Goal: Task Accomplishment & Management: Use online tool/utility

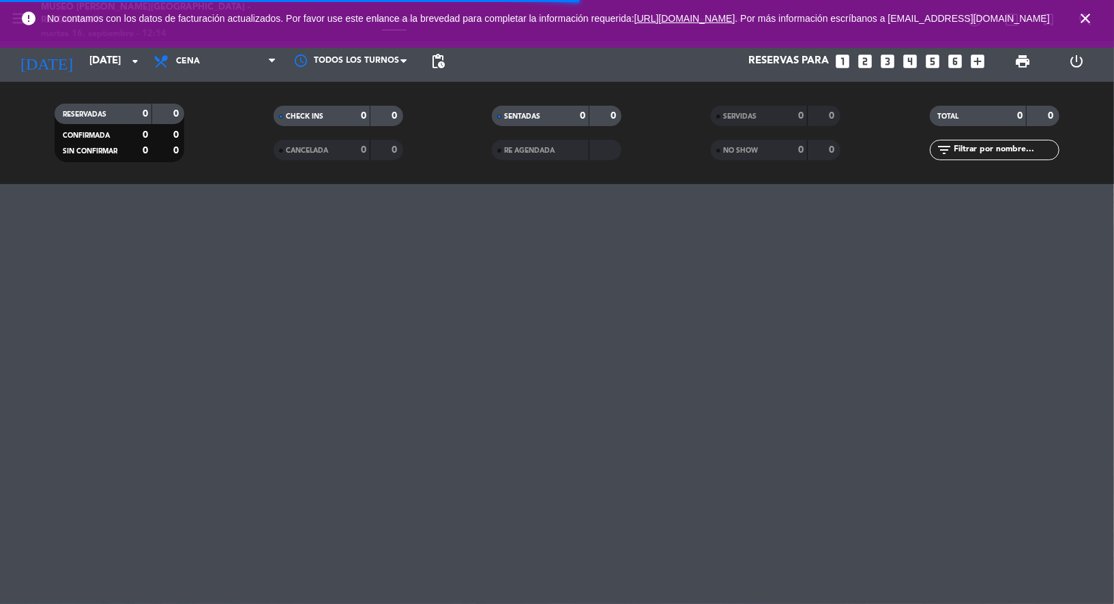
click at [1088, 23] on icon "close" at bounding box center [1085, 18] width 16 height 16
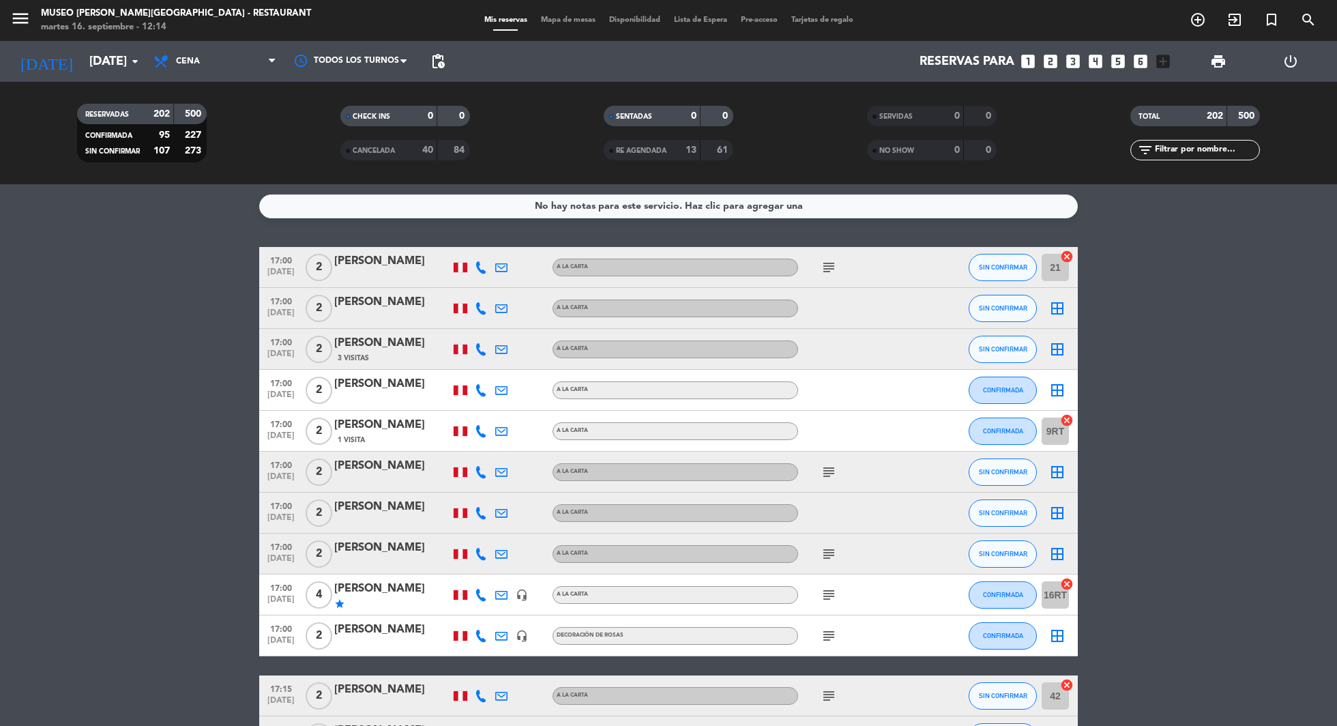
click at [368, 308] on div "[PERSON_NAME]" at bounding box center [392, 302] width 116 height 18
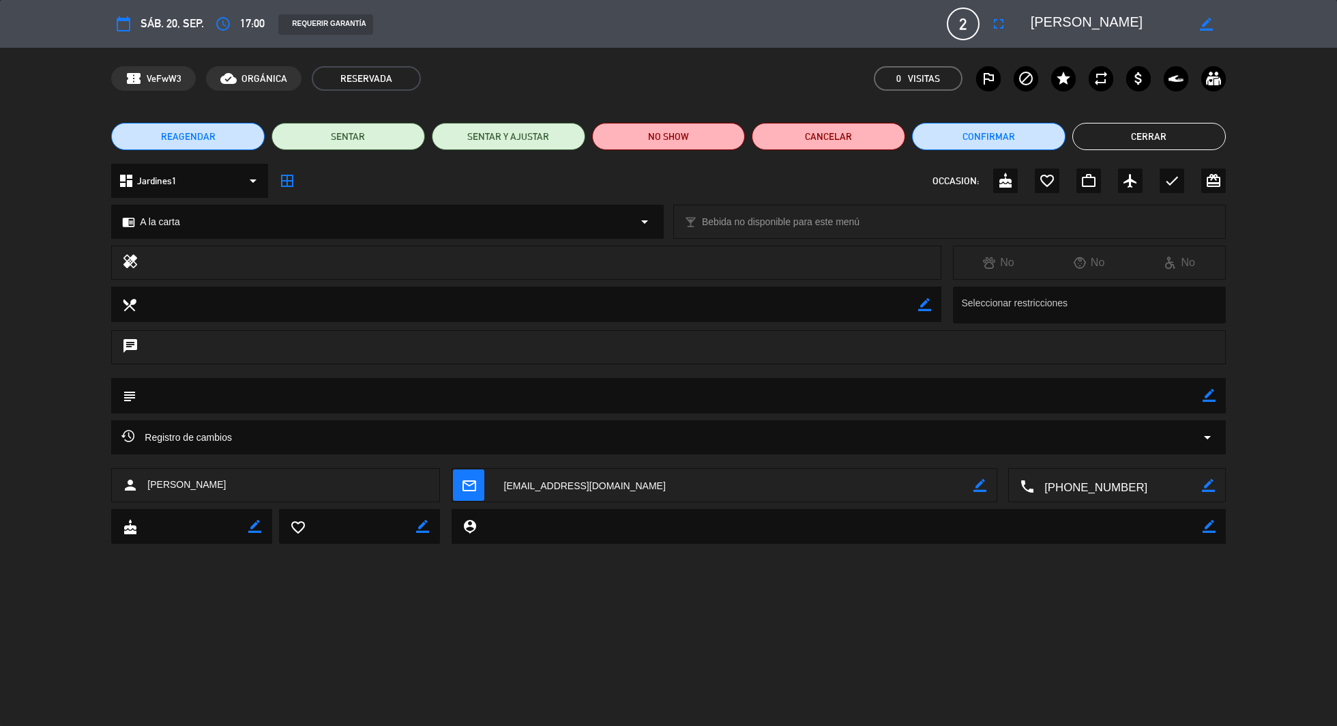
click at [281, 179] on icon "border_all" at bounding box center [287, 181] width 16 height 16
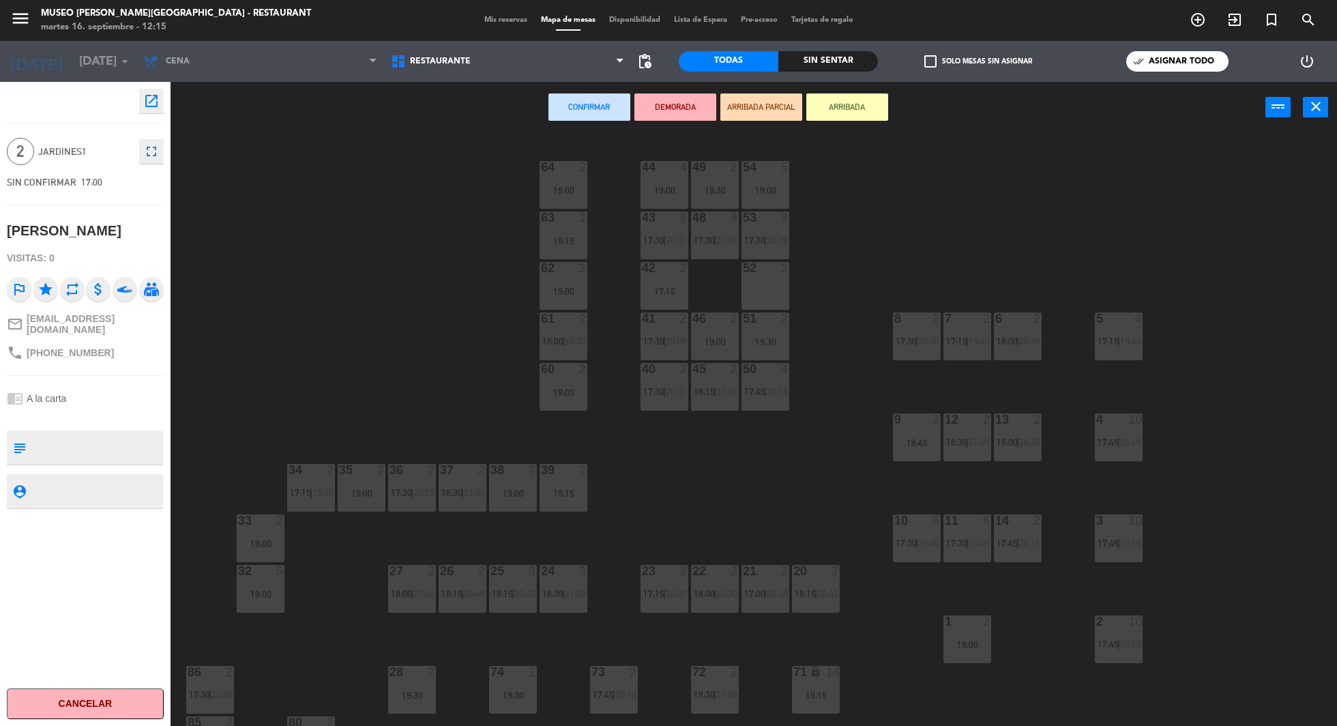
click at [770, 286] on div "52 2" at bounding box center [765, 286] width 48 height 48
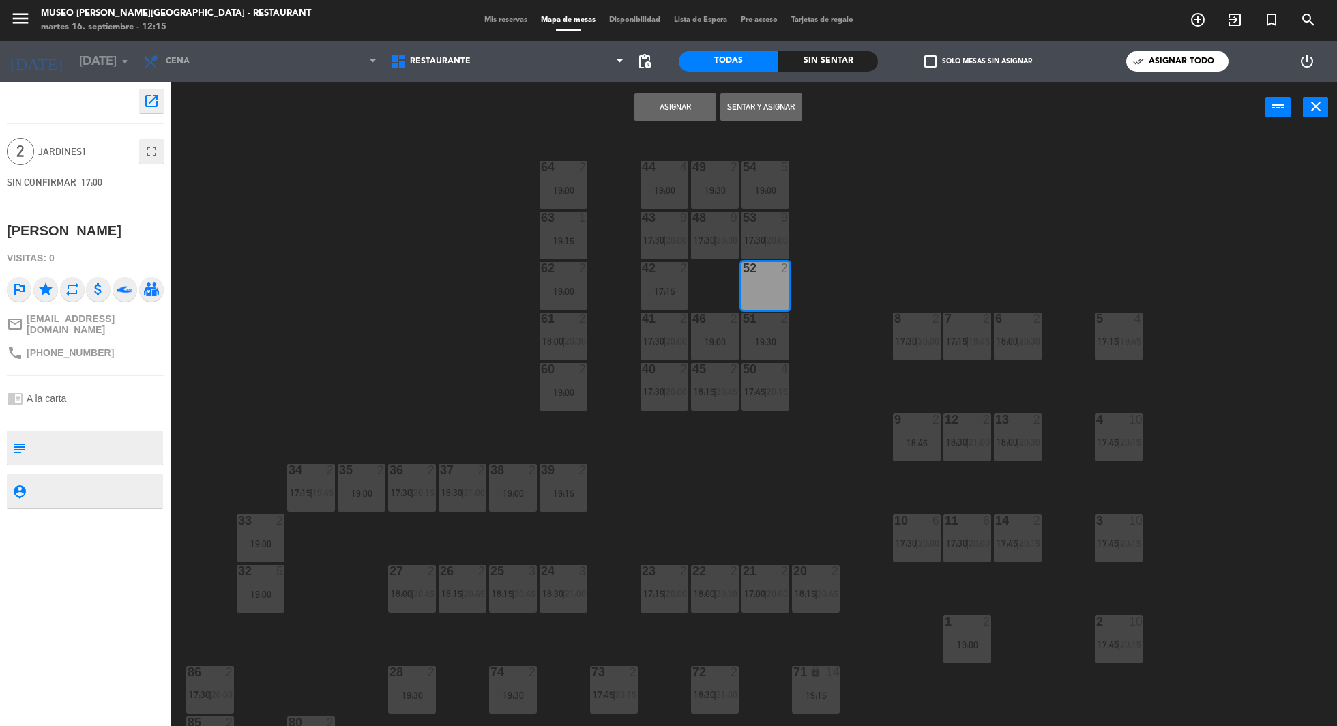
click at [657, 102] on button "Asignar" at bounding box center [675, 106] width 82 height 27
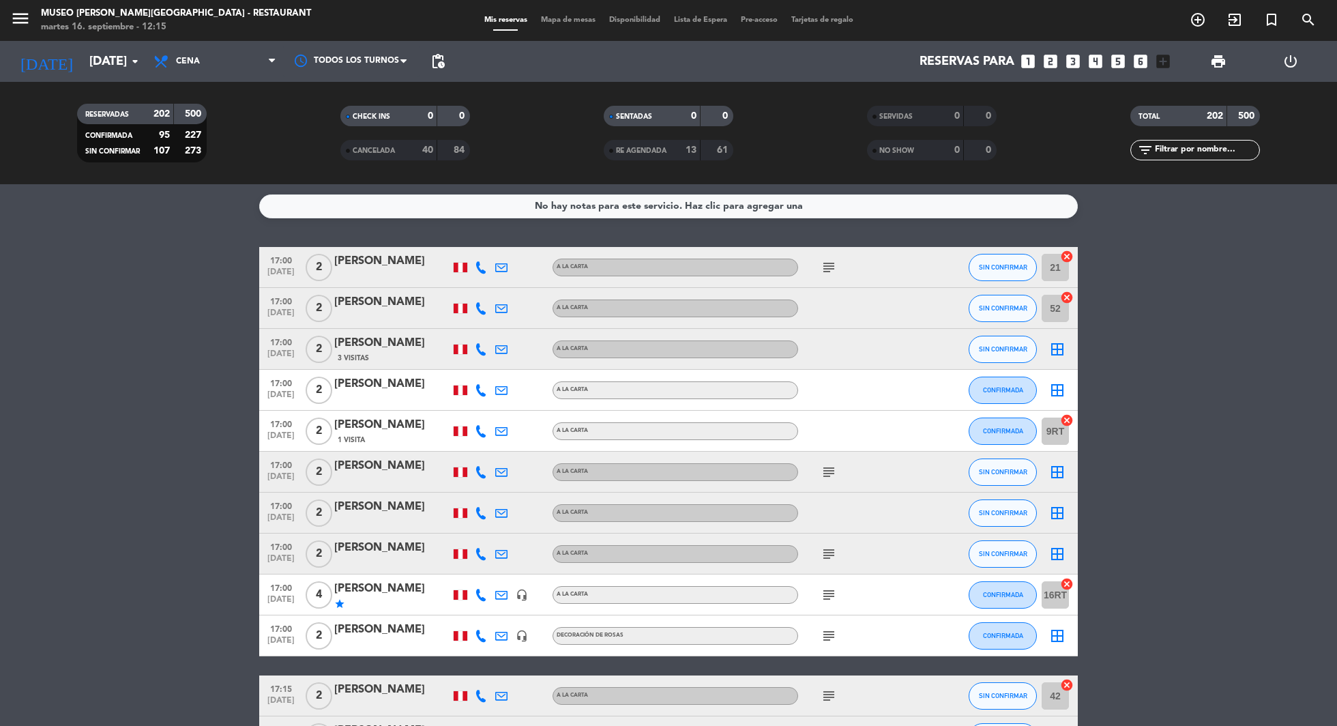
click at [396, 342] on div "[PERSON_NAME]" at bounding box center [392, 343] width 116 height 18
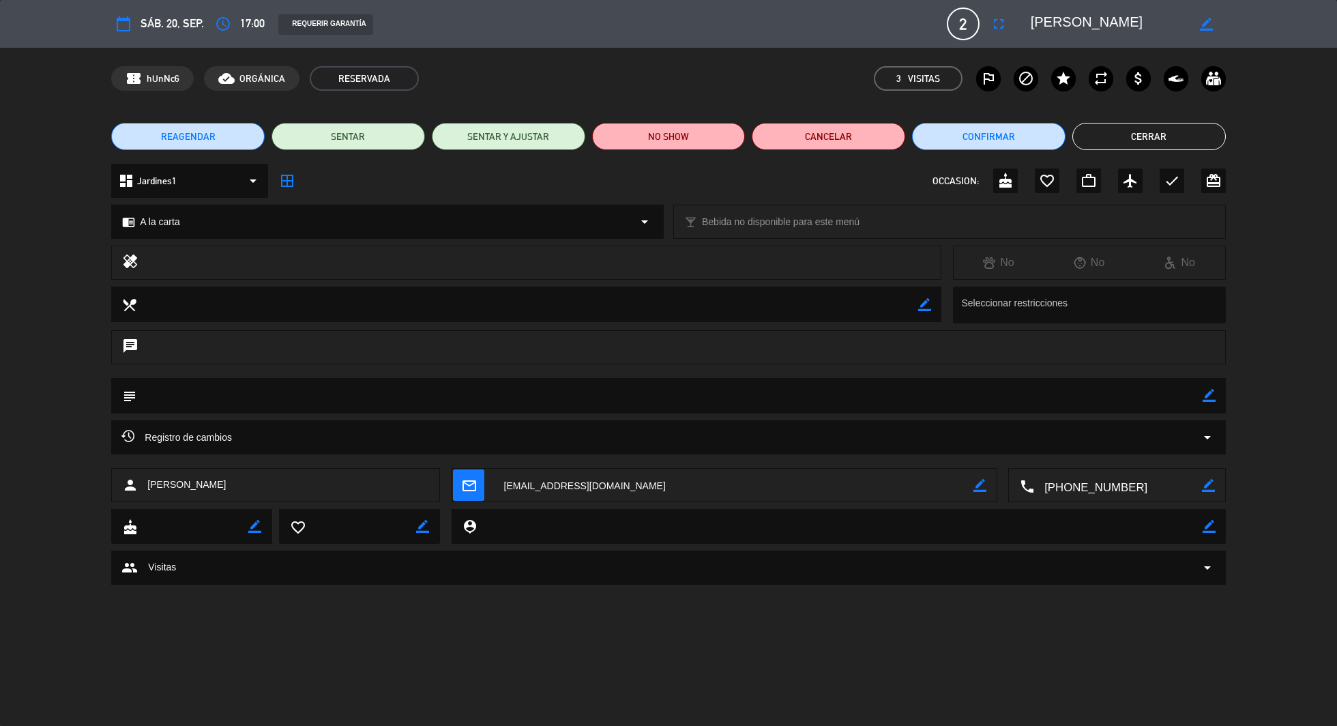
click at [294, 175] on icon "border_all" at bounding box center [287, 181] width 16 height 16
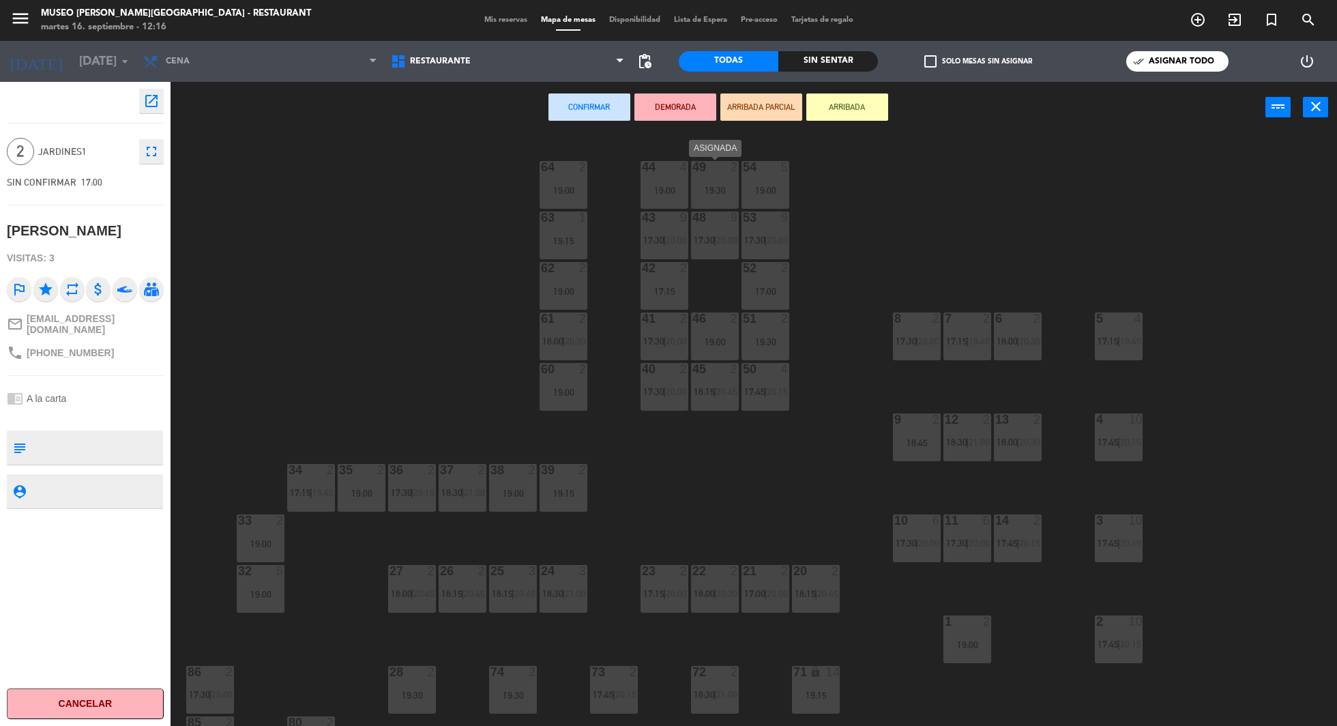
click at [713, 190] on div "19:30" at bounding box center [715, 190] width 48 height 10
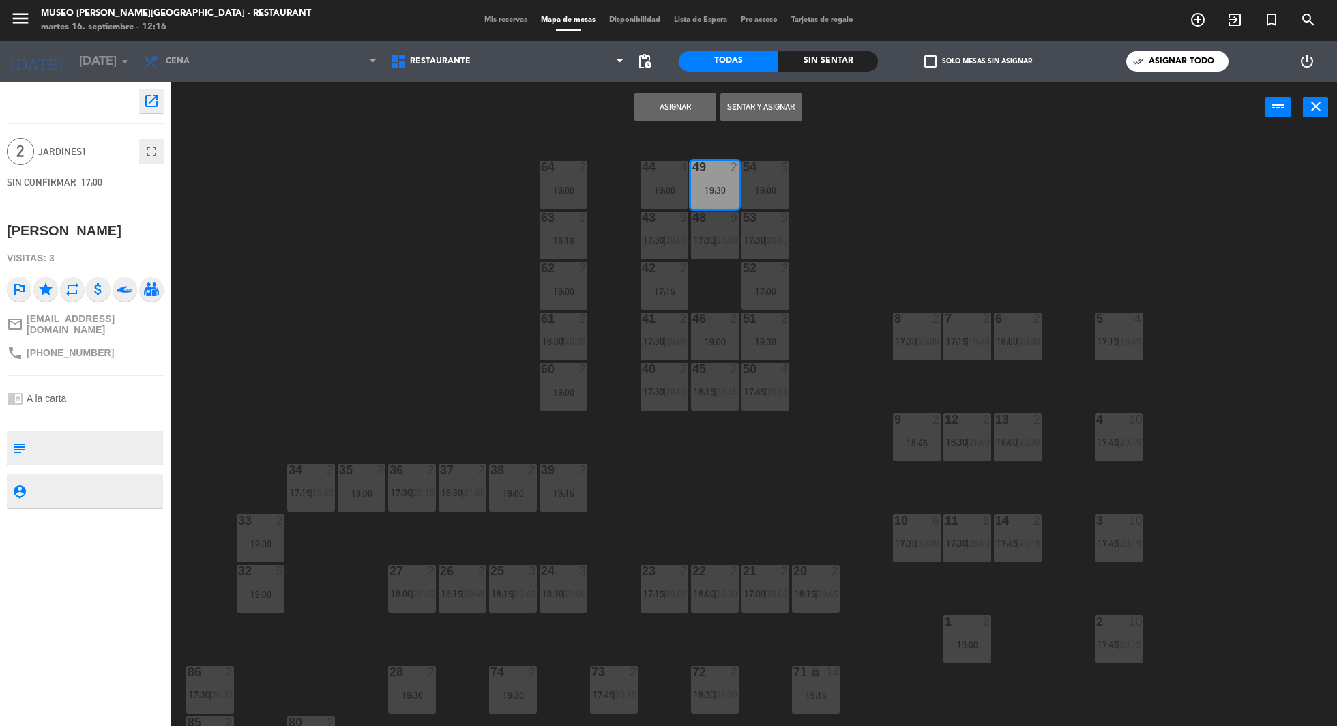
click at [668, 107] on button "Asignar" at bounding box center [675, 106] width 82 height 27
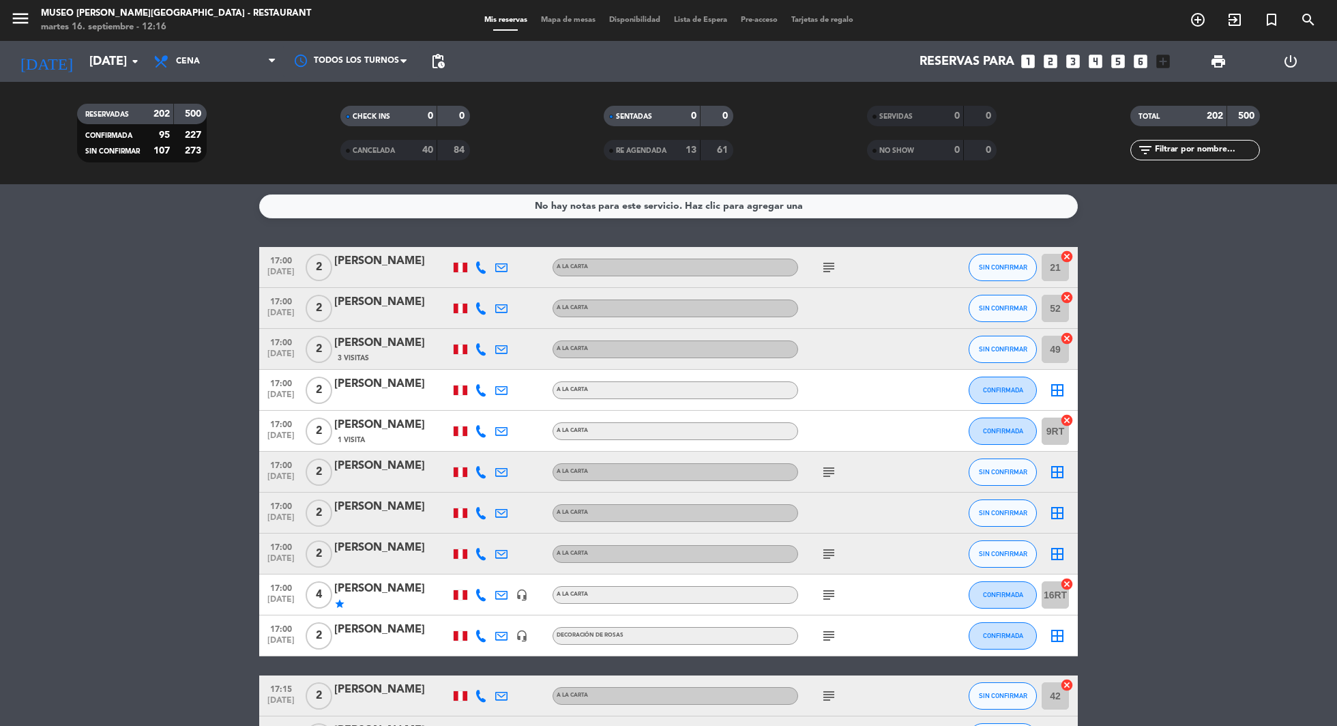
click at [1054, 392] on icon "border_all" at bounding box center [1057, 390] width 16 height 16
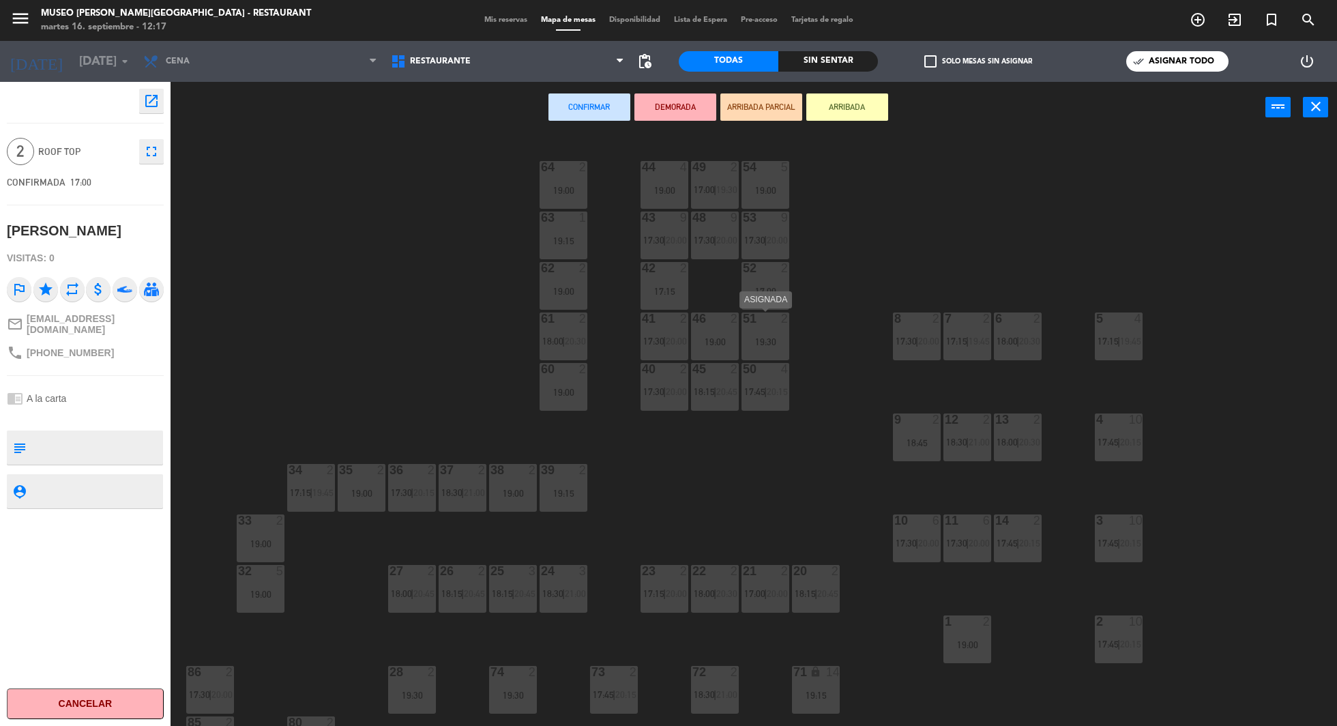
click at [760, 333] on div "51 2 19:30" at bounding box center [765, 336] width 48 height 48
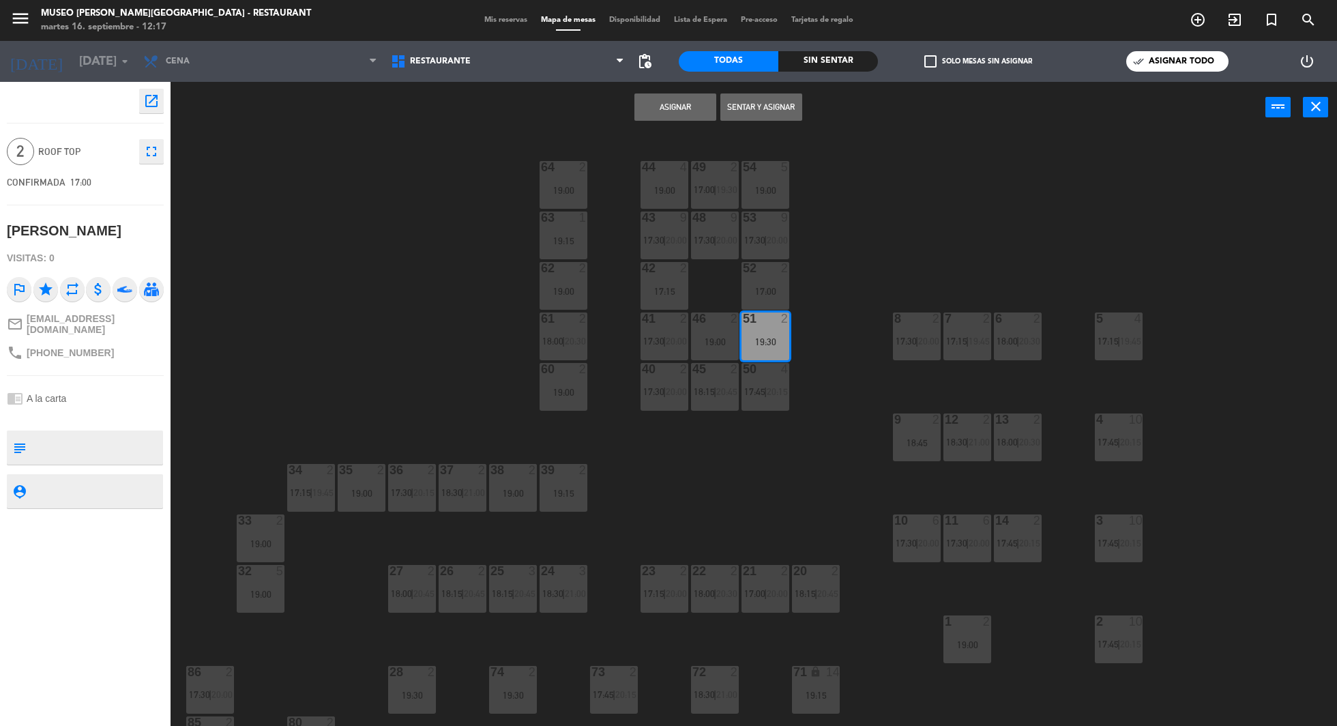
click at [669, 109] on button "Asignar" at bounding box center [675, 106] width 82 height 27
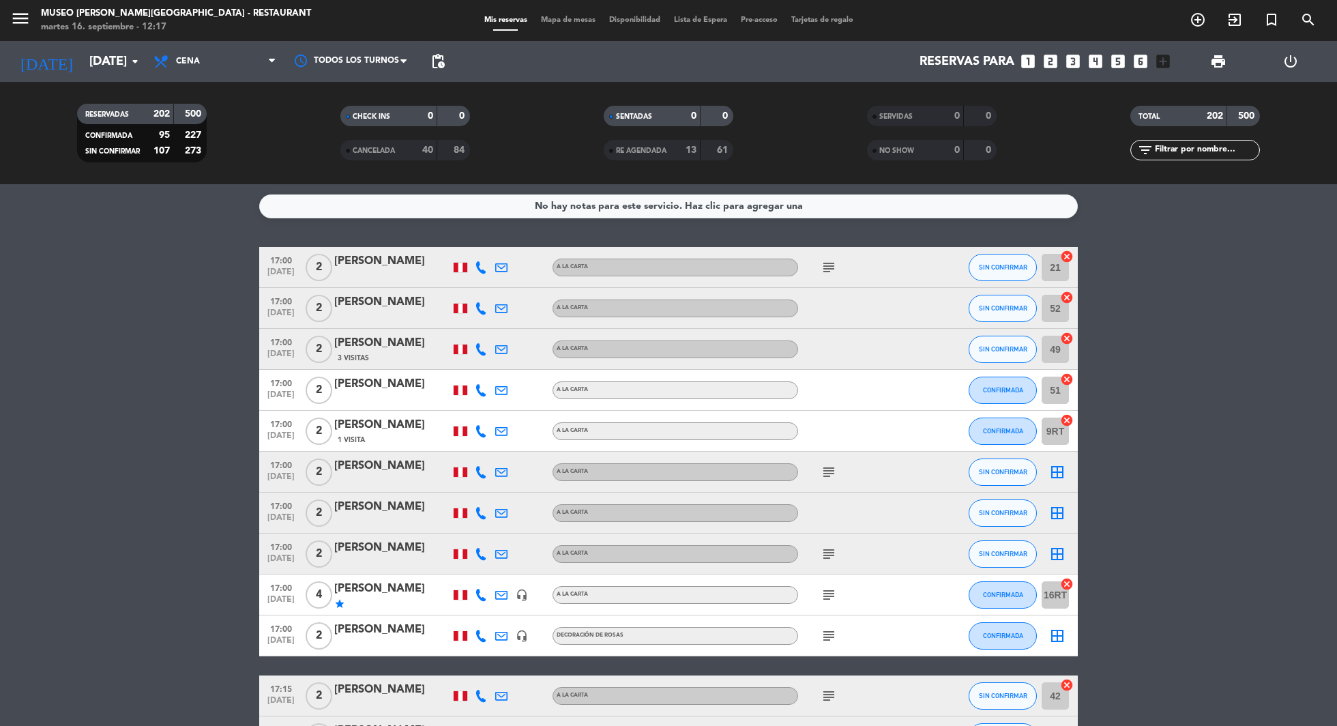
click at [403, 473] on div "[PERSON_NAME]" at bounding box center [392, 466] width 116 height 18
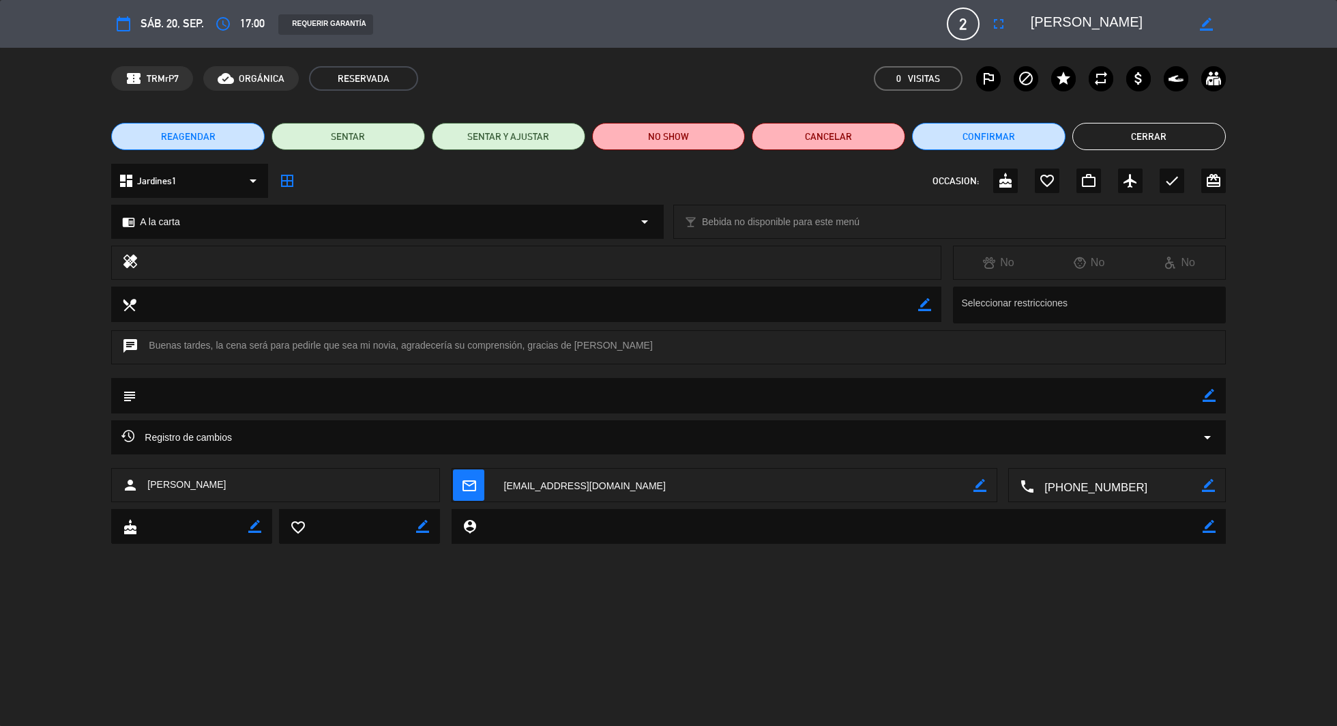
click at [284, 180] on icon "border_all" at bounding box center [287, 181] width 16 height 16
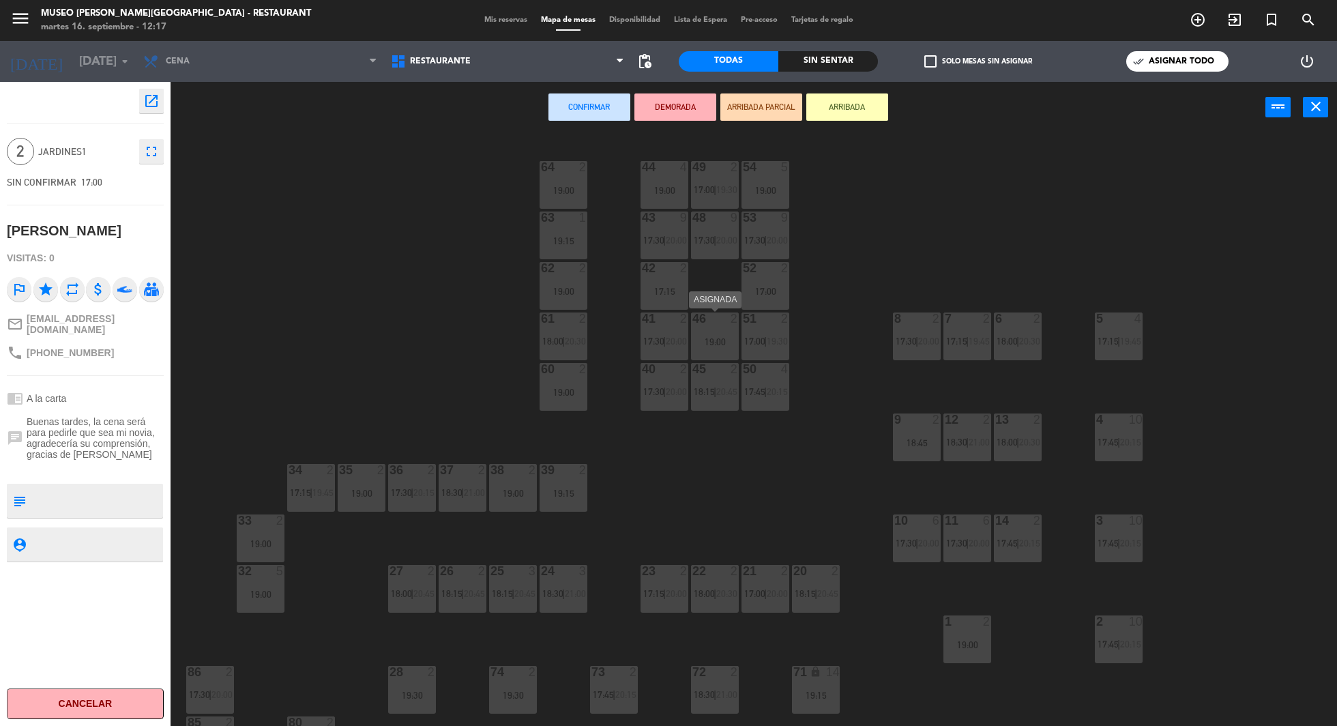
click at [714, 338] on div "19:00" at bounding box center [715, 342] width 48 height 10
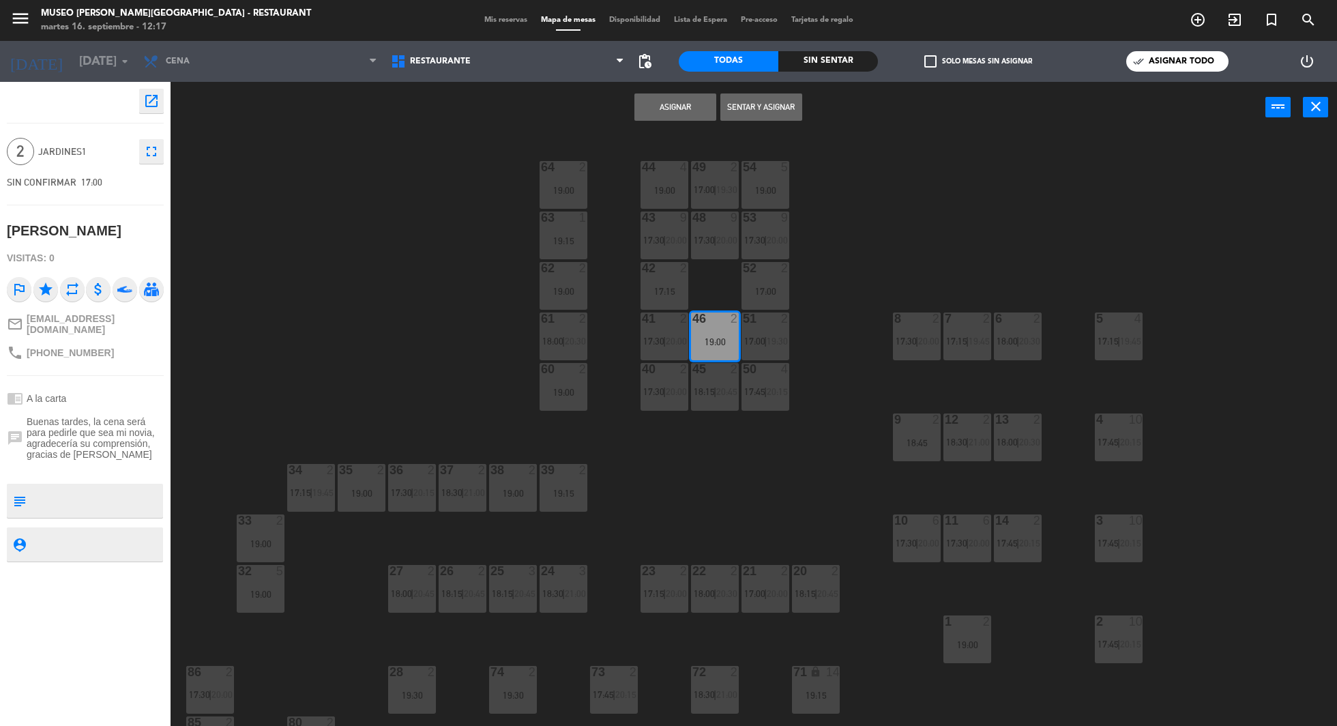
click at [667, 114] on button "Asignar" at bounding box center [675, 106] width 82 height 27
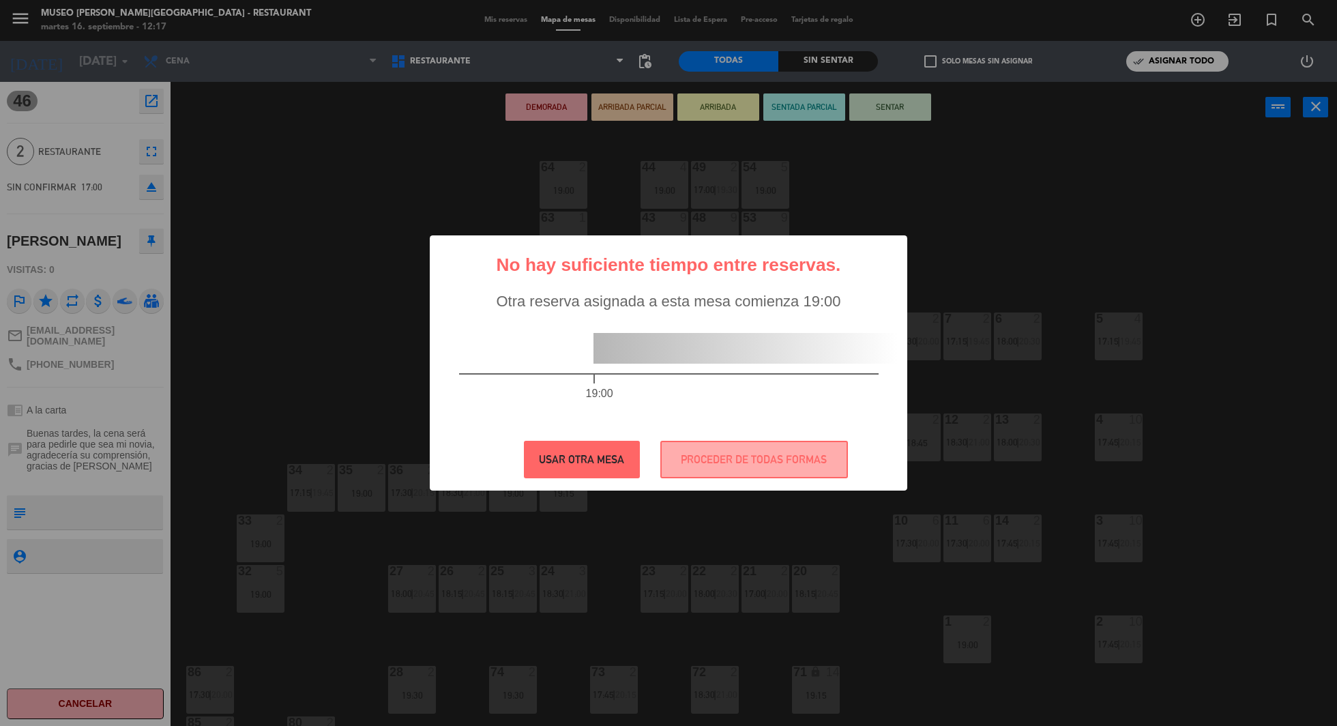
click at [606, 470] on button "USAR OTRA MESA" at bounding box center [582, 460] width 116 height 38
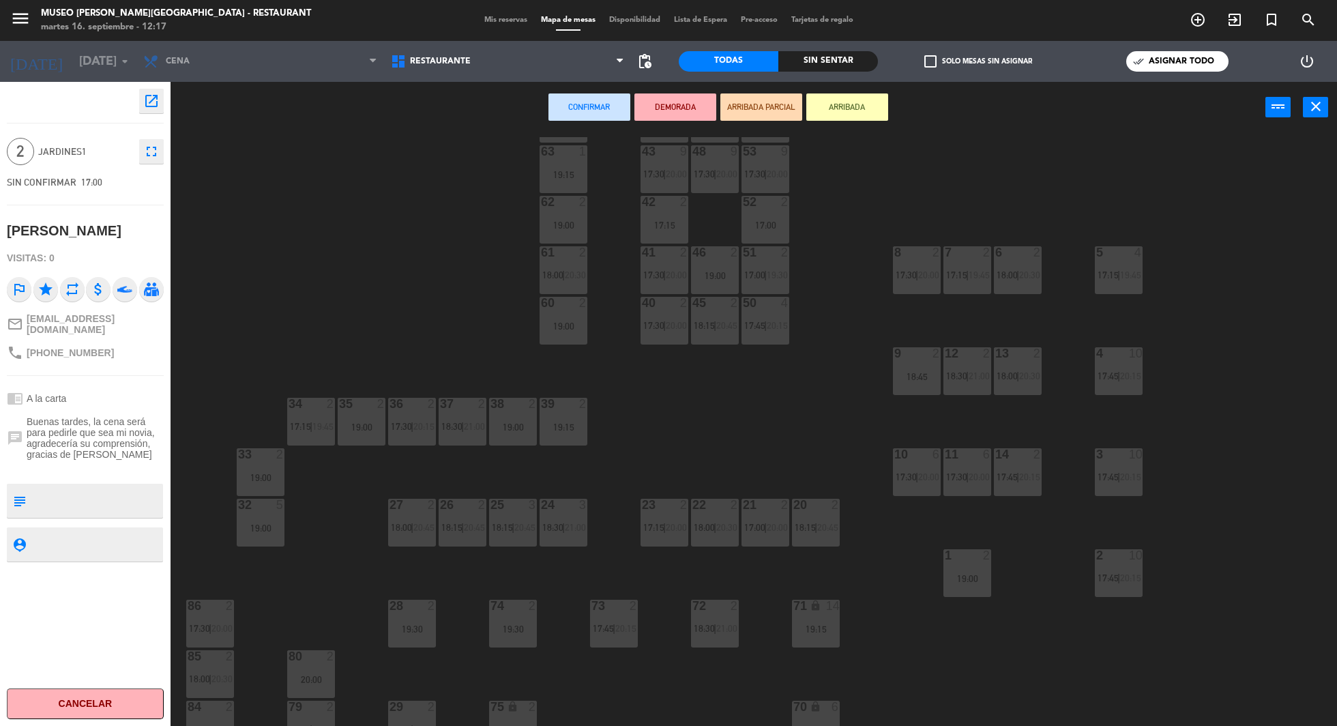
scroll to position [74, 0]
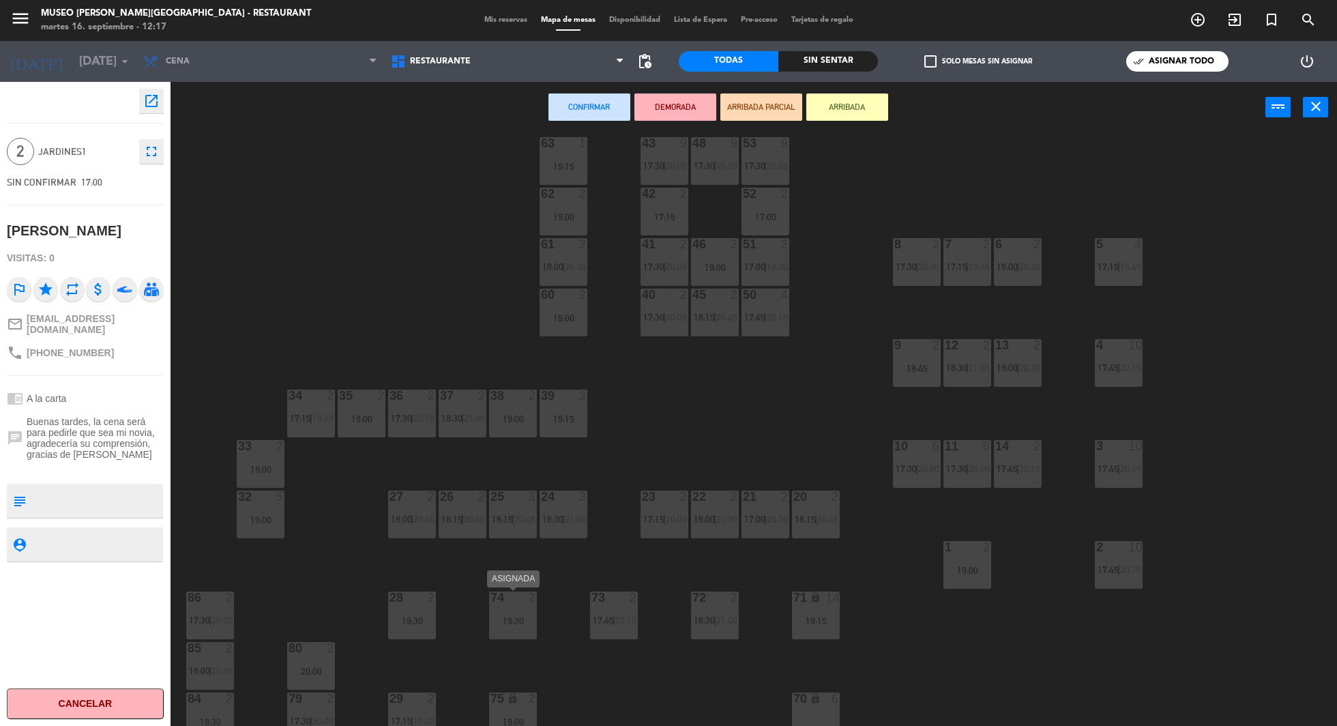
click at [509, 604] on div "74 2 19:30" at bounding box center [513, 615] width 48 height 48
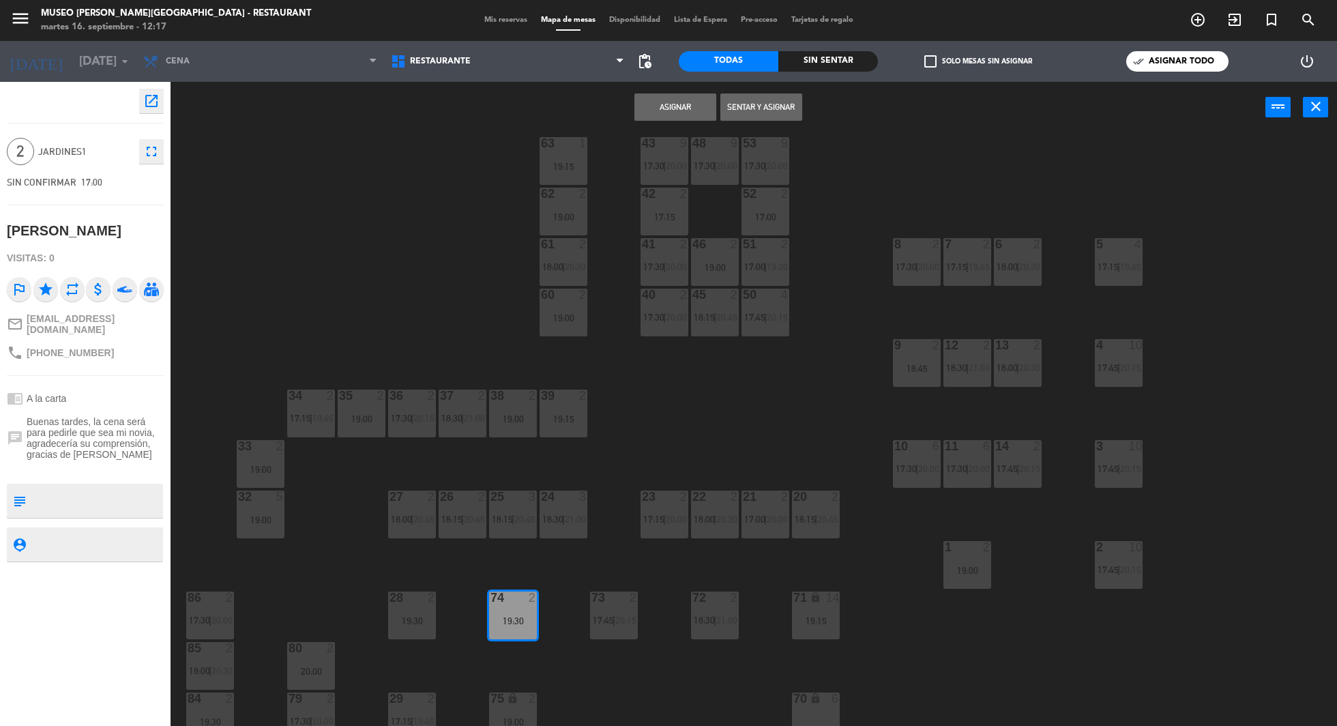
click at [667, 113] on button "Asignar" at bounding box center [675, 106] width 82 height 27
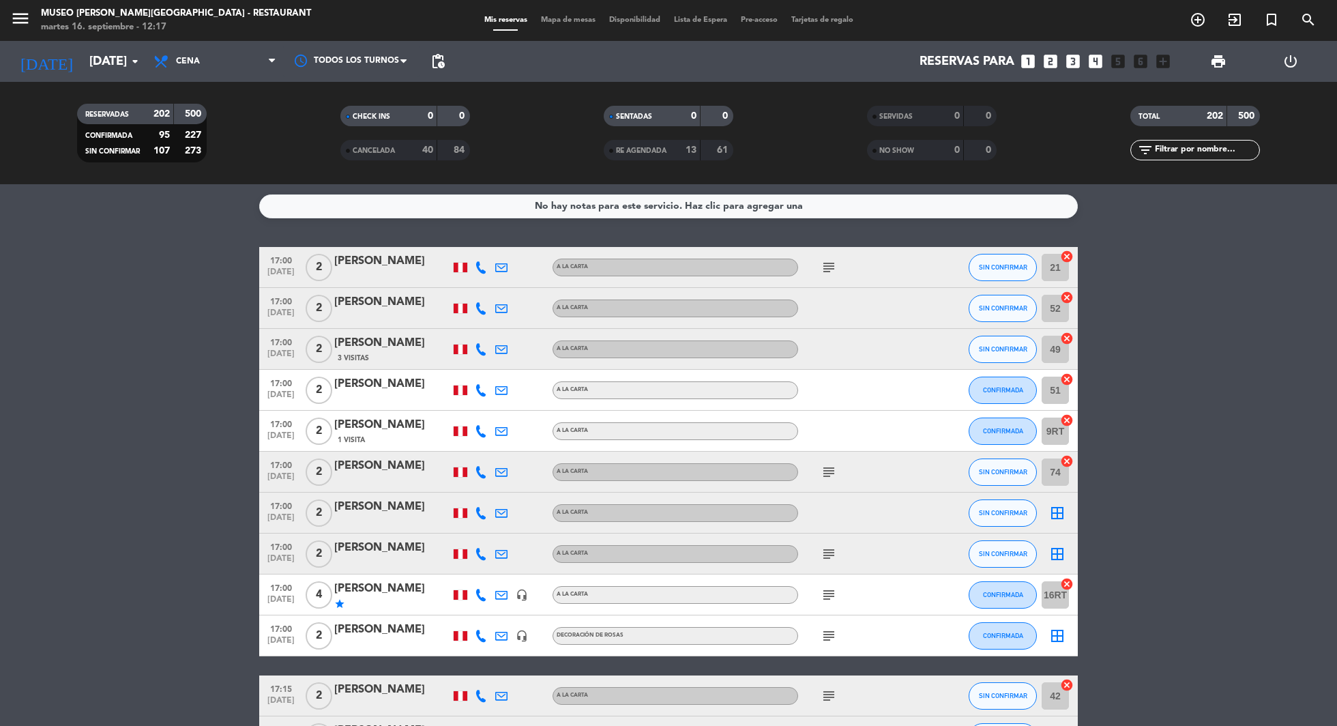
click at [1061, 516] on icon "border_all" at bounding box center [1057, 513] width 16 height 16
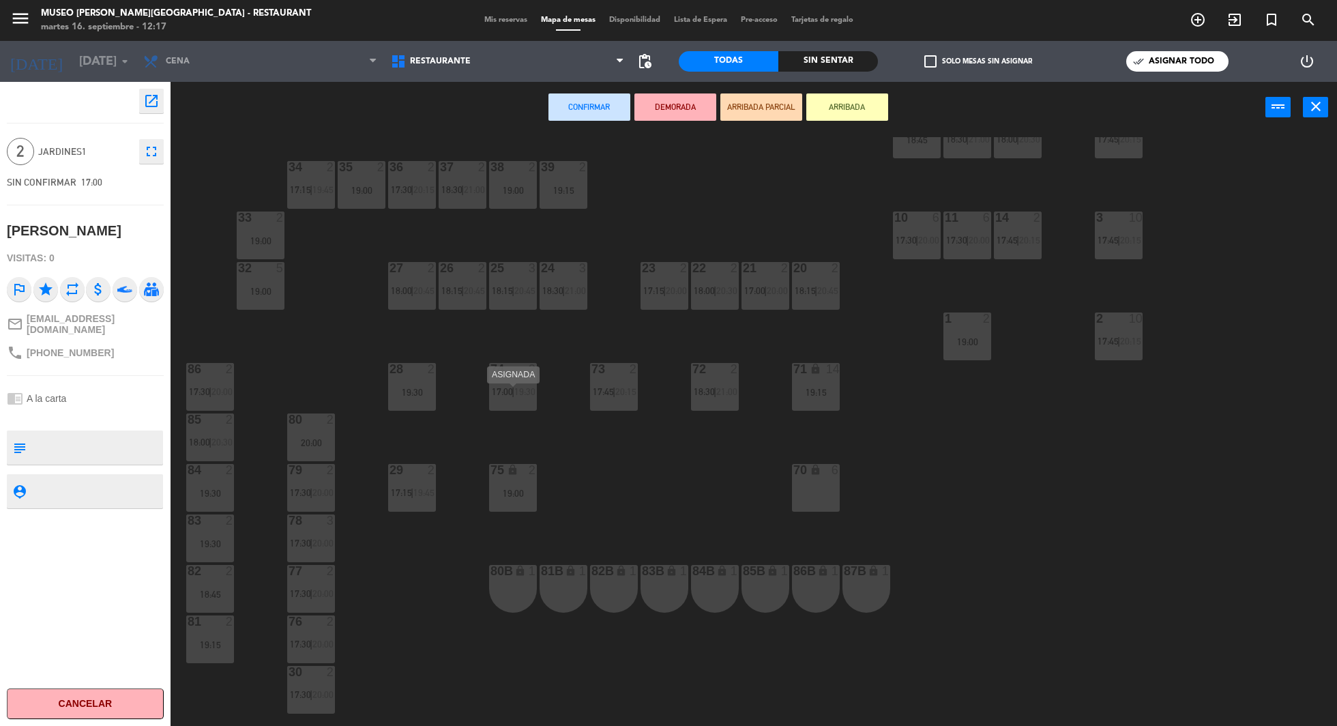
scroll to position [353, 0]
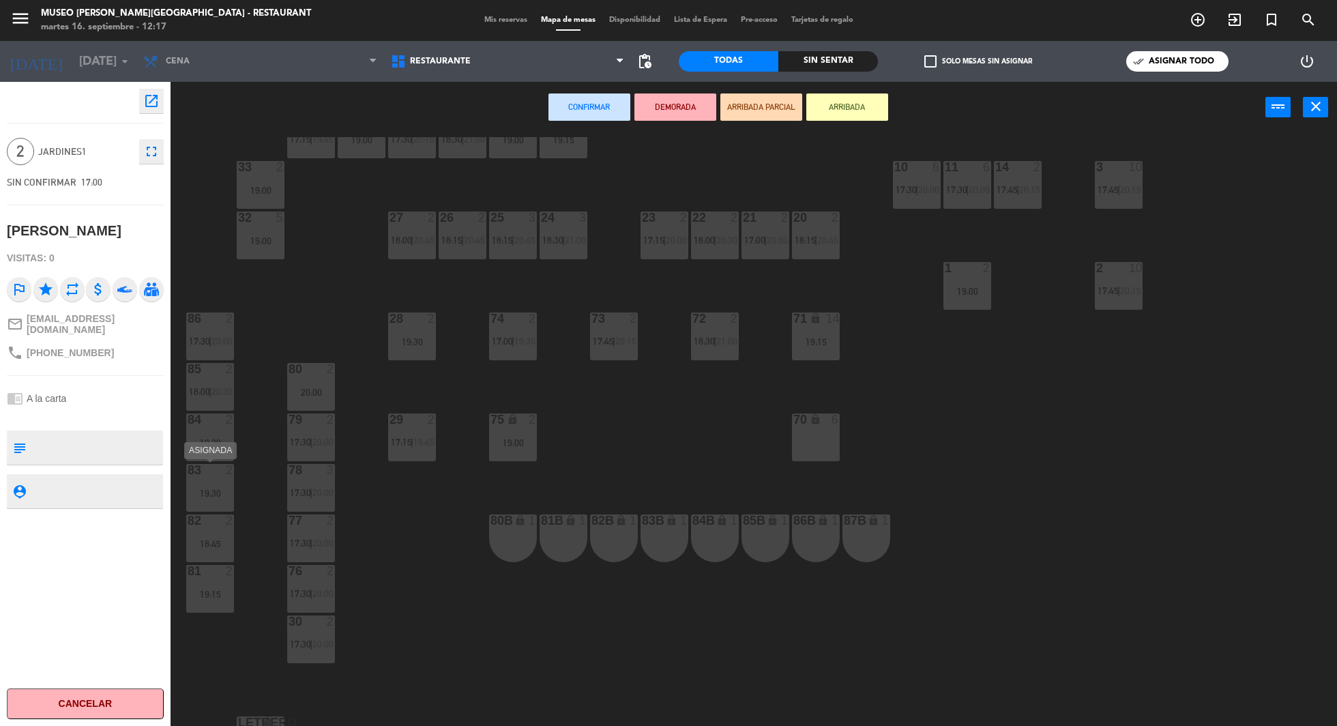
click at [209, 488] on div "19:30" at bounding box center [210, 493] width 48 height 10
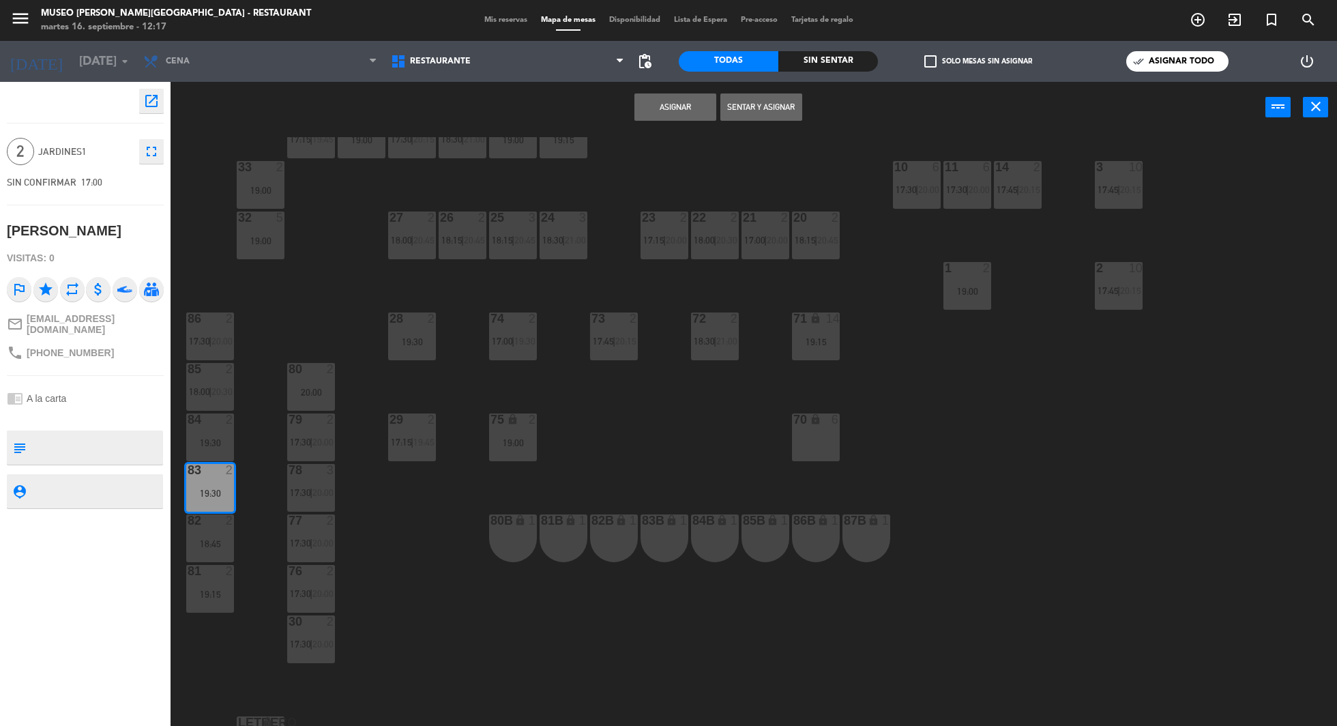
click at [680, 104] on button "Asignar" at bounding box center [675, 106] width 82 height 27
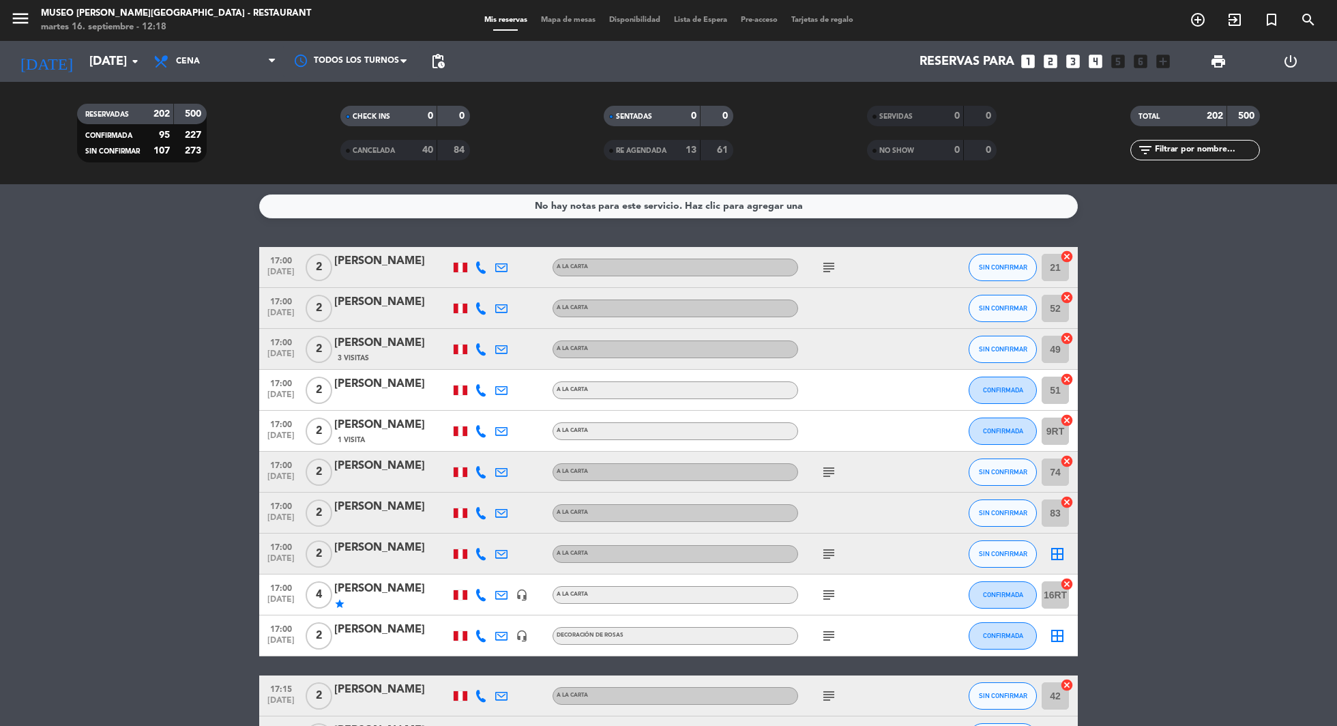
click at [1065, 553] on icon "border_all" at bounding box center [1057, 554] width 16 height 16
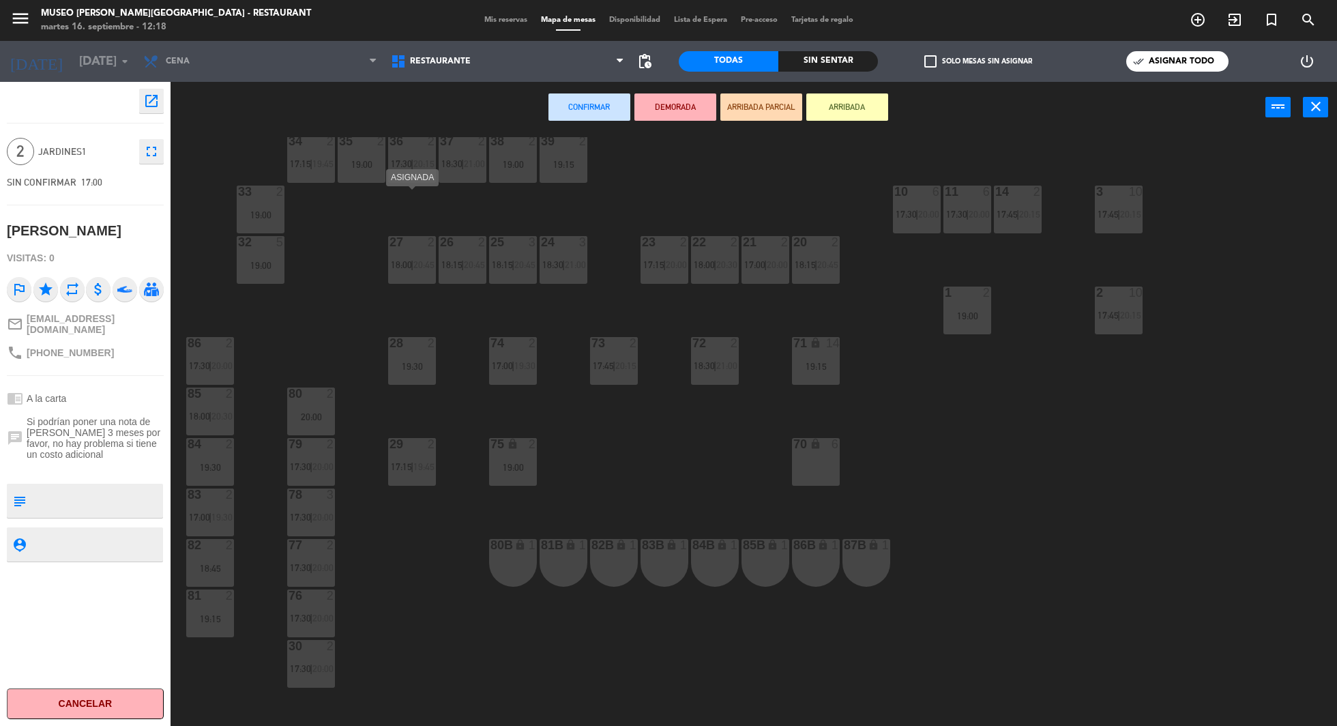
scroll to position [387, 0]
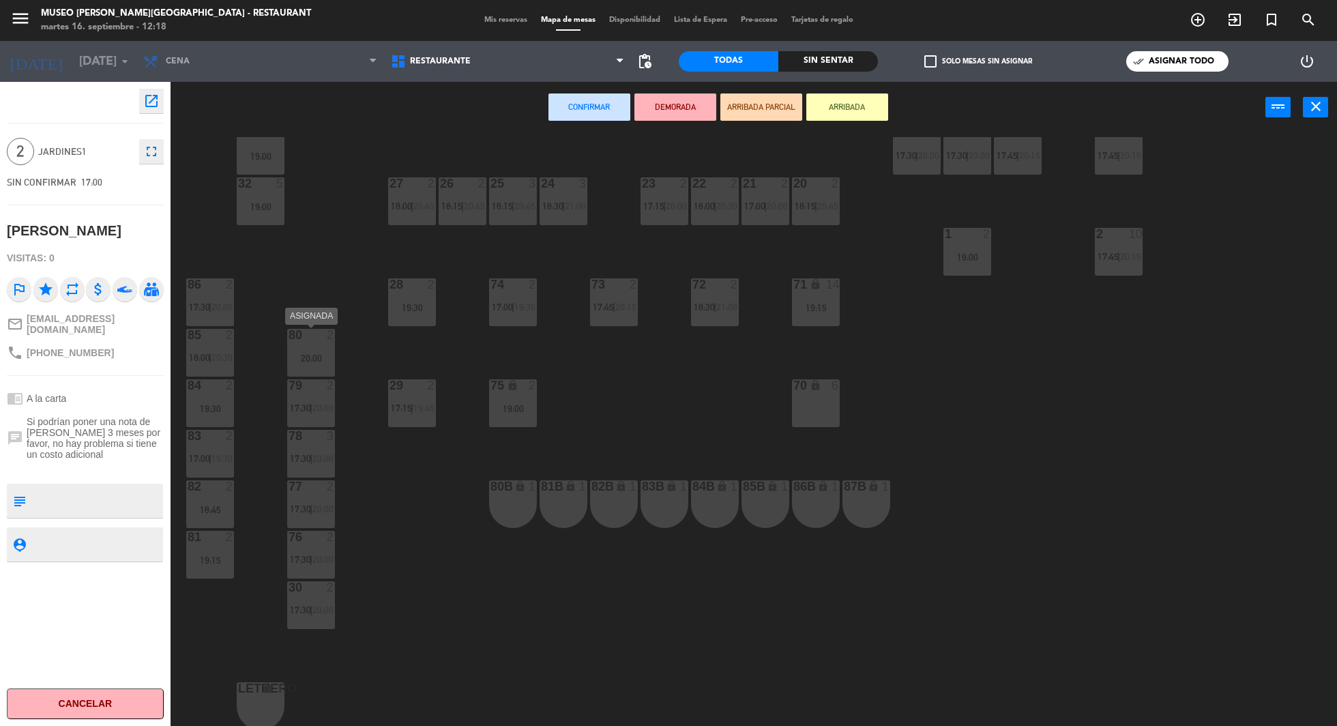
click at [318, 351] on div "80 2 20:00" at bounding box center [311, 353] width 48 height 48
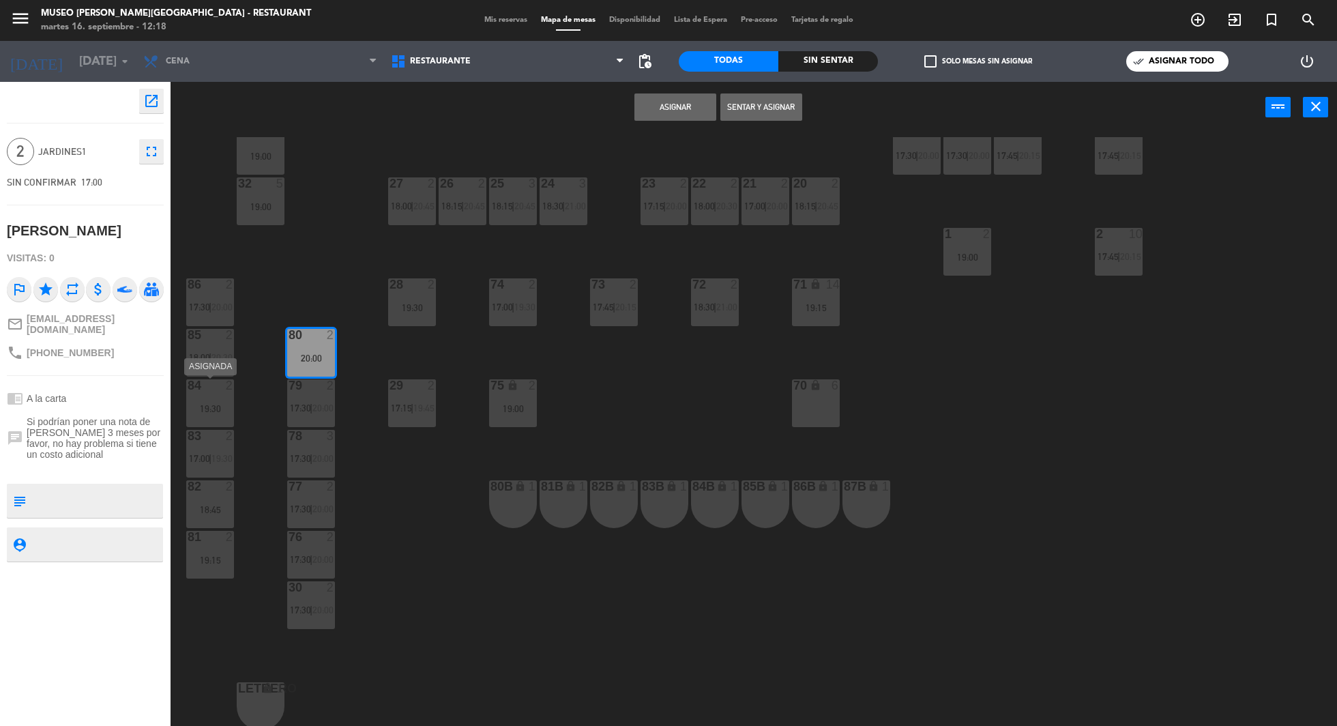
click at [218, 406] on div "19:30" at bounding box center [210, 409] width 48 height 10
click at [323, 363] on div "80 2 20:00" at bounding box center [311, 353] width 48 height 48
click at [666, 104] on button "Asignar" at bounding box center [675, 106] width 82 height 27
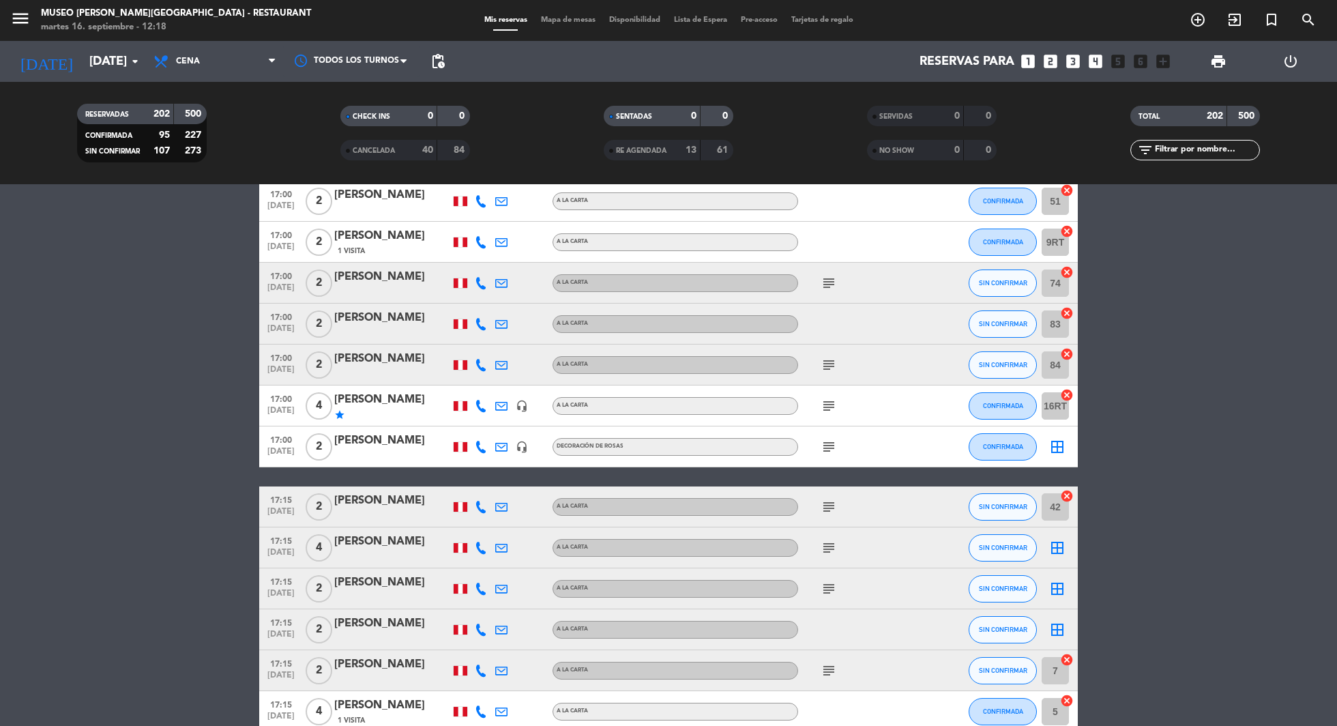
scroll to position [190, 0]
click at [1053, 436] on div "border_all" at bounding box center [1057, 446] width 41 height 40
click at [1054, 441] on icon "border_all" at bounding box center [1057, 446] width 16 height 16
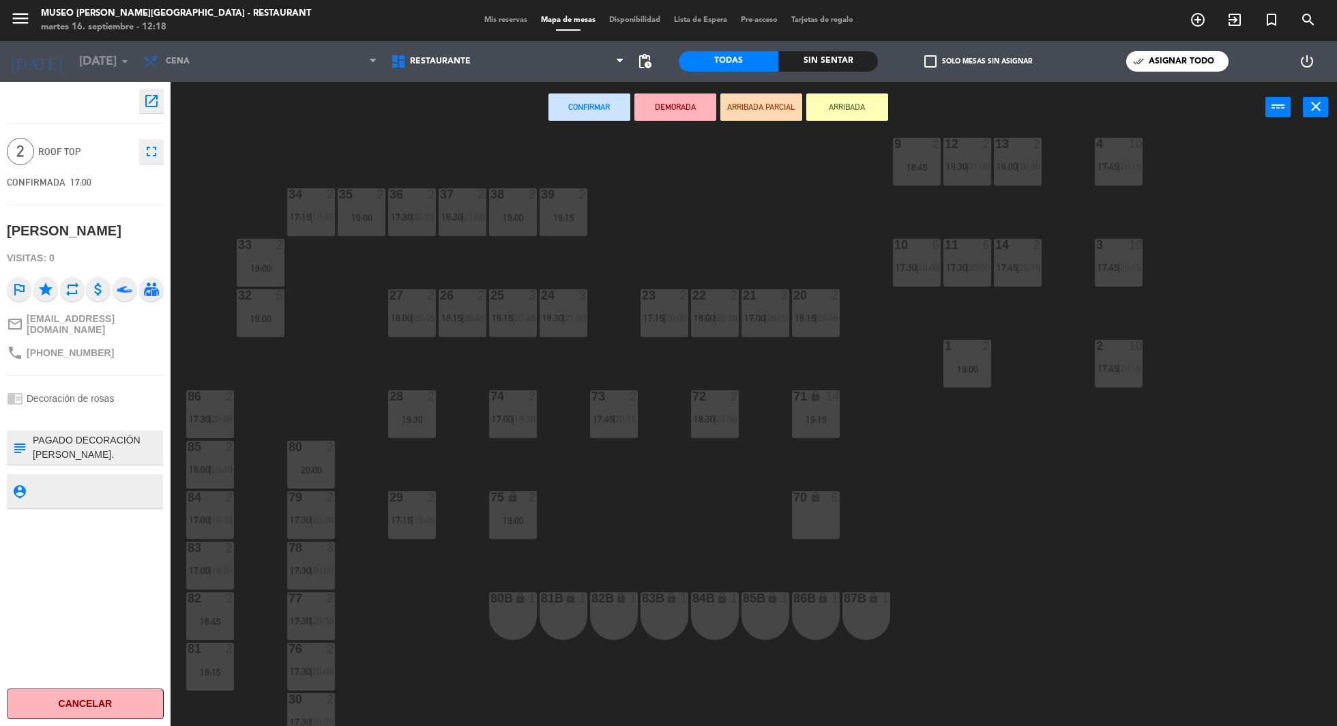
scroll to position [387, 0]
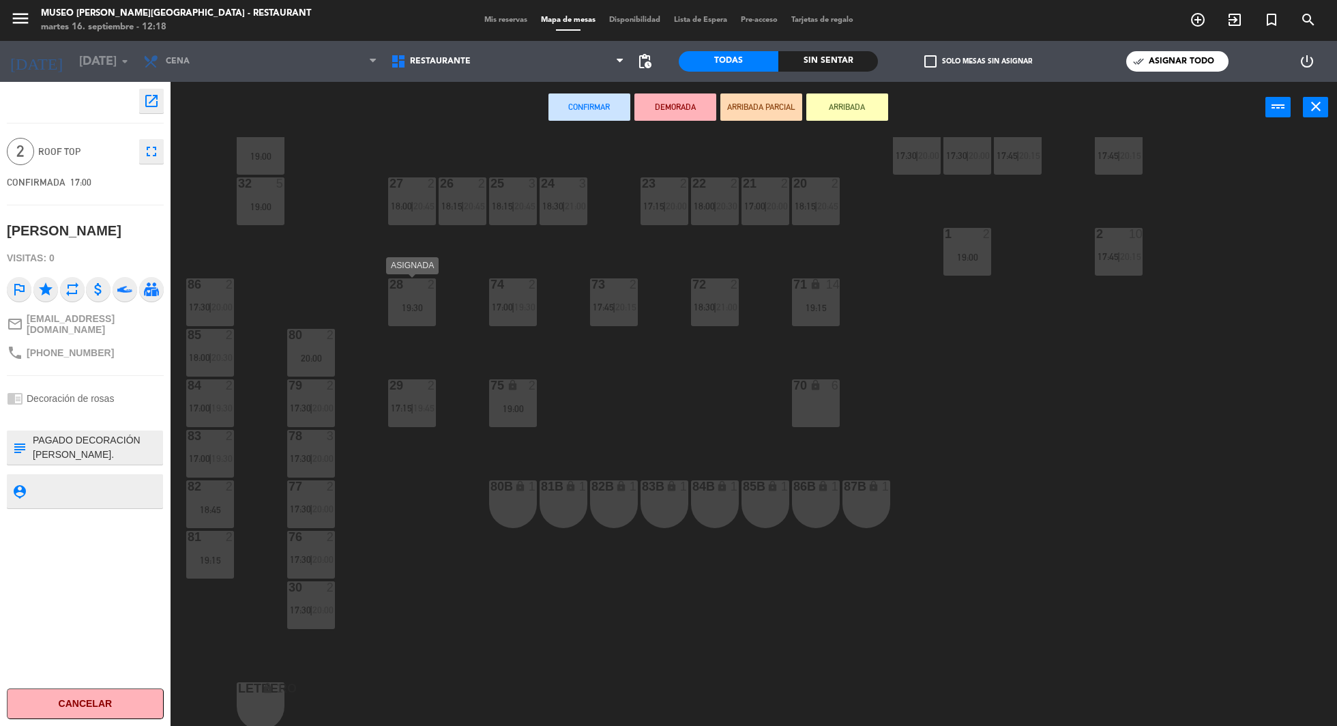
click at [421, 312] on div "28 2 19:30" at bounding box center [412, 302] width 48 height 48
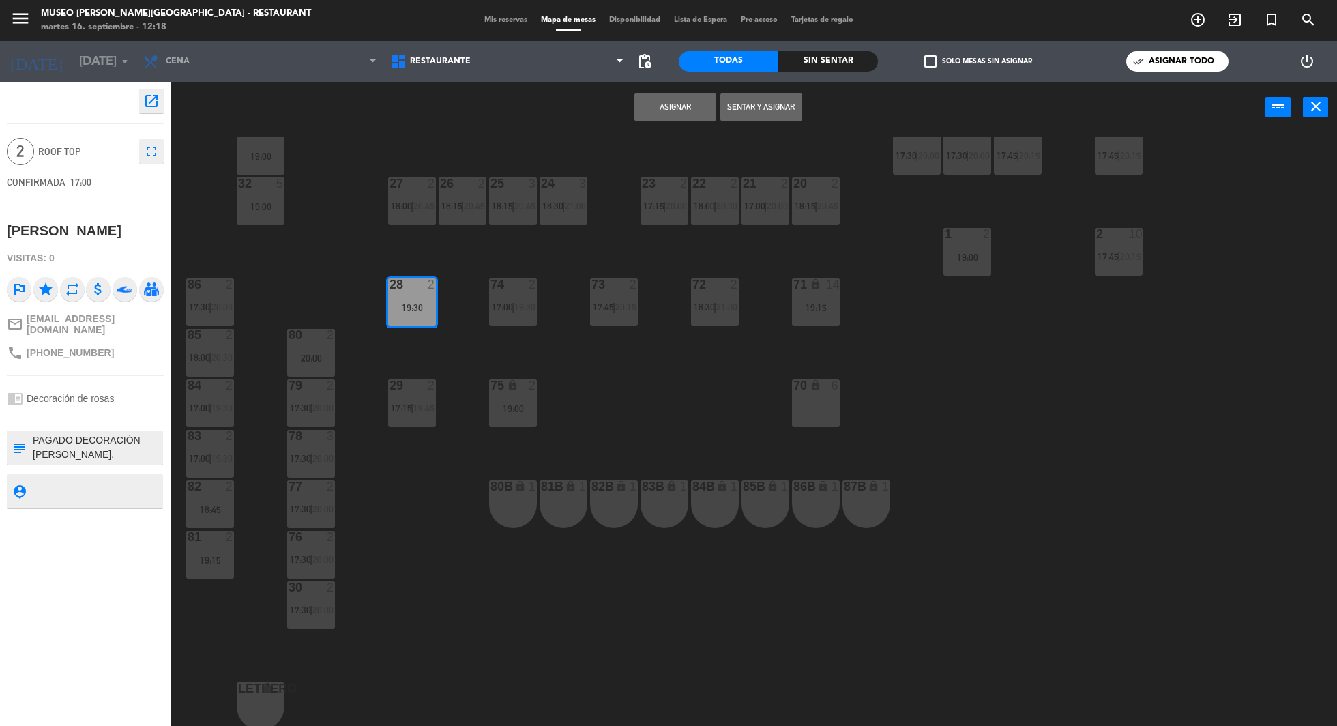
click at [683, 104] on button "Asignar" at bounding box center [675, 106] width 82 height 27
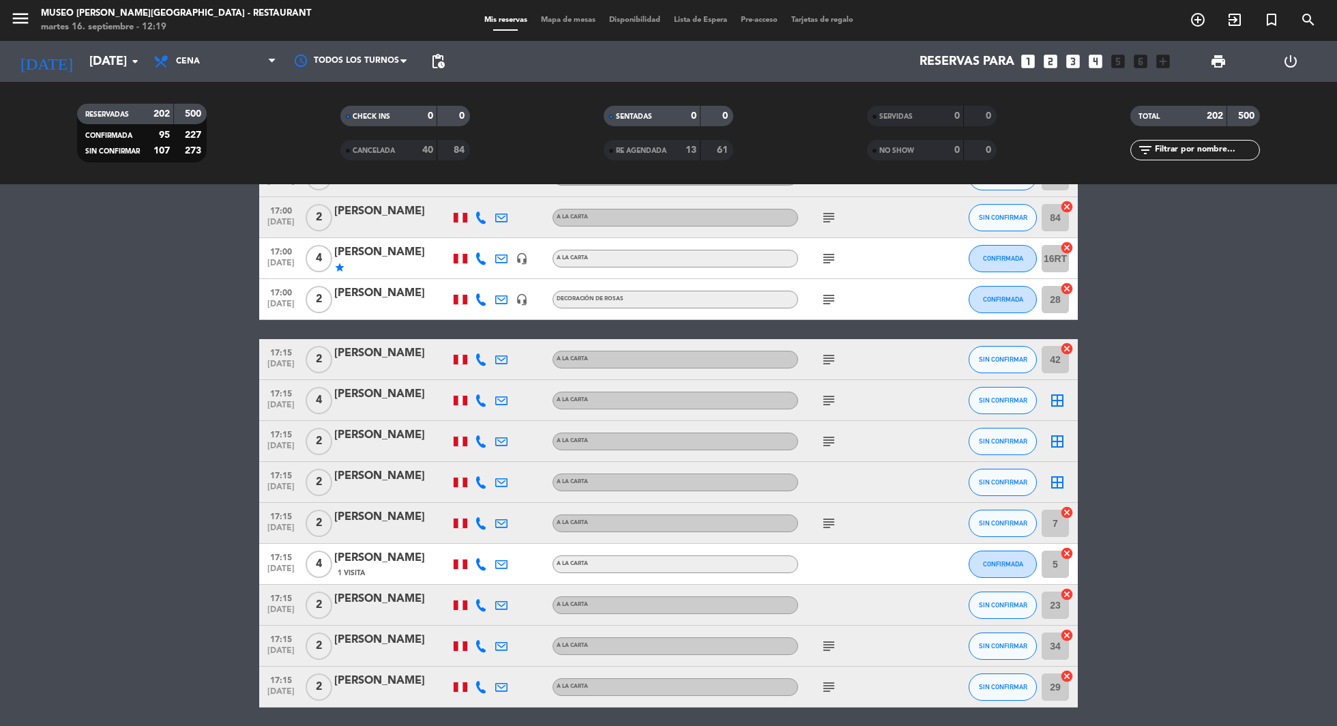
scroll to position [349, 0]
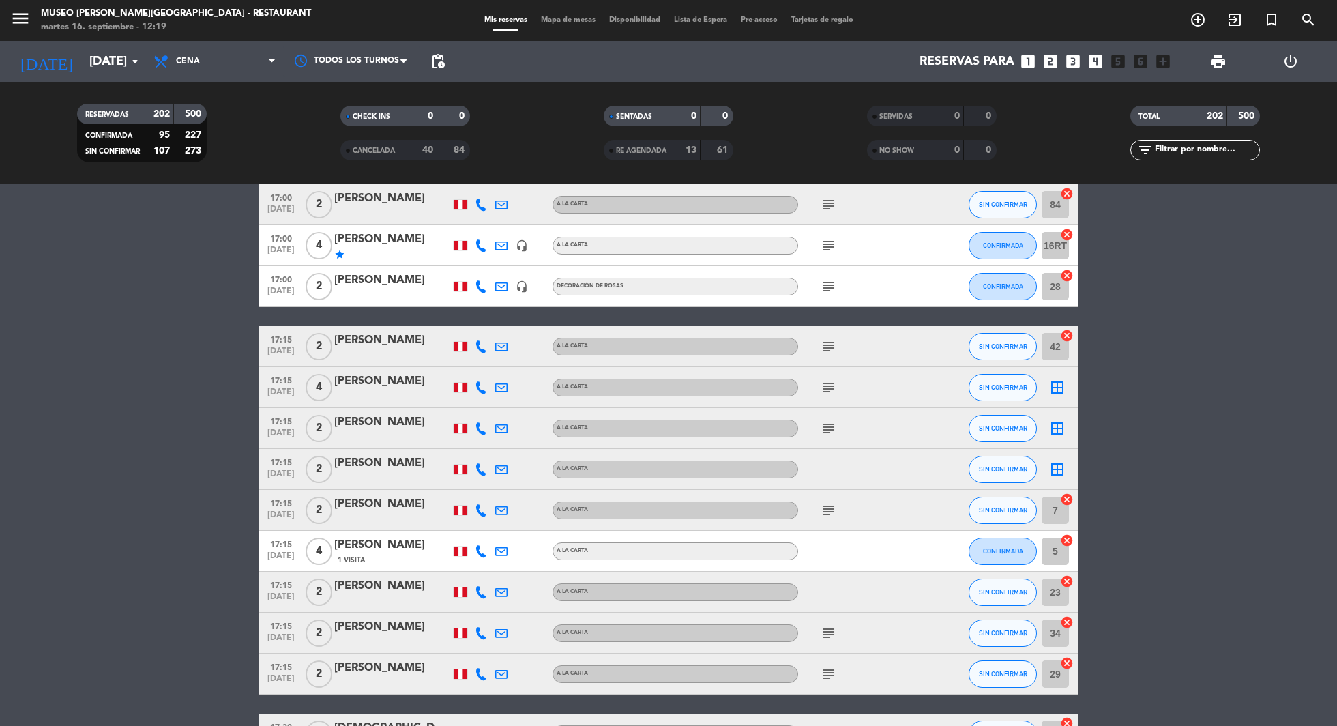
click at [1056, 383] on icon "border_all" at bounding box center [1057, 387] width 16 height 16
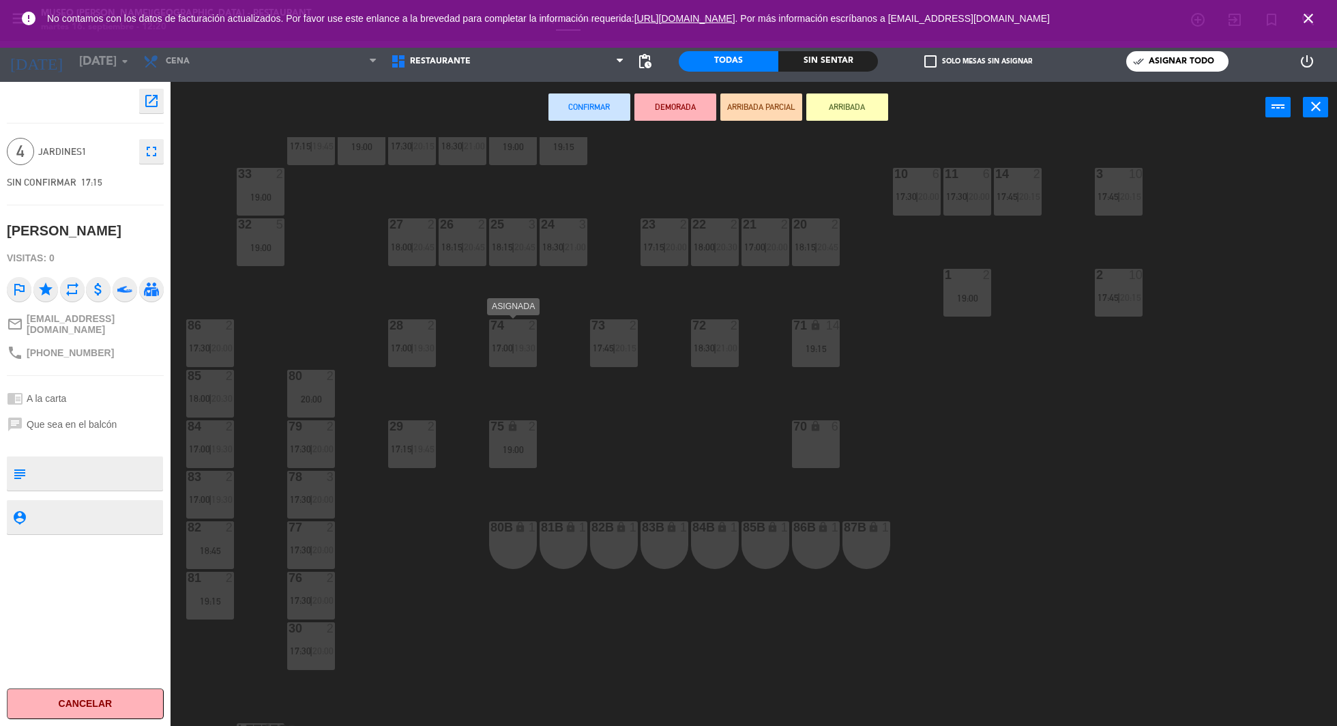
scroll to position [348, 0]
click at [1113, 102] on icon "close" at bounding box center [1315, 106] width 16 height 16
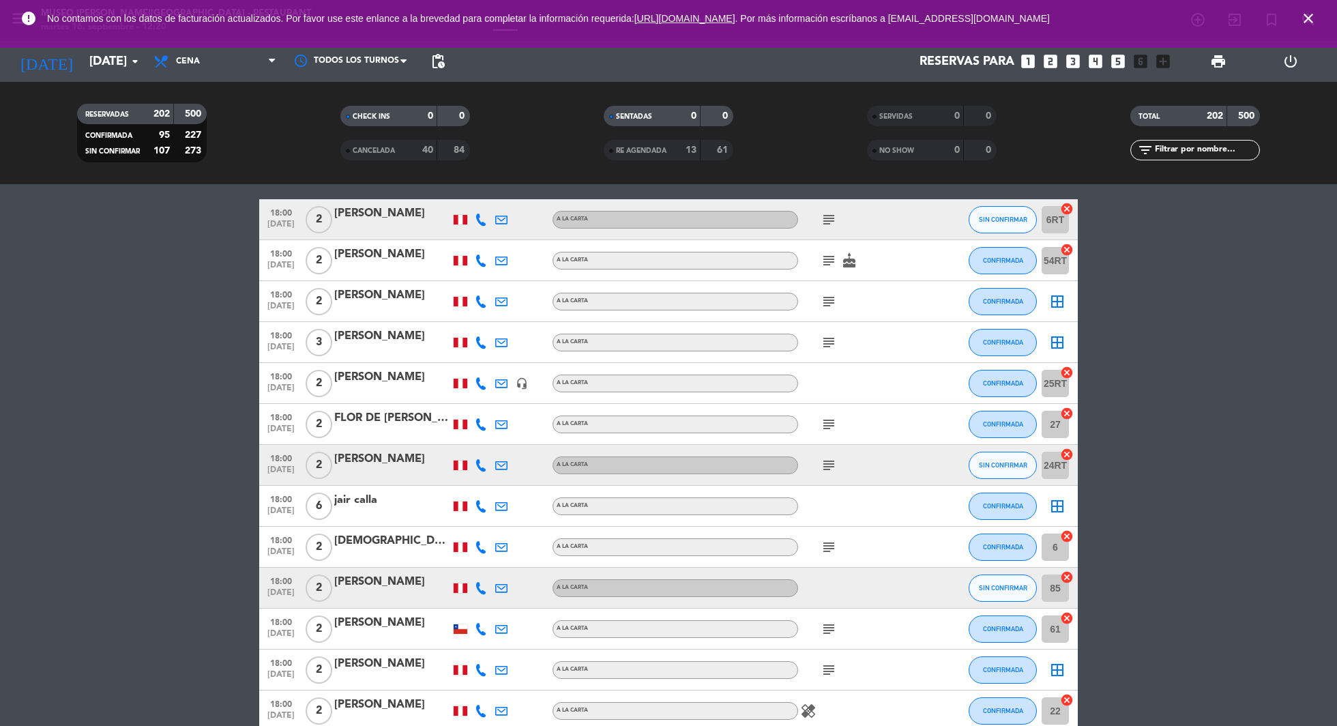
scroll to position [2107, 0]
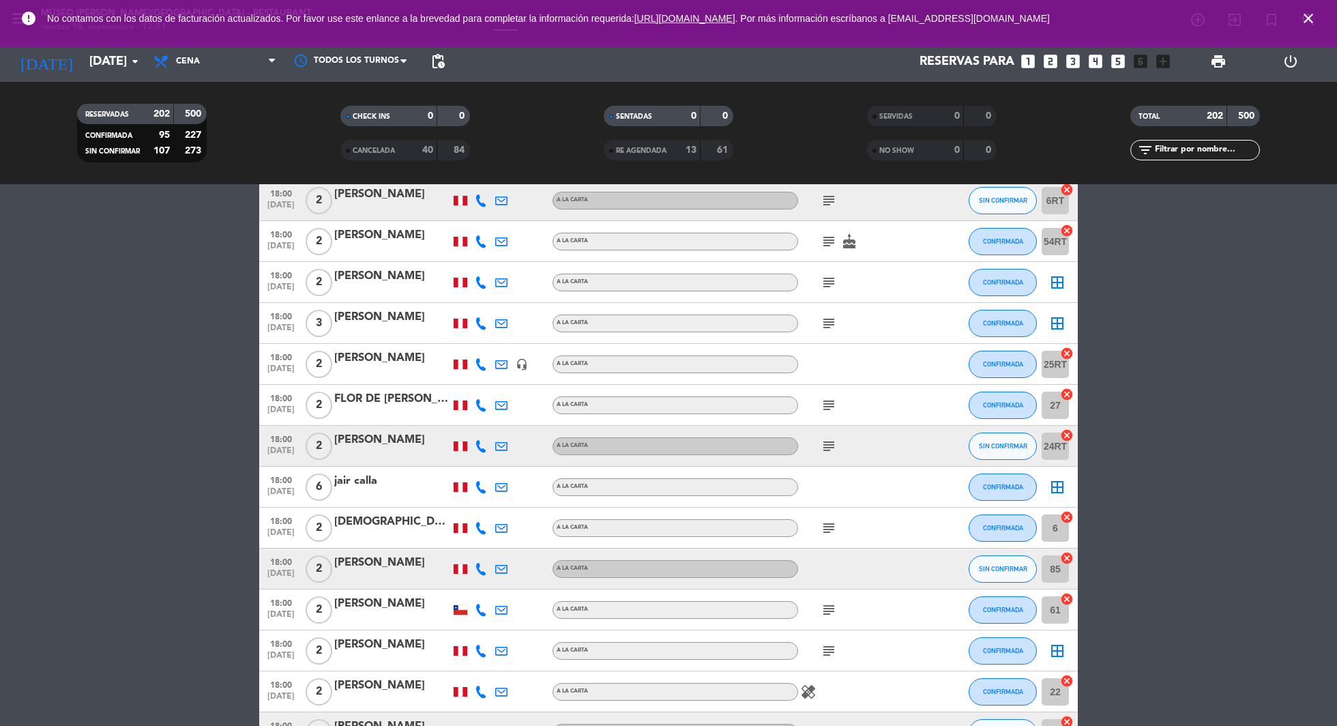
click at [345, 489] on div "jair calla" at bounding box center [392, 481] width 116 height 18
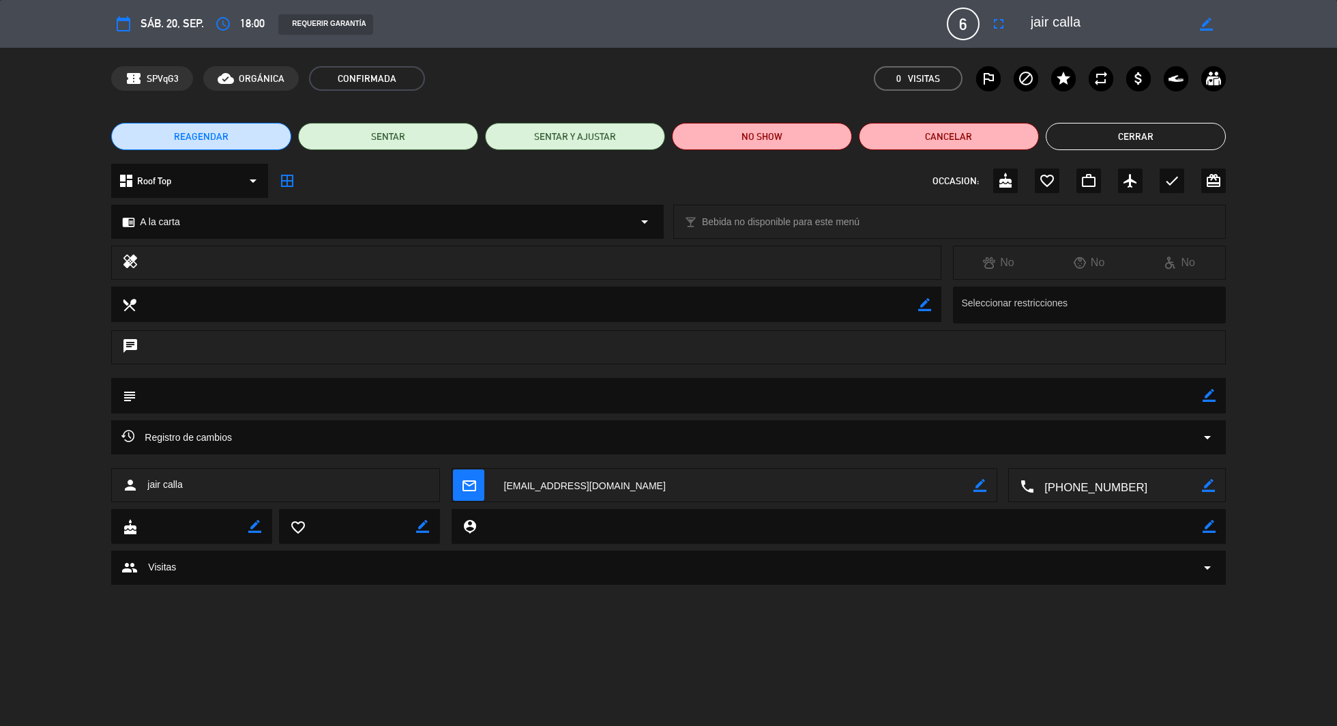
click at [1113, 131] on button "Cerrar" at bounding box center [1135, 136] width 180 height 27
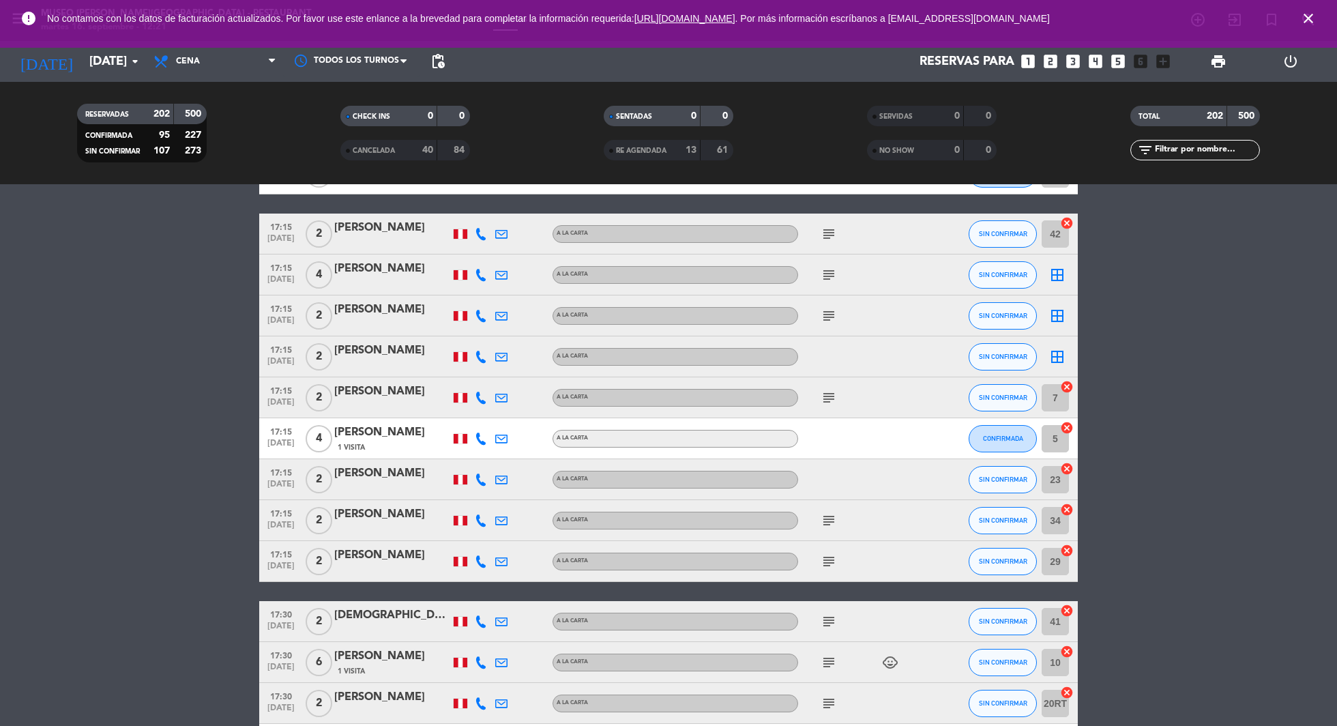
scroll to position [461, 0]
click at [391, 271] on div "[PERSON_NAME]" at bounding box center [392, 270] width 116 height 18
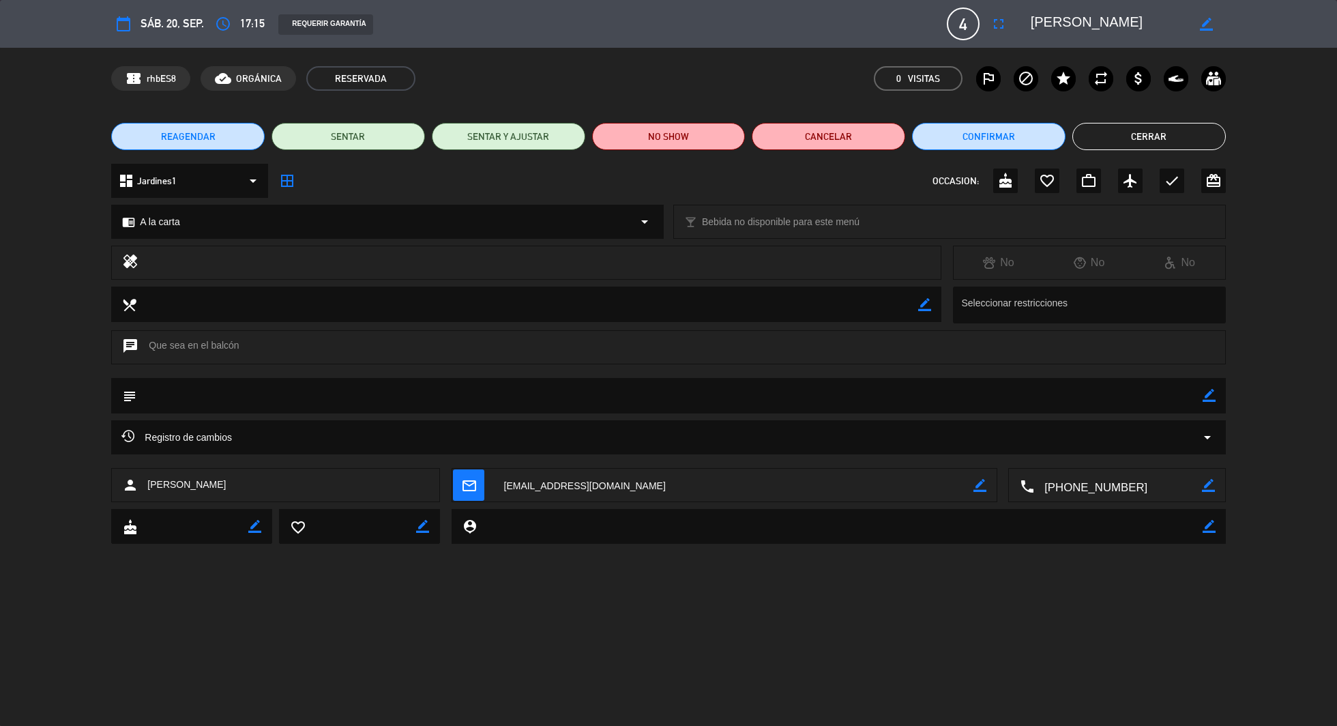
click at [288, 177] on icon "border_all" at bounding box center [287, 181] width 16 height 16
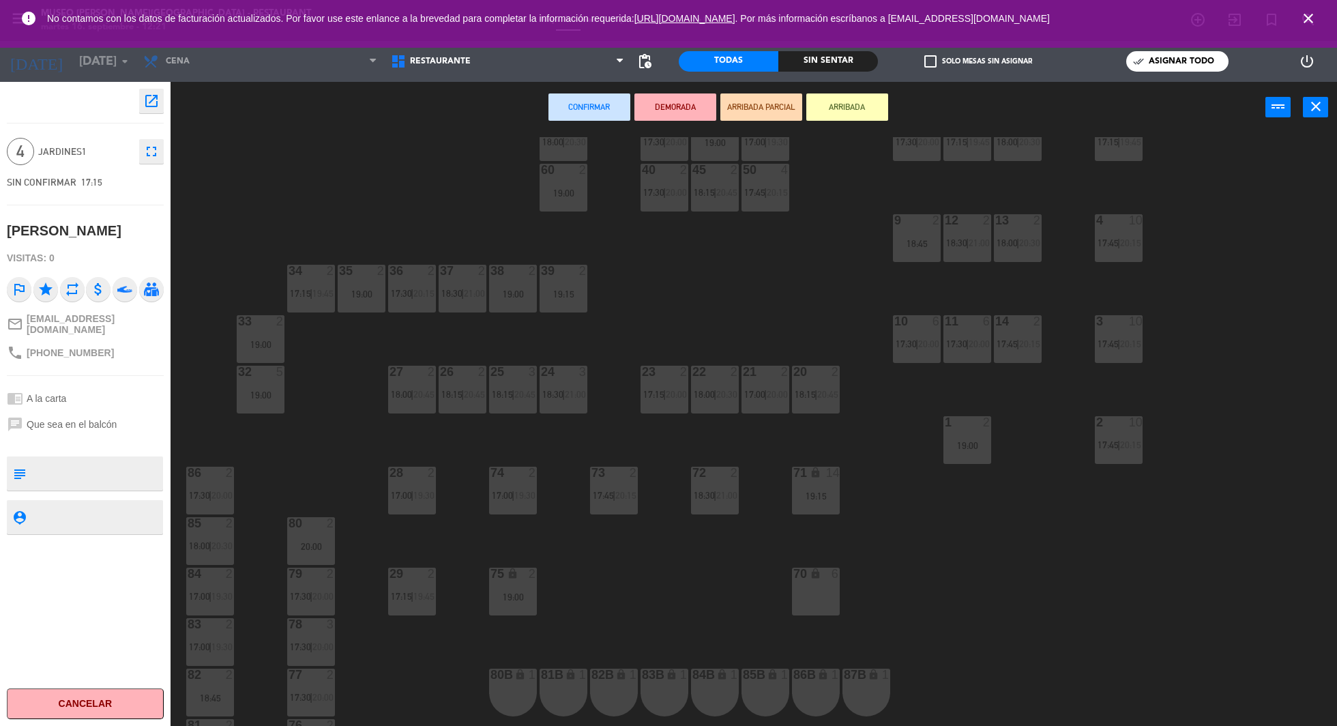
scroll to position [211, 0]
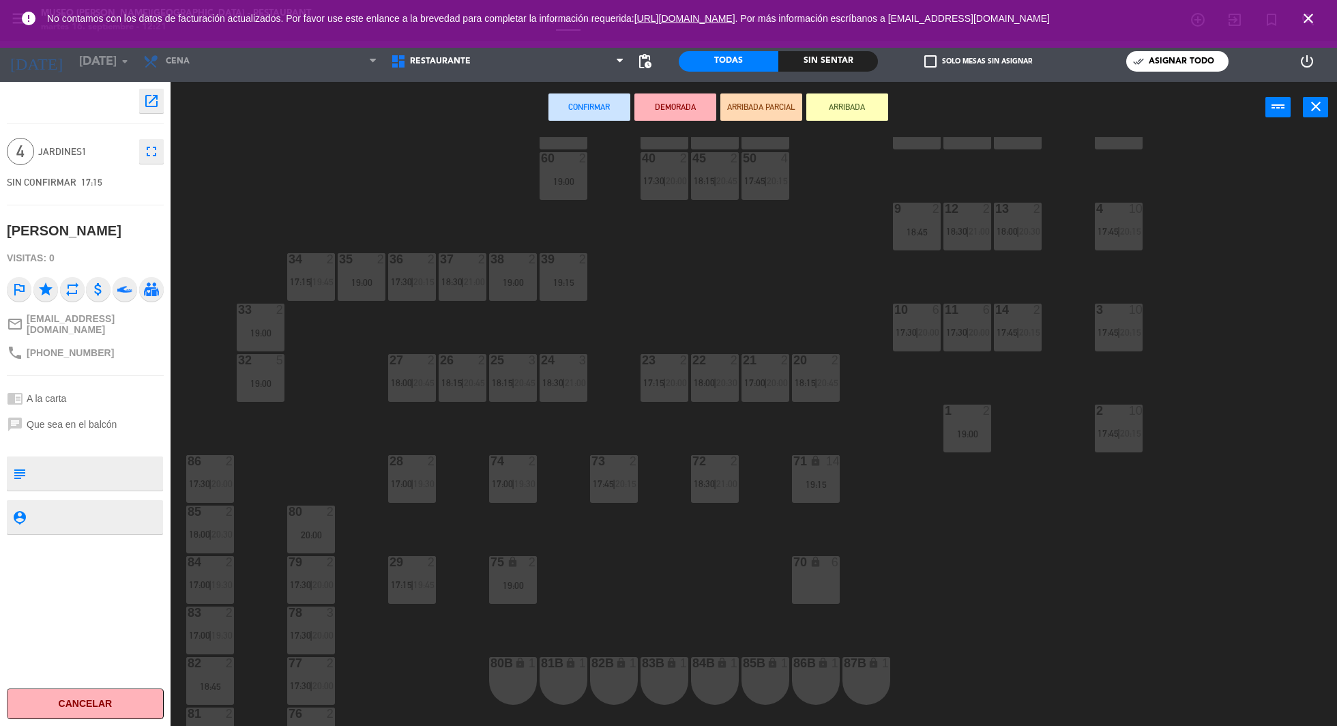
click at [820, 576] on div "70 lock 6" at bounding box center [816, 580] width 48 height 48
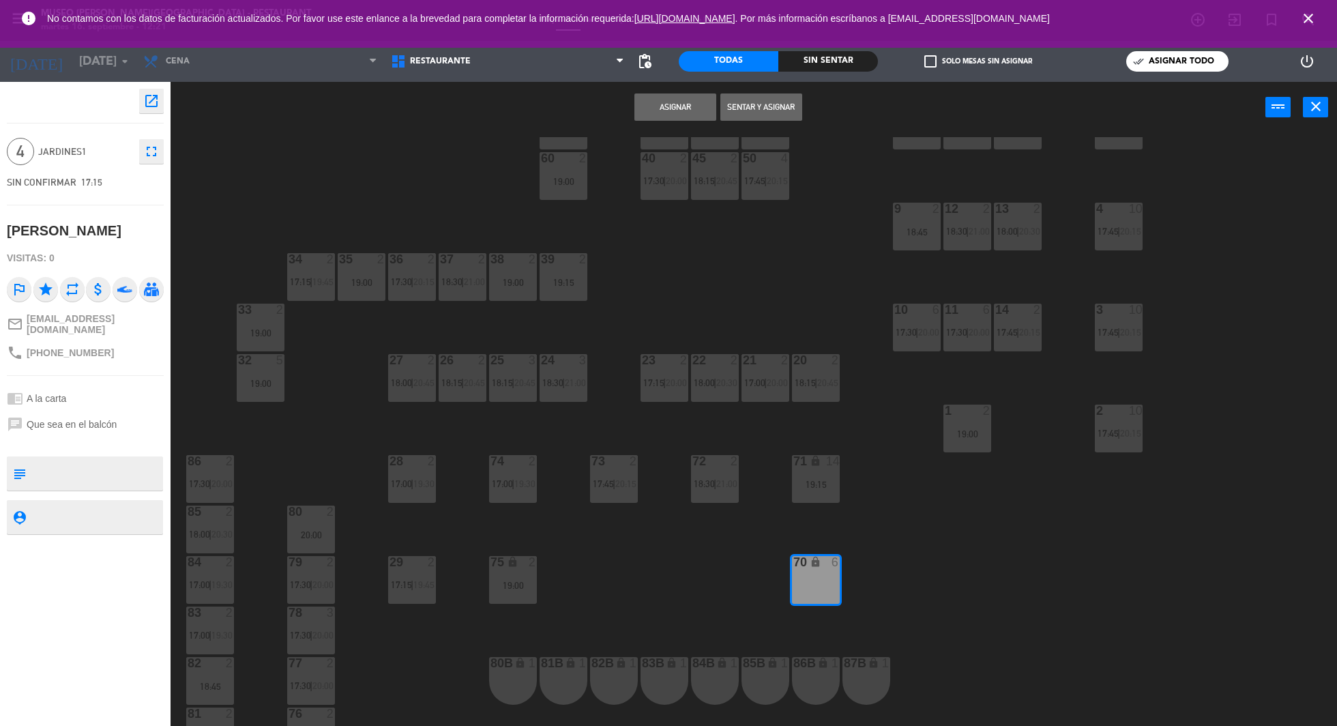
click at [671, 110] on button "Asignar" at bounding box center [675, 106] width 82 height 27
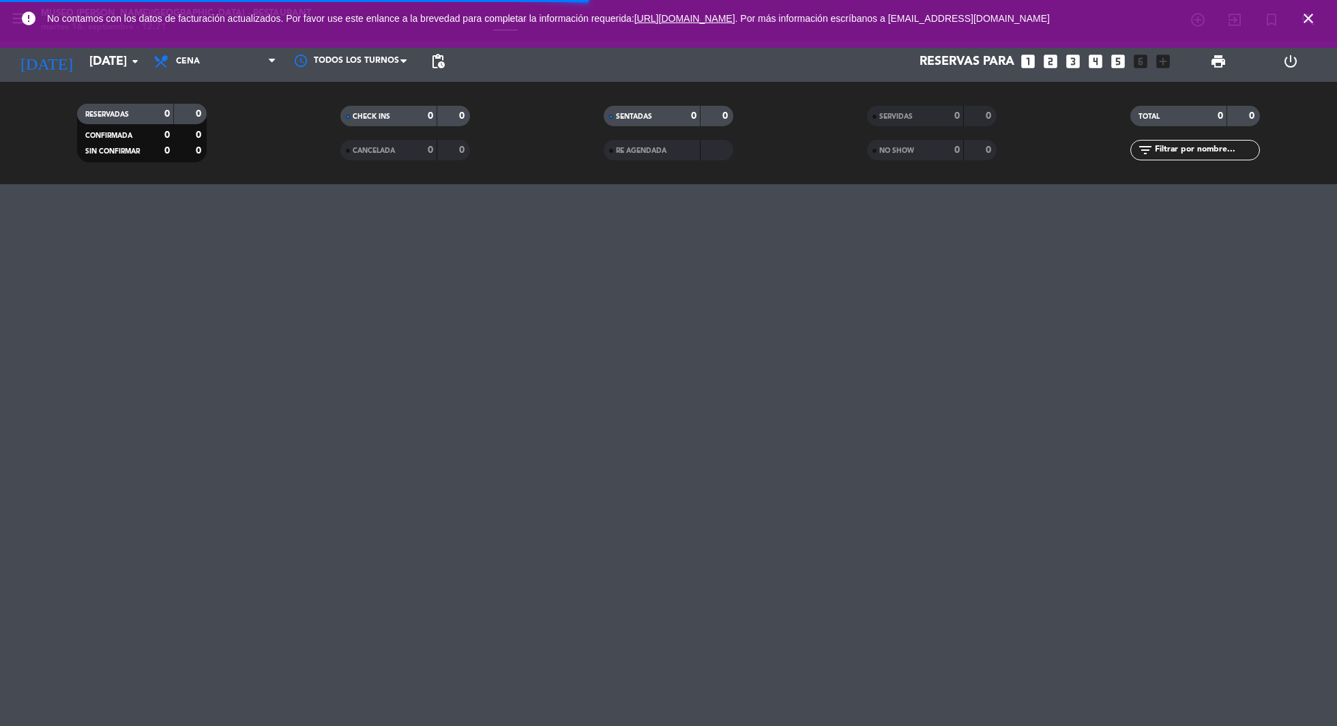
click at [1113, 16] on icon "close" at bounding box center [1308, 18] width 16 height 16
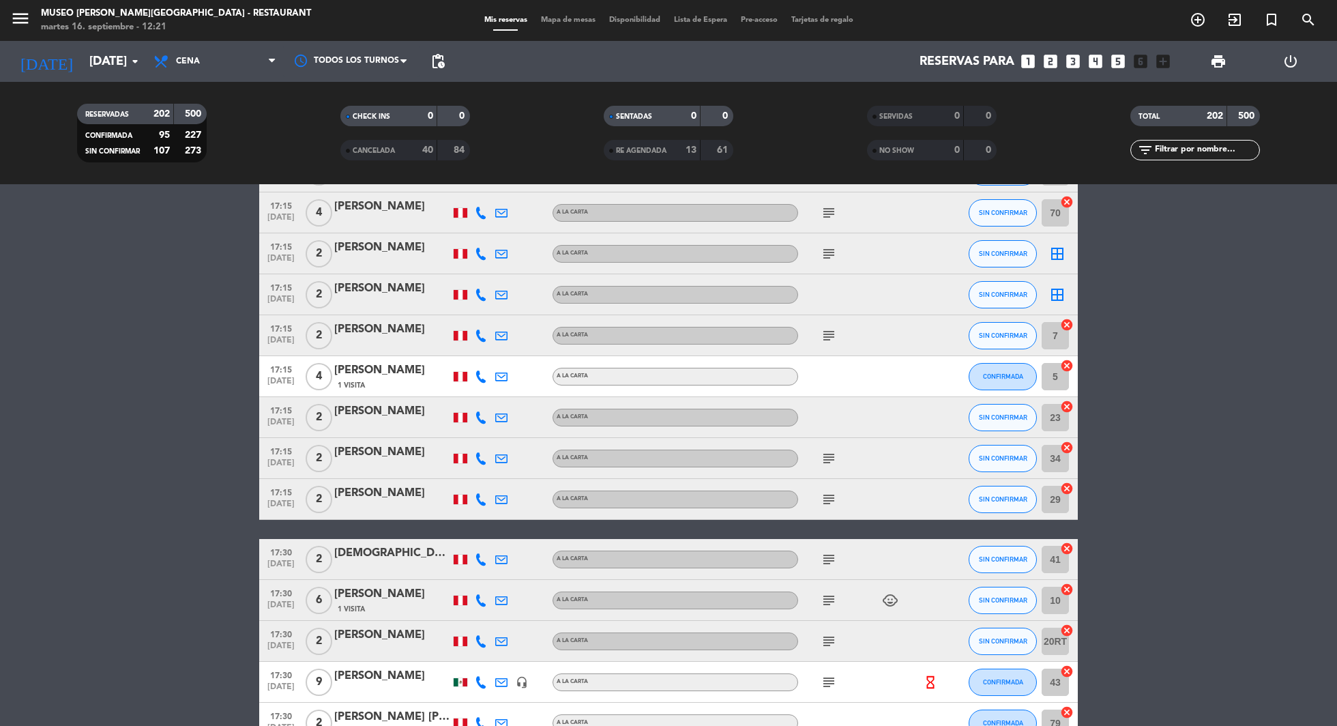
scroll to position [522, 0]
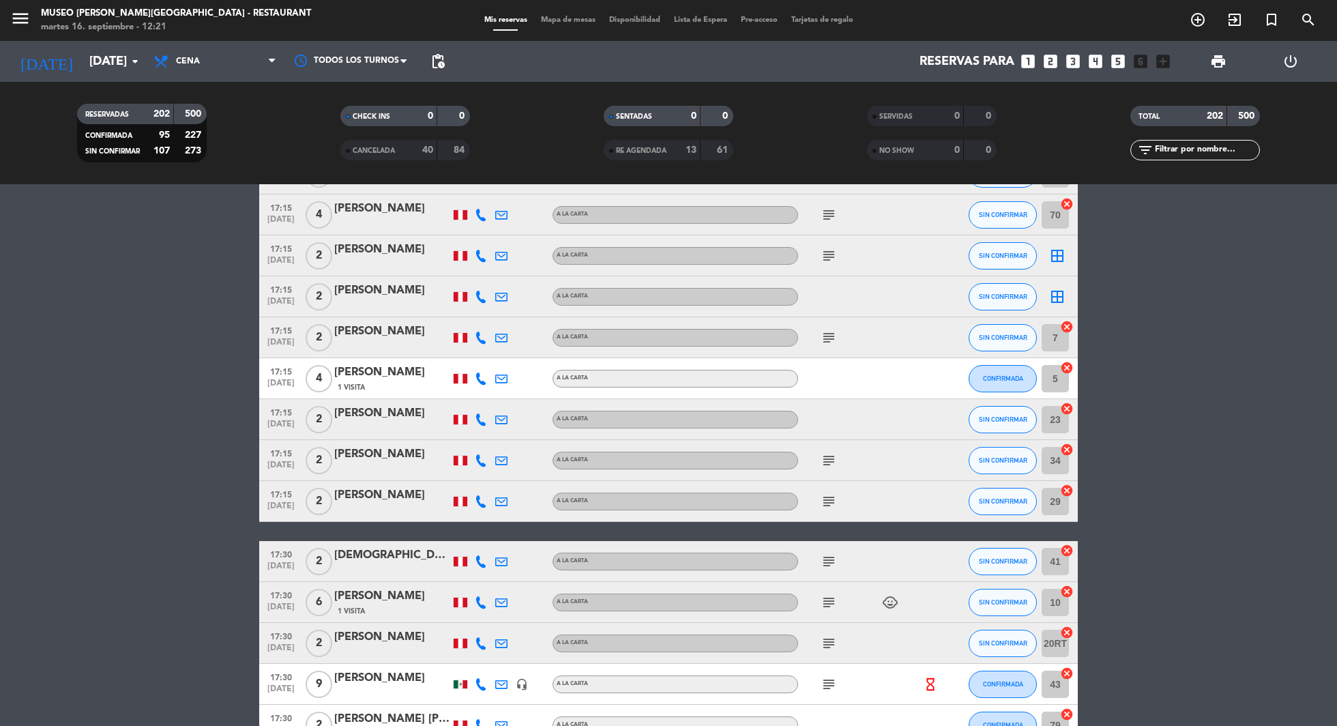
click at [1063, 257] on icon "border_all" at bounding box center [1057, 256] width 16 height 16
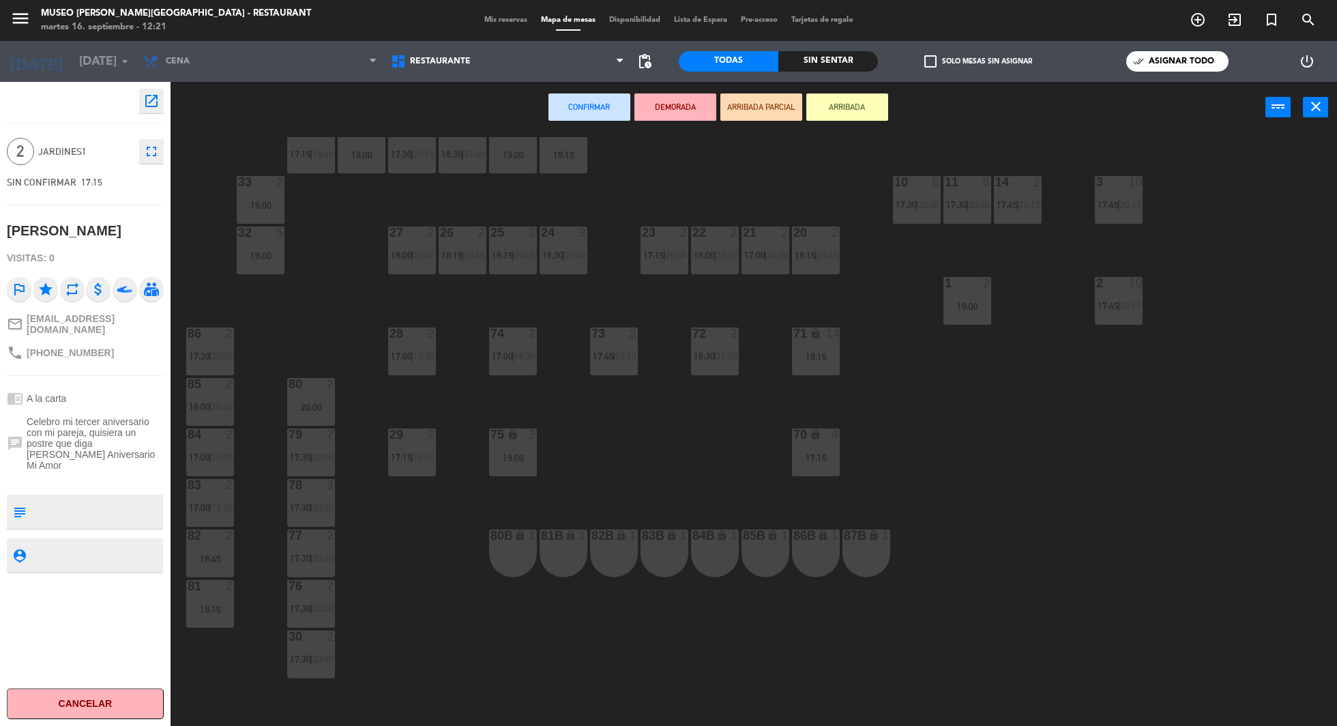
scroll to position [387, 0]
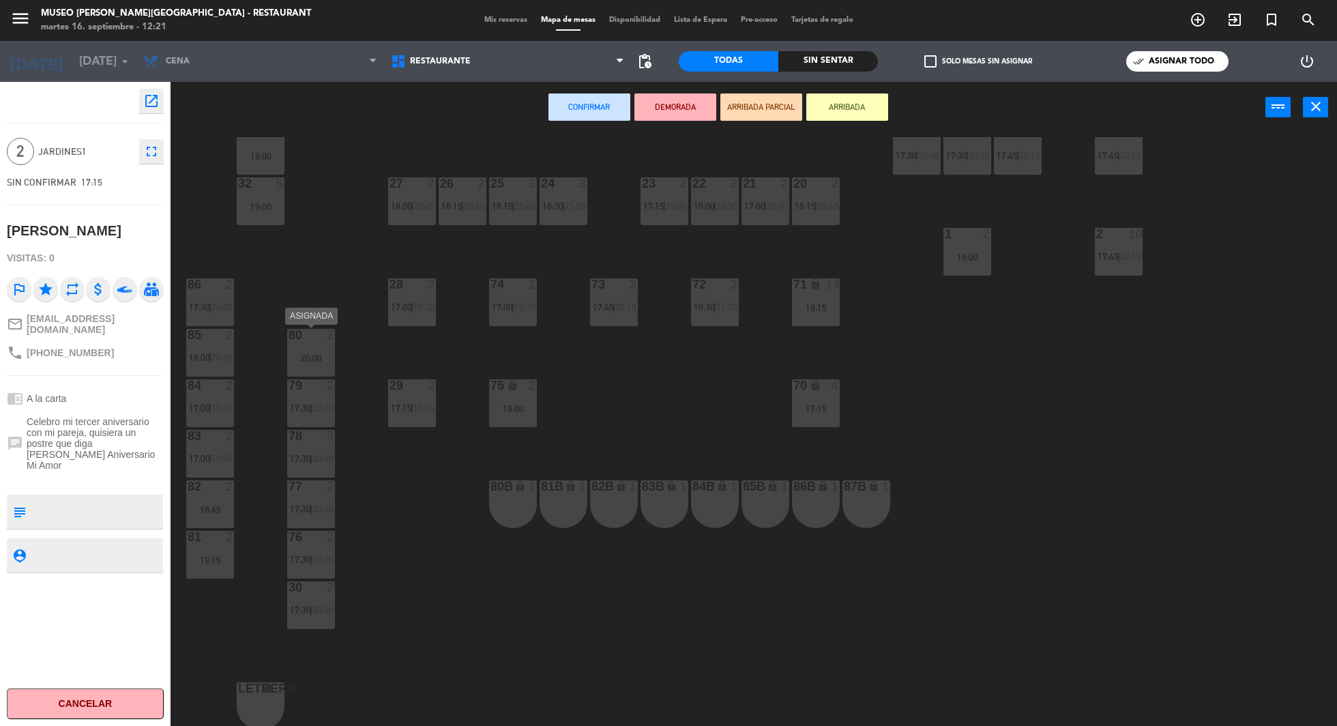
click at [297, 349] on div "80 2 20:00" at bounding box center [311, 353] width 48 height 48
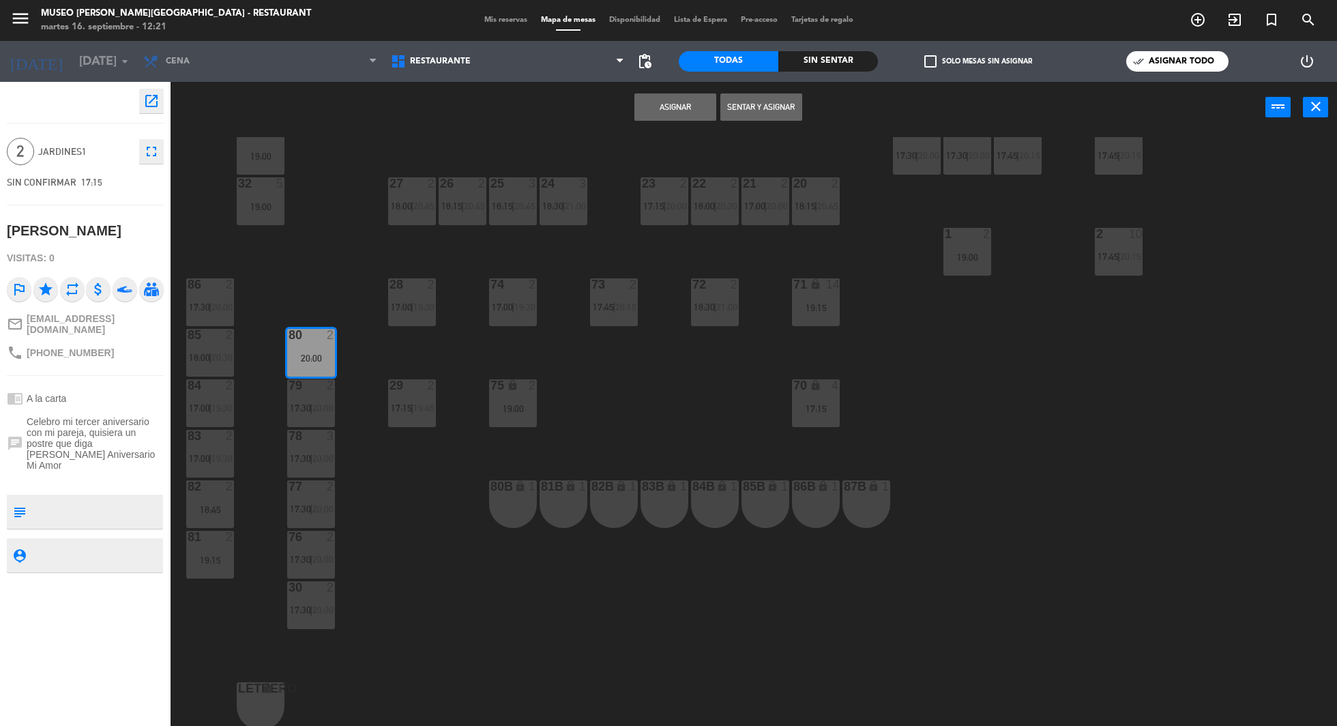
click at [665, 108] on button "Asignar" at bounding box center [675, 106] width 82 height 27
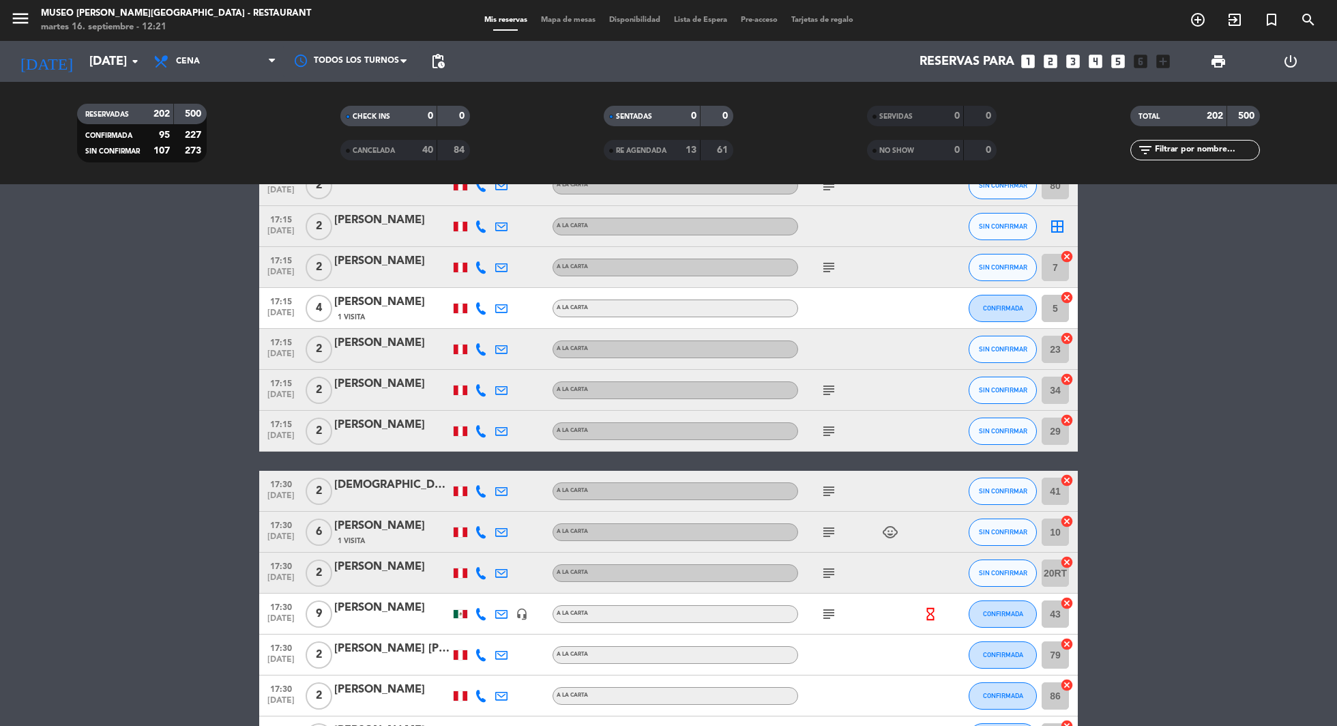
scroll to position [593, 0]
click at [1065, 224] on icon "border_all" at bounding box center [1057, 226] width 16 height 16
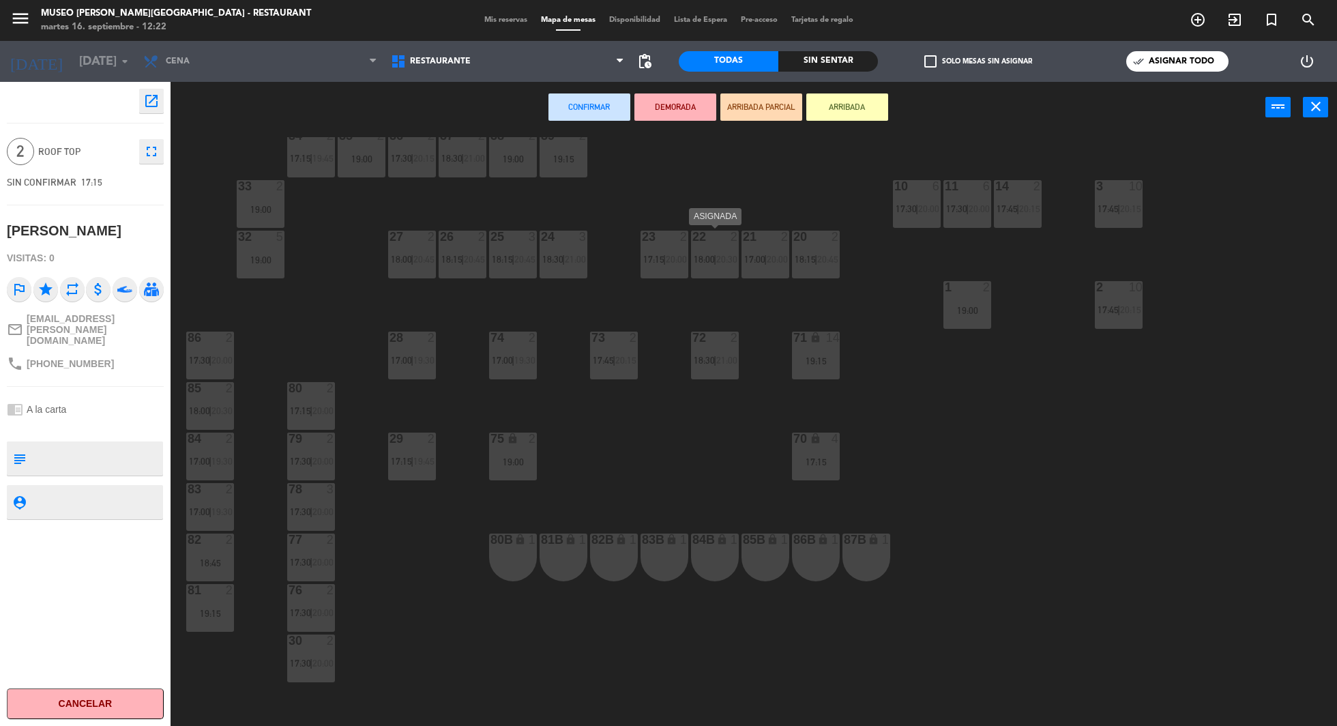
scroll to position [336, 0]
click at [1113, 111] on icon "close" at bounding box center [1315, 106] width 16 height 16
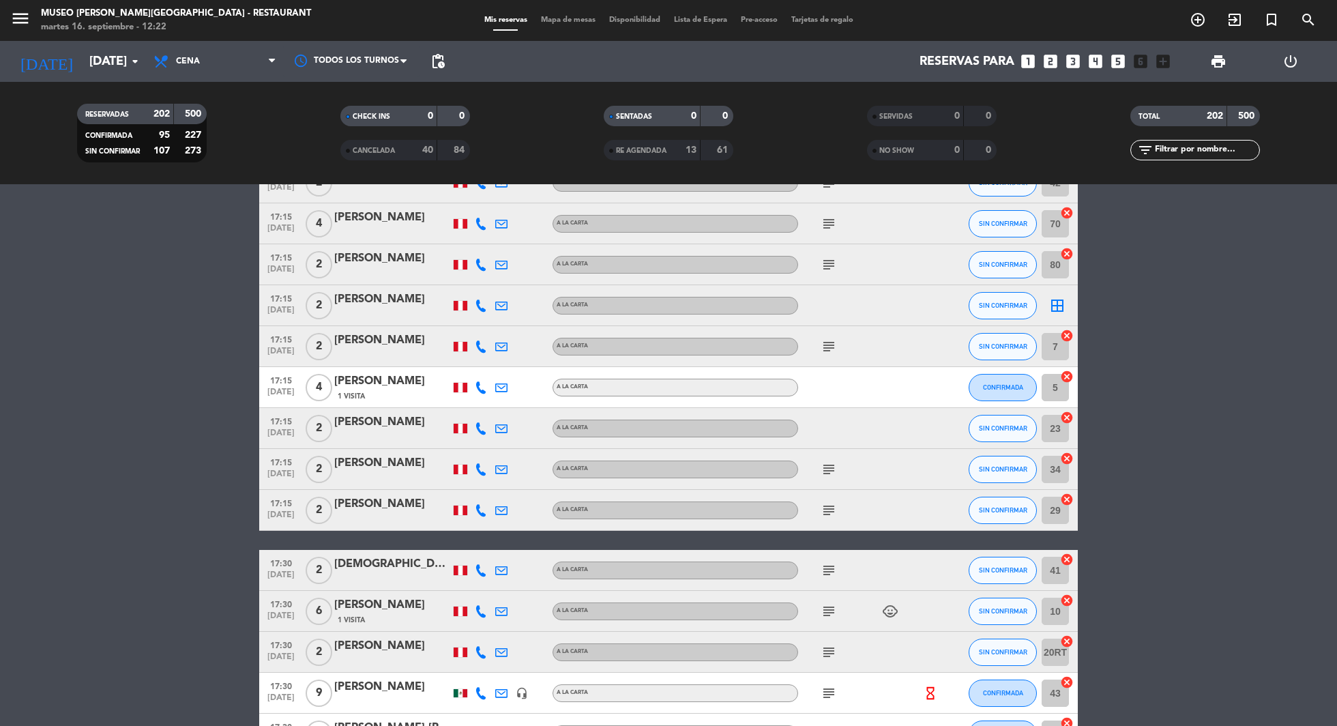
scroll to position [530, 0]
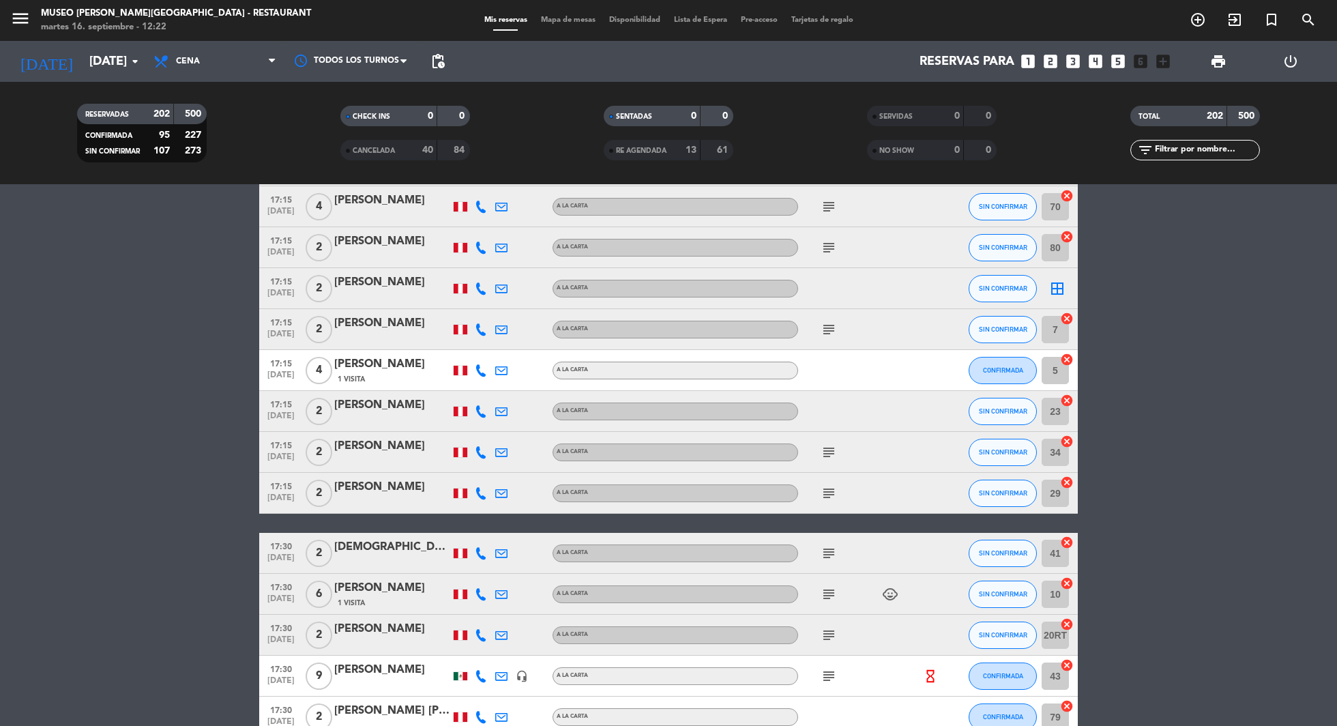
click at [391, 280] on div "[PERSON_NAME]" at bounding box center [392, 282] width 116 height 18
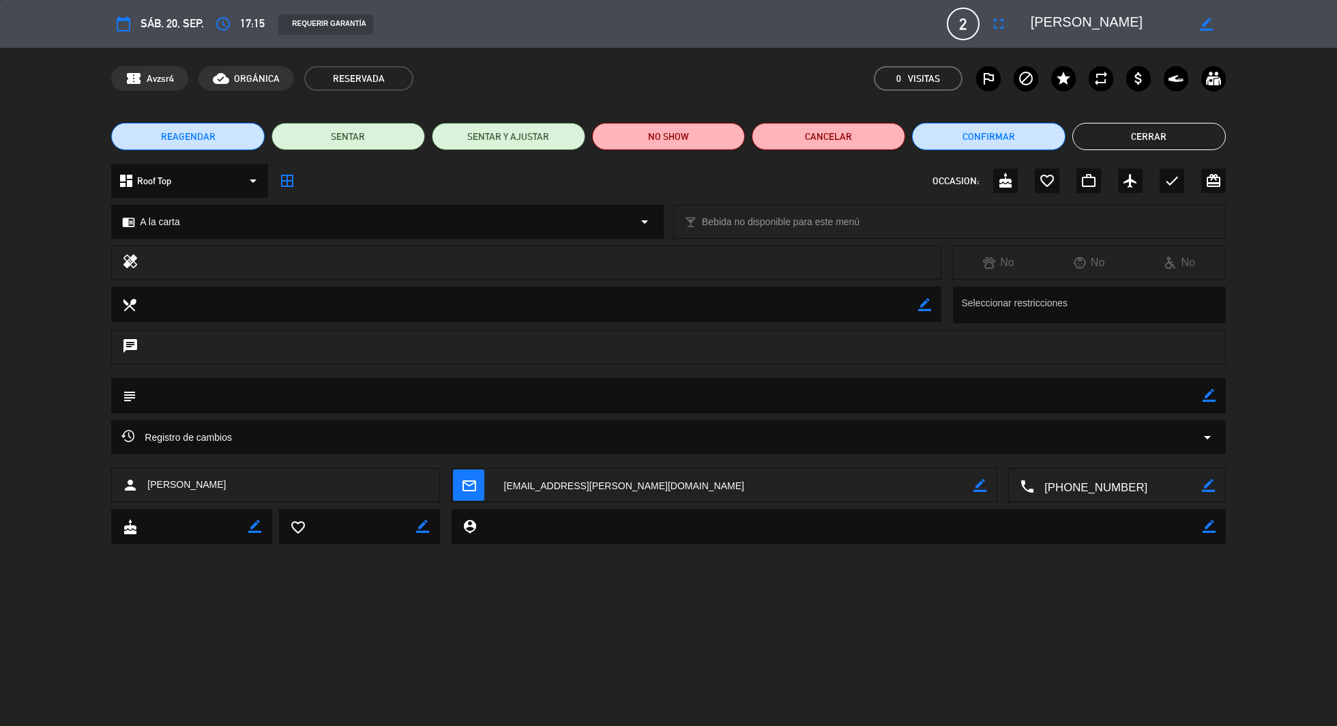
click at [291, 183] on icon "border_all" at bounding box center [287, 181] width 16 height 16
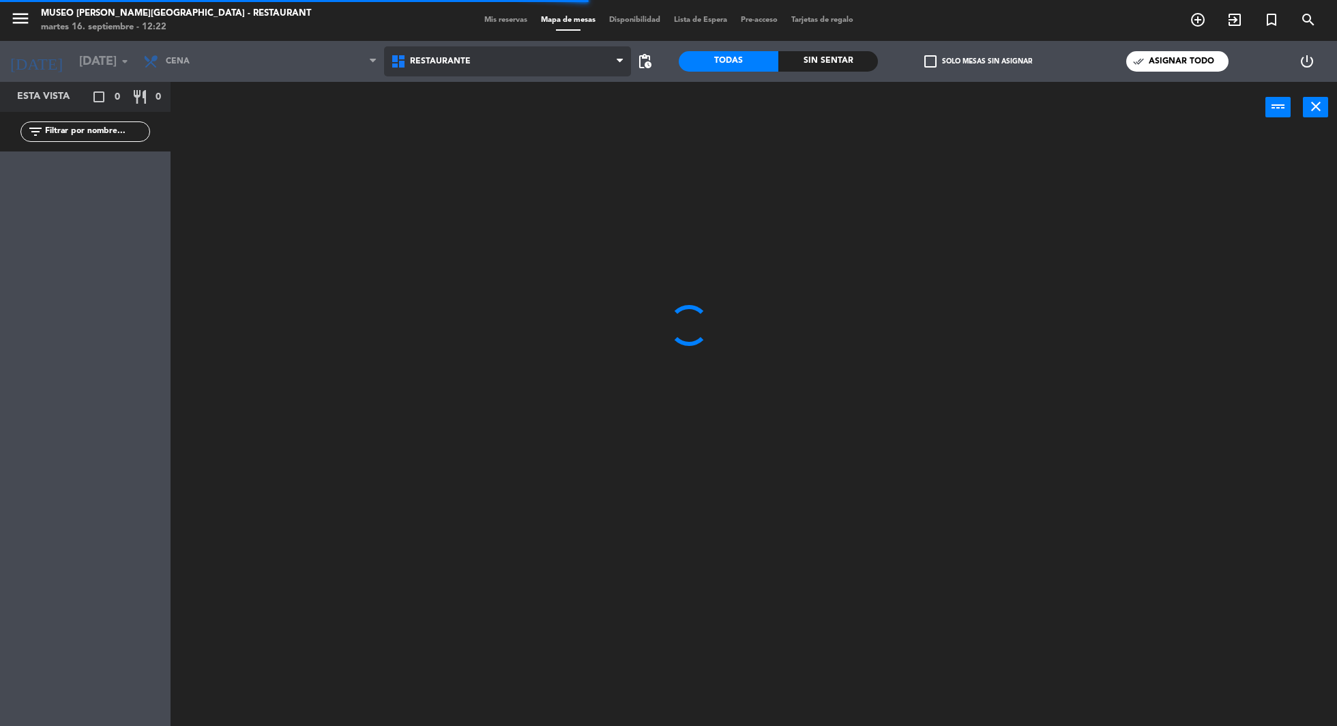
click at [425, 61] on span "Restaurante" at bounding box center [440, 62] width 61 height 10
click at [434, 130] on ng-component "menu [GEOGRAPHIC_DATA][PERSON_NAME] - Restaurant [DATE] 16. septiembre - 12:22 …" at bounding box center [668, 365] width 1337 height 730
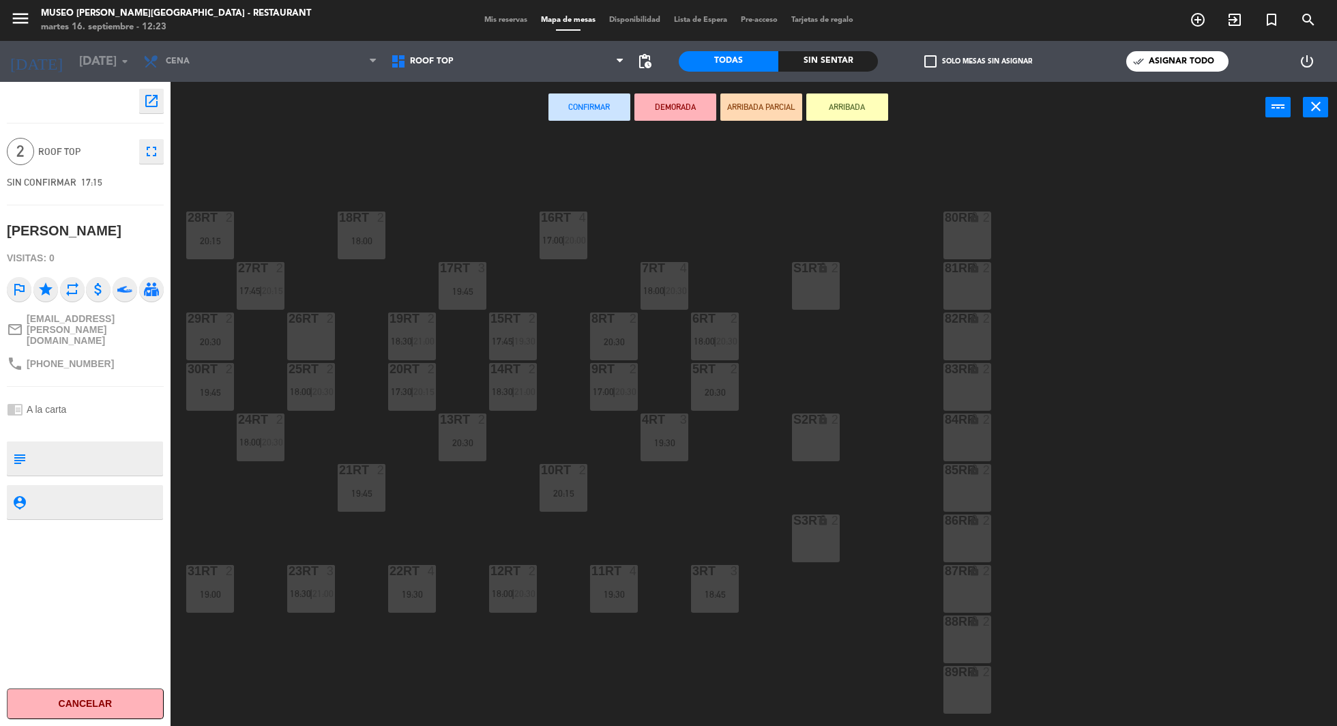
click at [803, 284] on div "S1RT lock 2" at bounding box center [816, 286] width 48 height 48
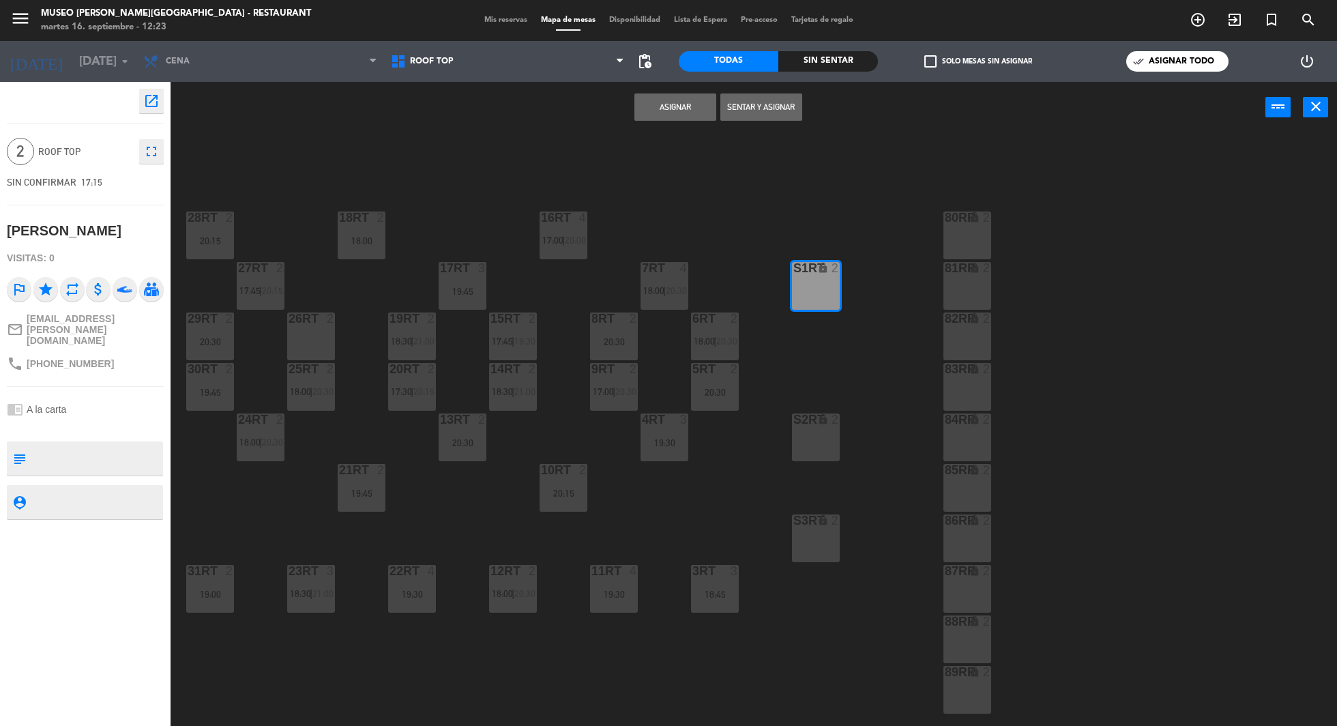
click at [677, 109] on button "Asignar" at bounding box center [675, 106] width 82 height 27
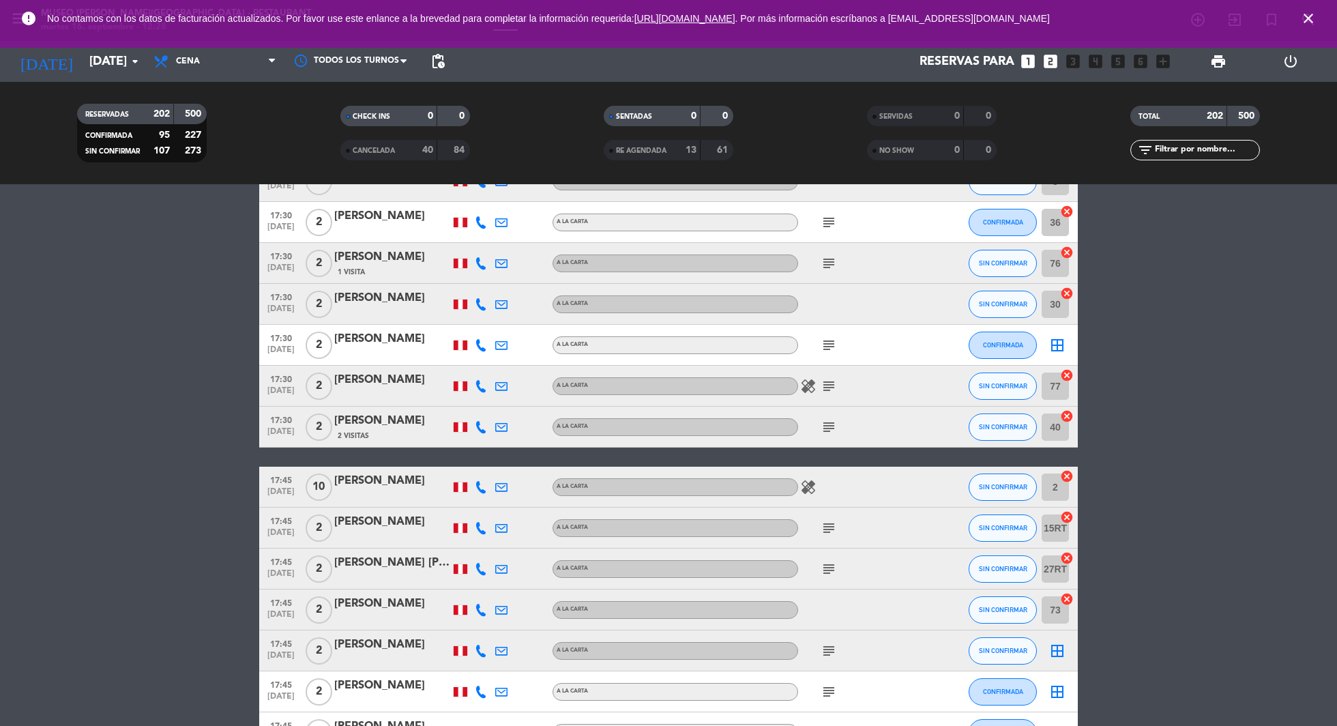
scroll to position [1223, 0]
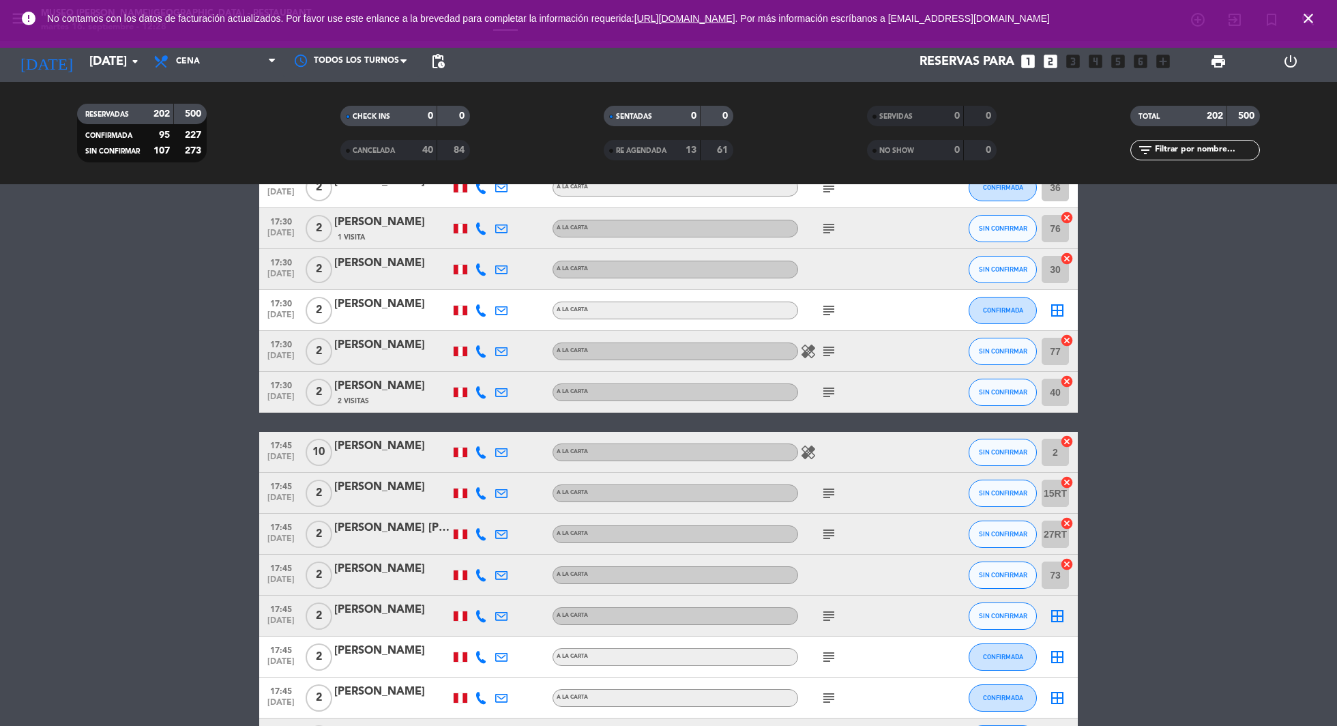
click at [1060, 308] on icon "border_all" at bounding box center [1057, 310] width 16 height 16
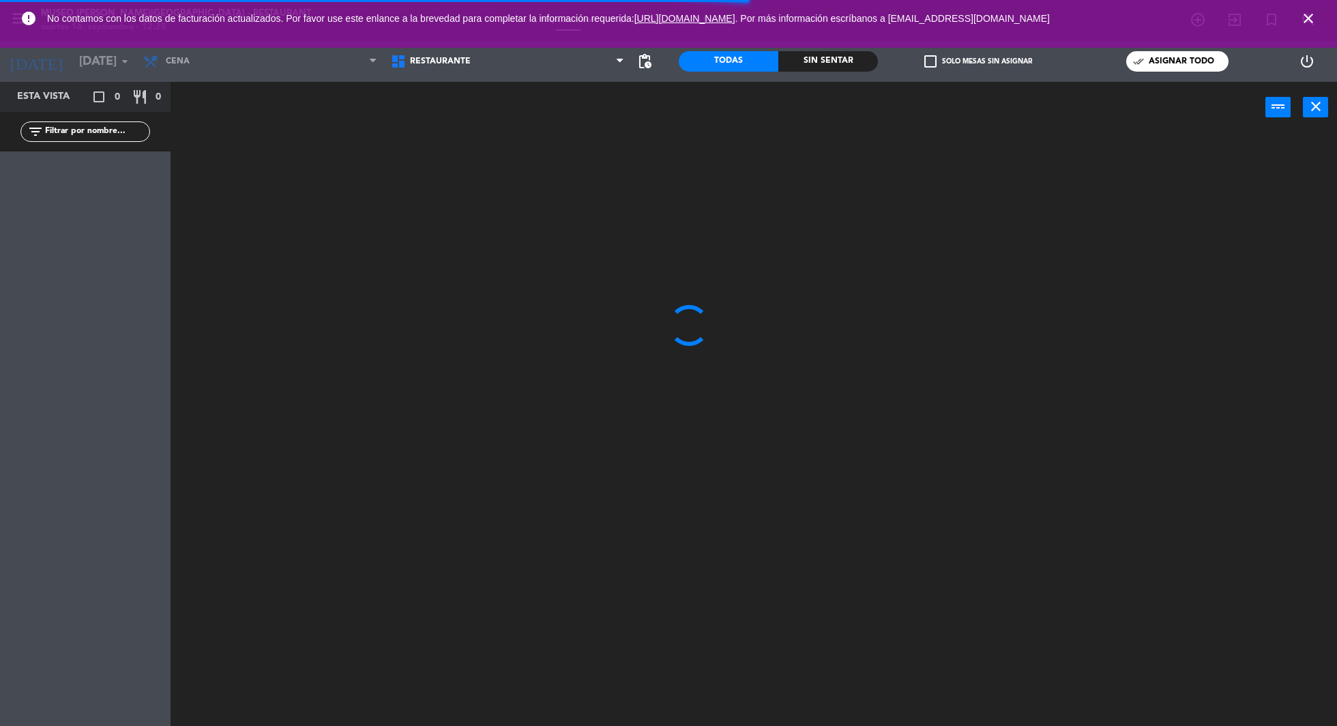
click at [1113, 16] on icon "close" at bounding box center [1308, 18] width 16 height 16
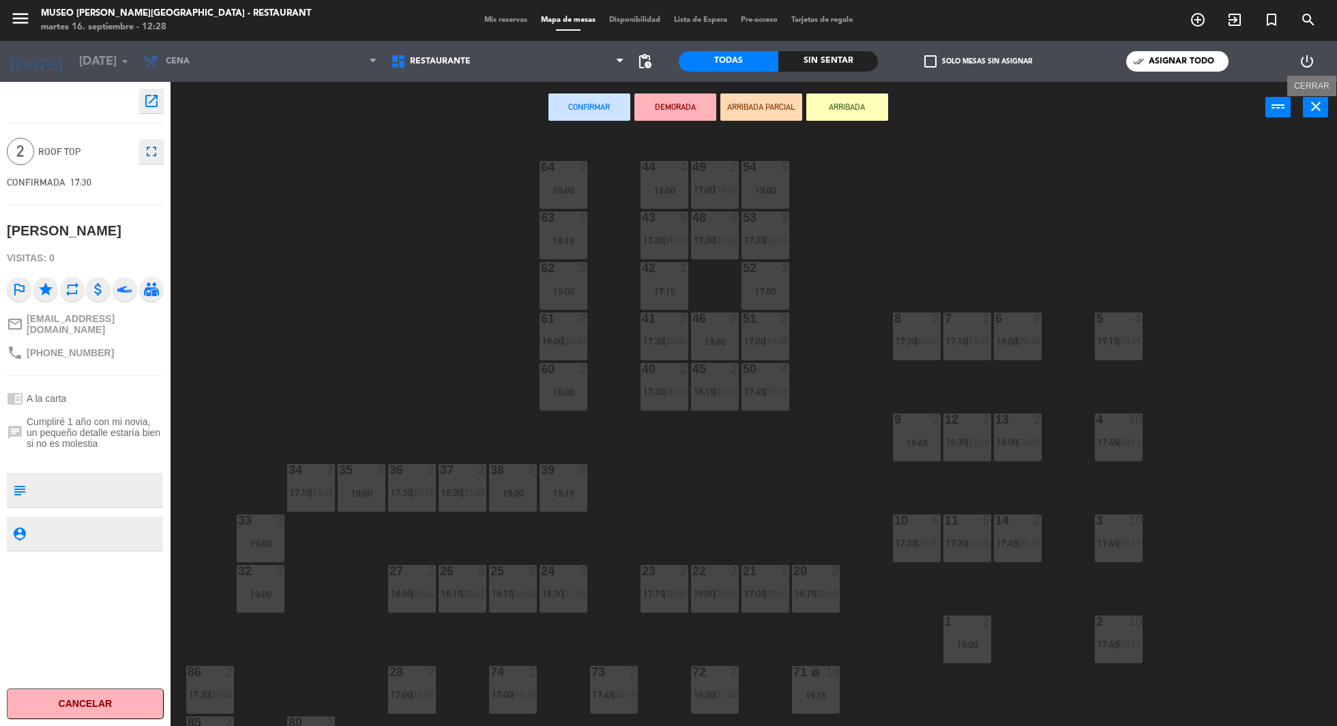
click at [1113, 104] on icon "close" at bounding box center [1315, 106] width 16 height 16
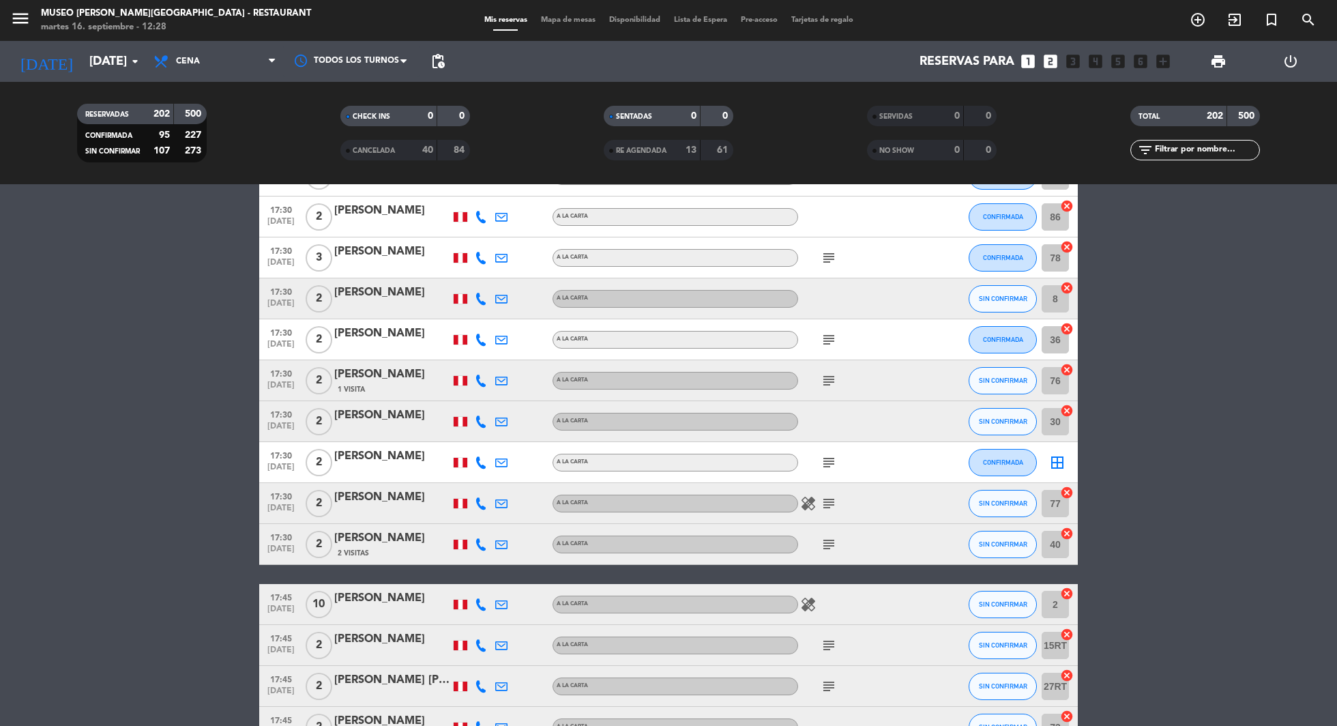
scroll to position [1073, 0]
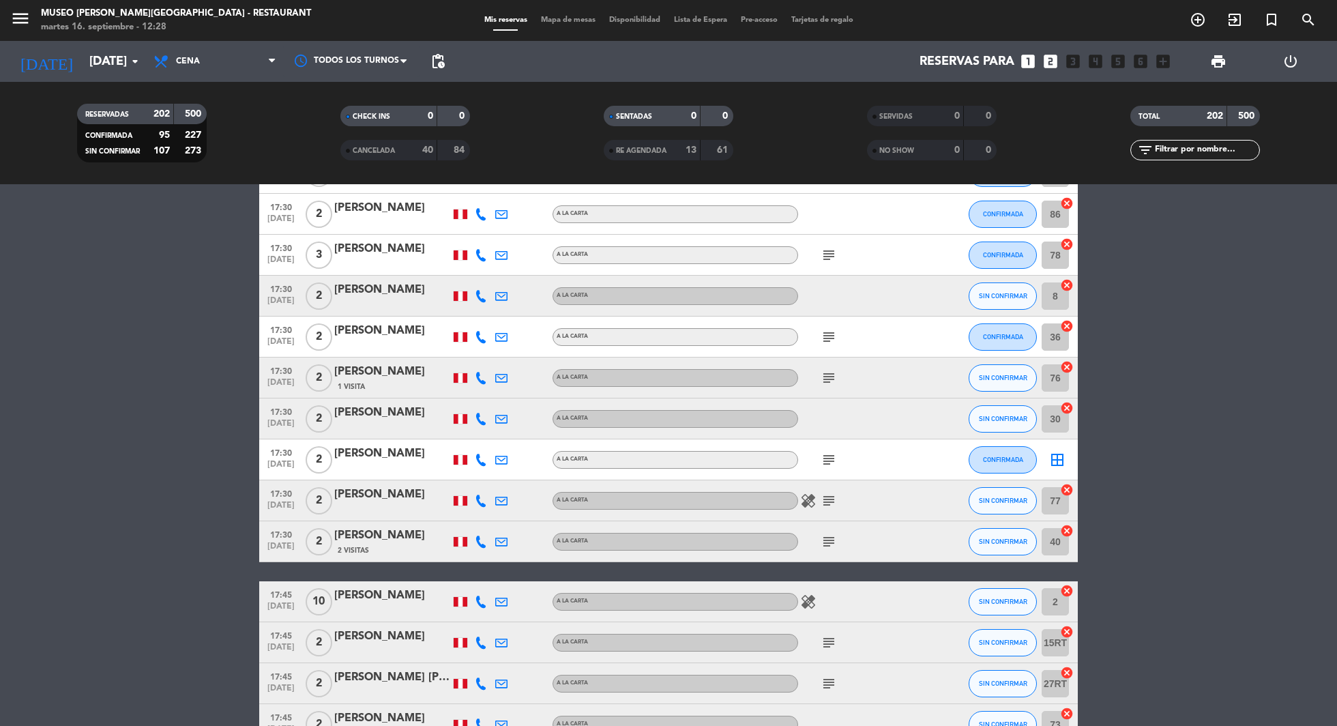
click at [387, 451] on div "[PERSON_NAME]" at bounding box center [392, 454] width 116 height 18
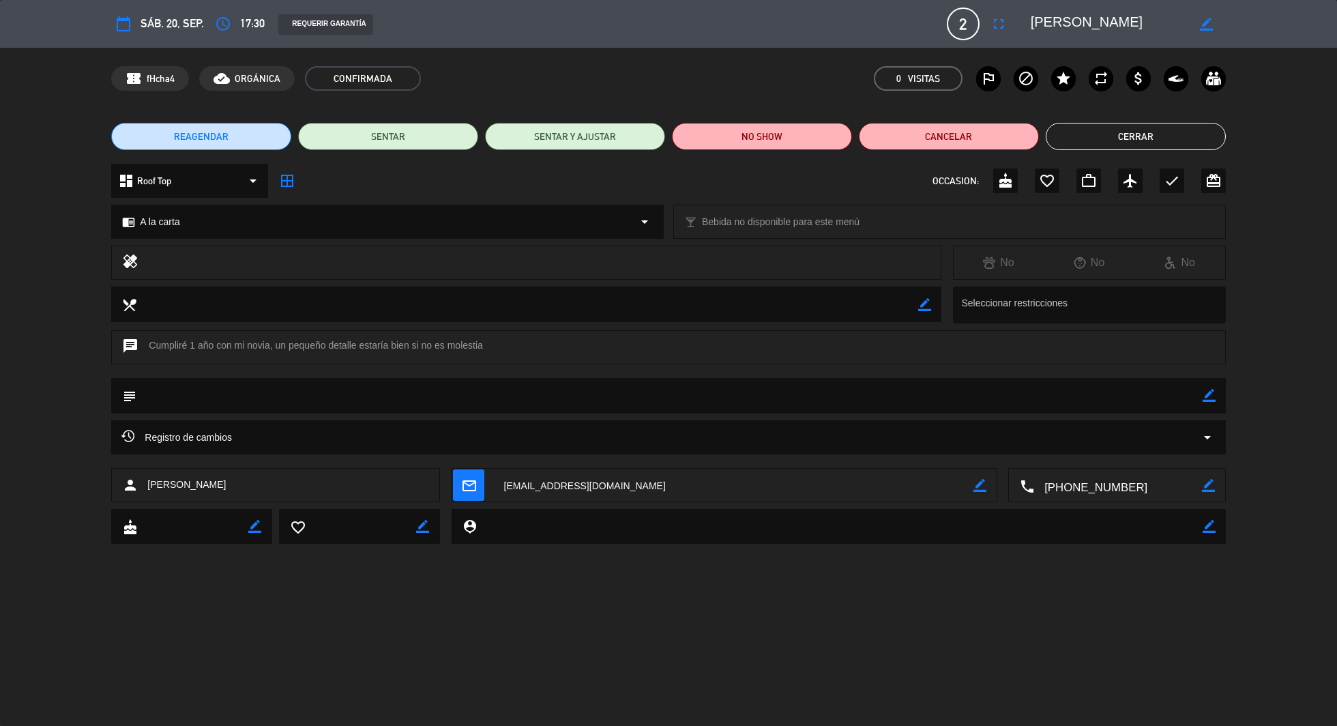
click at [281, 179] on icon "border_all" at bounding box center [287, 181] width 16 height 16
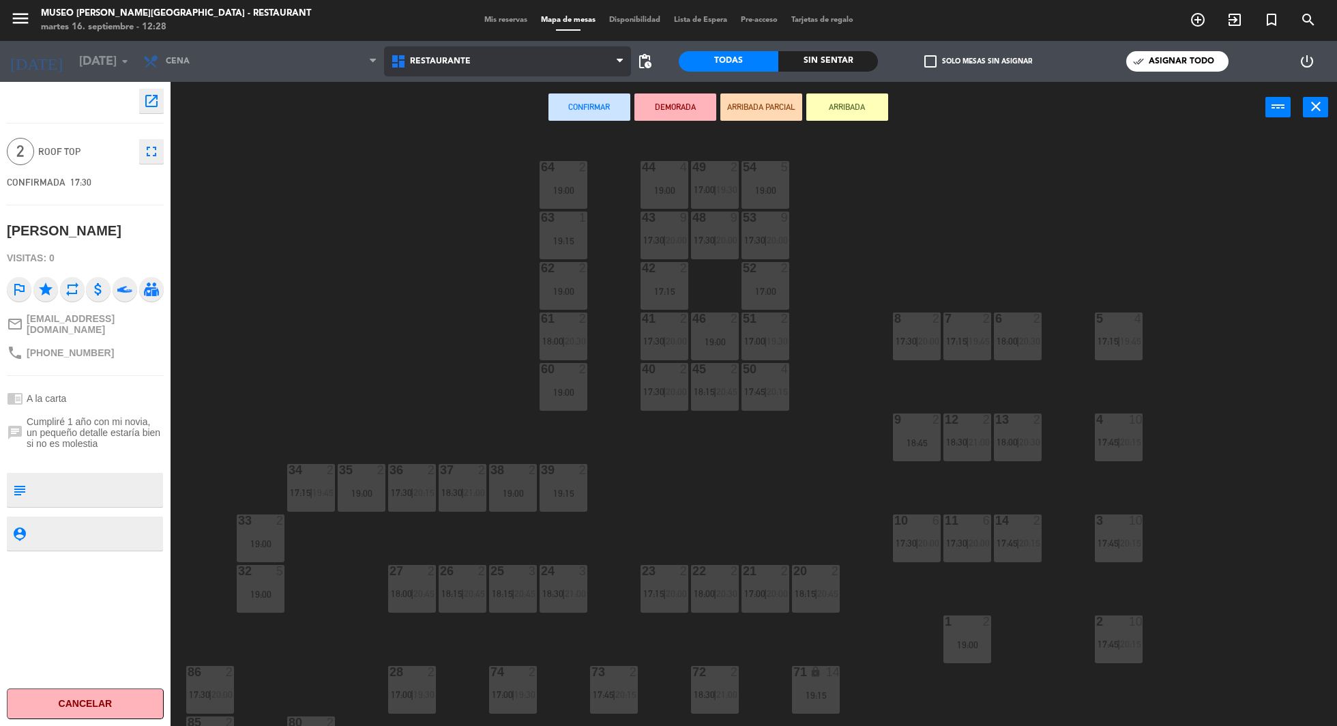
click at [560, 57] on span "Restaurante" at bounding box center [508, 61] width 248 height 30
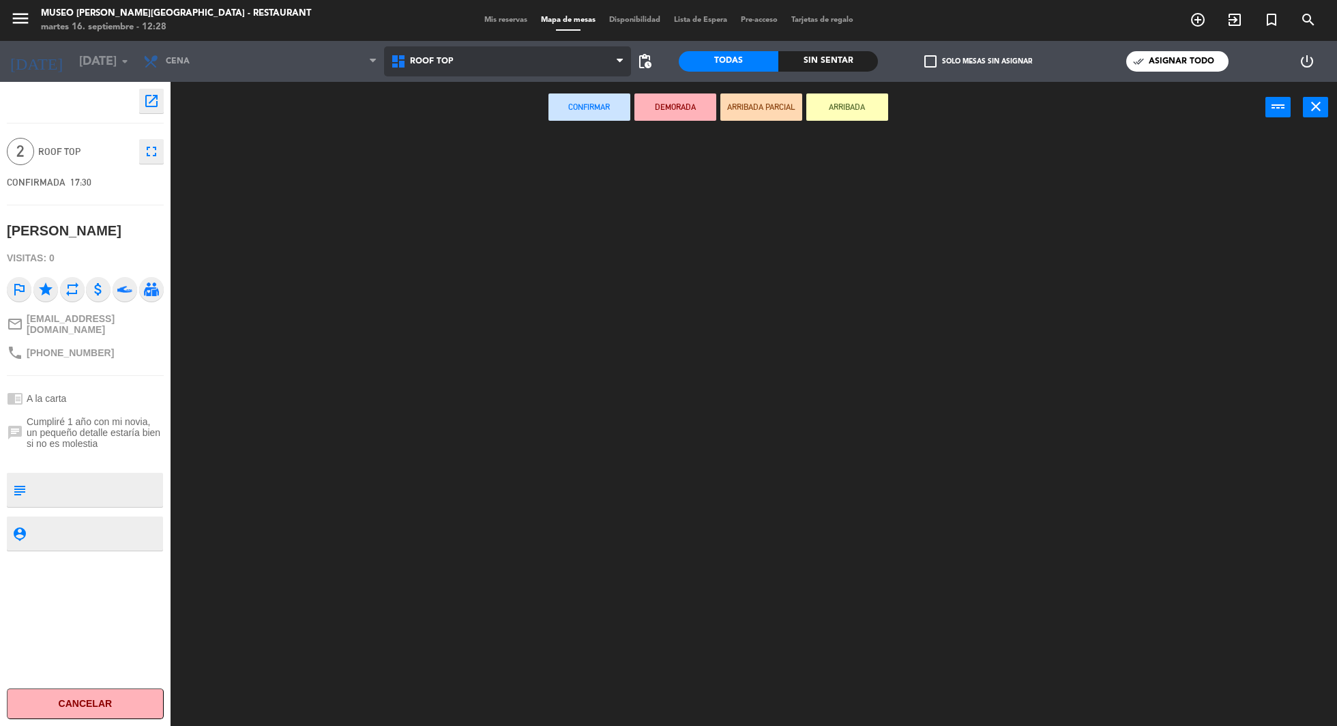
click at [499, 117] on ng-component "menu [GEOGRAPHIC_DATA][PERSON_NAME] - Restaurant [DATE] 16. septiembre - 12:28 …" at bounding box center [668, 365] width 1337 height 730
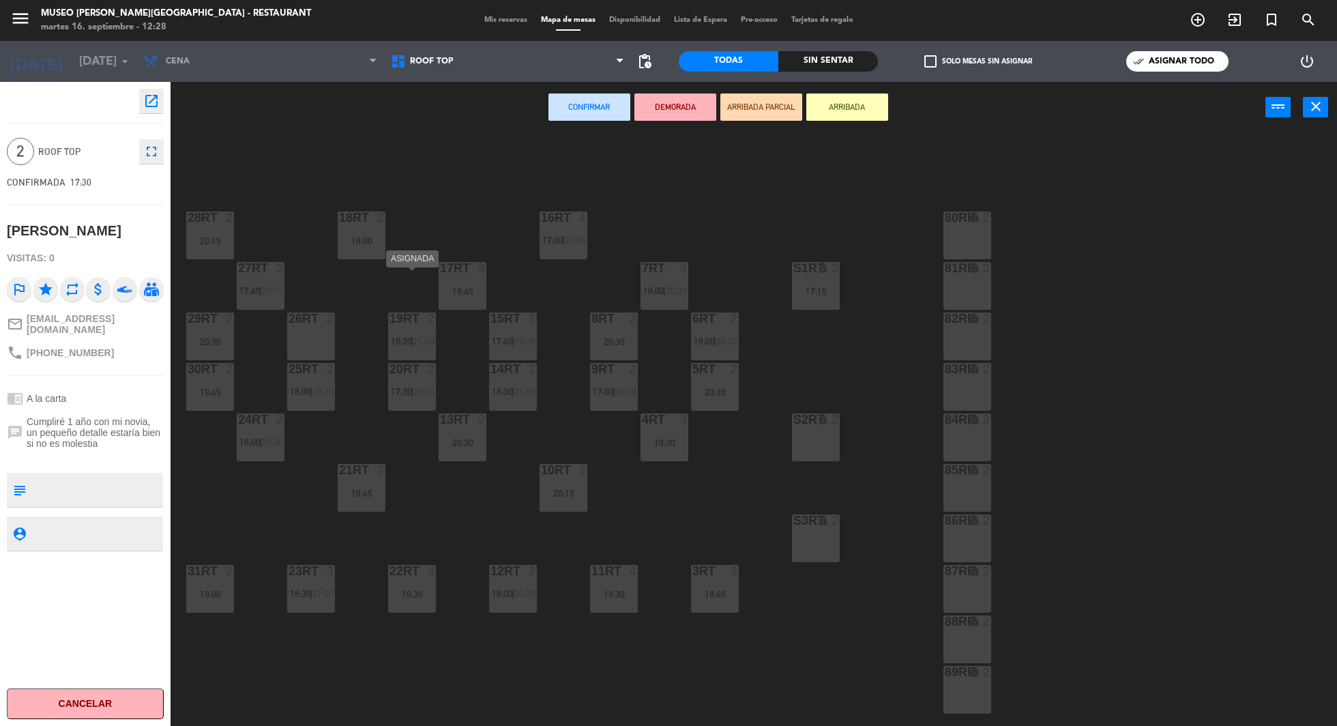
scroll to position [64, 0]
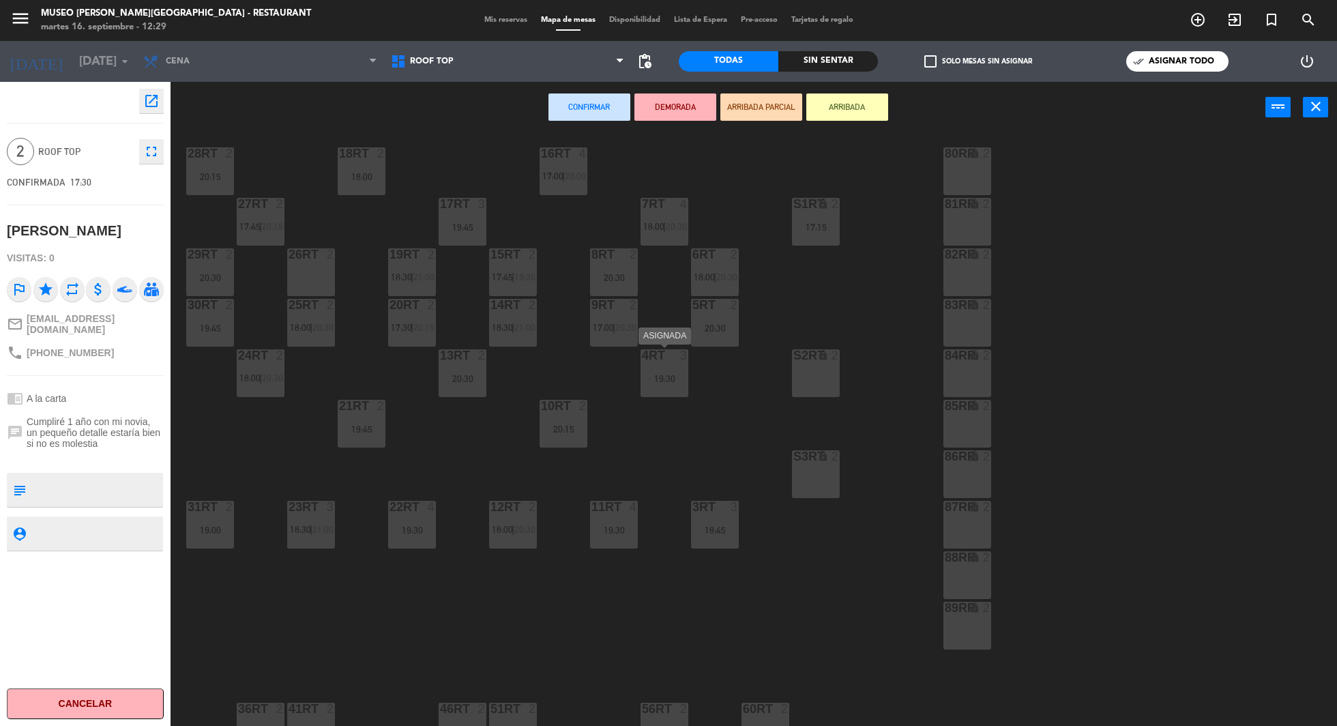
click at [667, 376] on div "19:30" at bounding box center [664, 379] width 48 height 10
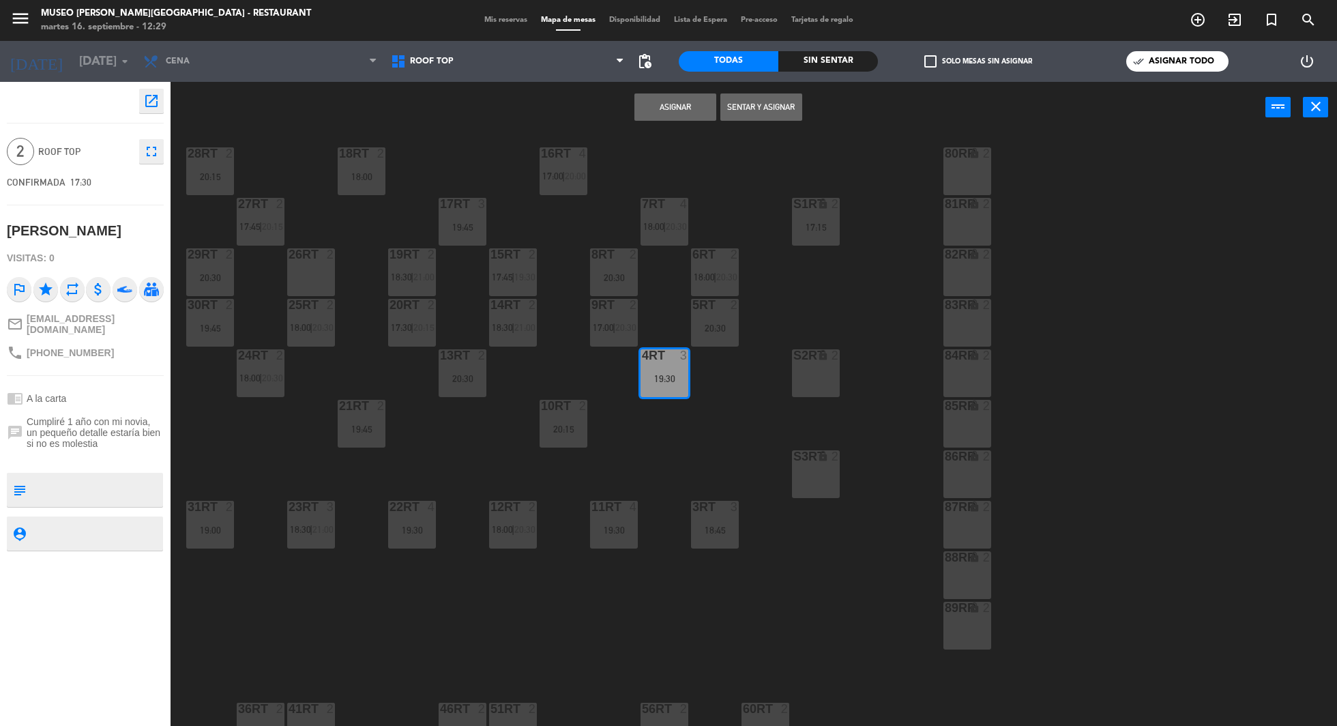
click at [681, 111] on button "Asignar" at bounding box center [675, 106] width 82 height 27
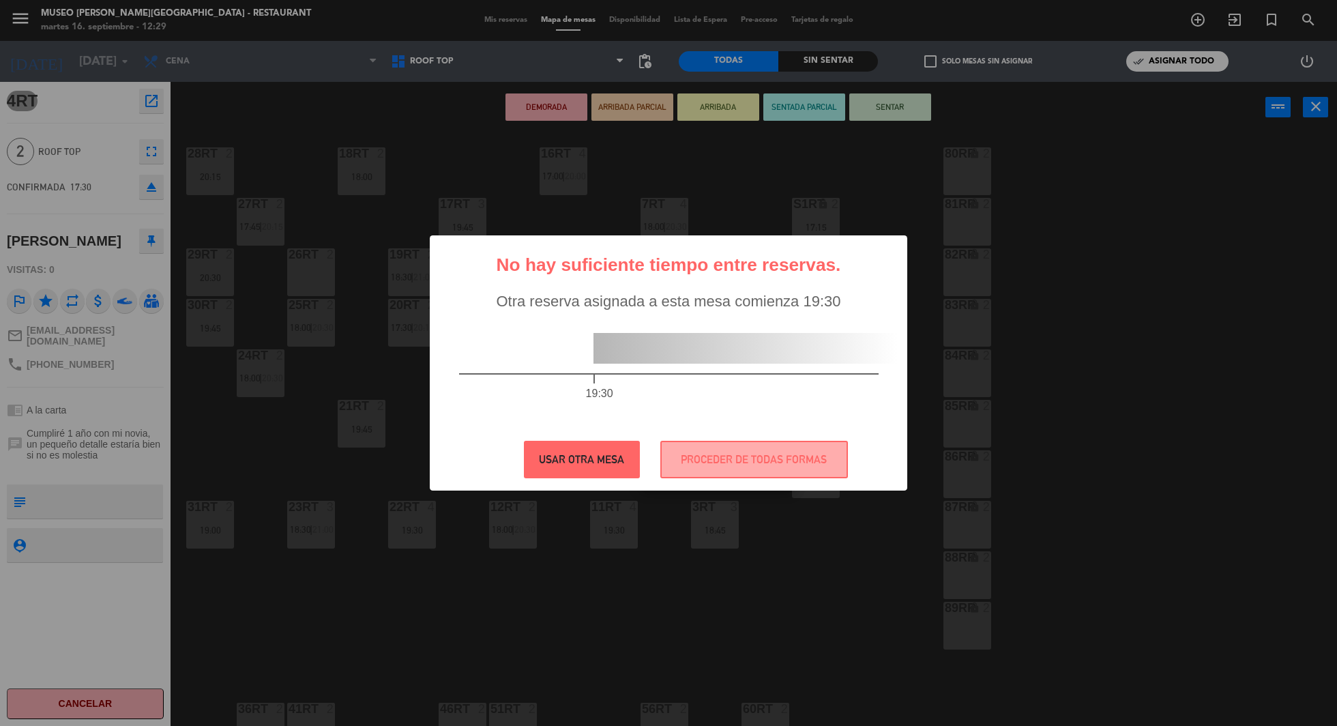
click at [605, 460] on button "USAR OTRA MESA" at bounding box center [582, 460] width 116 height 38
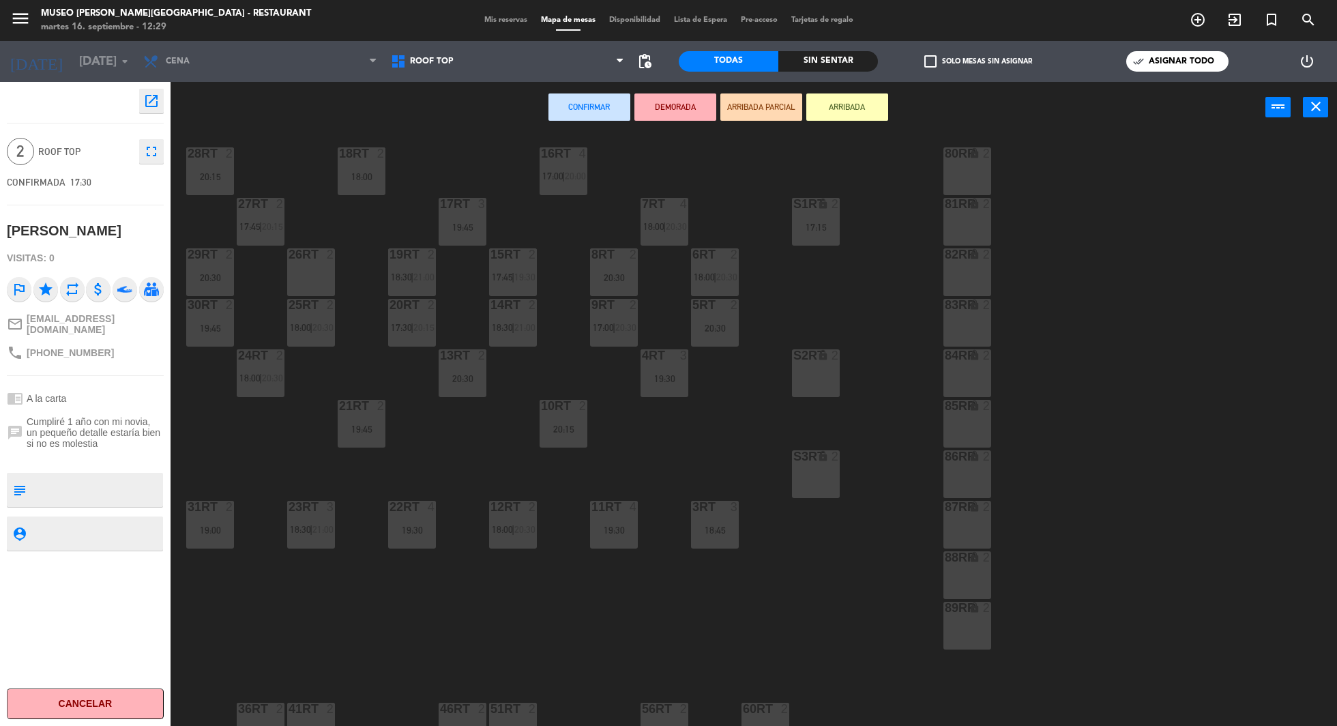
click at [806, 365] on div "S2RT lock 2" at bounding box center [816, 373] width 48 height 48
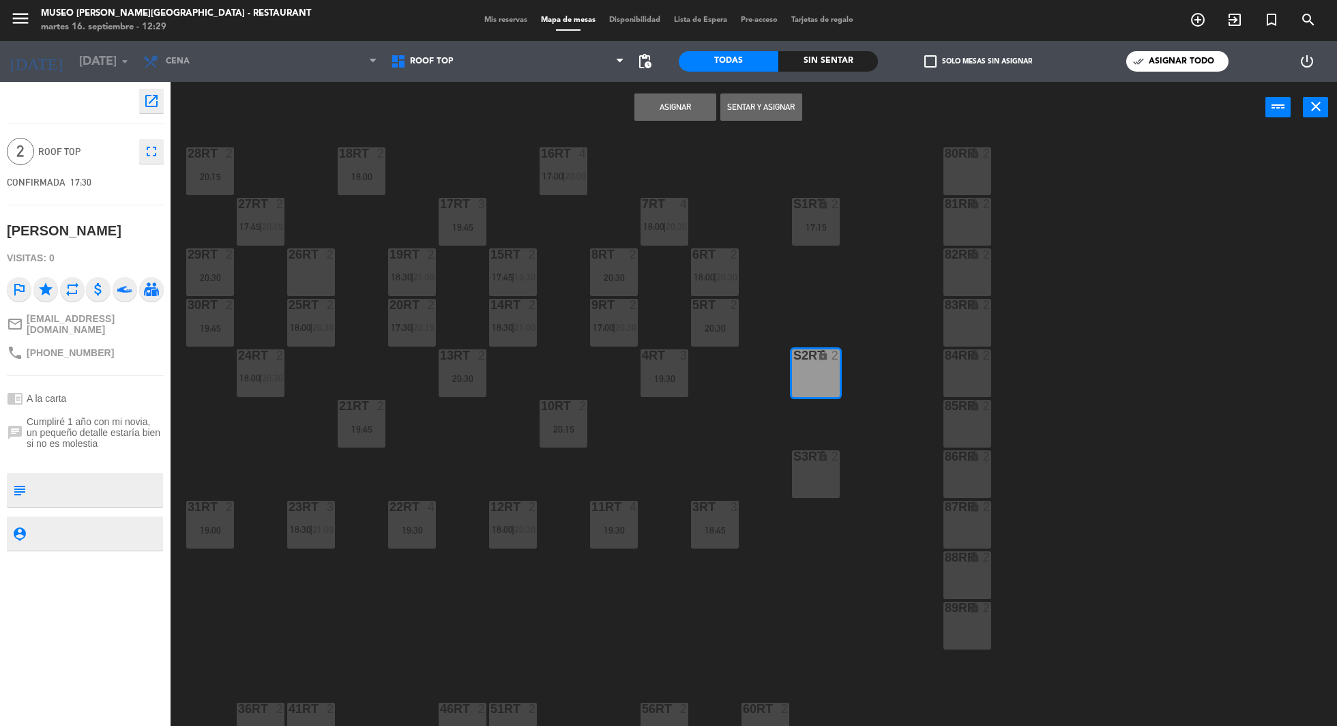
click at [670, 111] on button "Asignar" at bounding box center [675, 106] width 82 height 27
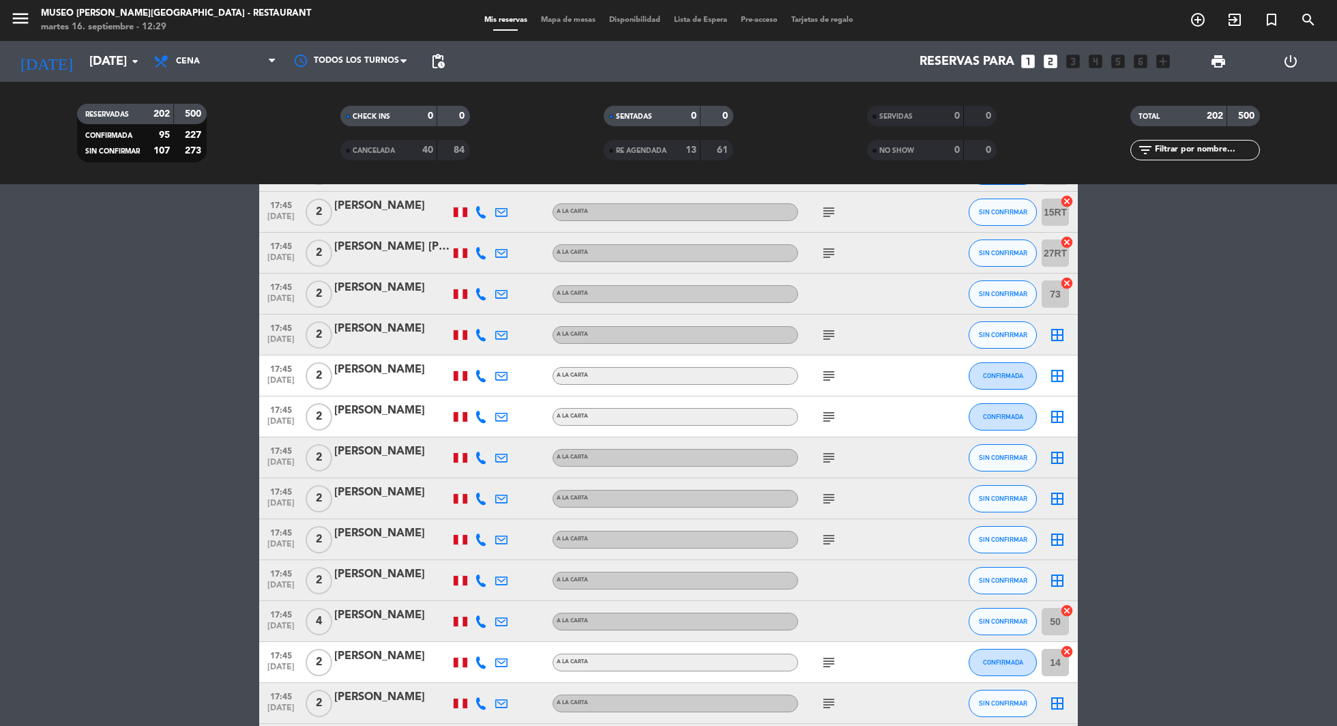
scroll to position [1521, 0]
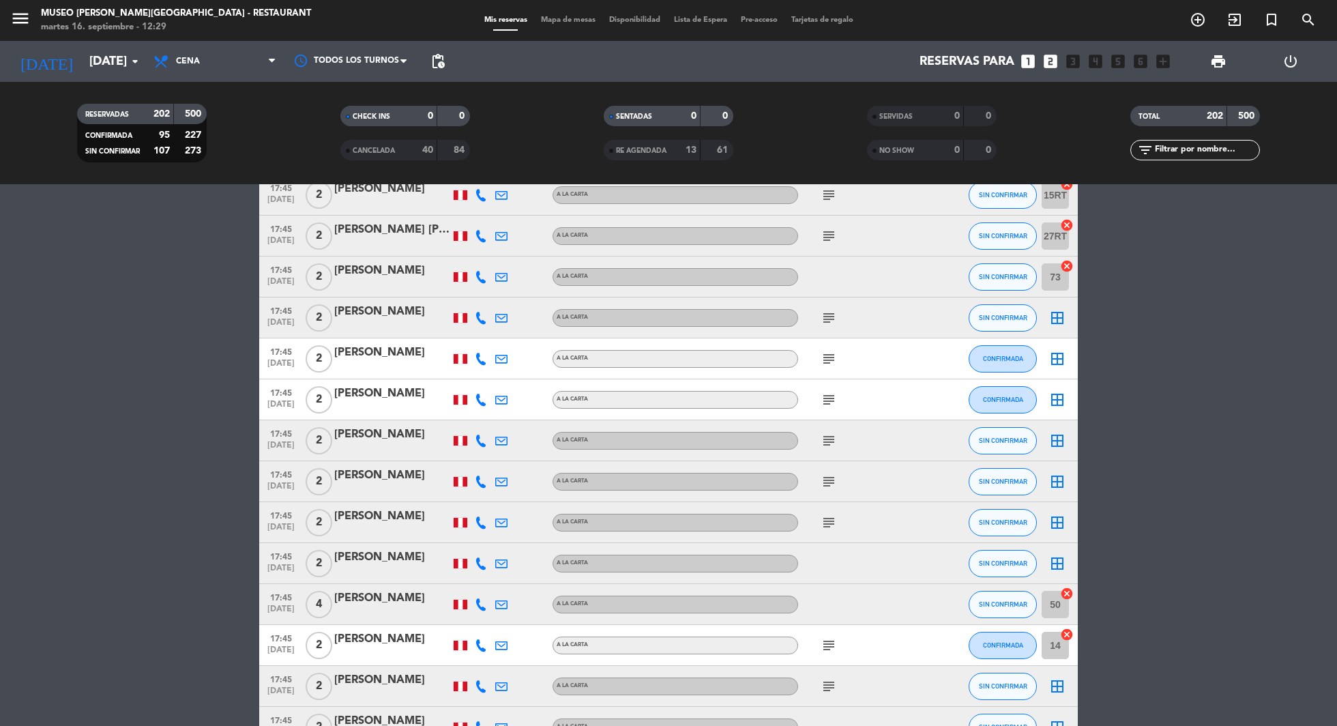
click at [1052, 315] on icon "border_all" at bounding box center [1057, 318] width 16 height 16
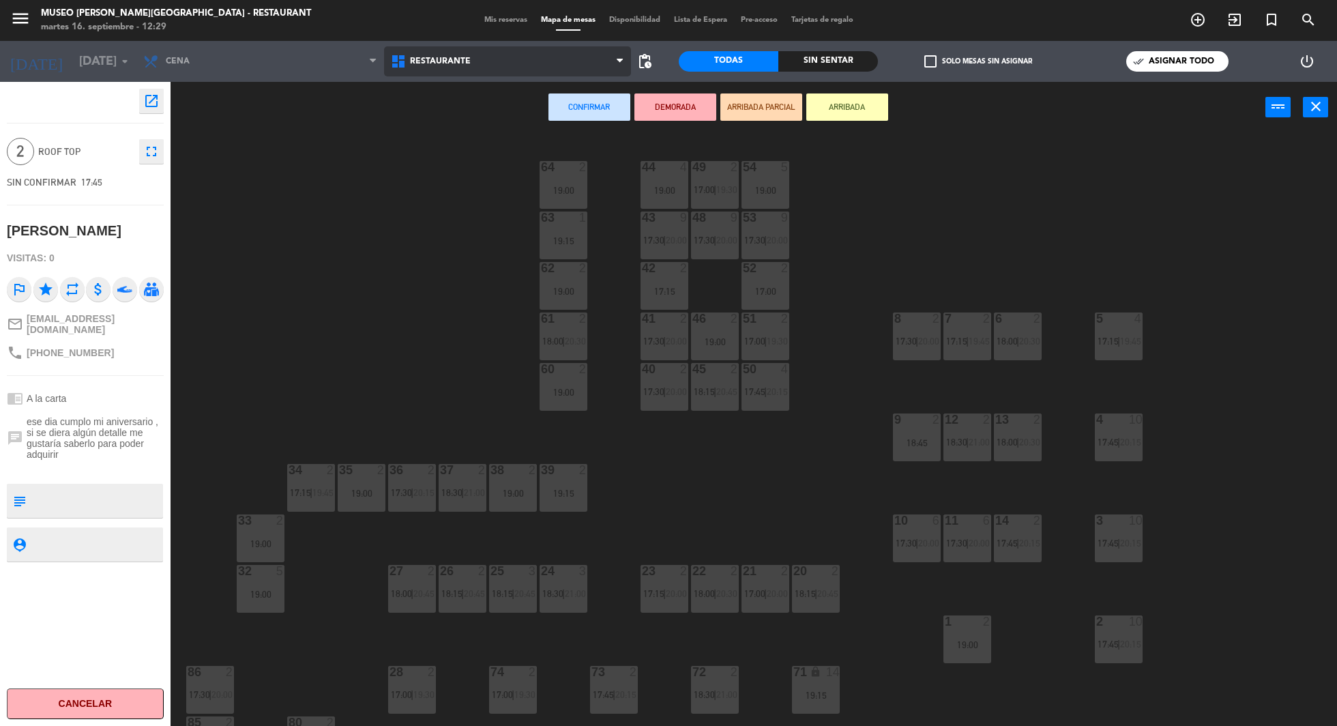
click at [503, 67] on span "Restaurante" at bounding box center [508, 61] width 248 height 30
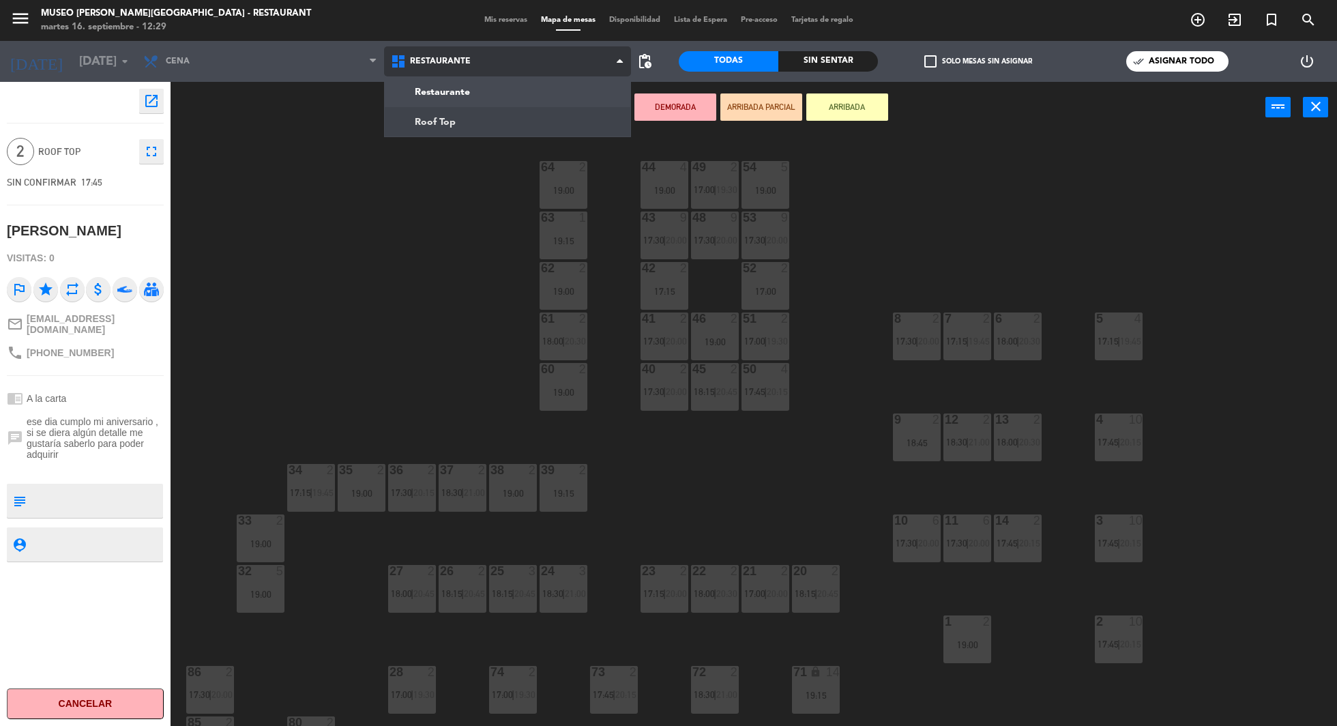
click at [474, 120] on ng-component "menu [GEOGRAPHIC_DATA][PERSON_NAME] - Restaurant [DATE] 16. septiembre - 12:29 …" at bounding box center [668, 365] width 1337 height 730
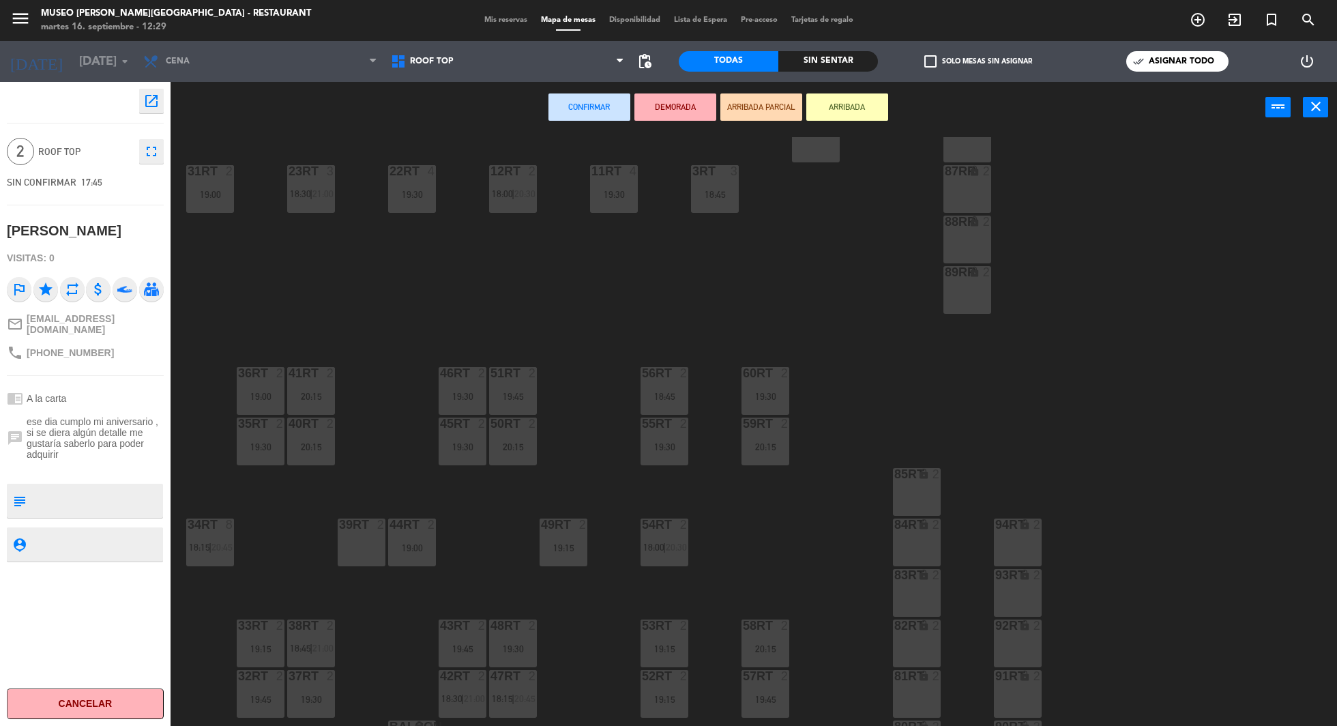
scroll to position [438, 0]
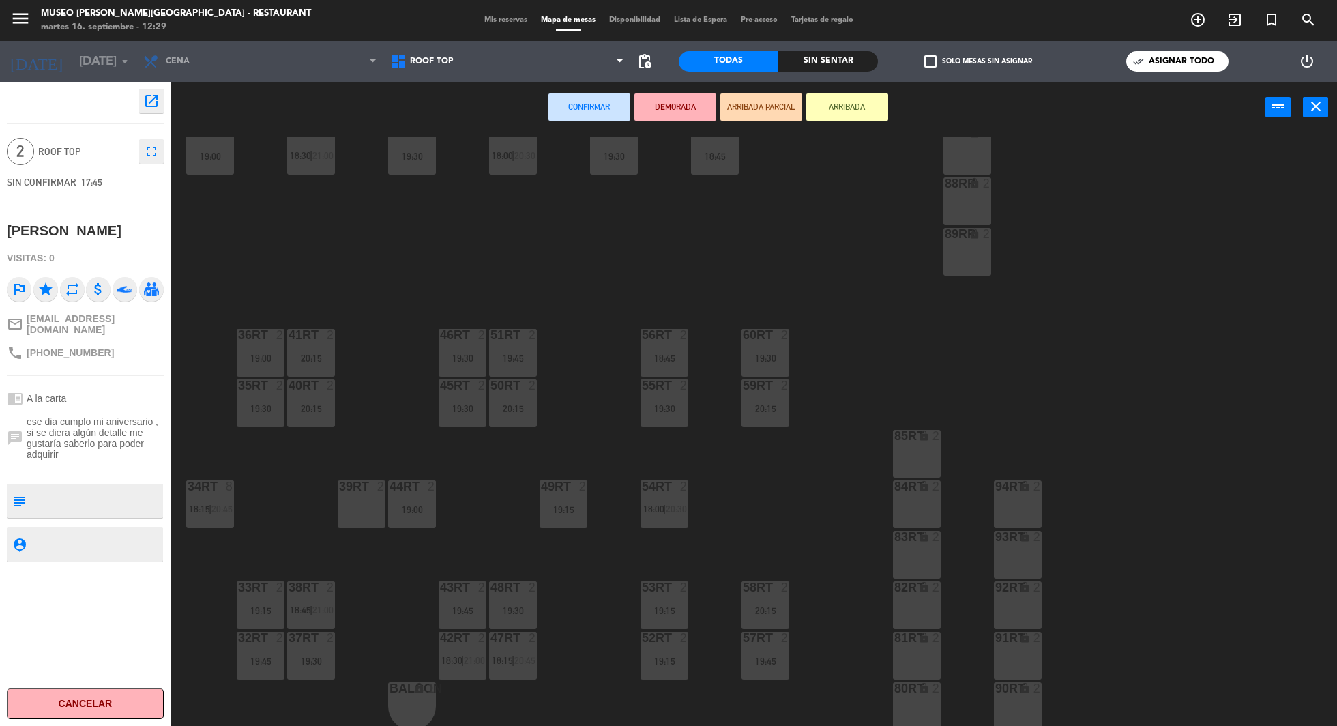
click at [368, 498] on div "39rt 2" at bounding box center [362, 504] width 48 height 48
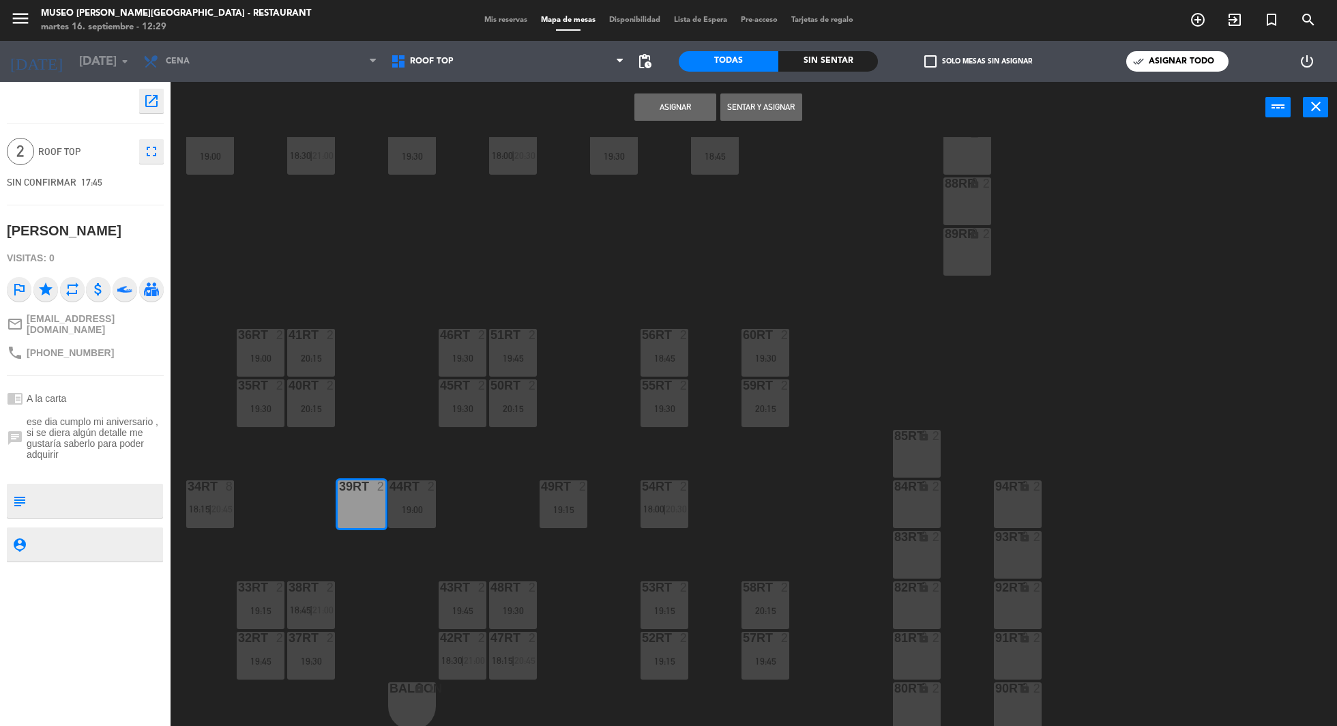
click at [682, 94] on button "Asignar" at bounding box center [675, 106] width 82 height 27
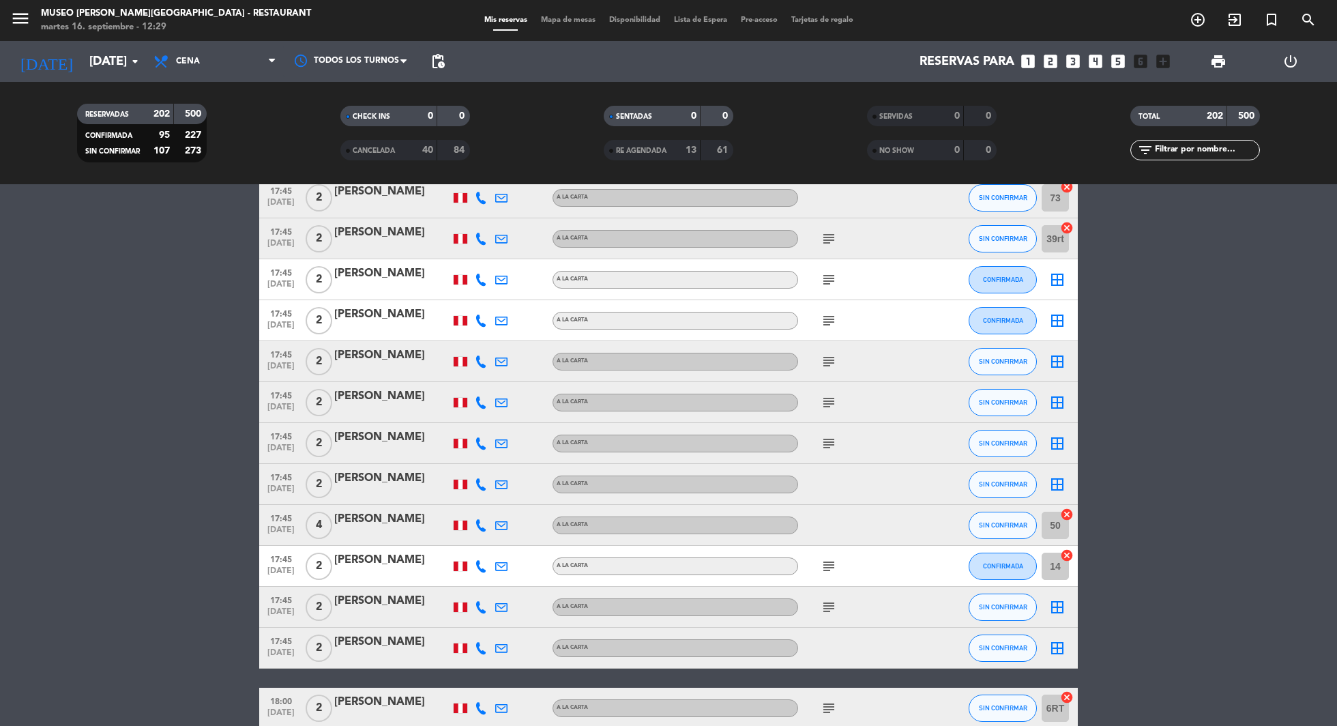
scroll to position [1588, 0]
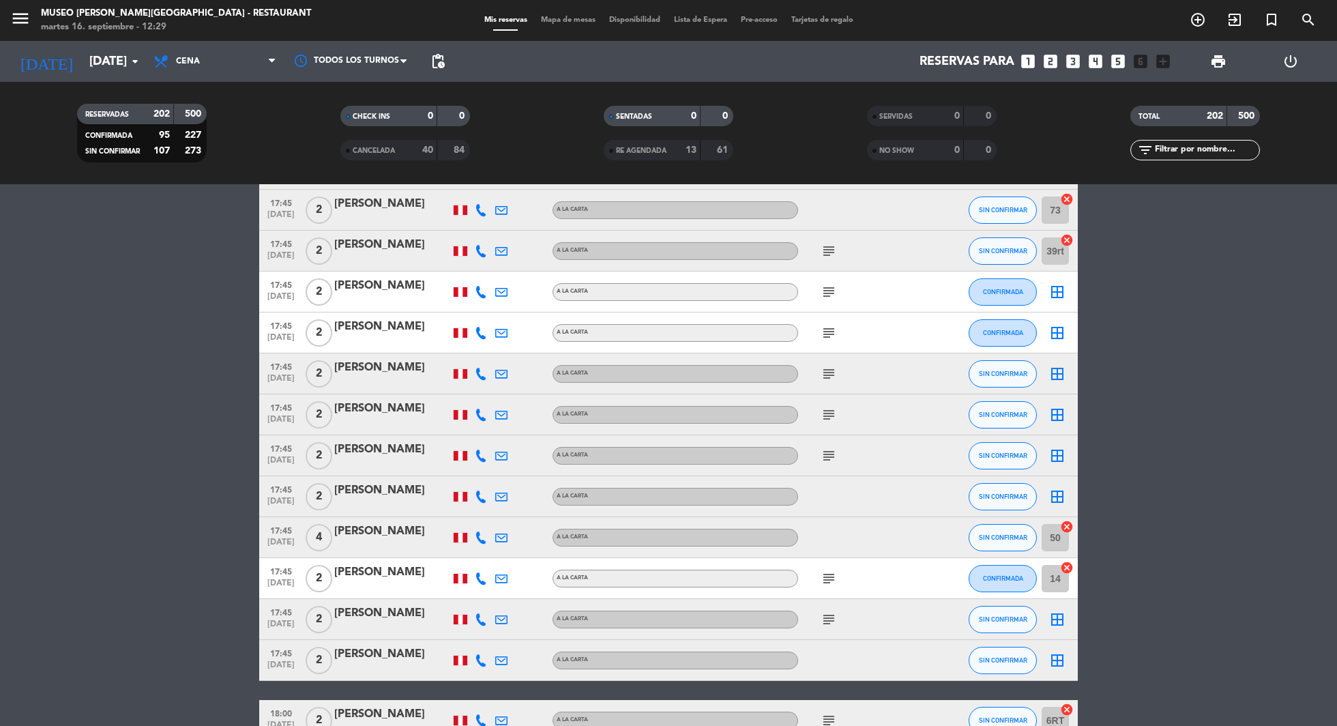
click at [1054, 289] on icon "border_all" at bounding box center [1057, 292] width 16 height 16
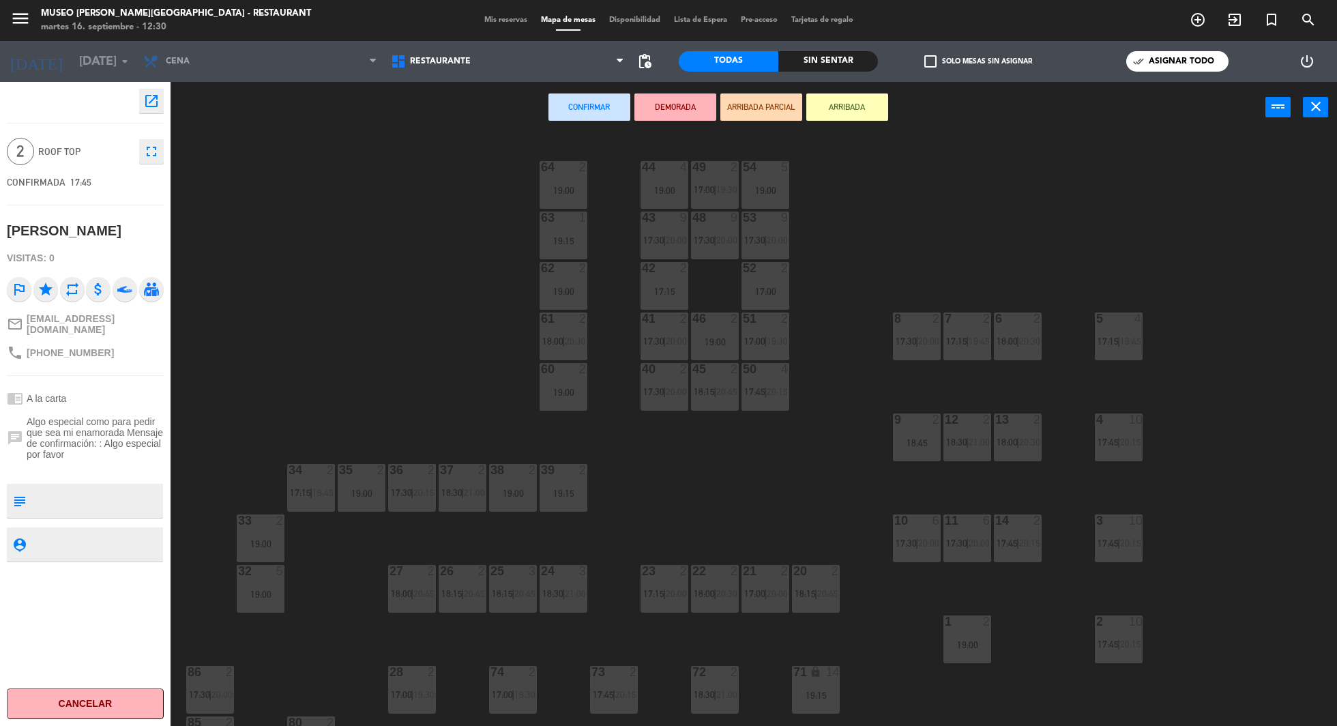
scroll to position [1, 0]
click at [608, 59] on span "Restaurante" at bounding box center [508, 61] width 248 height 30
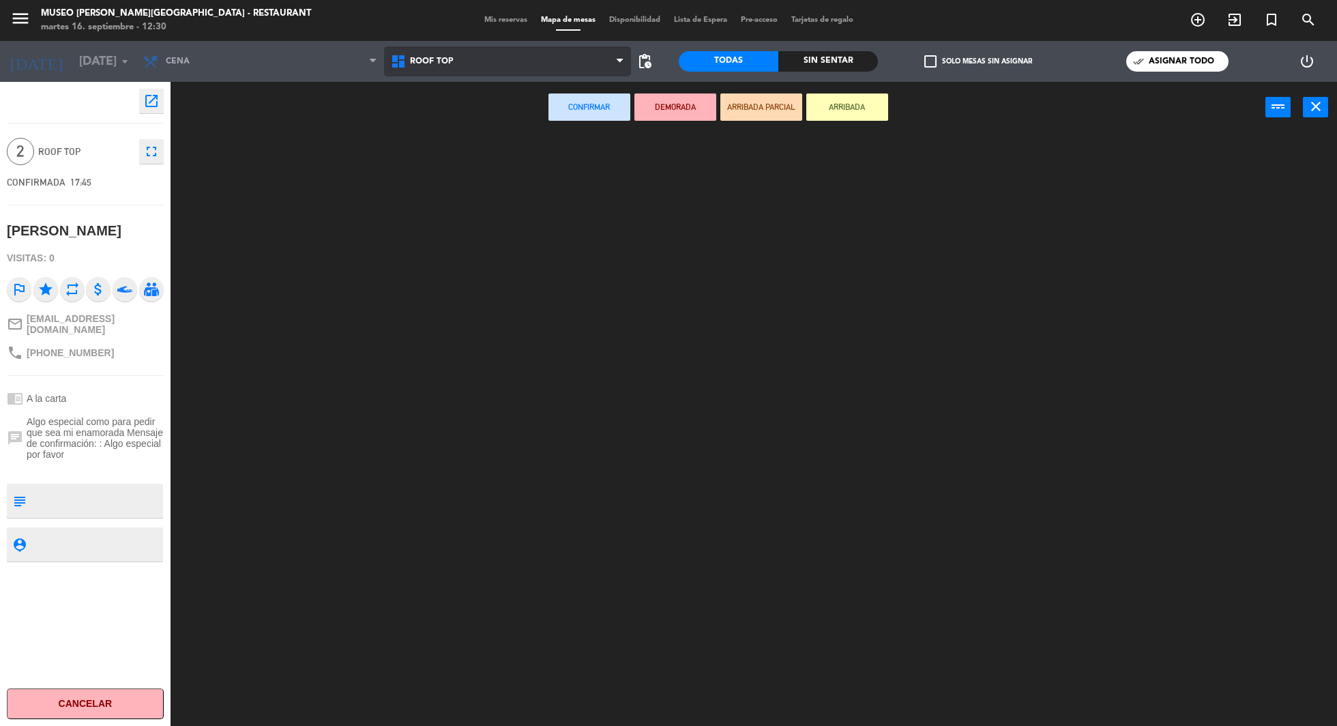
click at [482, 116] on ng-component "menu [GEOGRAPHIC_DATA][PERSON_NAME] - Restaurant [DATE] 16. septiembre - 12:30 …" at bounding box center [668, 365] width 1337 height 730
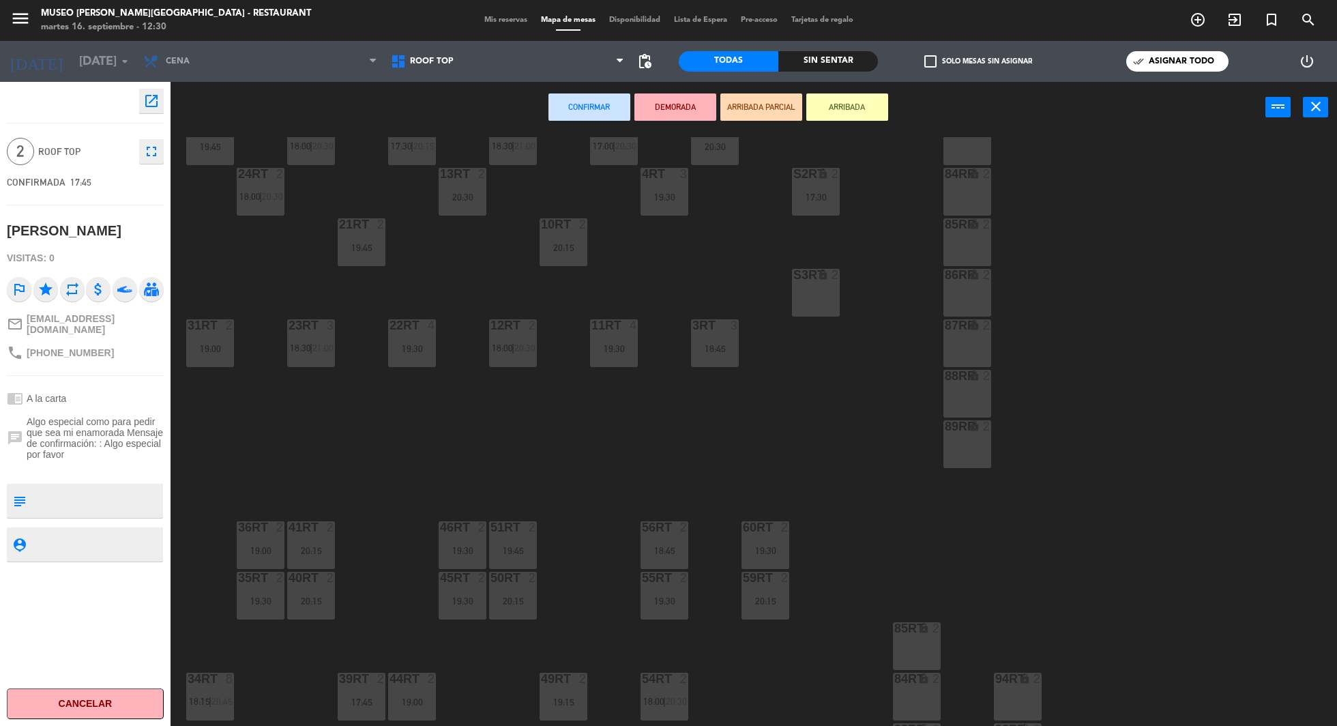
scroll to position [243, 0]
click at [815, 294] on div "S3RT lock 2" at bounding box center [816, 295] width 48 height 48
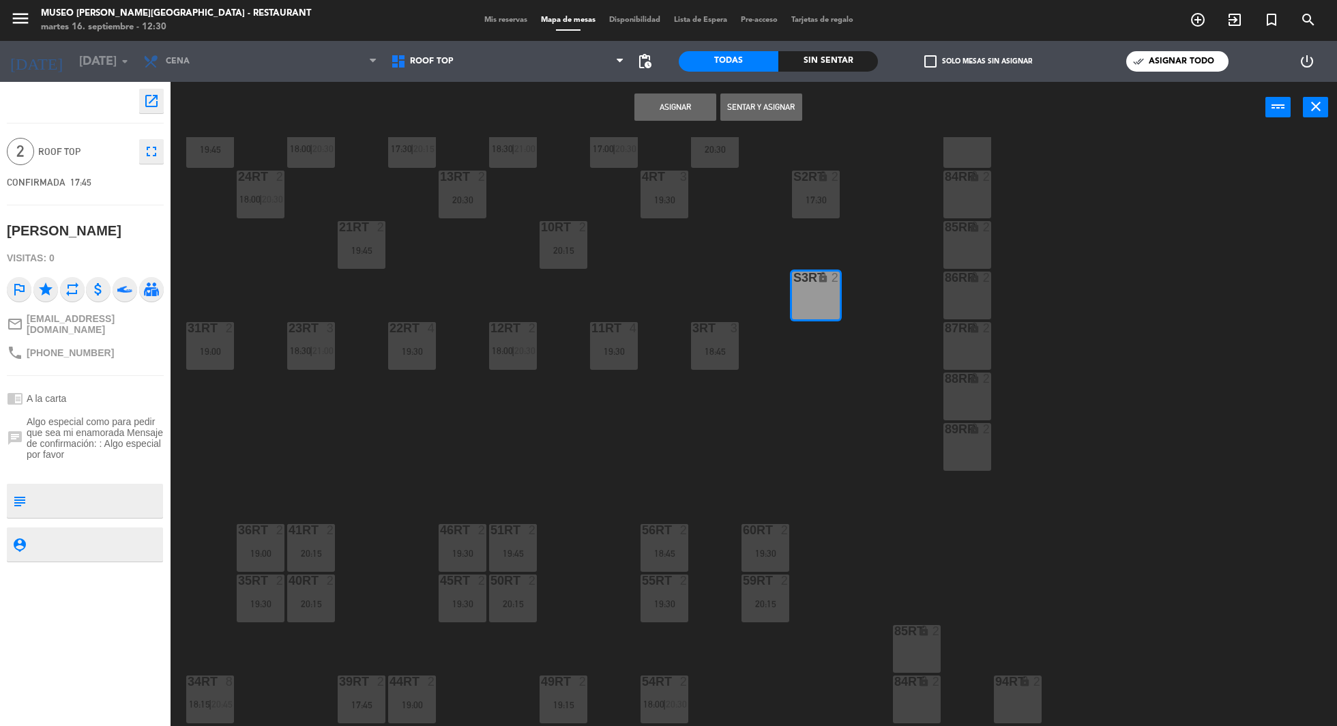
click at [683, 113] on button "Asignar" at bounding box center [675, 106] width 82 height 27
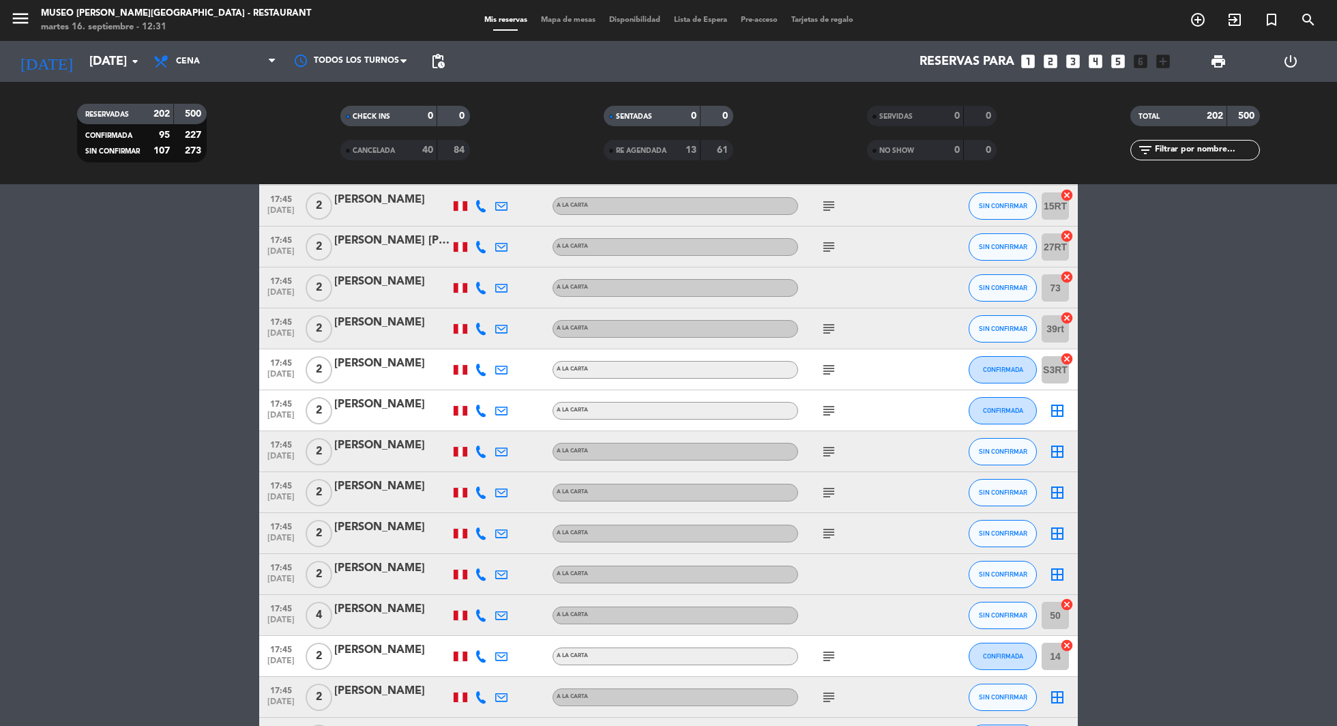
scroll to position [1513, 0]
click at [1052, 404] on icon "border_all" at bounding box center [1057, 408] width 16 height 16
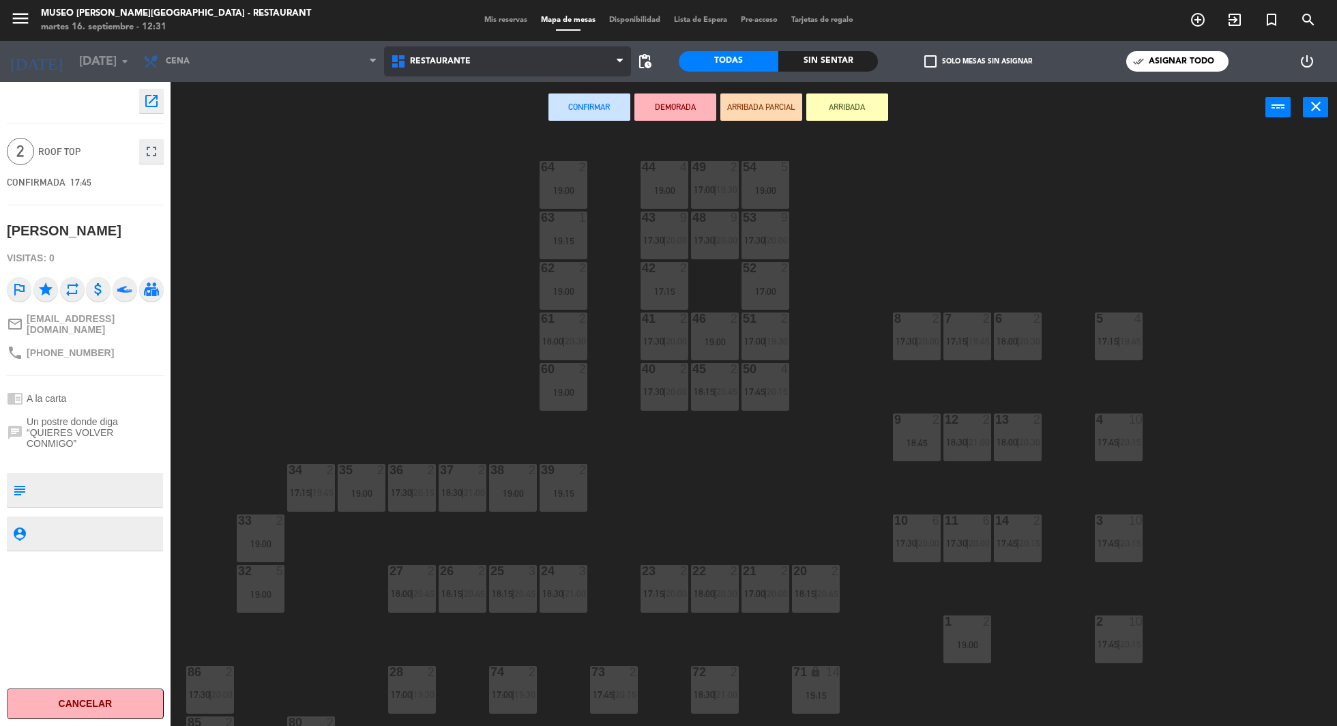
click at [593, 48] on span "Restaurante" at bounding box center [508, 61] width 248 height 30
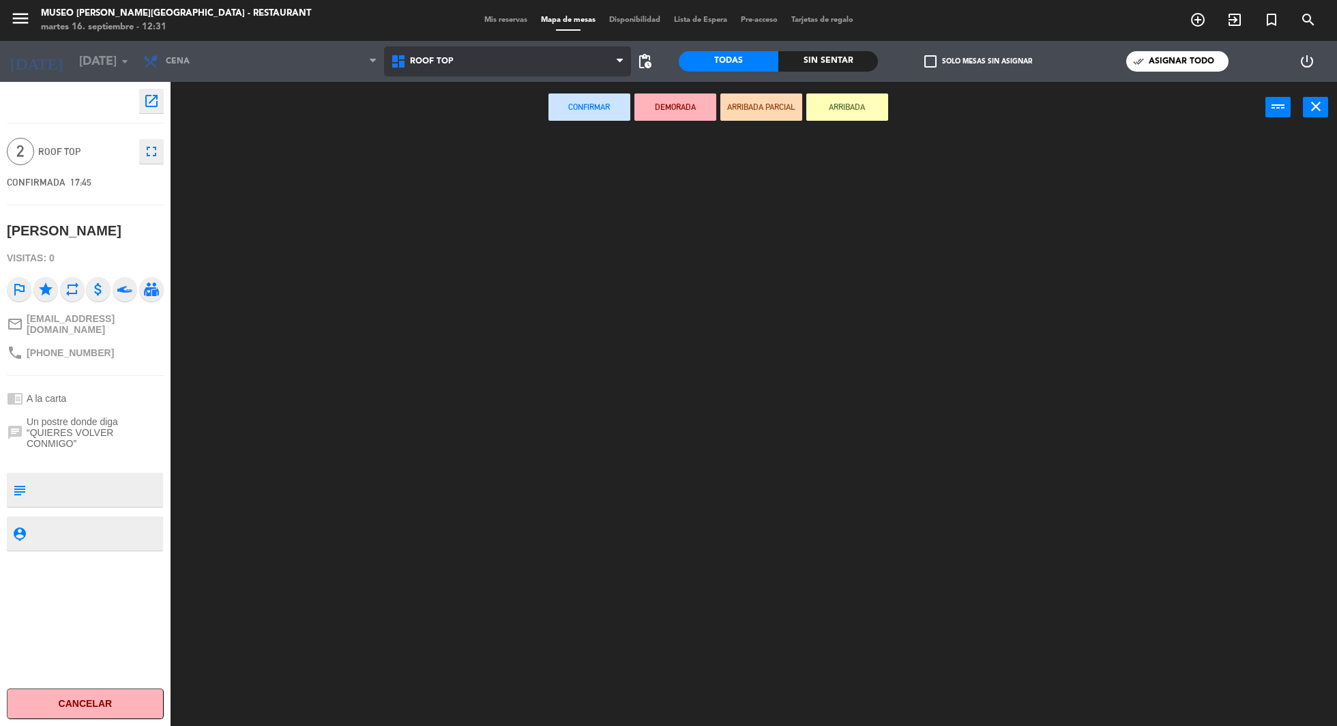
click at [488, 113] on ng-component "menu [GEOGRAPHIC_DATA][PERSON_NAME] - Restaurant [DATE] 16. septiembre - 12:31 …" at bounding box center [668, 365] width 1337 height 730
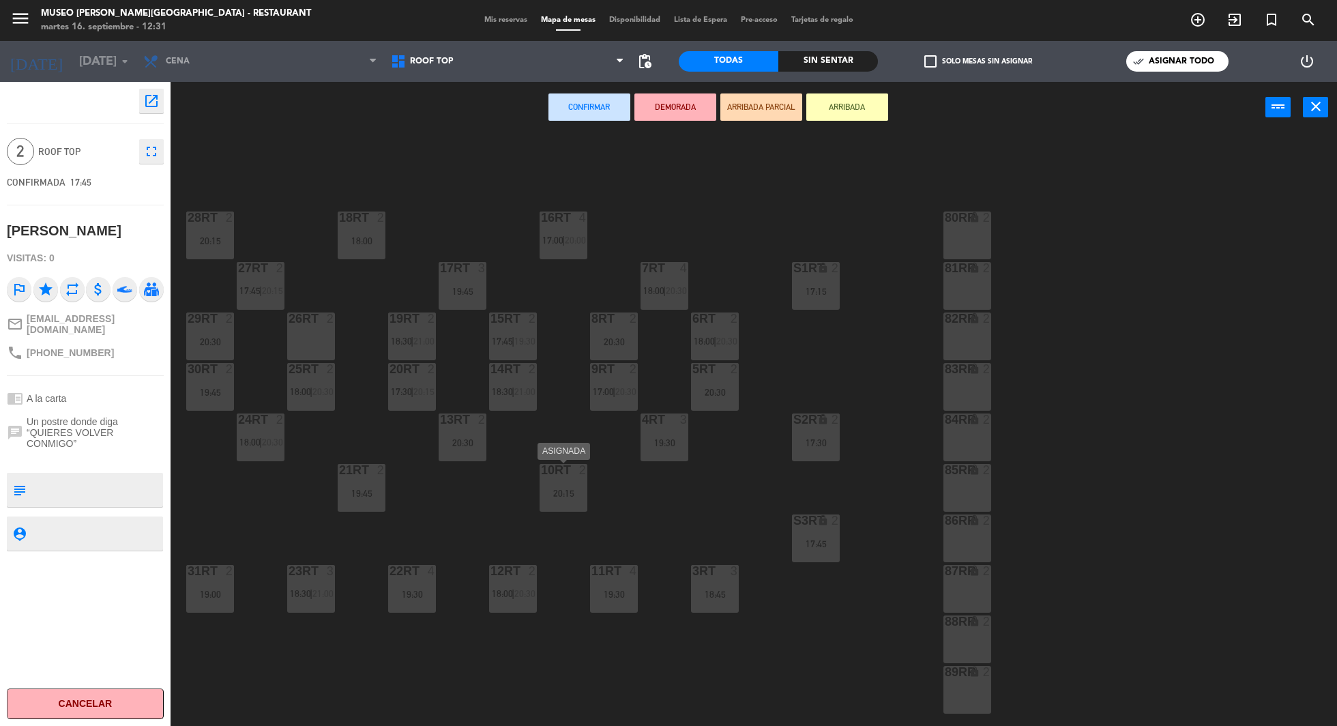
click at [570, 475] on div at bounding box center [563, 470] width 23 height 12
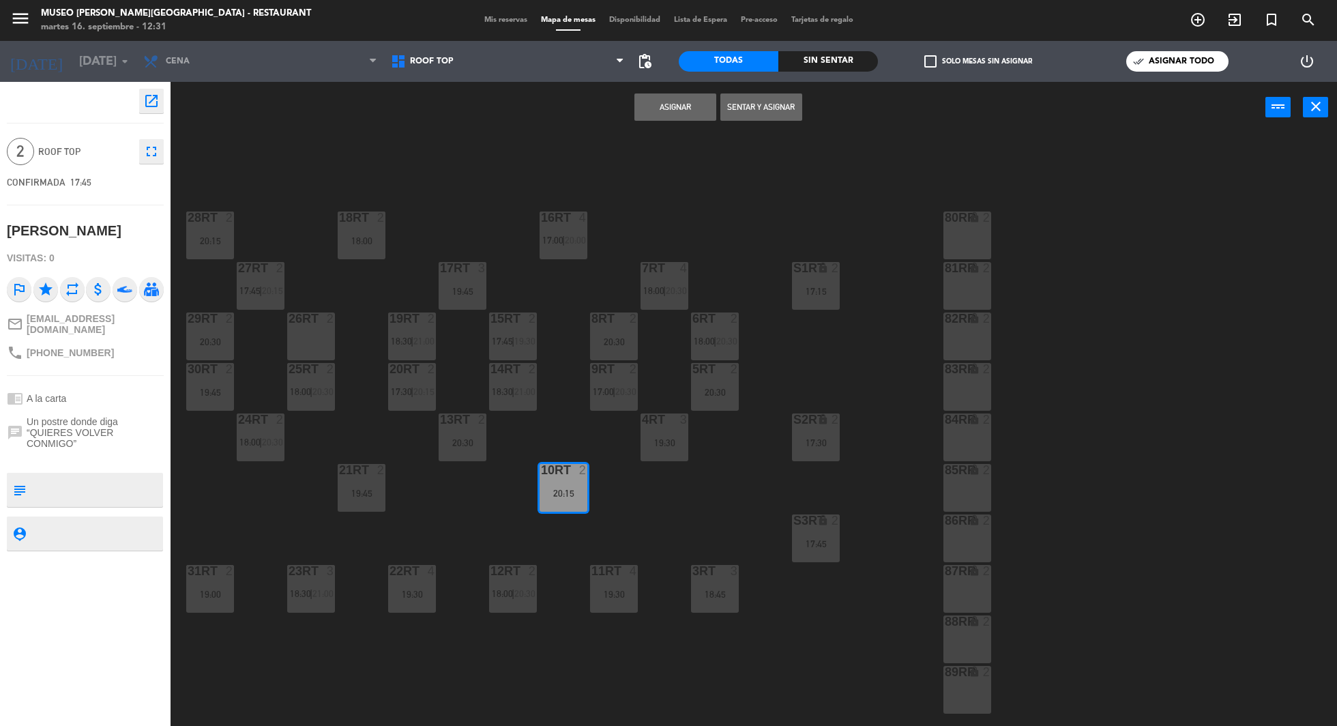
click at [671, 105] on button "Asignar" at bounding box center [675, 106] width 82 height 27
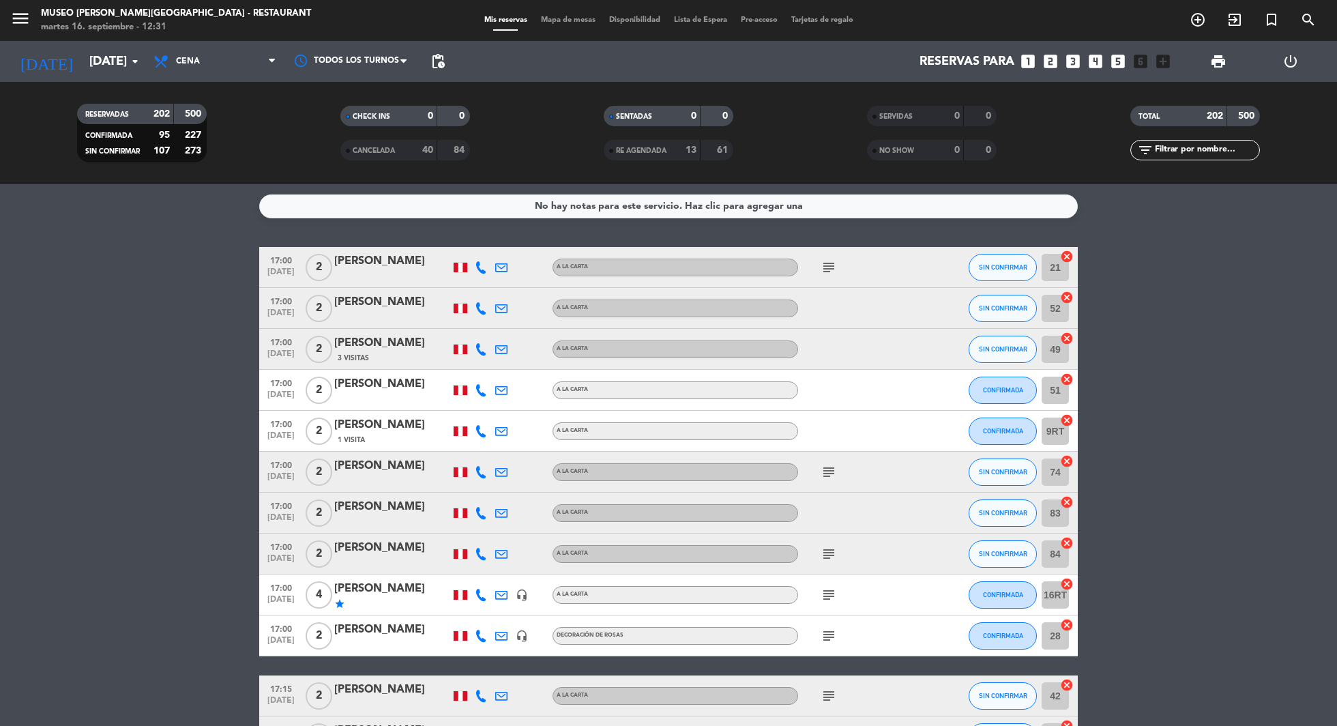
click at [563, 17] on span "Mapa de mesas" at bounding box center [568, 20] width 68 height 8
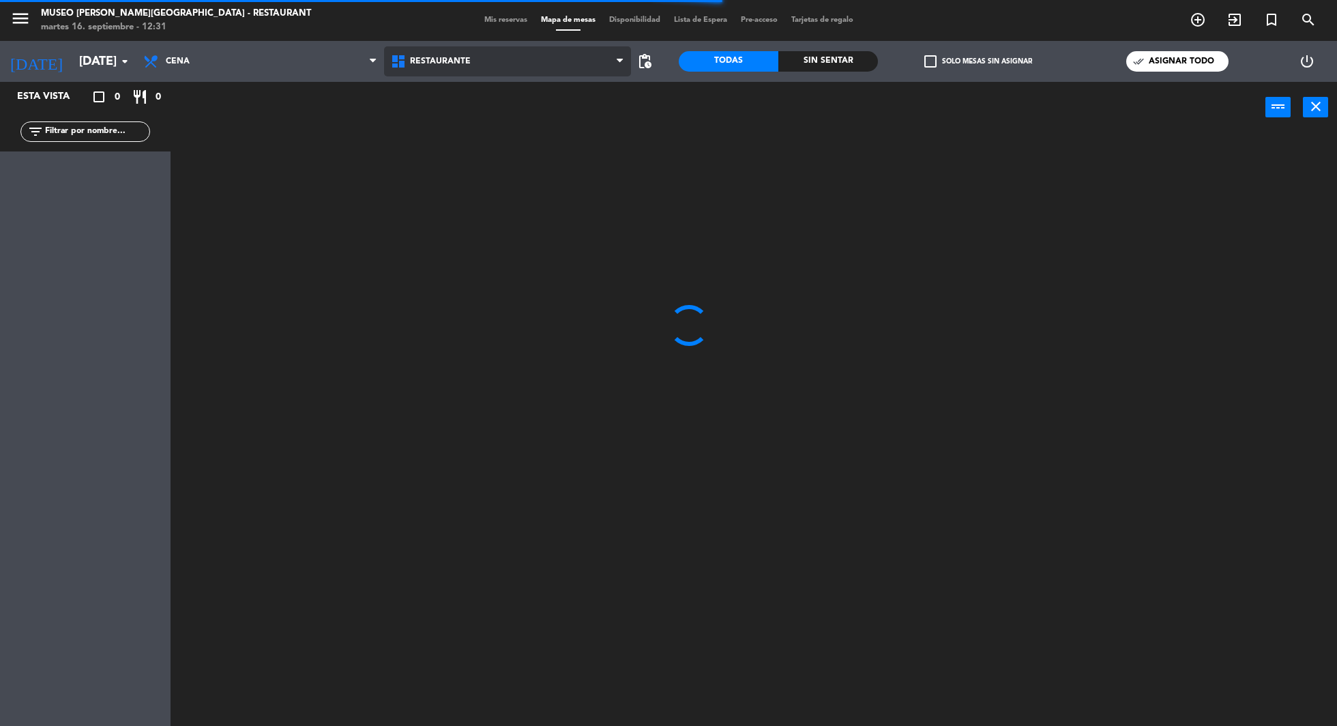
click at [455, 53] on span "Restaurante" at bounding box center [508, 61] width 248 height 30
click at [454, 115] on ng-component "menu [GEOGRAPHIC_DATA][PERSON_NAME] - Restaurant [DATE] 16. septiembre - 12:31 …" at bounding box center [668, 365] width 1337 height 730
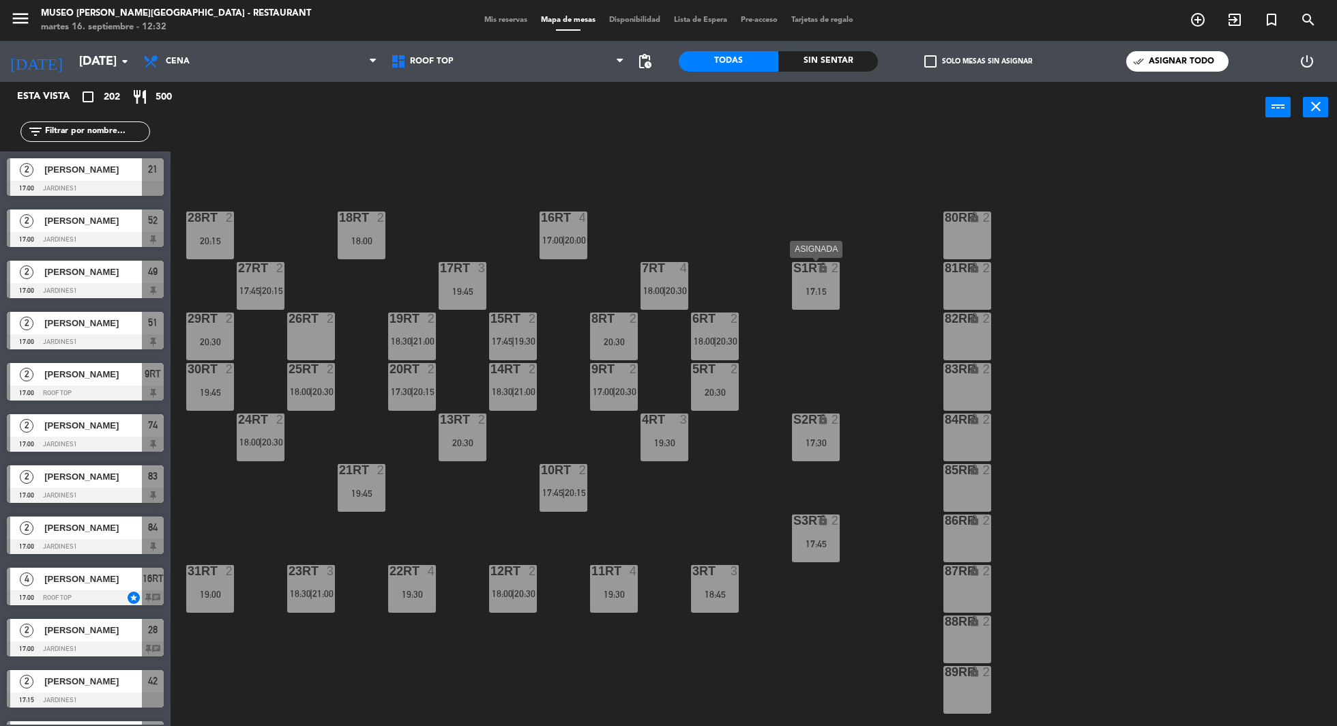
click at [818, 278] on div "S1RT lock 2 17:15" at bounding box center [816, 286] width 48 height 48
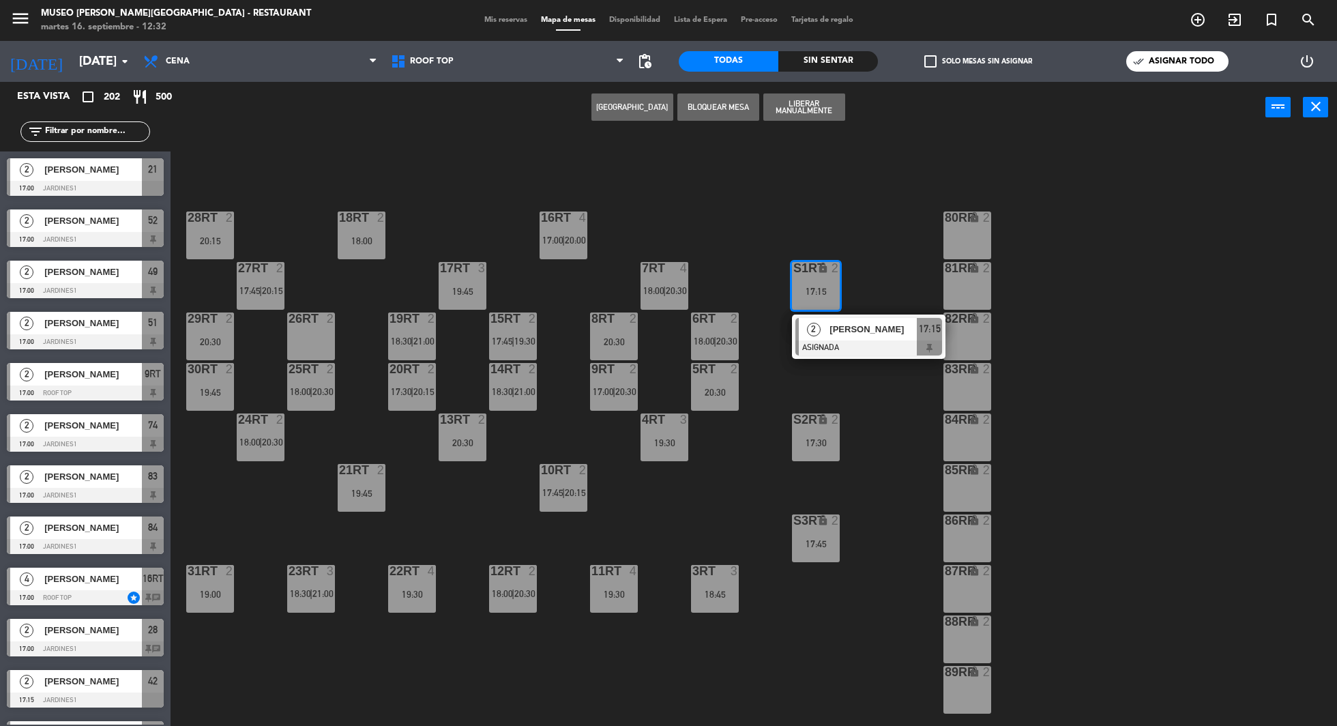
click at [801, 183] on div "18RT 2 18:00 16RT 4 17:00 | 20:00 28RT 2 20:15 80RR lock 2 27RT 2 17:45 | 20:15…" at bounding box center [760, 433] width 1153 height 593
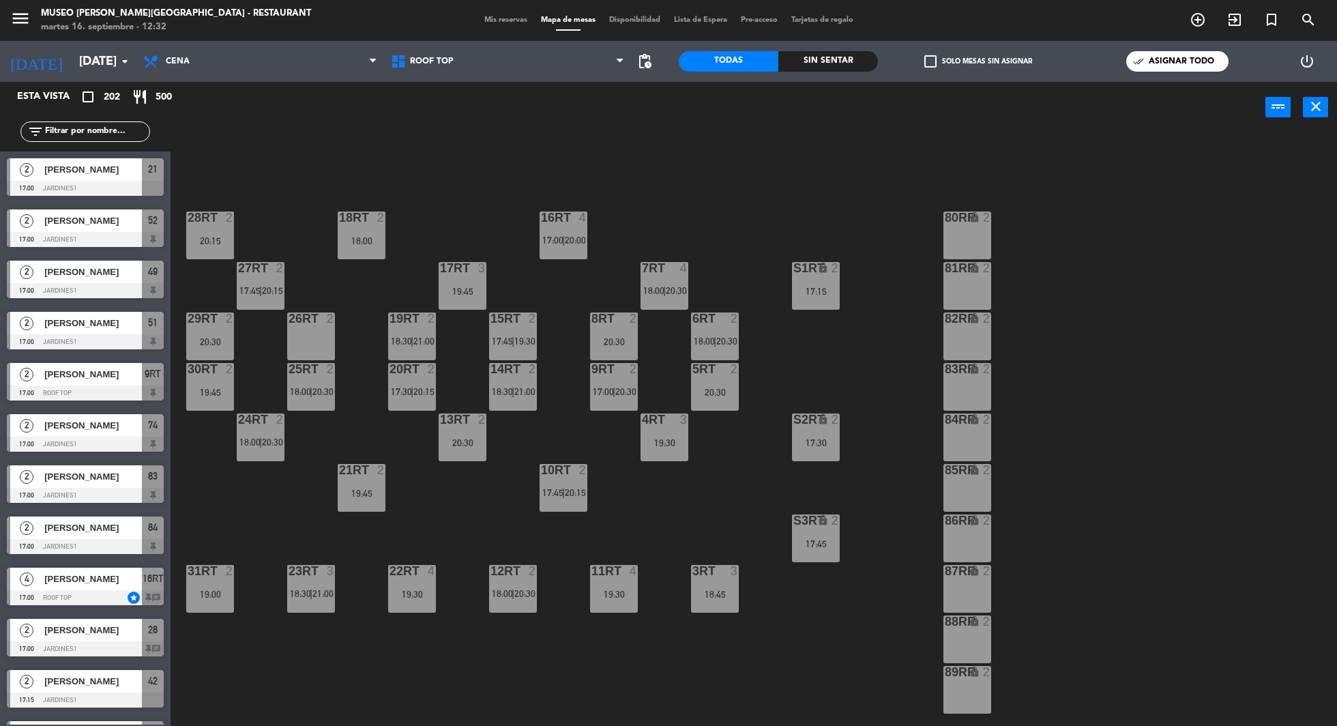
click at [820, 522] on icon "lock" at bounding box center [823, 520] width 12 height 12
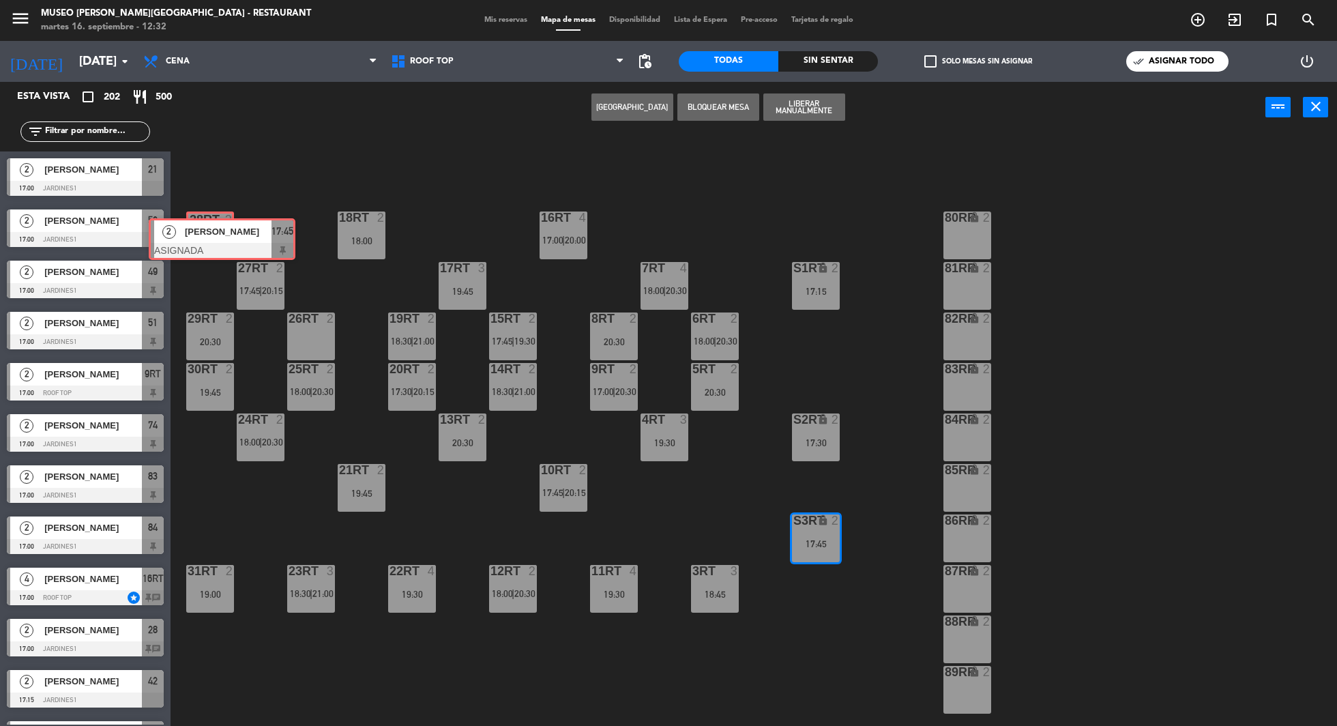
drag, startPoint x: 863, startPoint y: 587, endPoint x: 217, endPoint y: 235, distance: 736.1
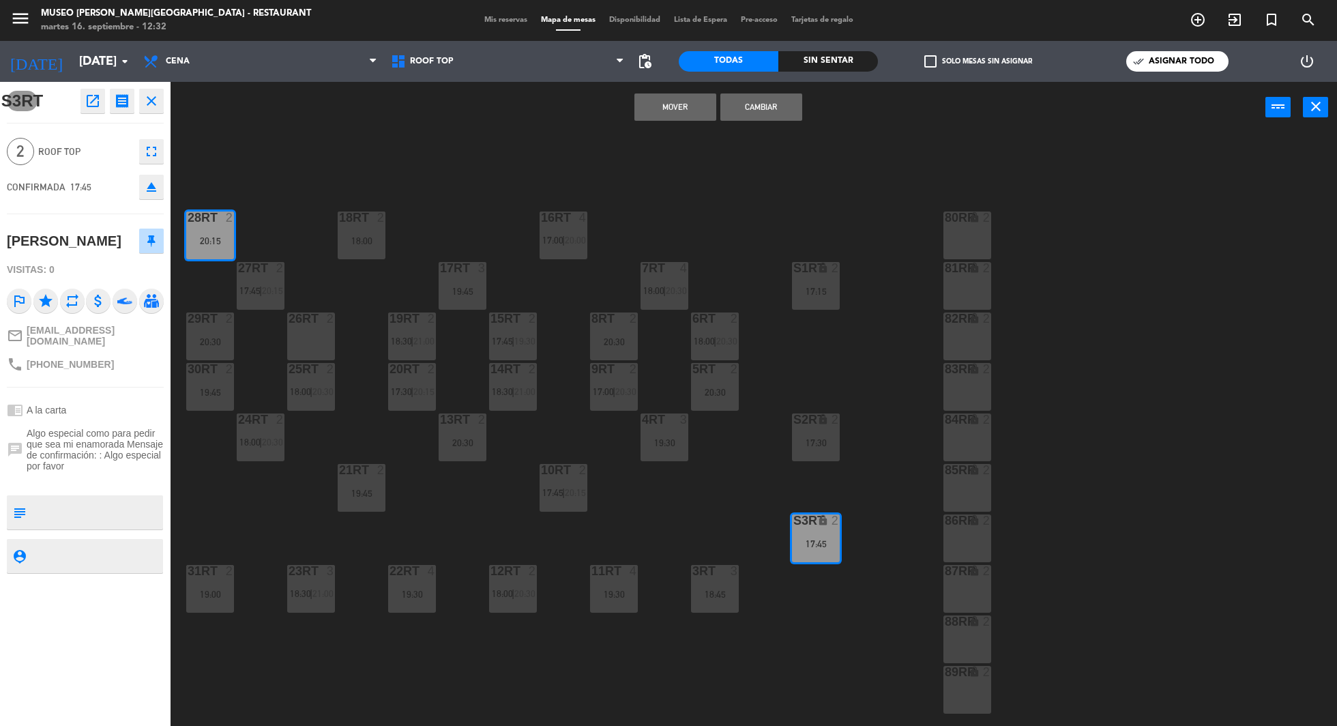
click at [677, 113] on button "Mover" at bounding box center [675, 106] width 82 height 27
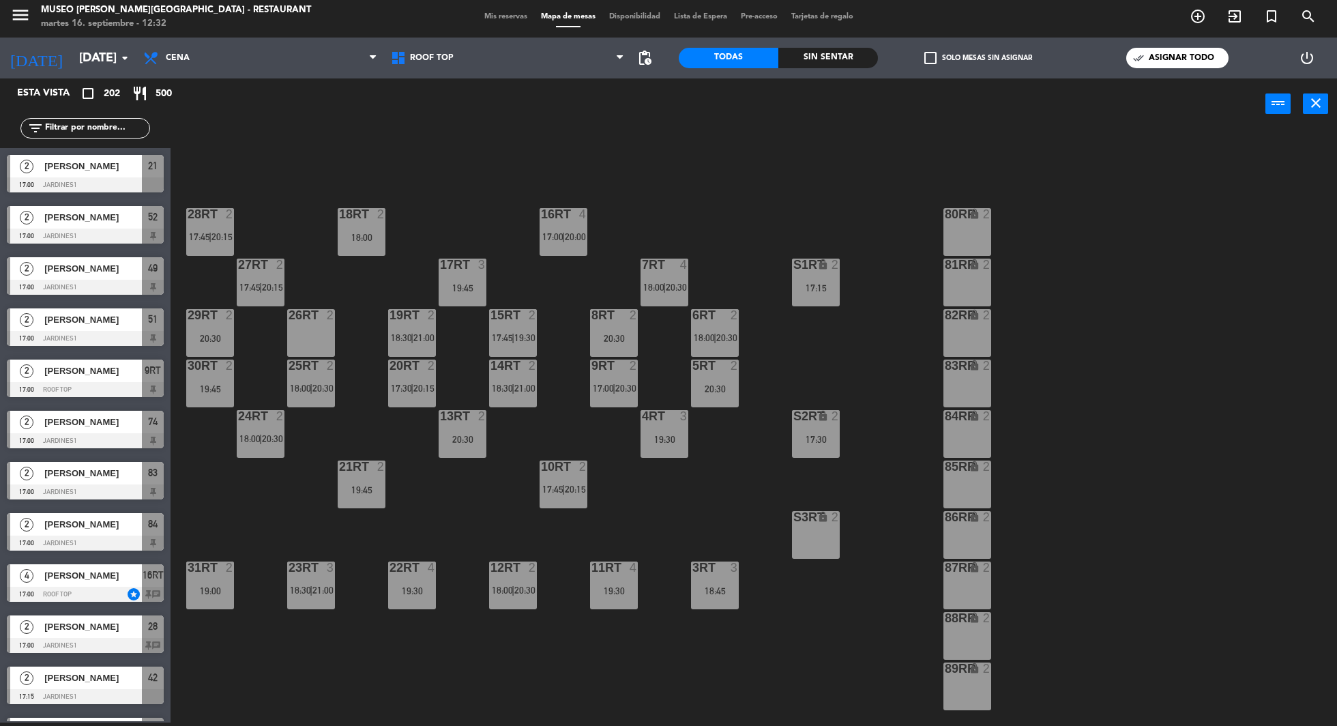
click at [506, 17] on span "Mis reservas" at bounding box center [505, 17] width 57 height 8
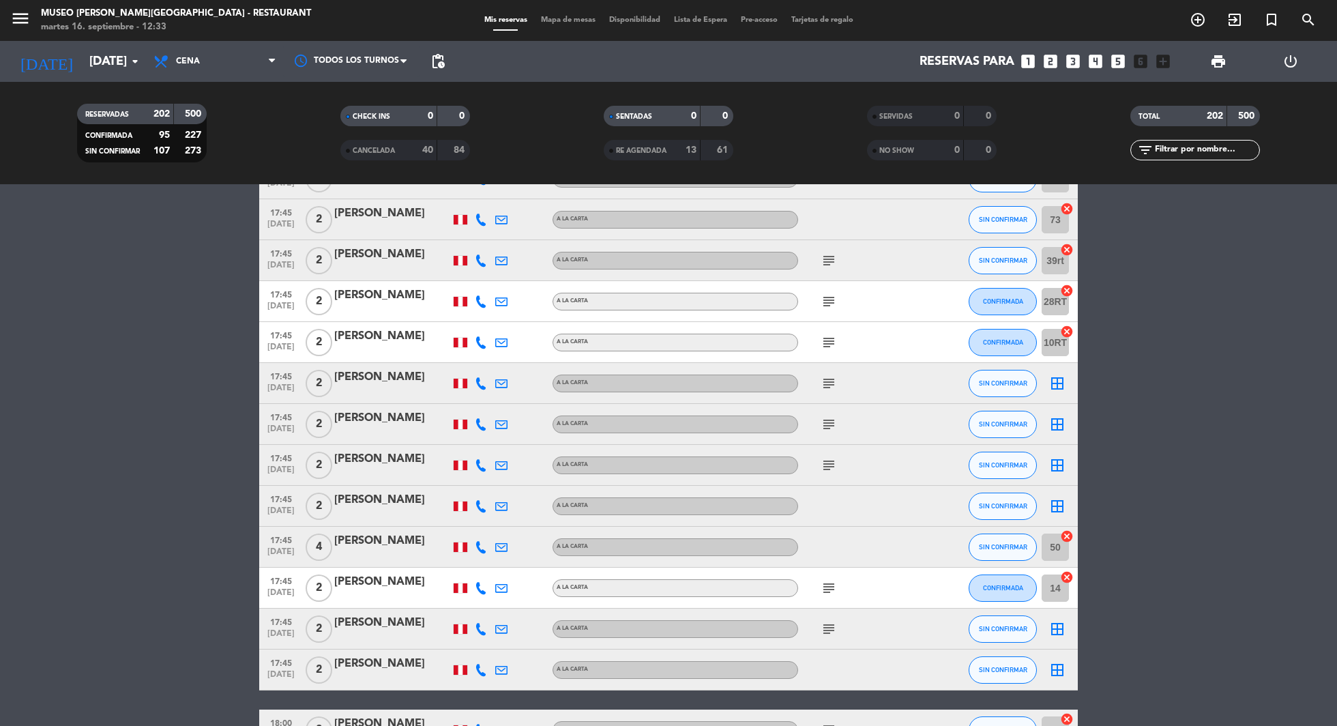
scroll to position [1583, 0]
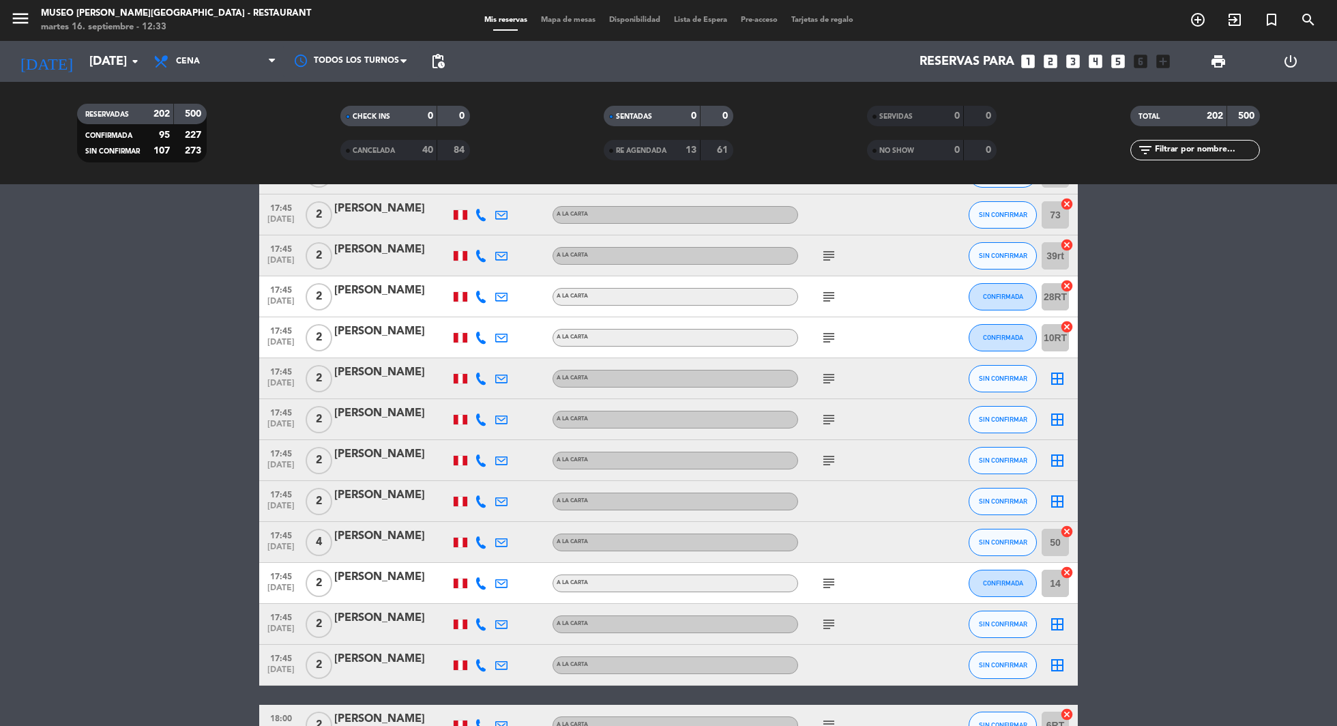
click at [1058, 375] on icon "border_all" at bounding box center [1057, 378] width 16 height 16
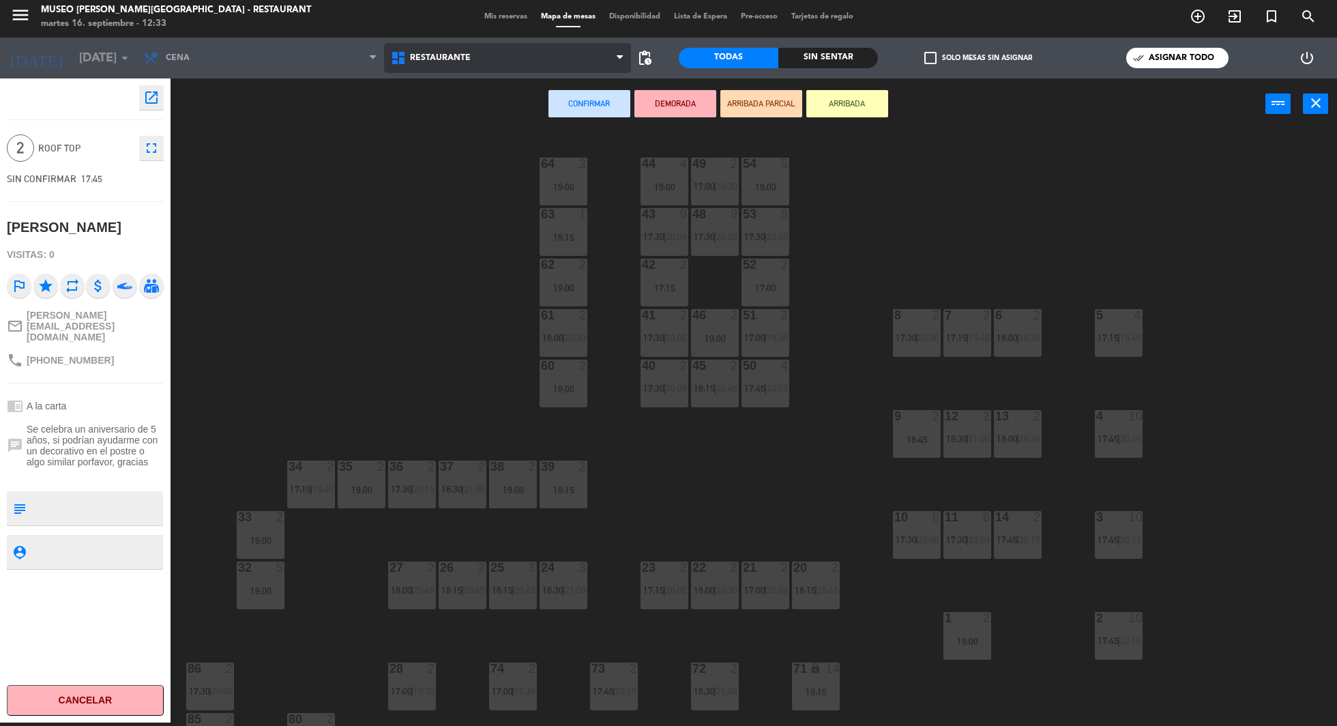
click at [521, 64] on span "Restaurante" at bounding box center [508, 58] width 248 height 30
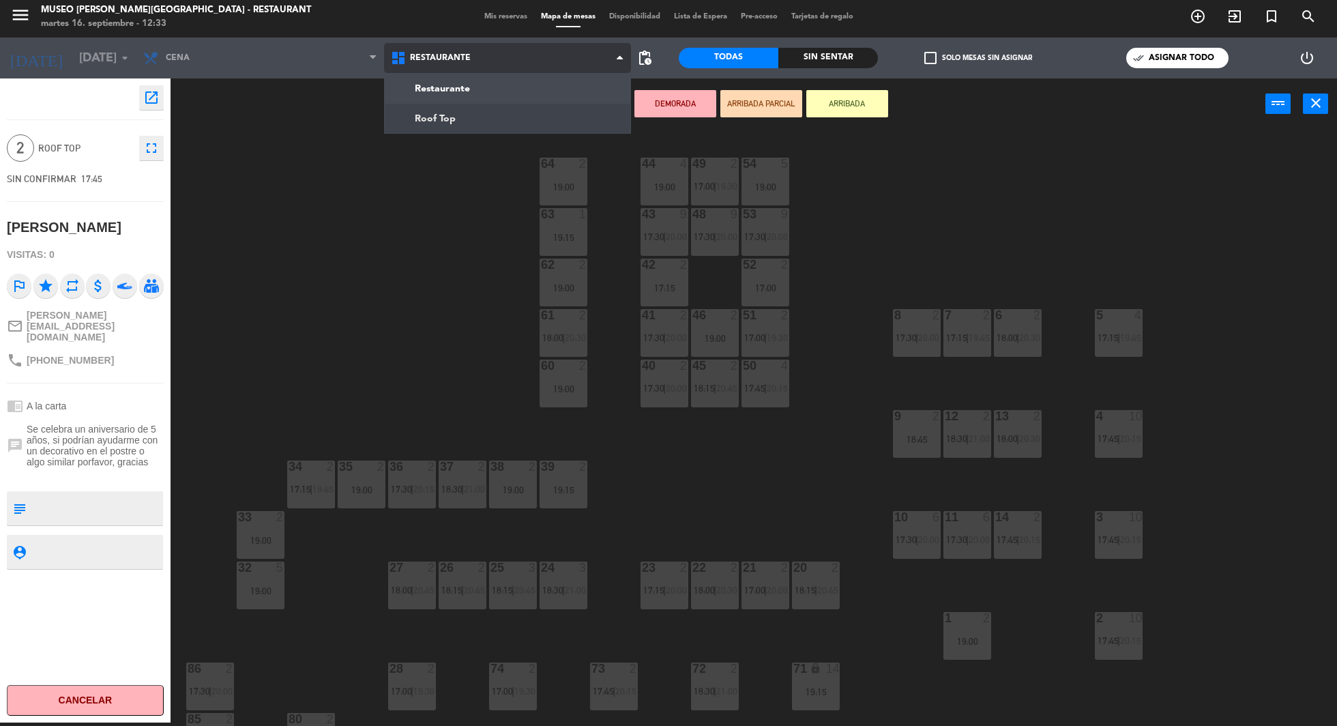
click at [489, 115] on ng-component "menu [GEOGRAPHIC_DATA][PERSON_NAME] - Restaurant [DATE] 16. septiembre - 12:33 …" at bounding box center [668, 362] width 1337 height 730
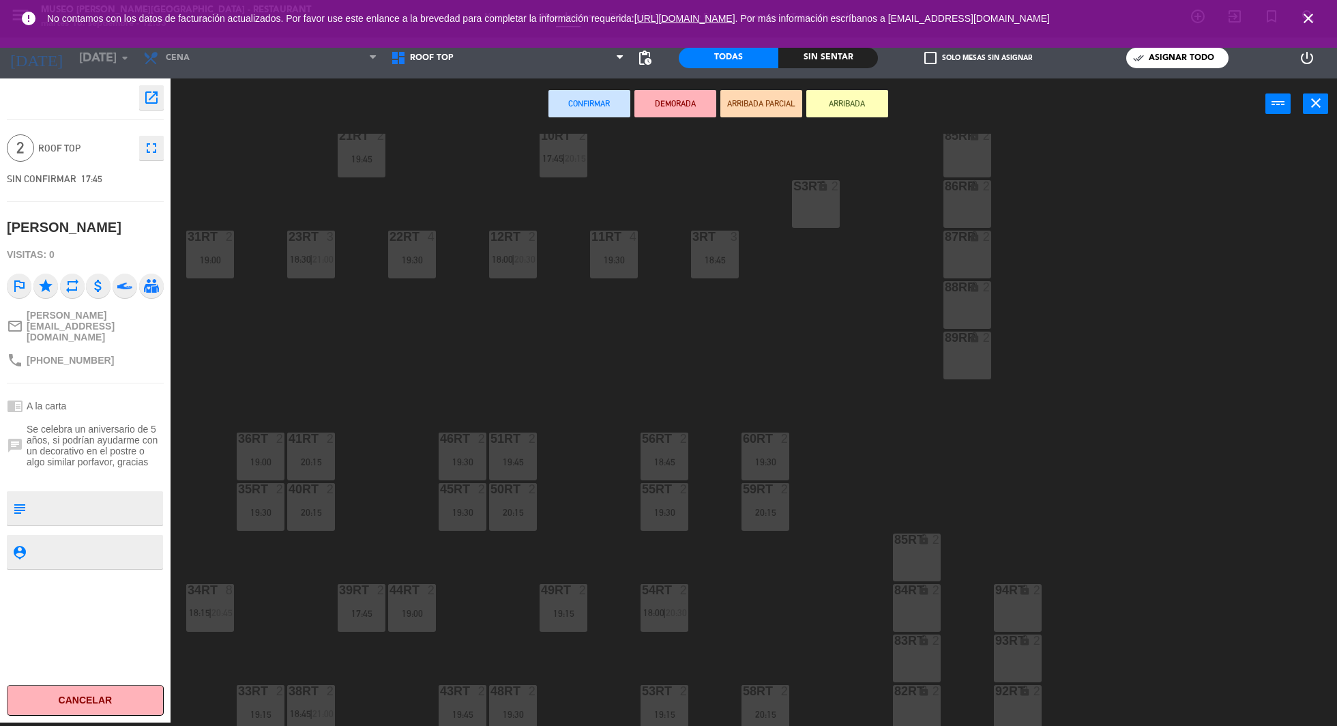
scroll to position [334, 0]
click at [315, 455] on div "20:15" at bounding box center [311, 459] width 48 height 10
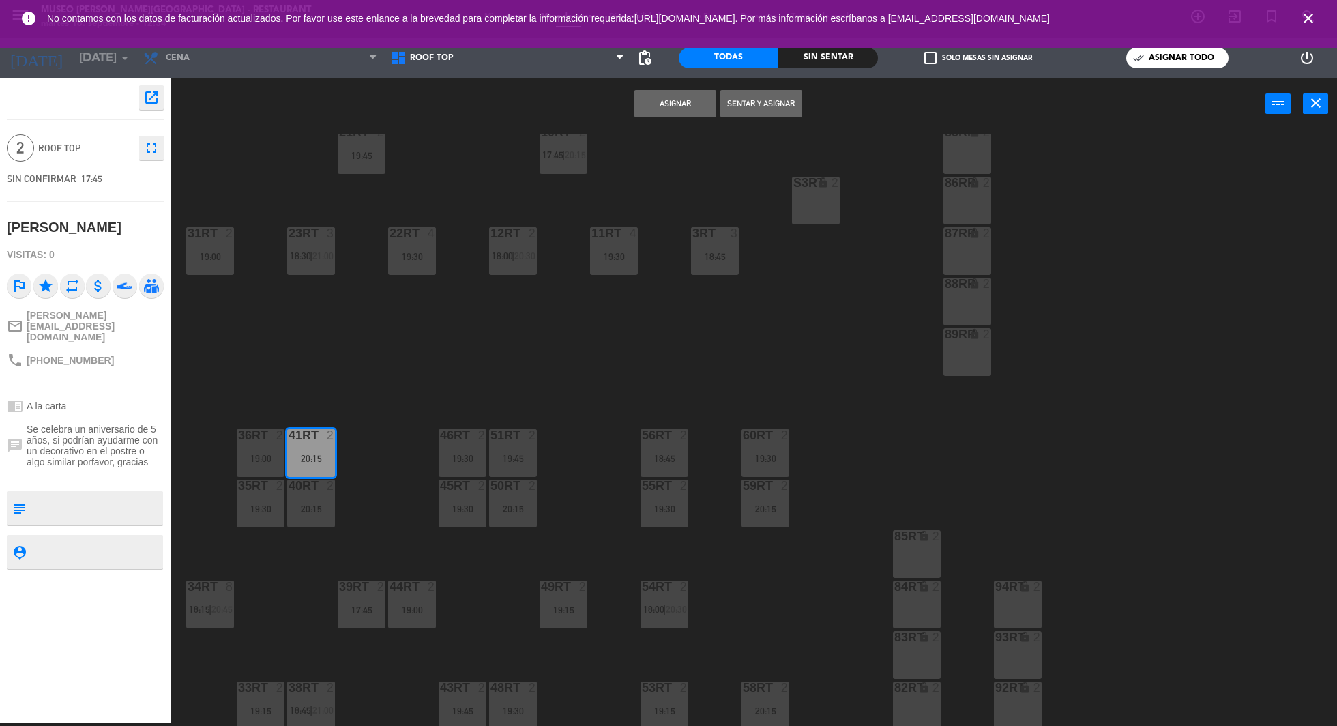
click at [663, 103] on button "Asignar" at bounding box center [675, 103] width 82 height 27
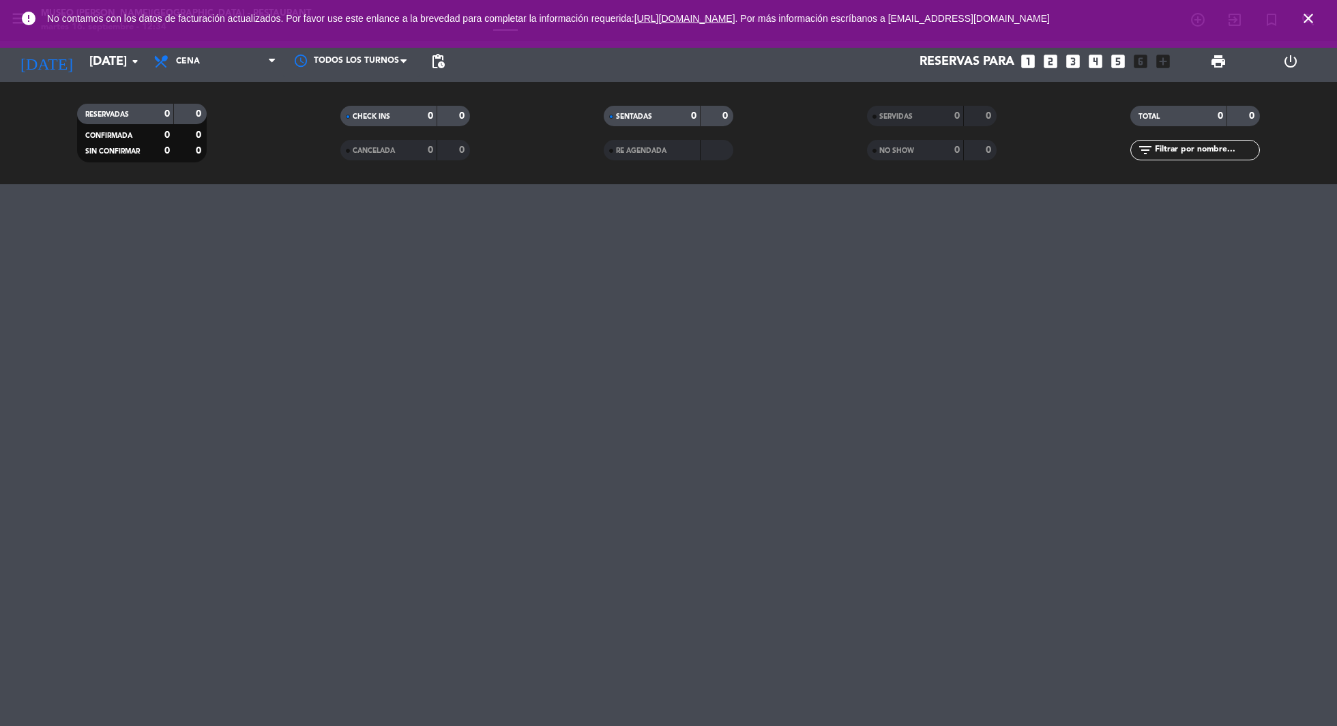
click at [1113, 17] on icon "close" at bounding box center [1308, 18] width 16 height 16
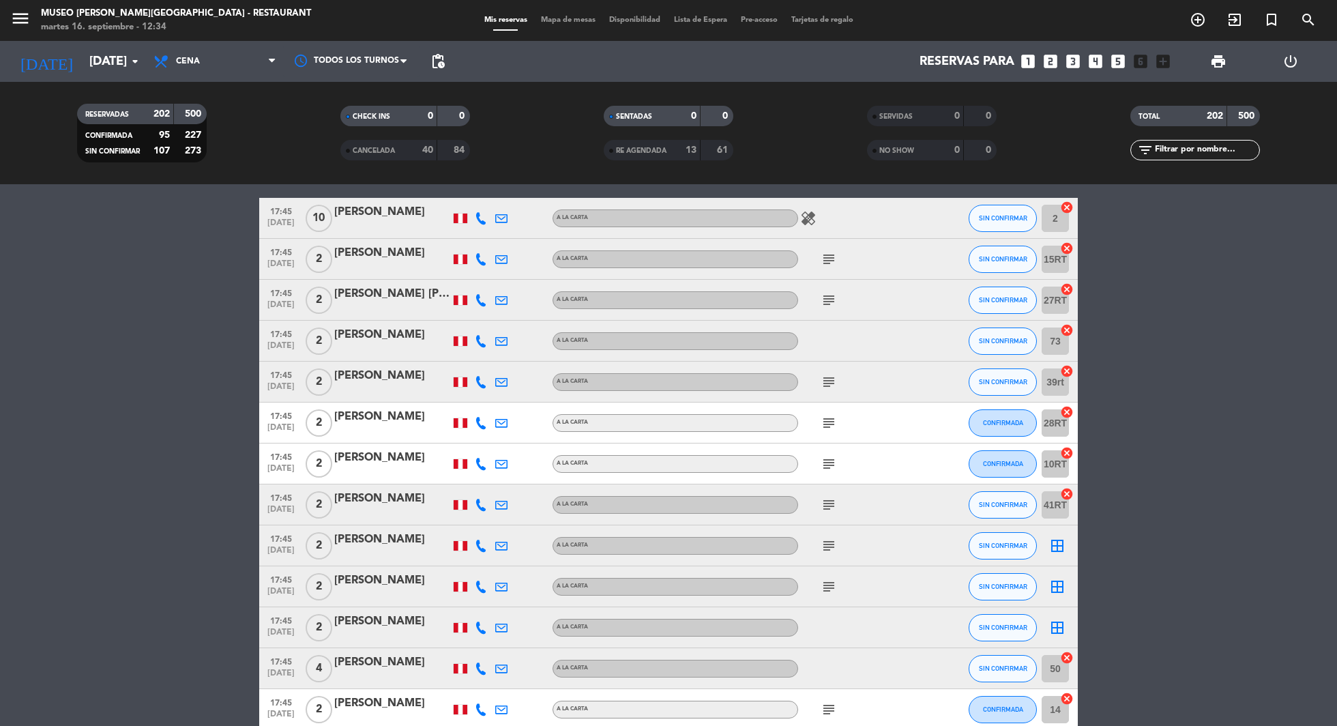
scroll to position [1484, 0]
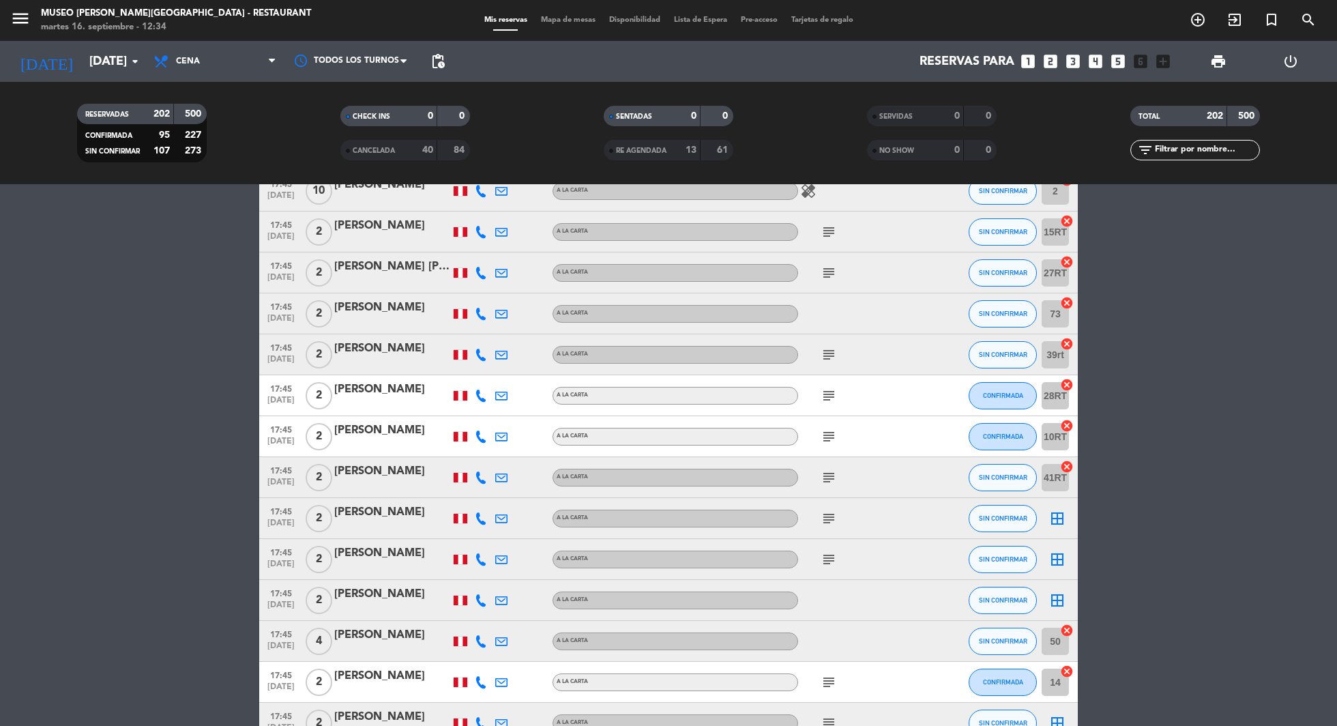
click at [1059, 514] on icon "border_all" at bounding box center [1057, 518] width 16 height 16
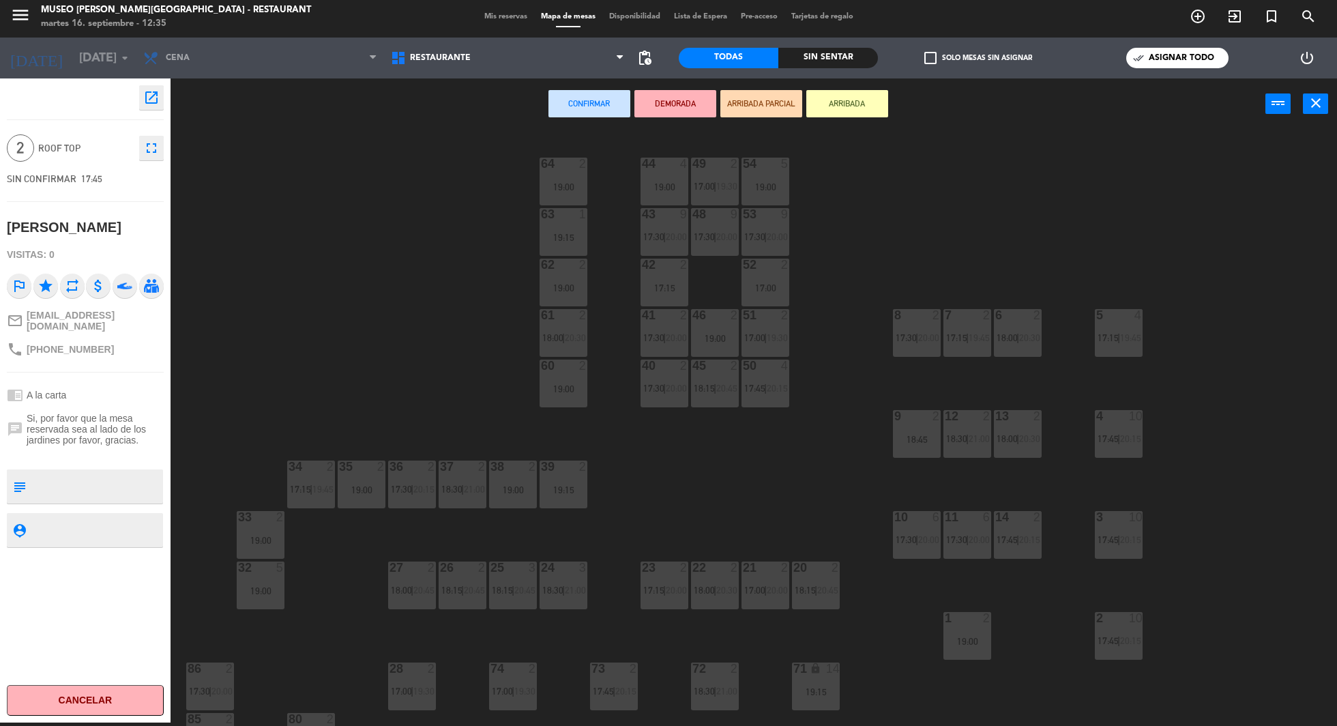
click at [564, 40] on div "Restaurante Roof Top Restaurante Restaurante Roof Top" at bounding box center [508, 58] width 248 height 41
click at [552, 53] on span "Restaurante" at bounding box center [508, 58] width 248 height 30
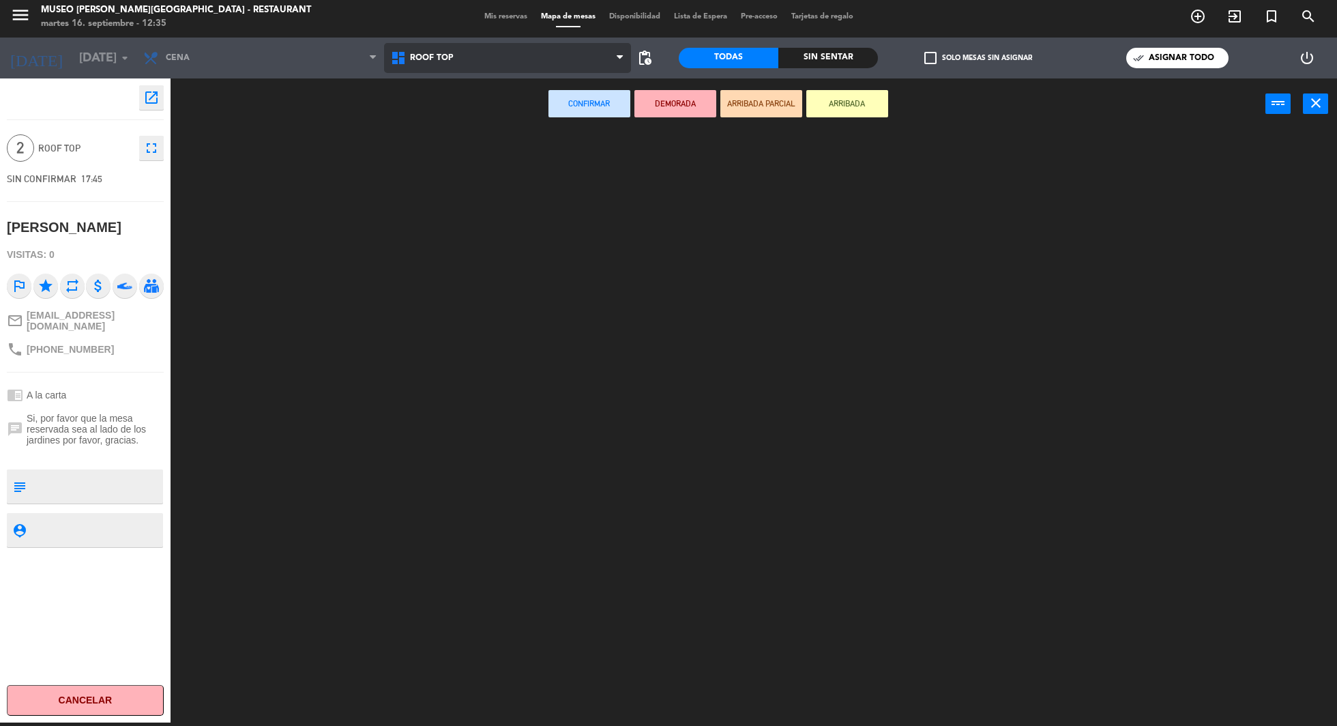
click at [493, 106] on ng-component "menu [GEOGRAPHIC_DATA][PERSON_NAME] - Restaurant [DATE] 16. septiembre - 12:35 …" at bounding box center [668, 362] width 1337 height 730
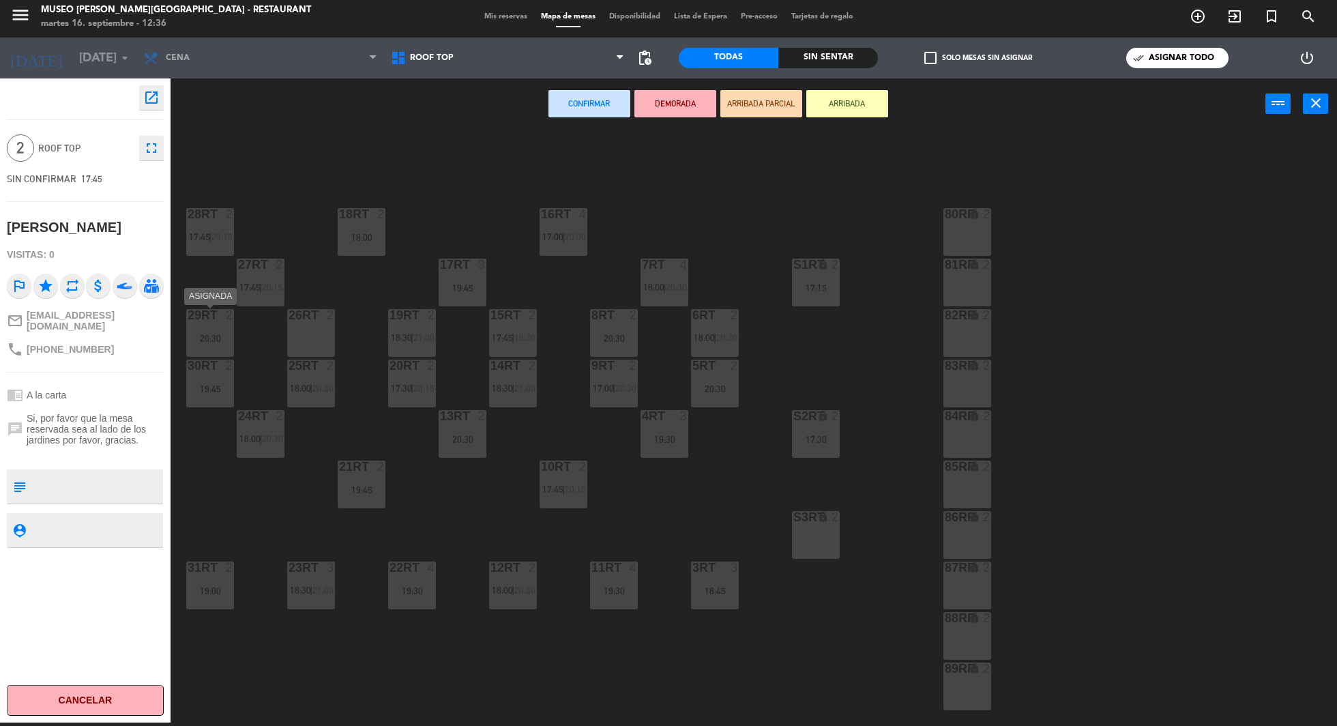
click at [214, 333] on div "20:30" at bounding box center [210, 338] width 48 height 10
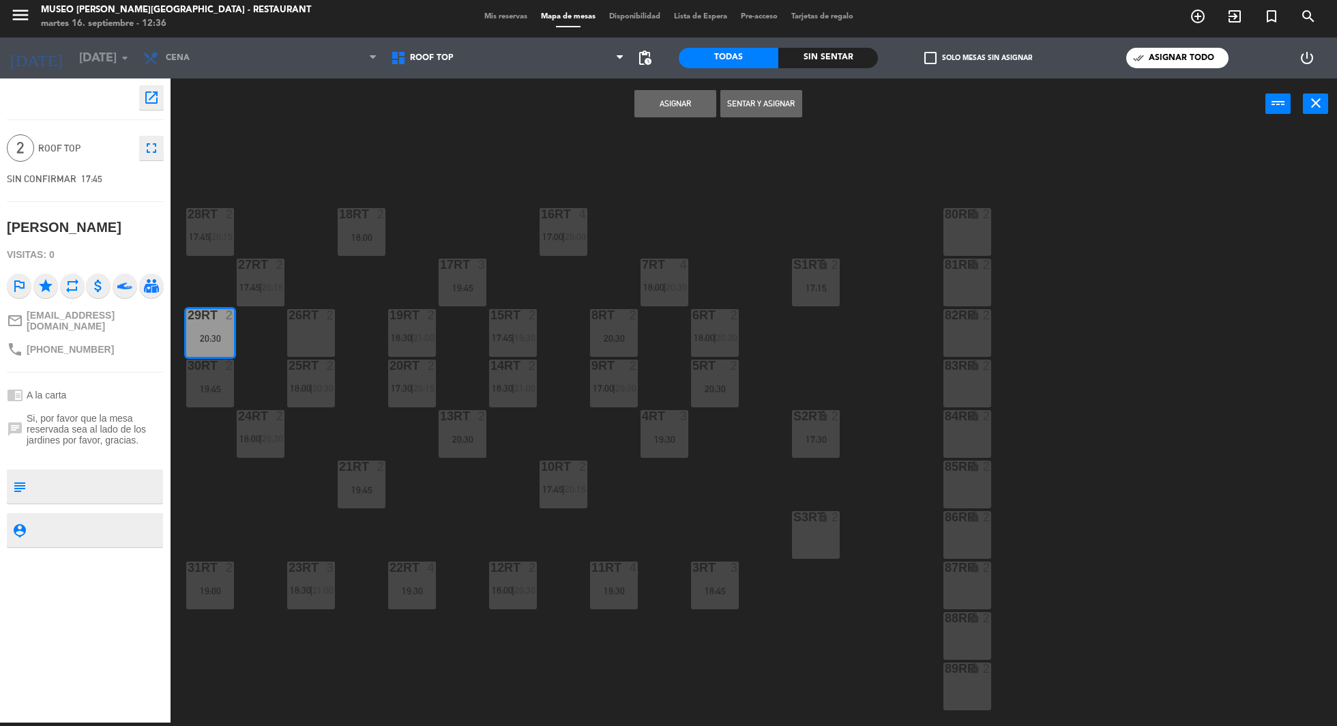
click at [668, 104] on button "Asignar" at bounding box center [675, 103] width 82 height 27
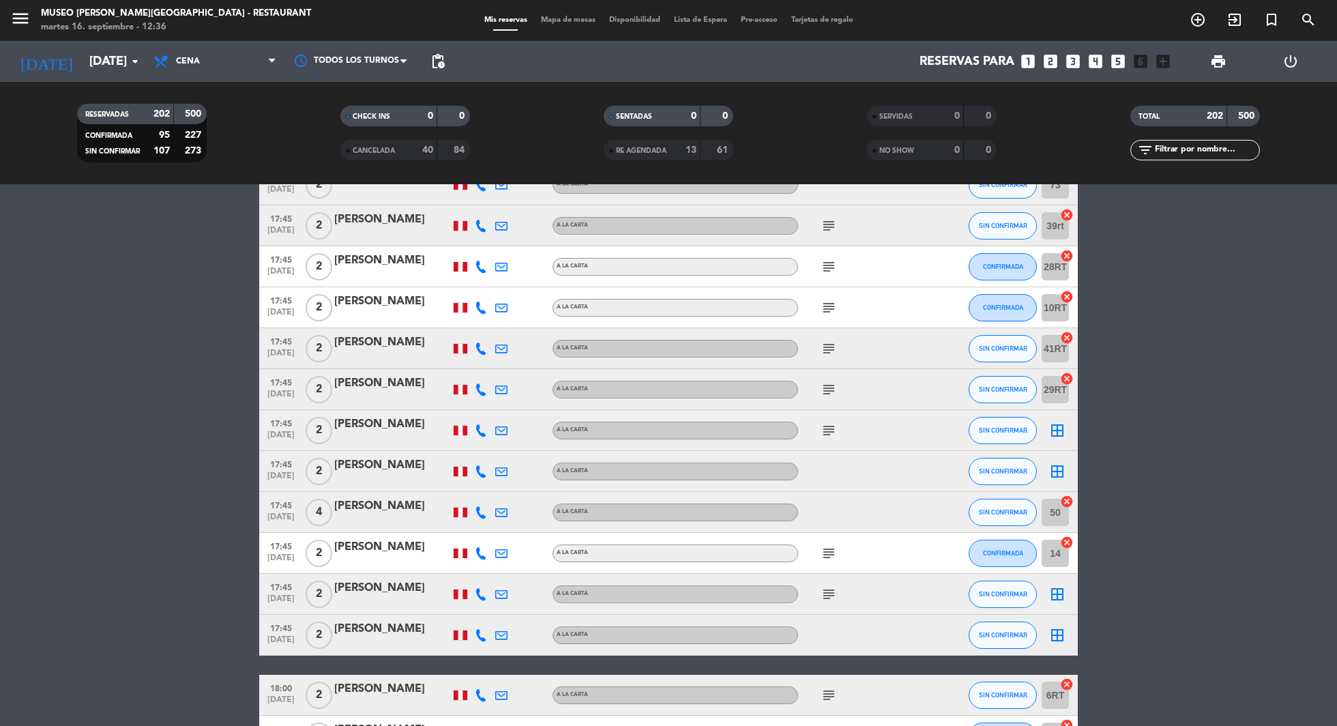
scroll to position [1620, 0]
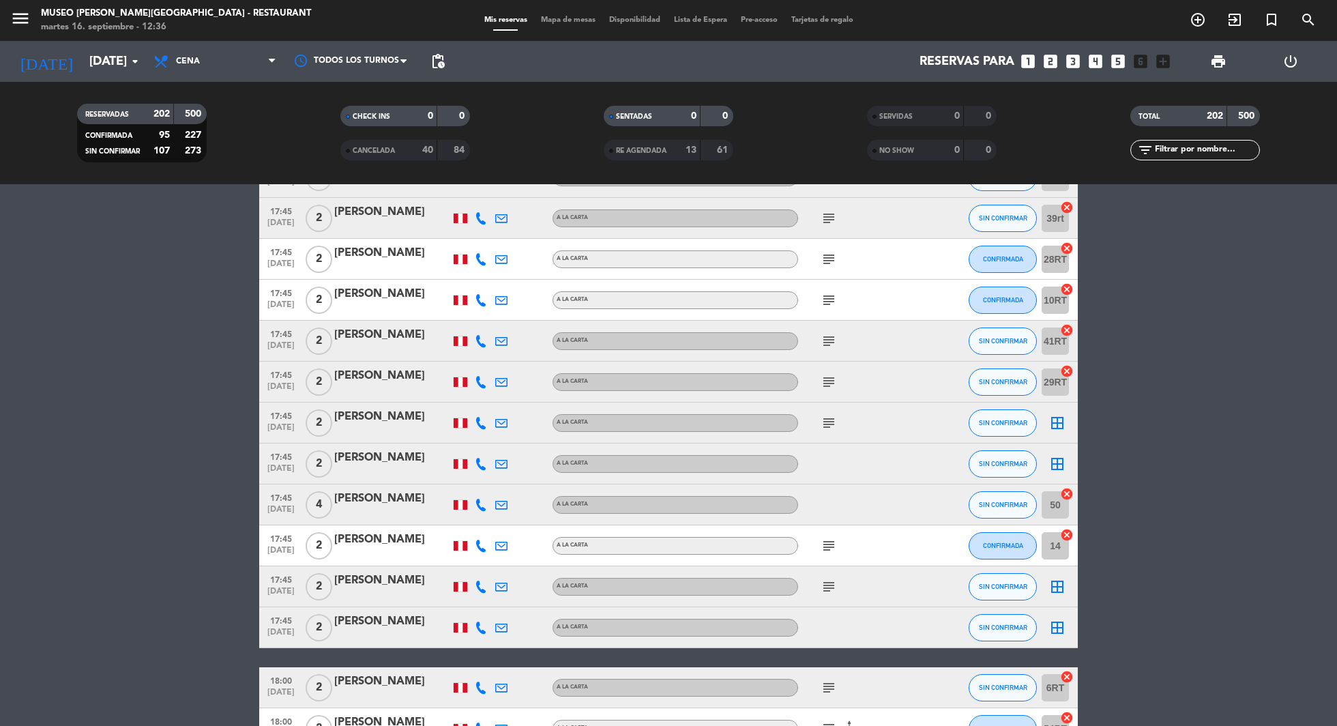
click at [1062, 416] on icon "border_all" at bounding box center [1057, 423] width 16 height 16
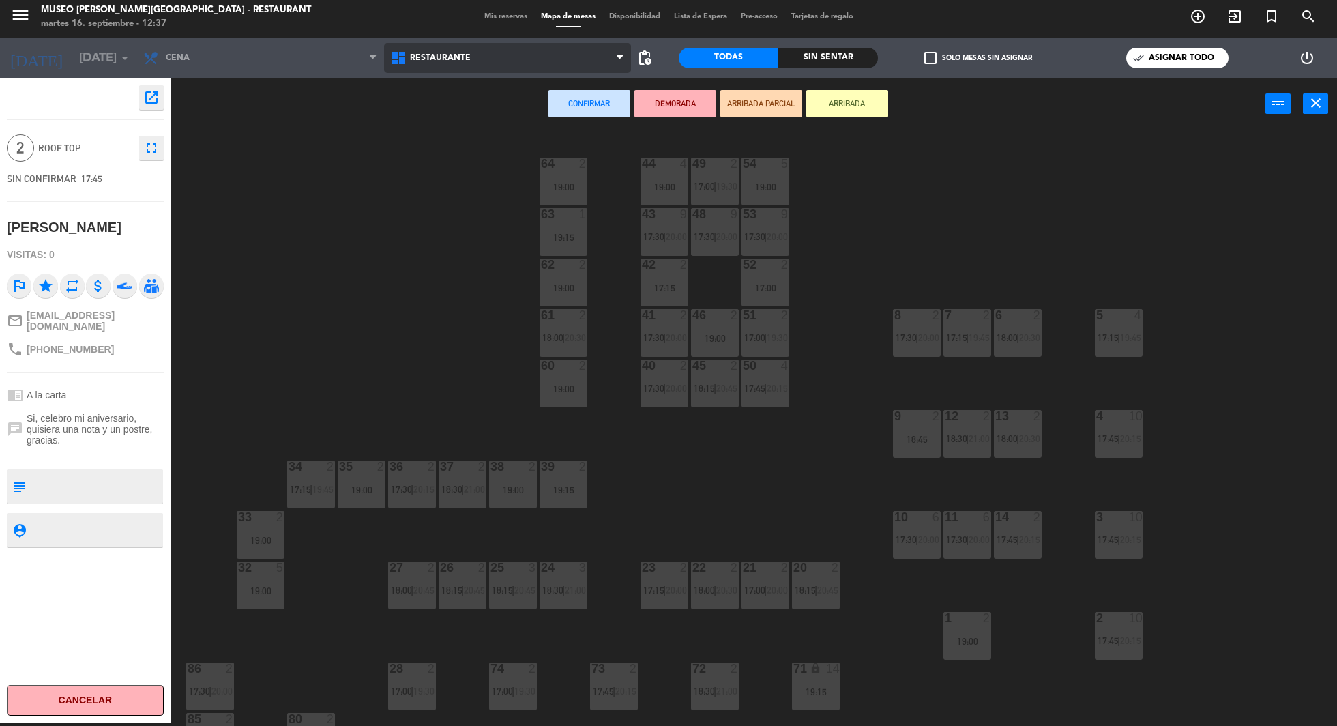
click at [518, 53] on span "Restaurante" at bounding box center [508, 58] width 248 height 30
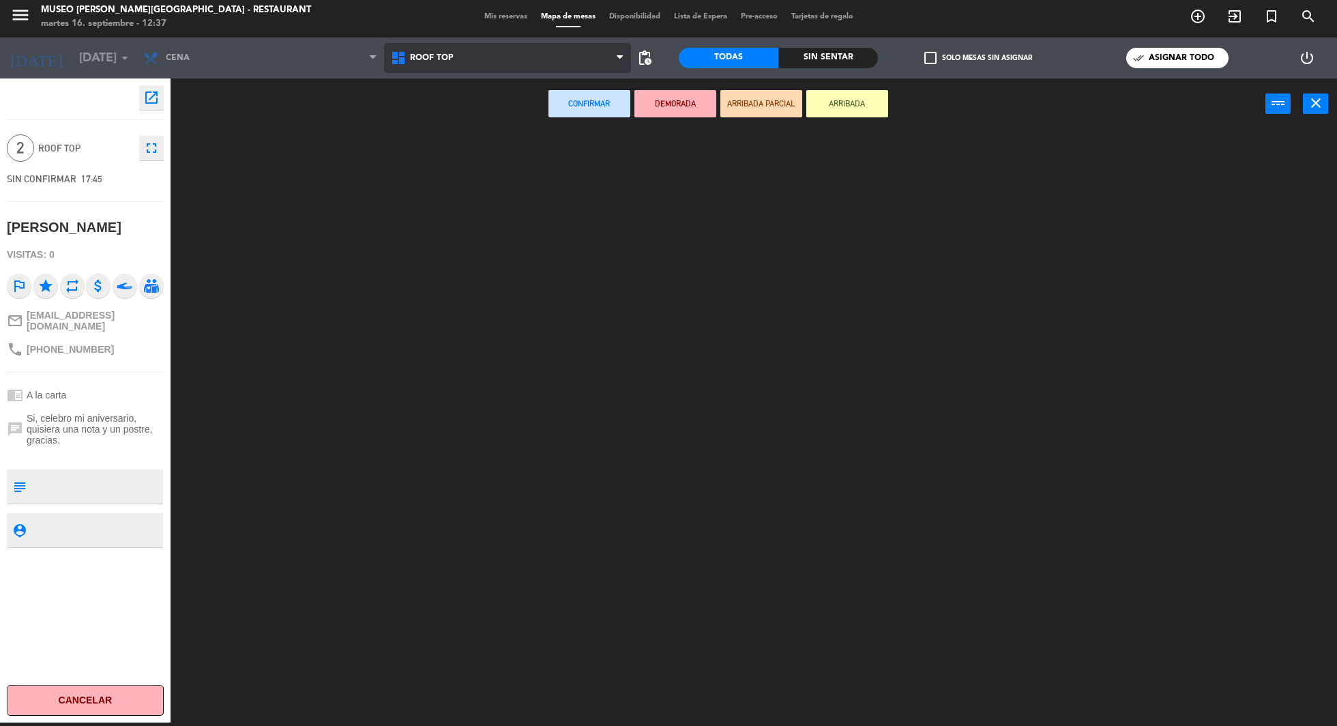
click at [463, 117] on ng-component "menu [GEOGRAPHIC_DATA][PERSON_NAME] - Restaurant [DATE] 16. septiembre - 12:37 …" at bounding box center [668, 362] width 1337 height 730
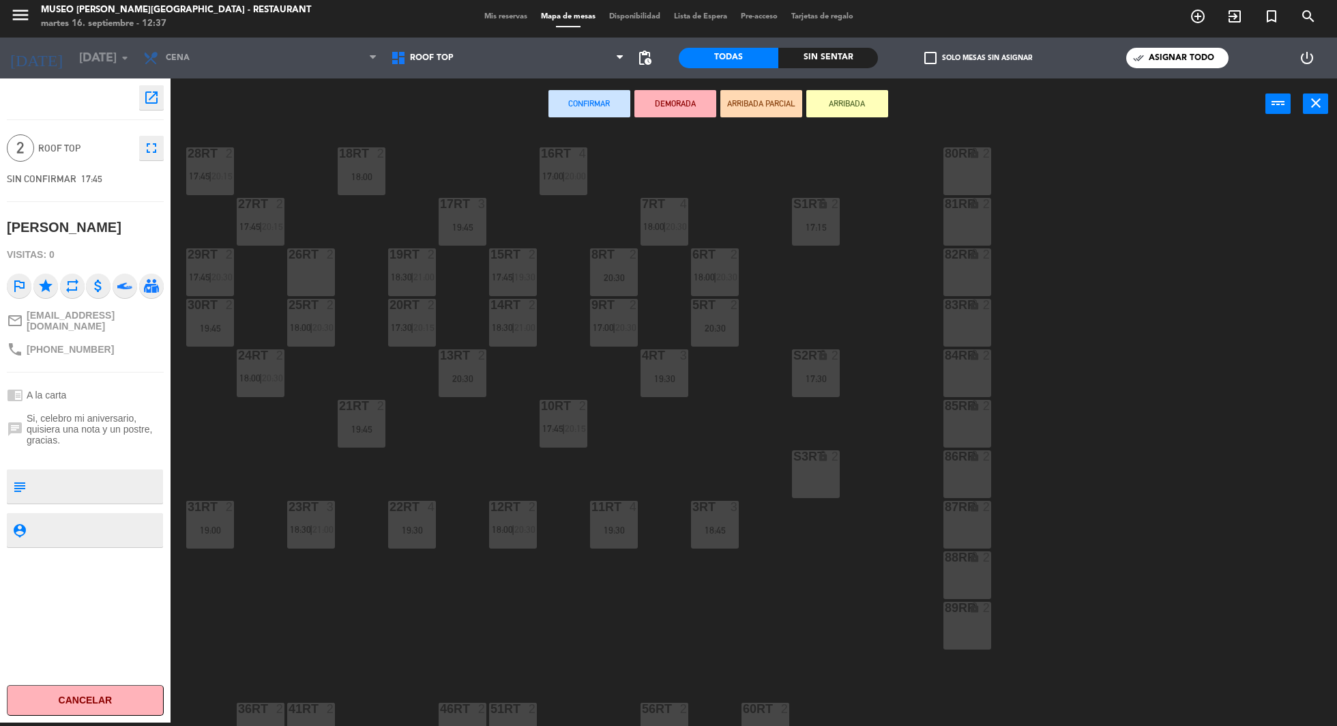
scroll to position [60, 0]
click at [815, 462] on div "lock" at bounding box center [815, 457] width 23 height 13
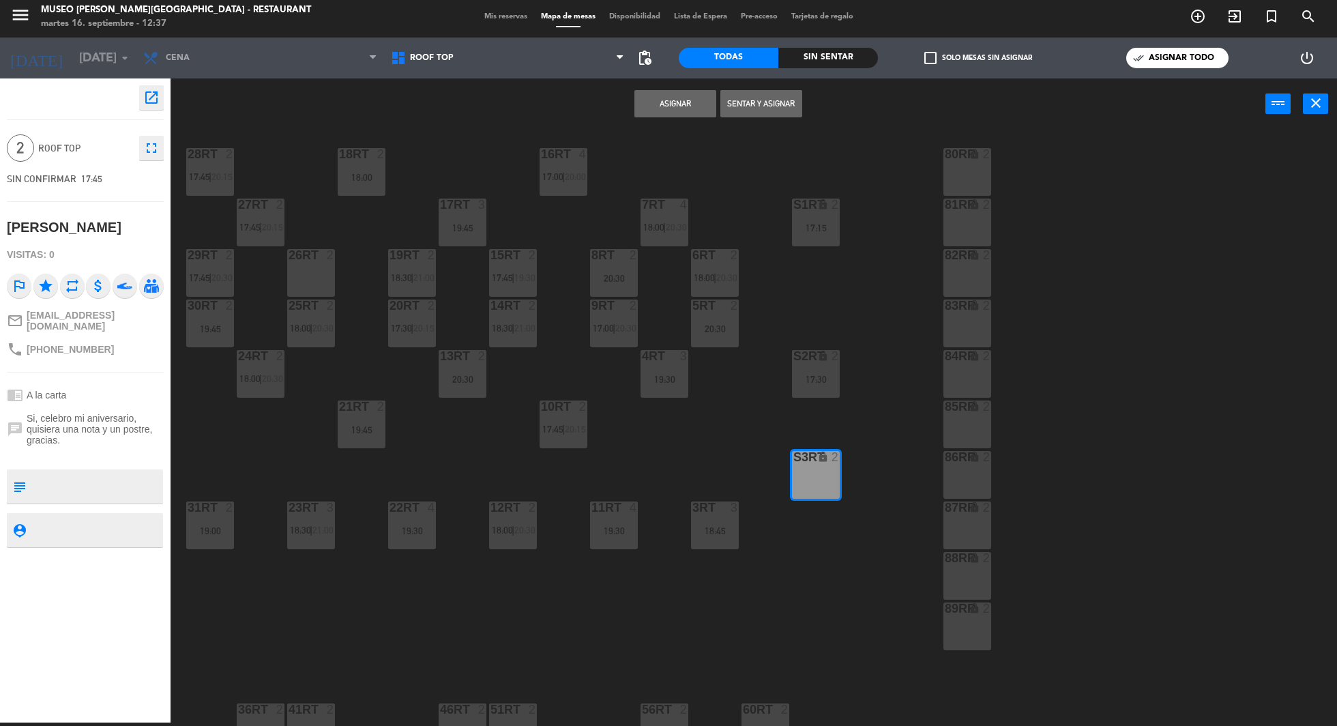
click at [675, 104] on button "Asignar" at bounding box center [675, 103] width 82 height 27
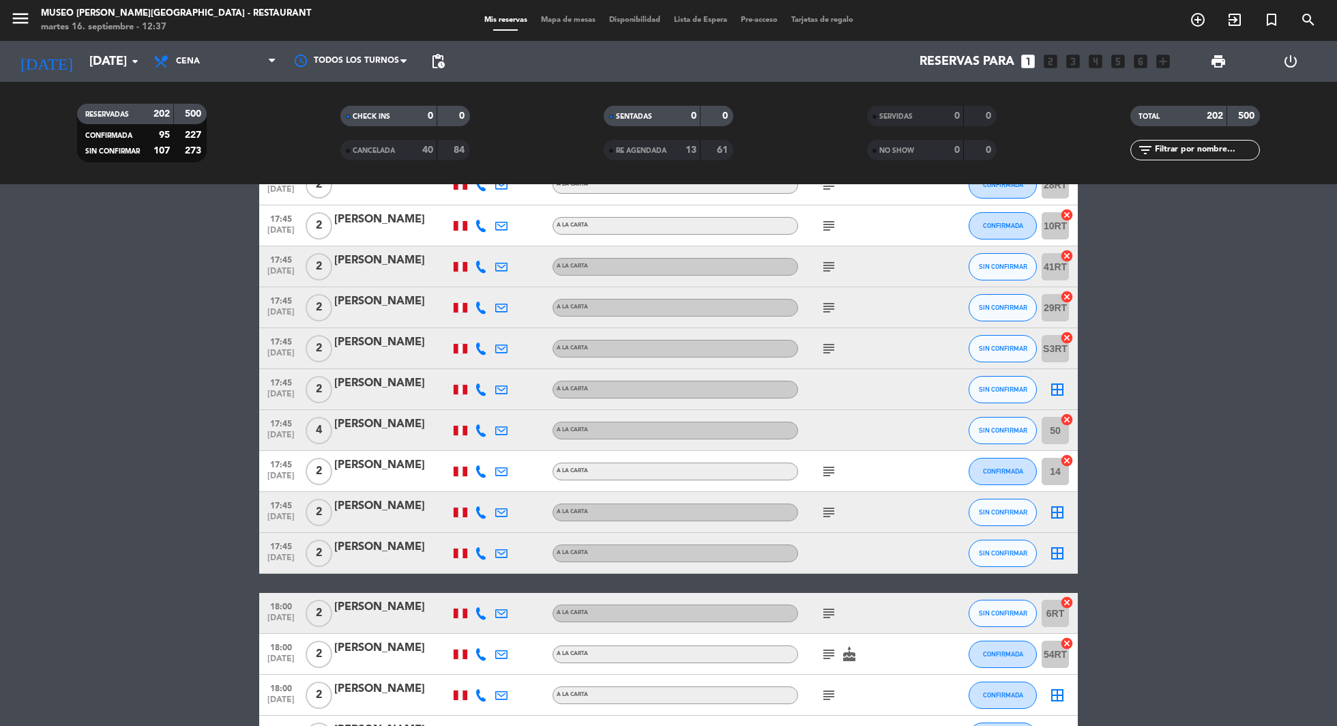
scroll to position [1703, 0]
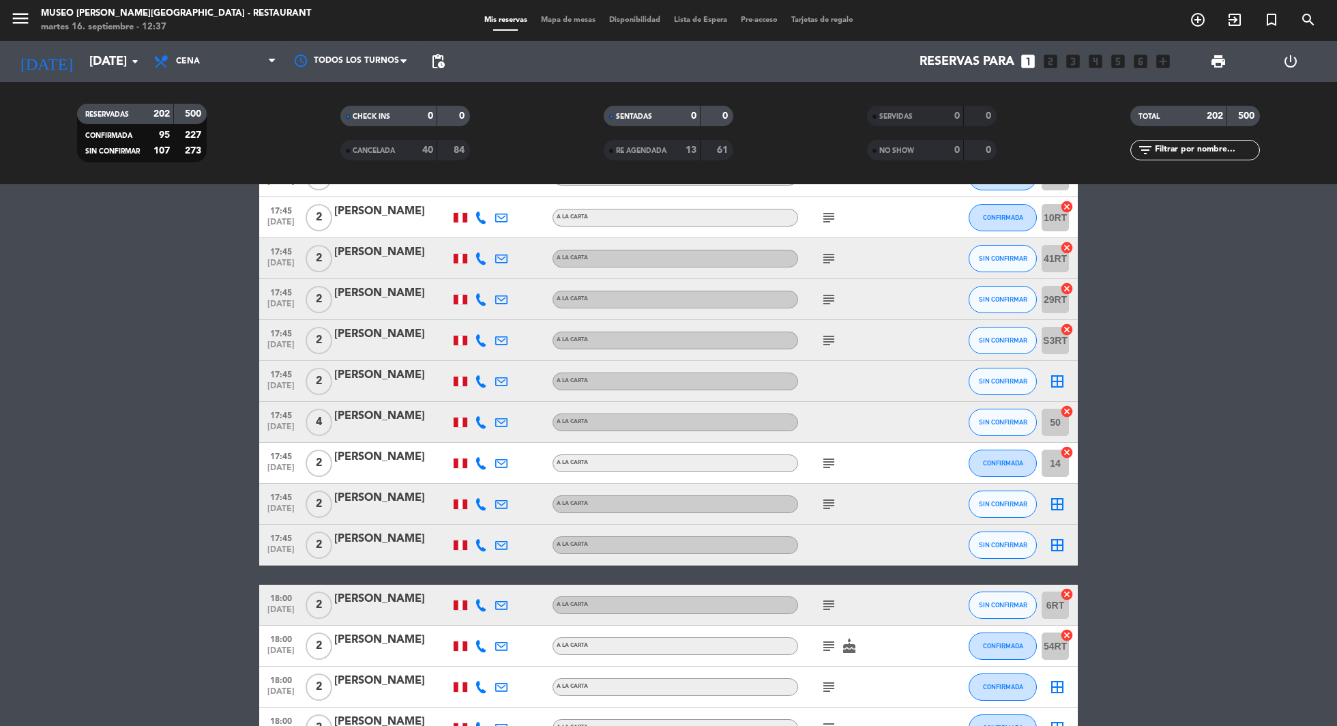
click at [1052, 376] on icon "border_all" at bounding box center [1057, 381] width 16 height 16
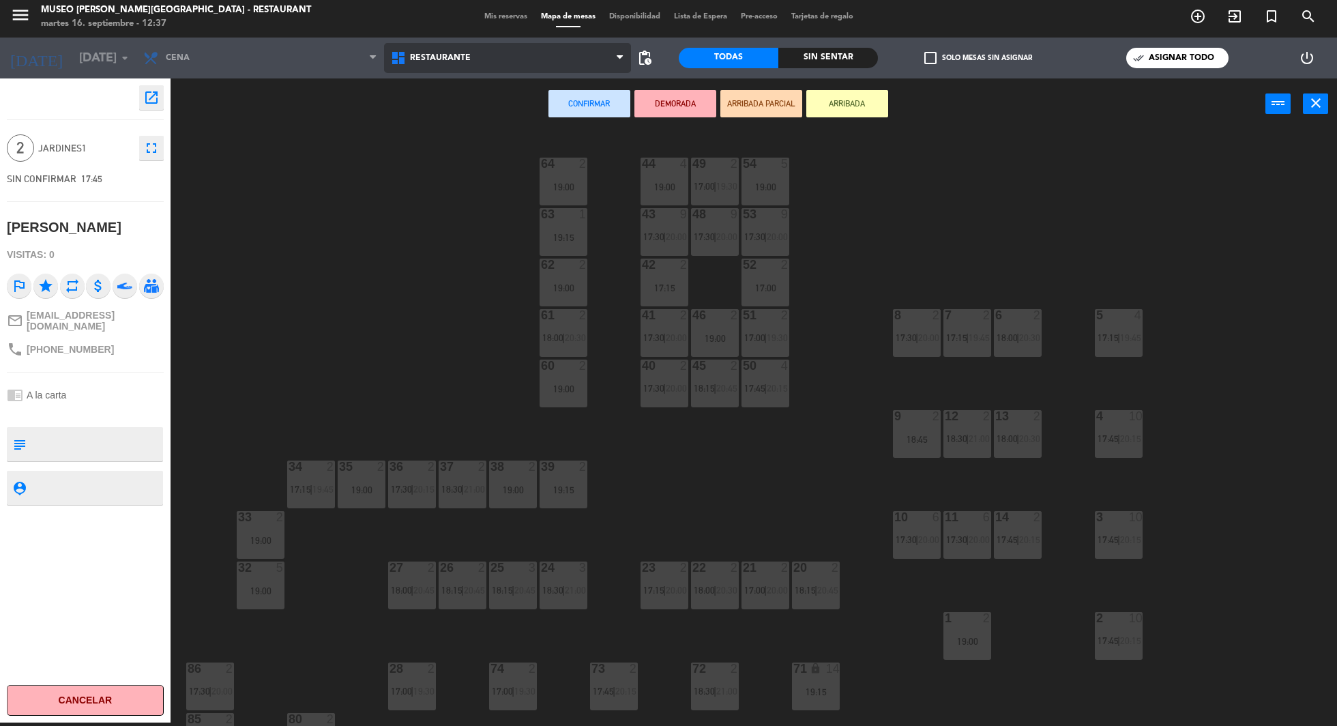
click at [537, 63] on span "Restaurante" at bounding box center [508, 58] width 248 height 30
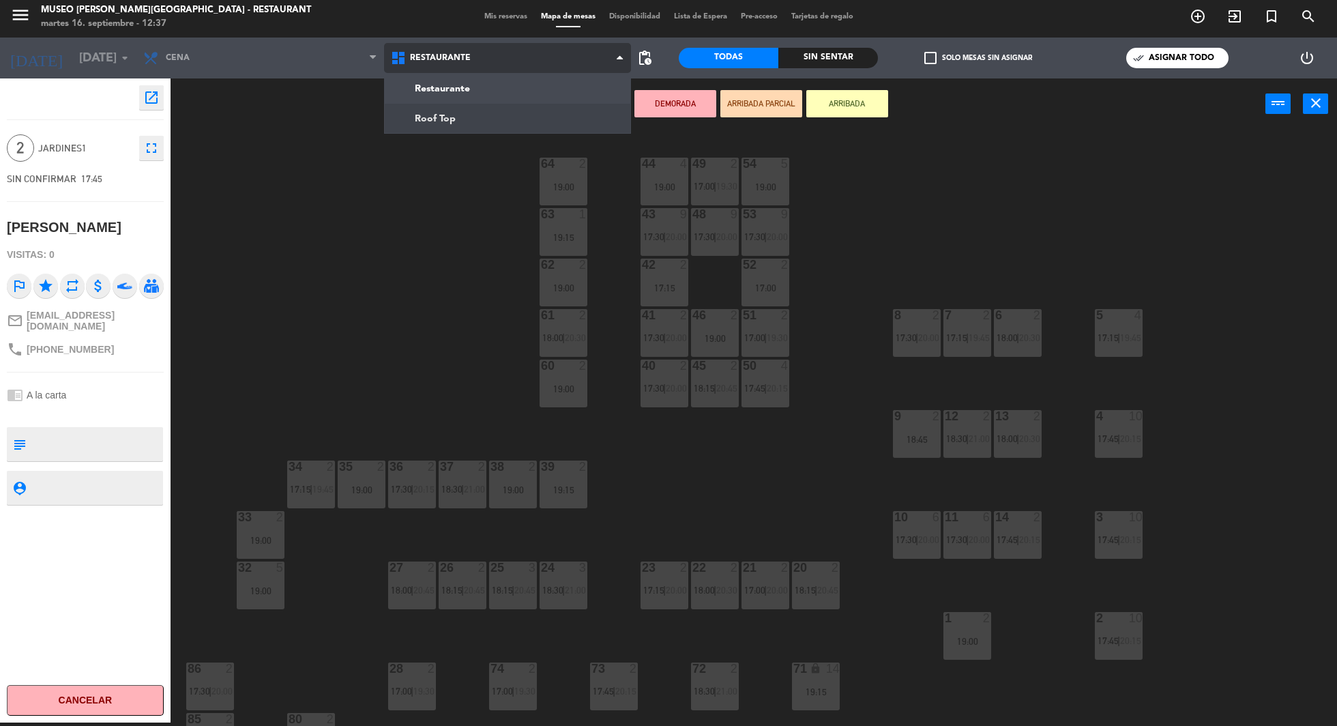
click at [475, 119] on ng-component "menu [GEOGRAPHIC_DATA][PERSON_NAME] - Restaurant [DATE] 16. septiembre - 12:37 …" at bounding box center [668, 362] width 1337 height 730
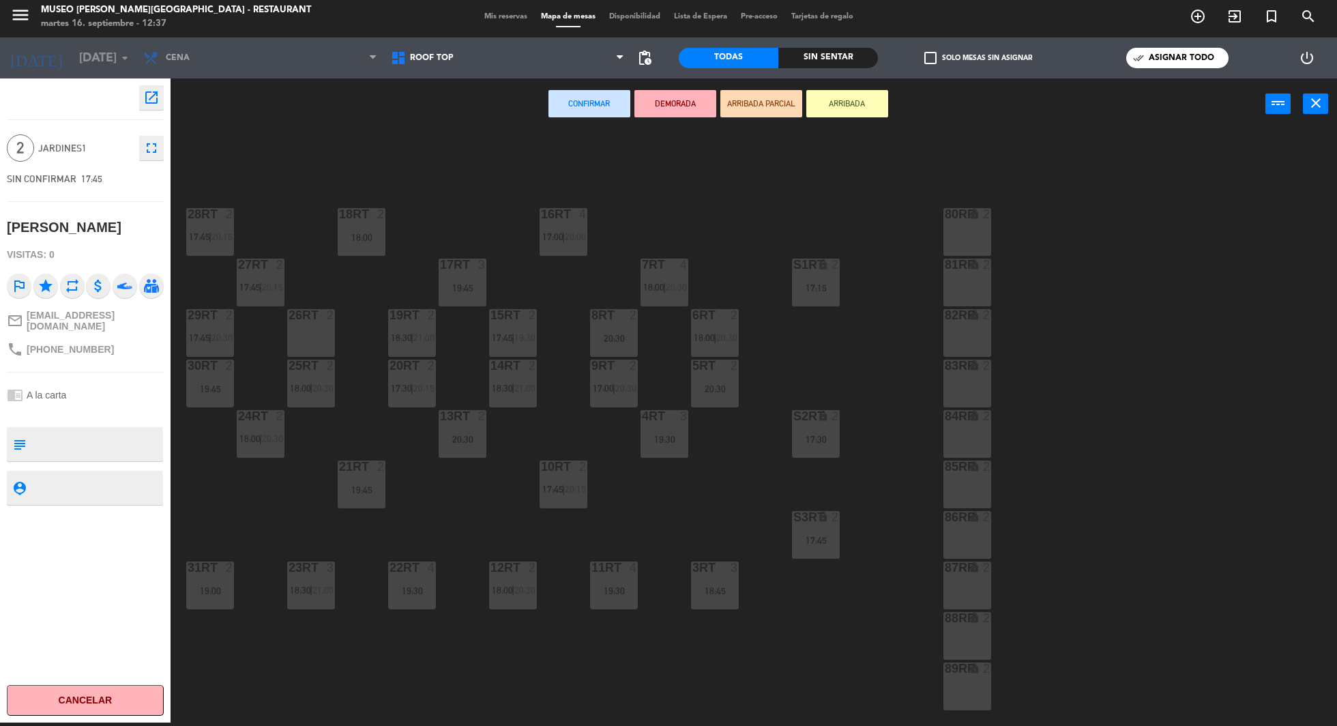
click at [314, 329] on div "26RT 2" at bounding box center [311, 333] width 48 height 48
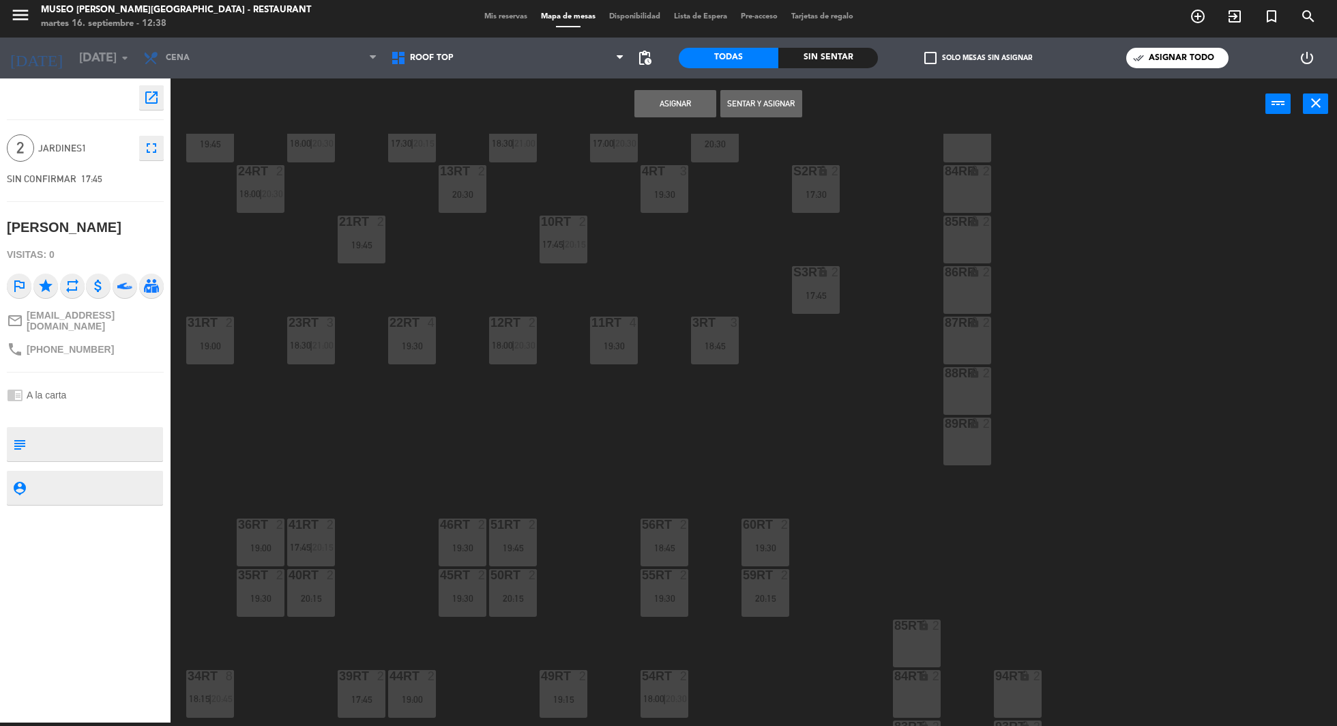
scroll to position [51, 0]
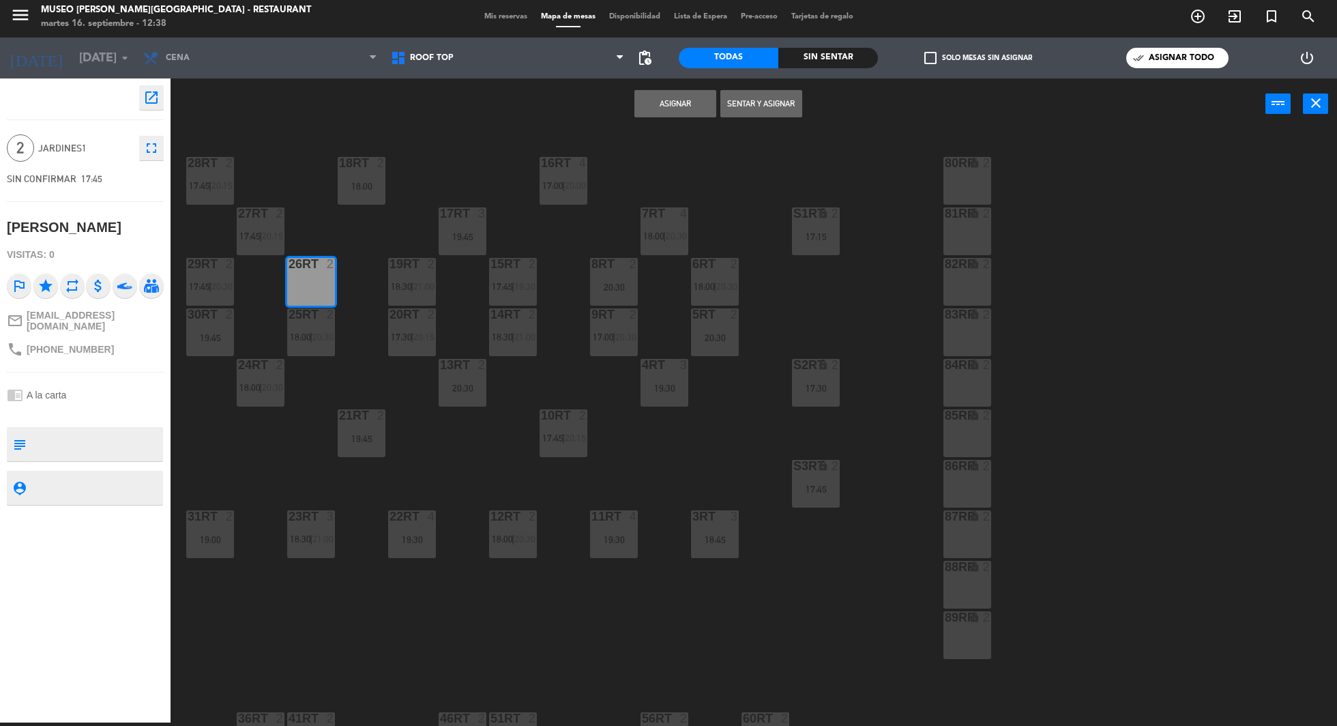
click at [301, 273] on div "26RT 2" at bounding box center [311, 282] width 48 height 48
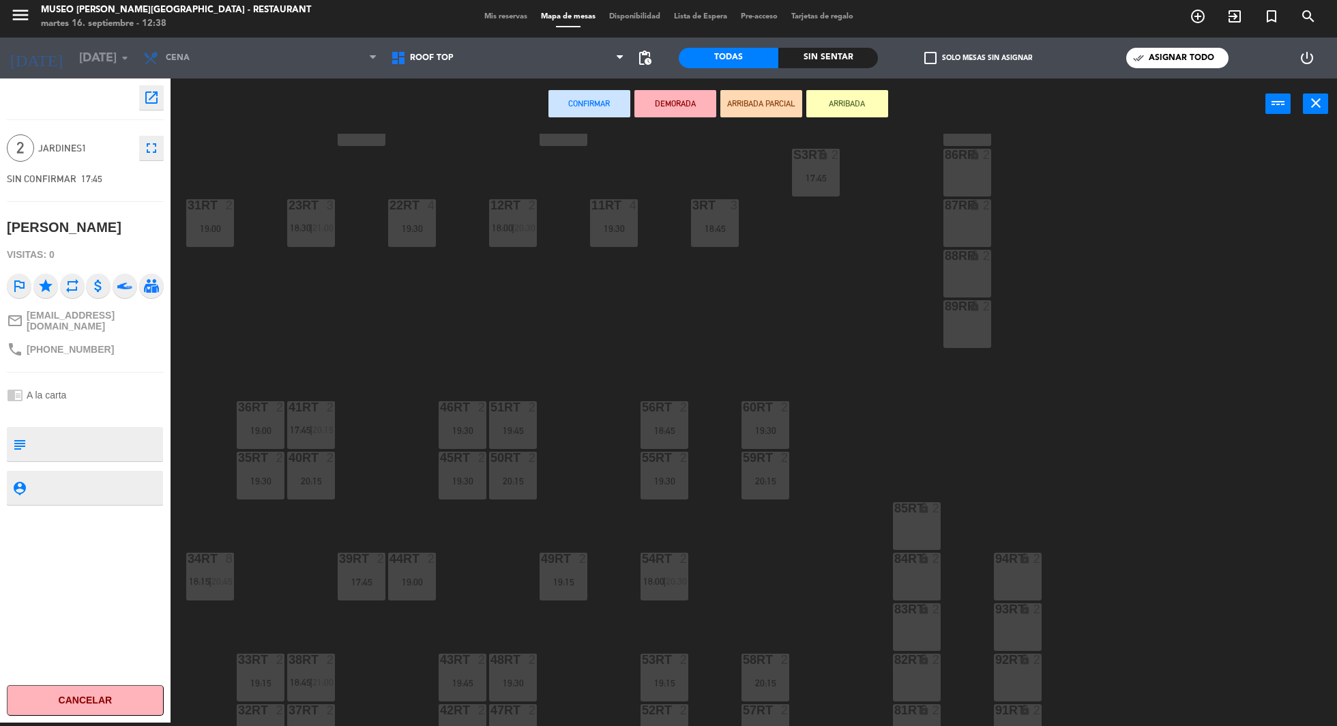
scroll to position [438, 0]
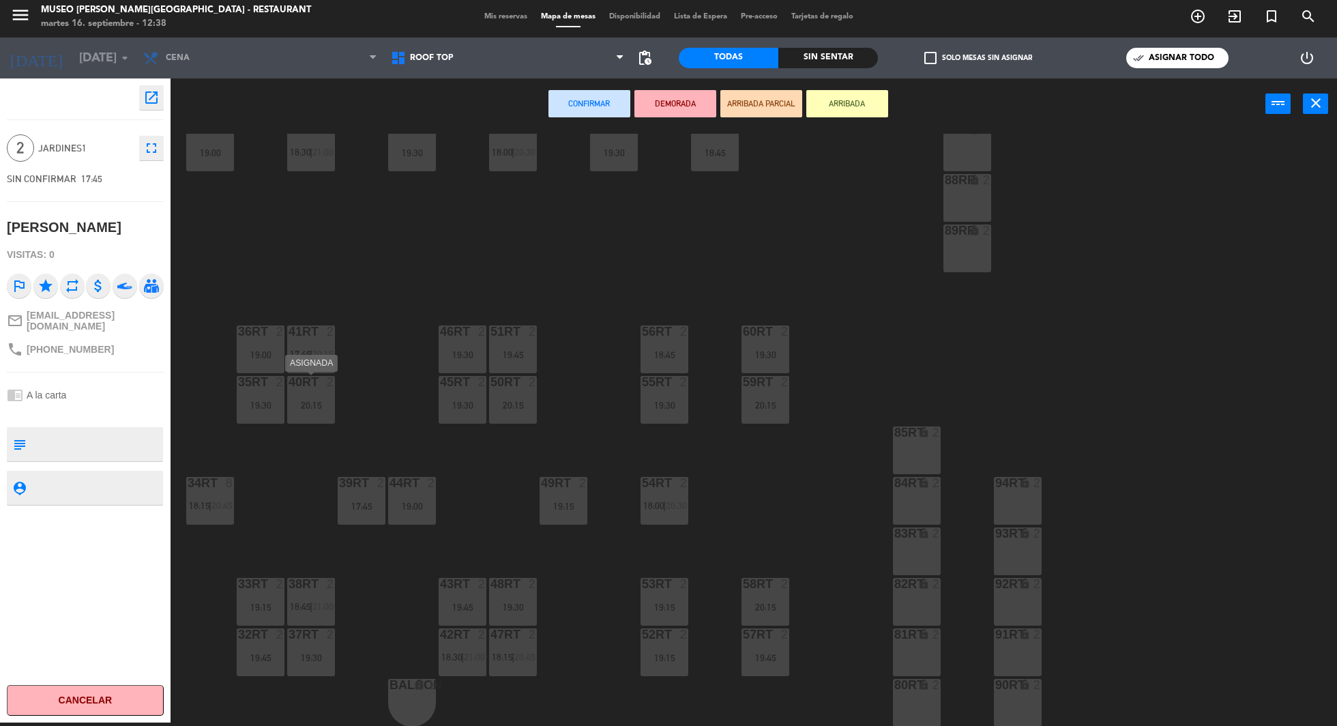
click at [309, 395] on div "40RT 2 20:15" at bounding box center [311, 400] width 48 height 48
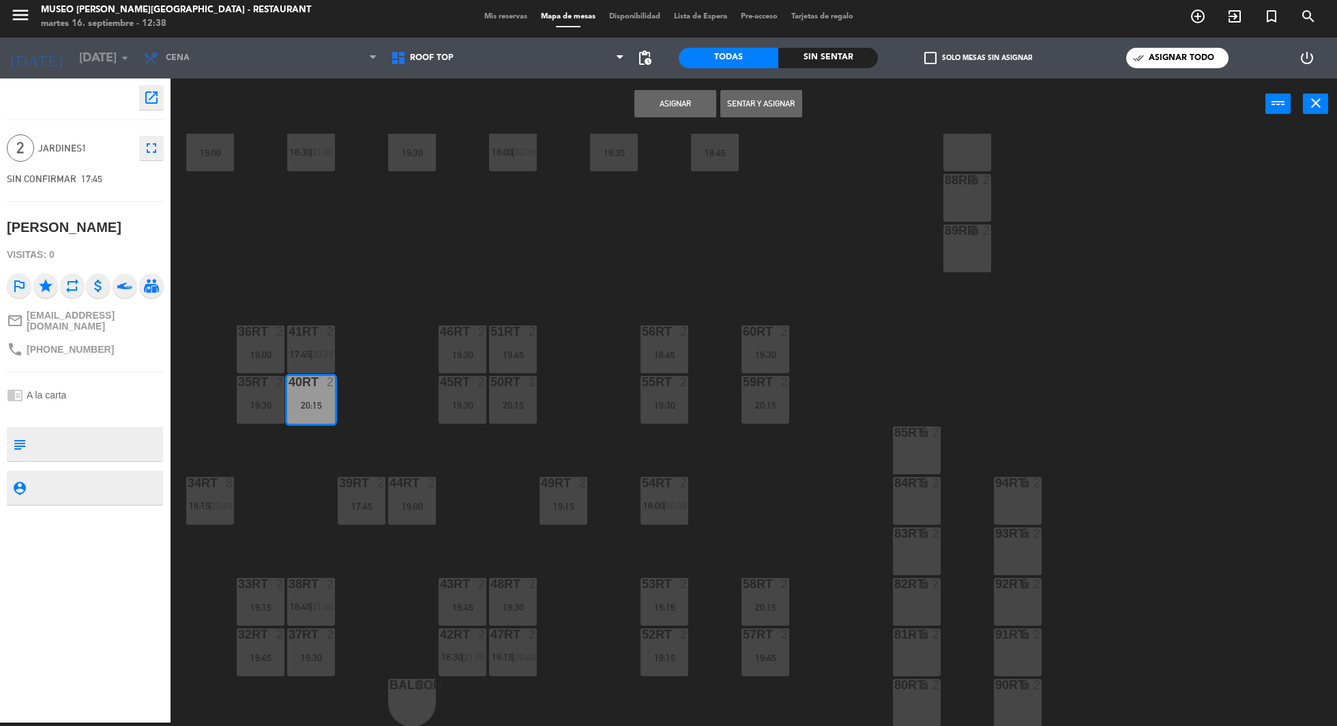
click at [671, 100] on button "Asignar" at bounding box center [675, 103] width 82 height 27
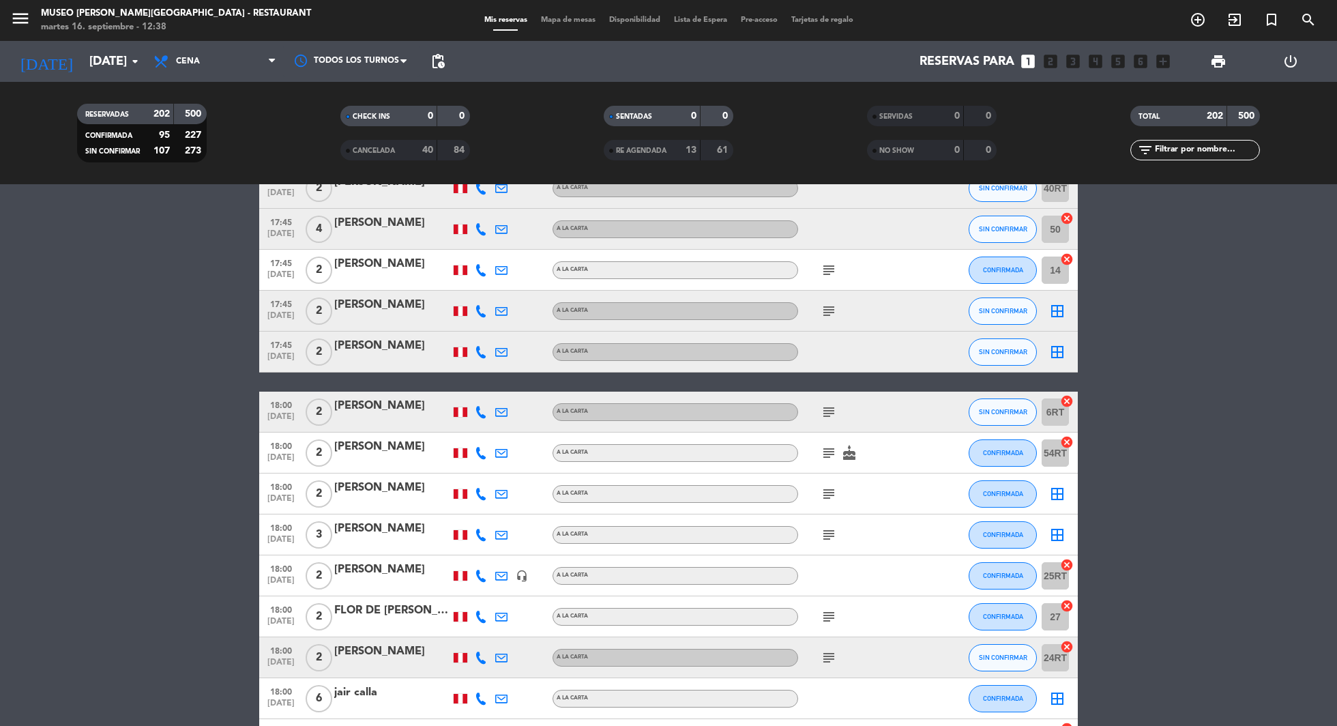
scroll to position [1893, 0]
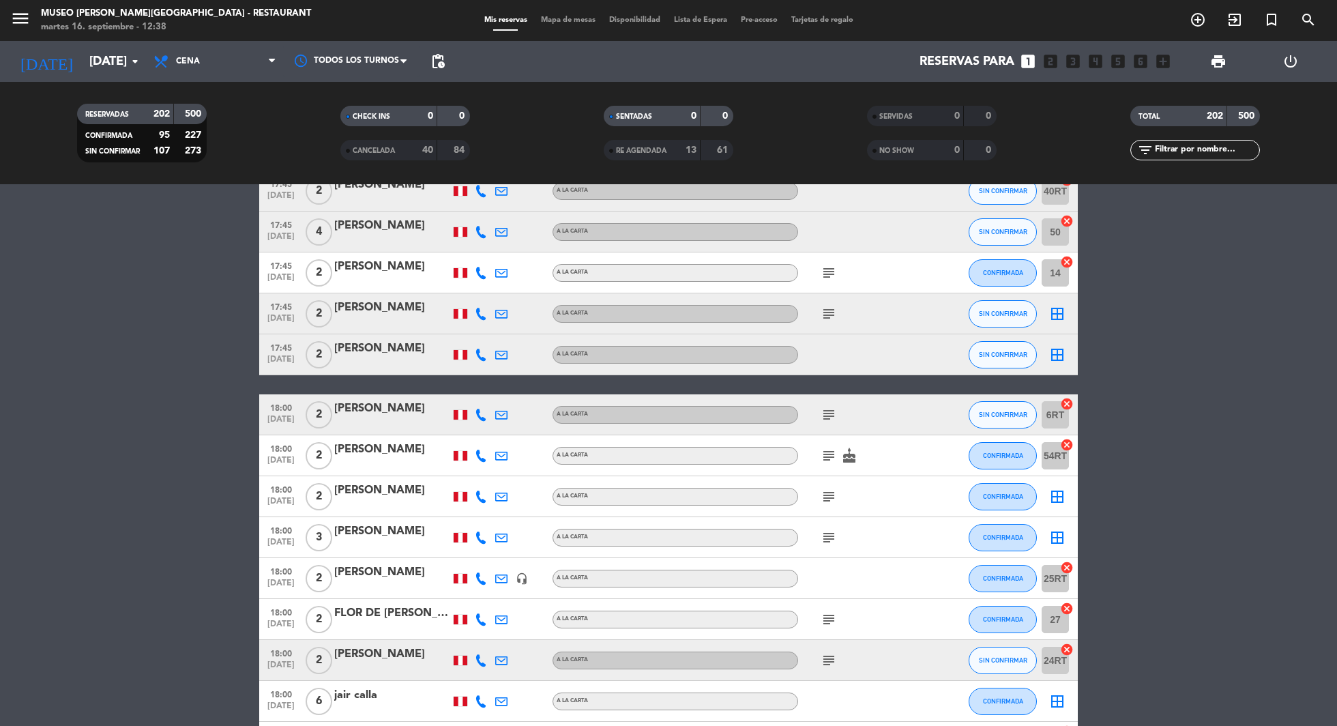
click at [1045, 316] on div "border_all" at bounding box center [1057, 313] width 41 height 40
click at [1063, 313] on icon "border_all" at bounding box center [1057, 314] width 16 height 16
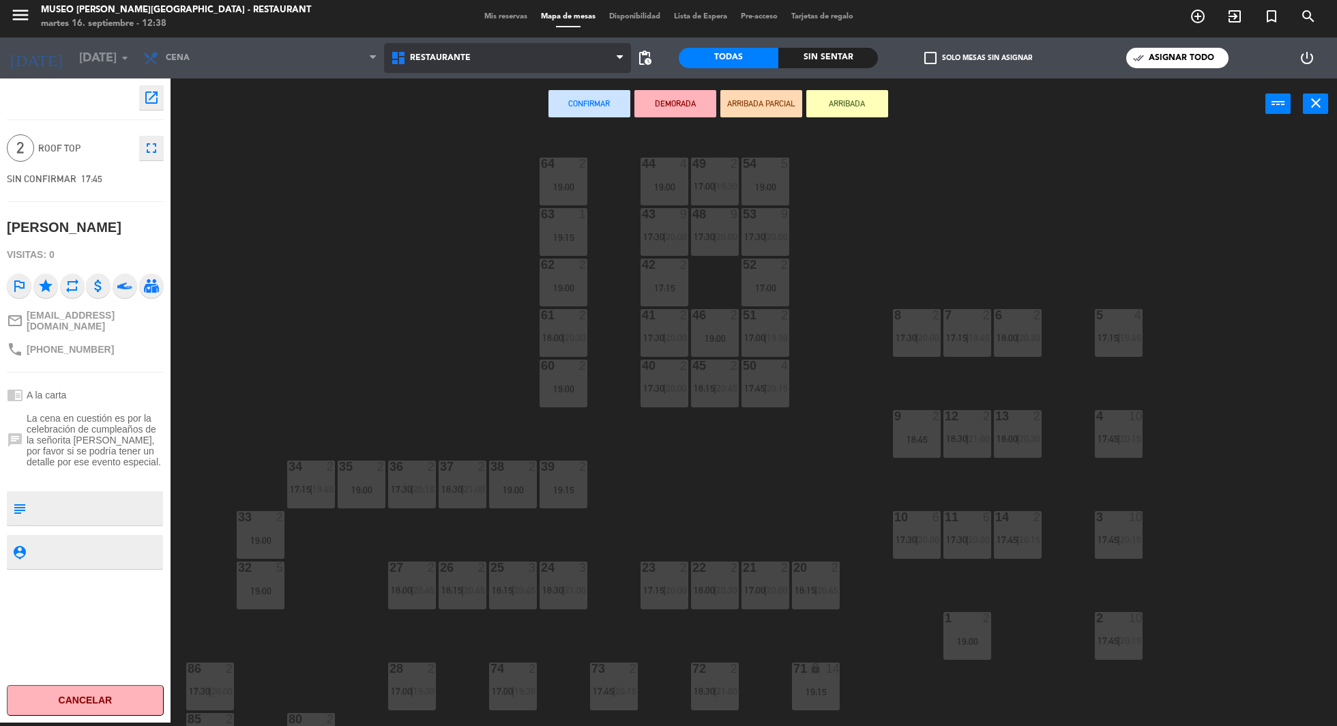
click at [548, 52] on span "Restaurante" at bounding box center [508, 58] width 248 height 30
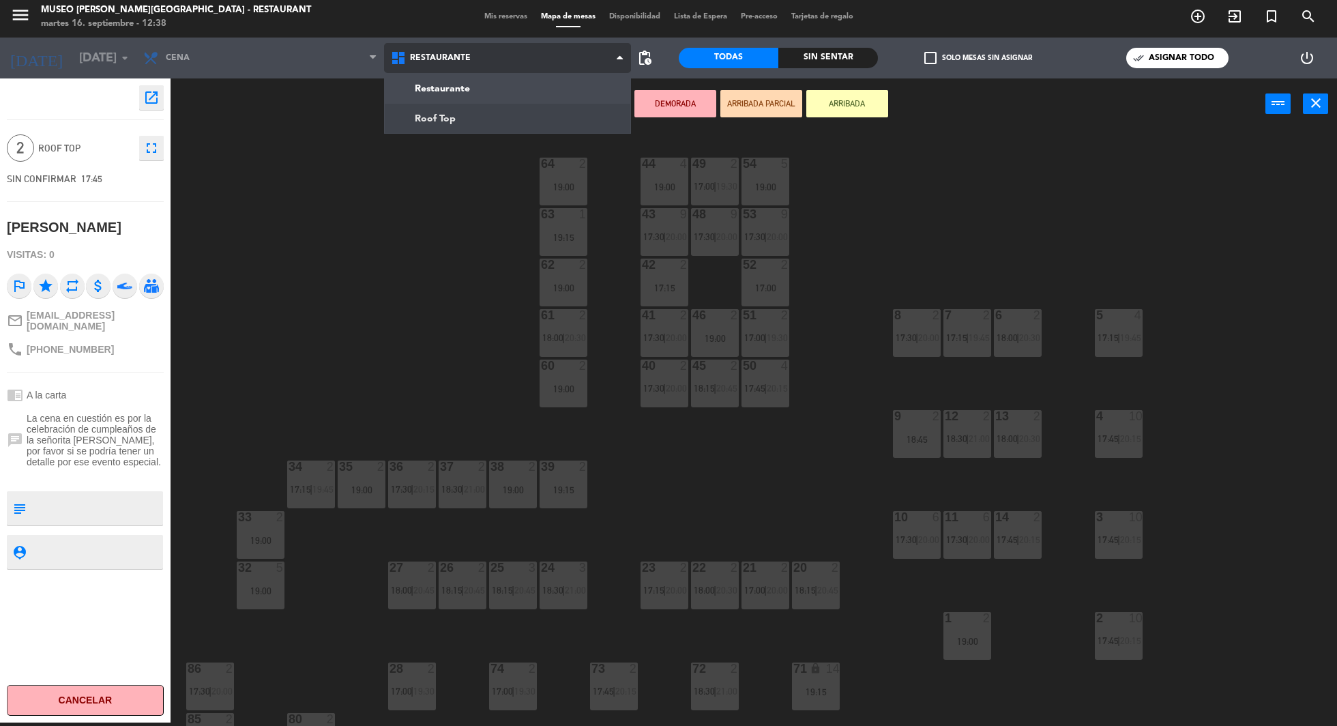
click at [471, 111] on ng-component "menu [GEOGRAPHIC_DATA][PERSON_NAME] - Restaurant [DATE] 16. septiembre - 12:38 …" at bounding box center [668, 362] width 1337 height 730
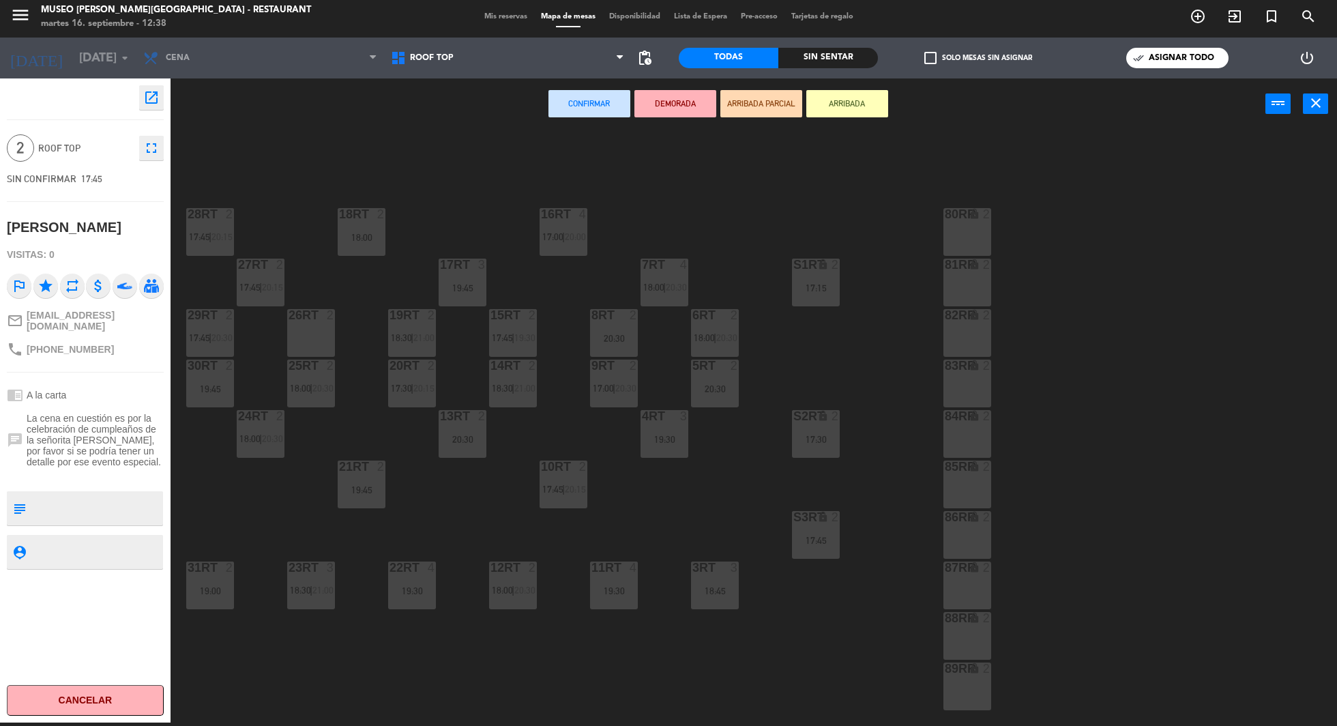
click at [314, 321] on div at bounding box center [310, 315] width 23 height 12
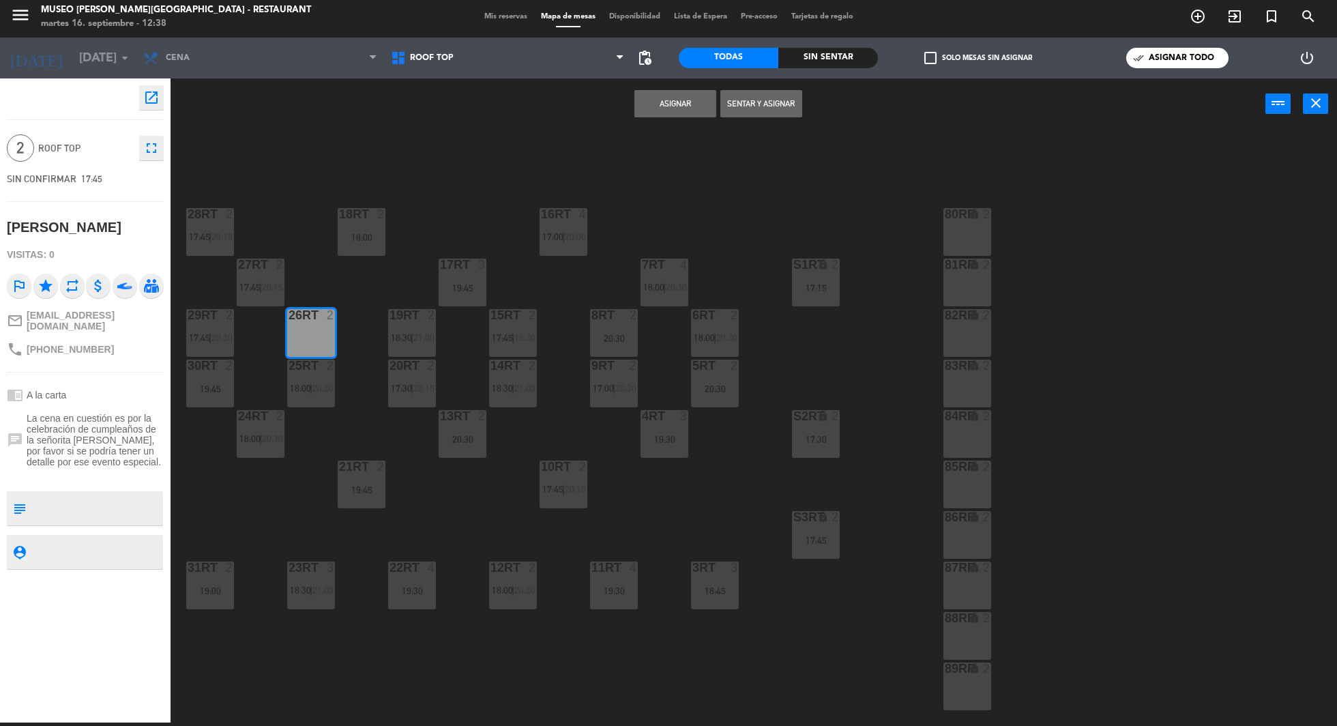
click at [309, 336] on div "26RT 2" at bounding box center [311, 333] width 48 height 48
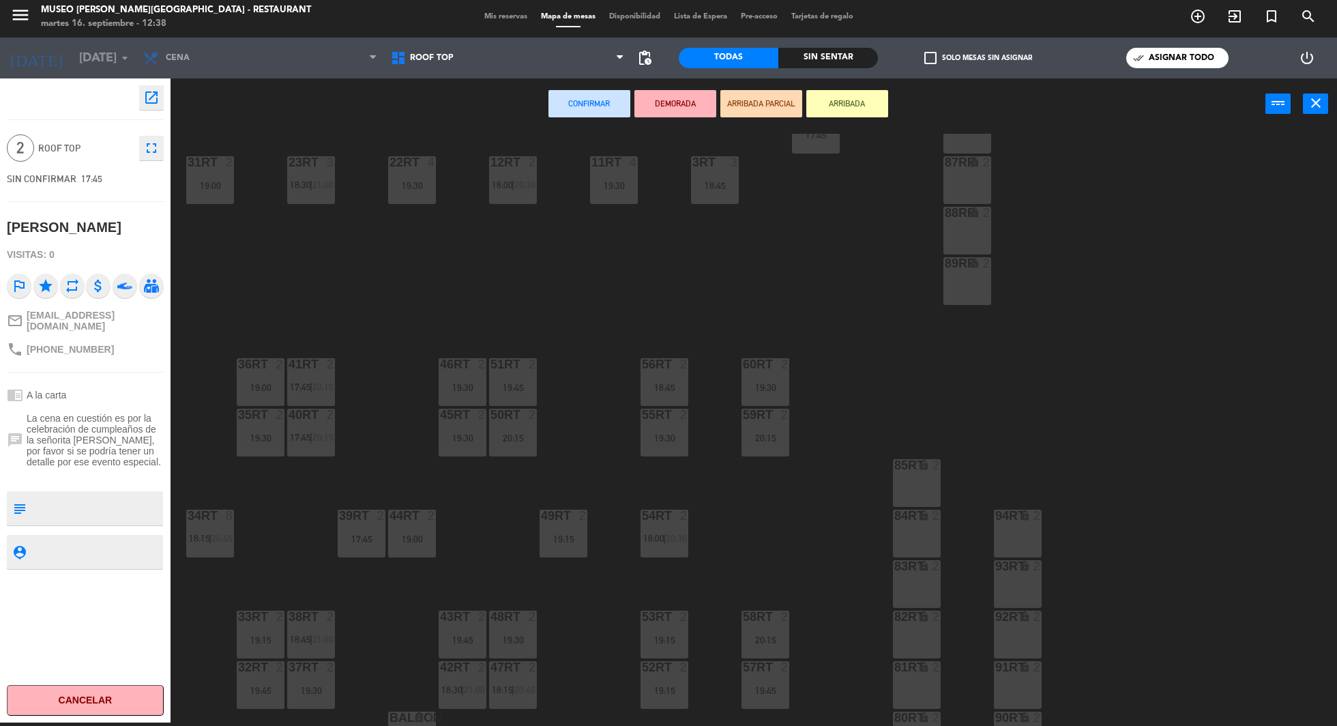
scroll to position [438, 0]
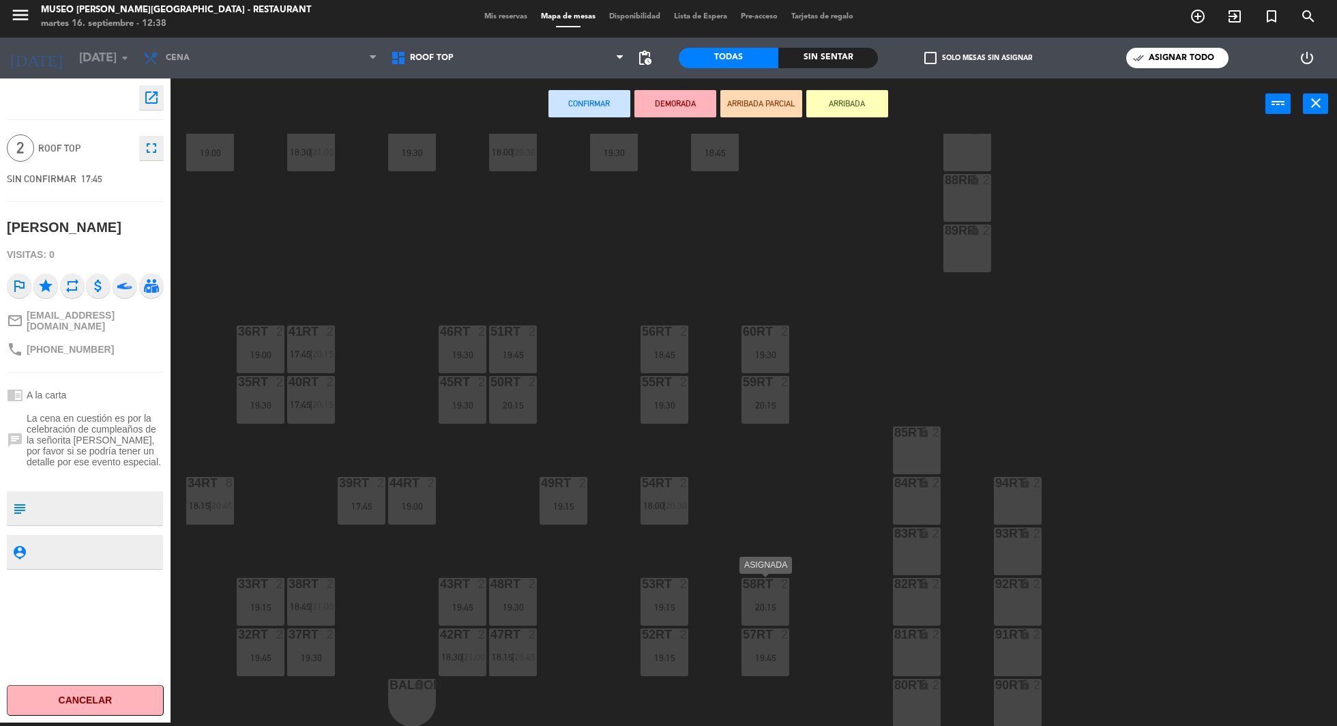
click at [749, 599] on div "58RT 2 20:15" at bounding box center [765, 602] width 48 height 48
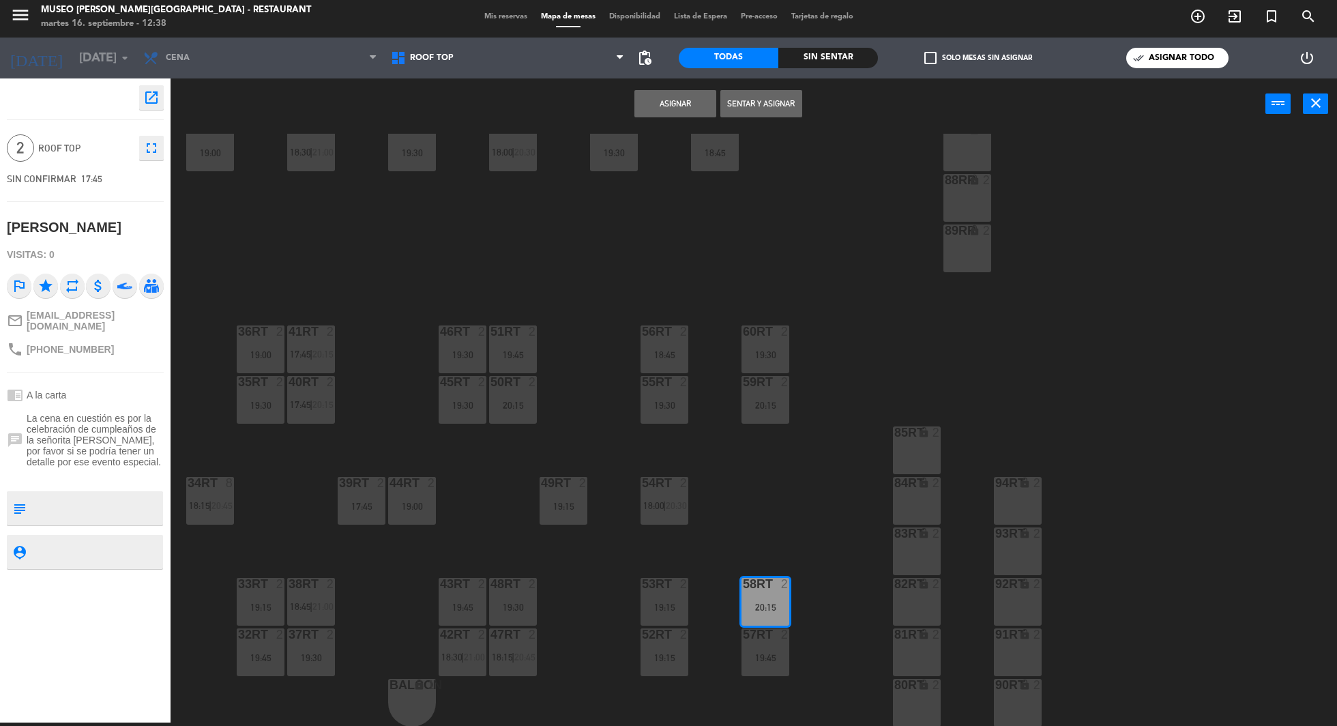
click at [677, 95] on button "Asignar" at bounding box center [675, 103] width 82 height 27
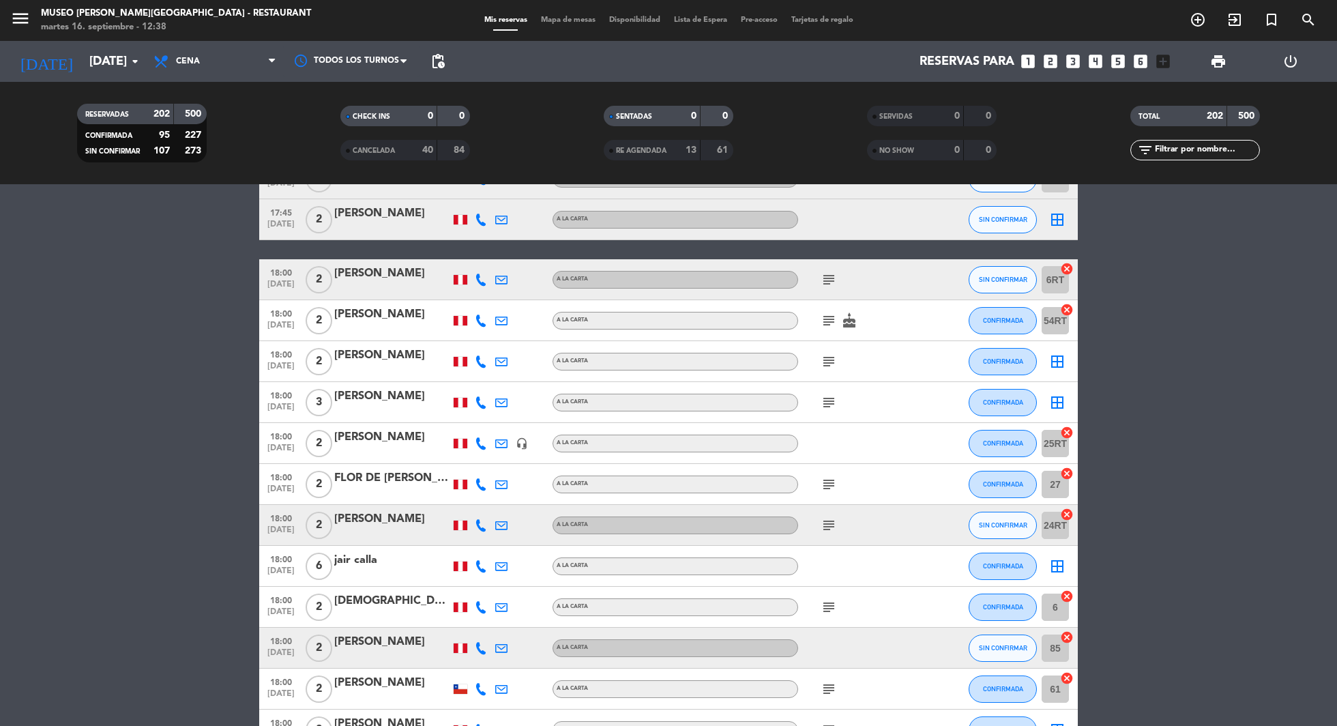
scroll to position [2023, 0]
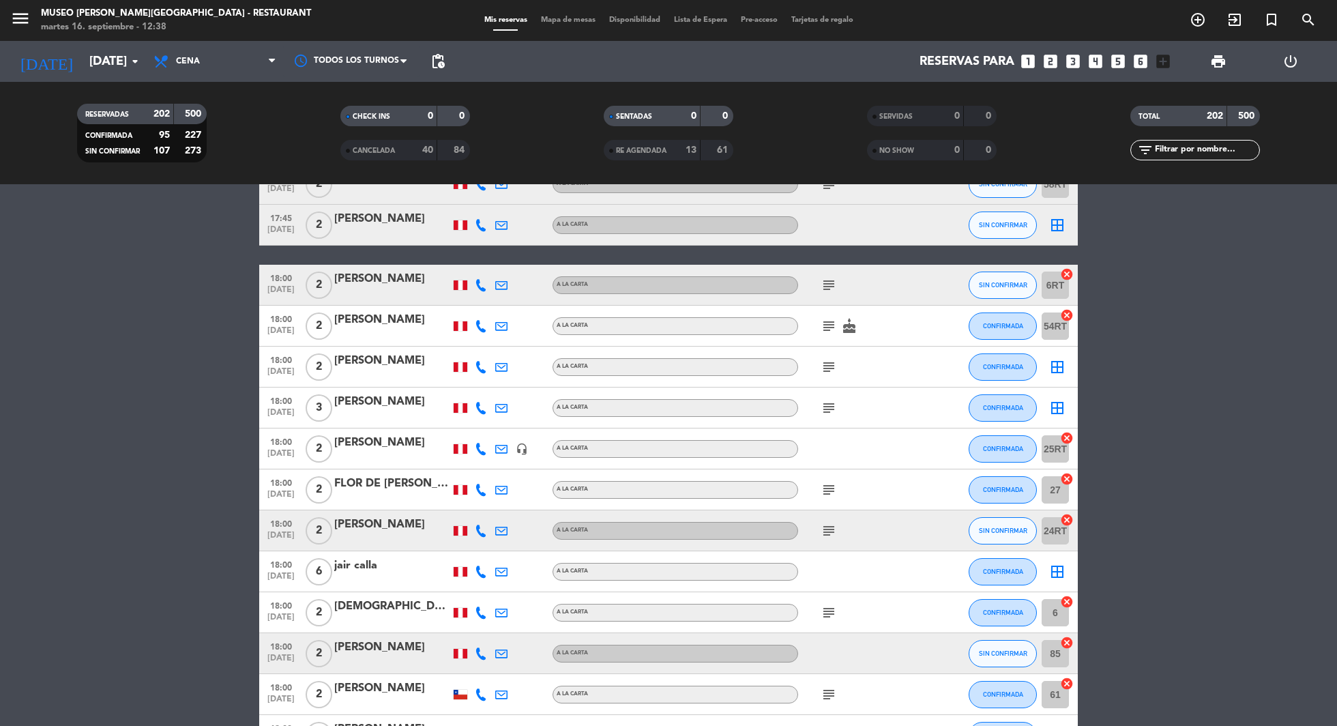
click at [1052, 228] on icon "border_all" at bounding box center [1057, 225] width 16 height 16
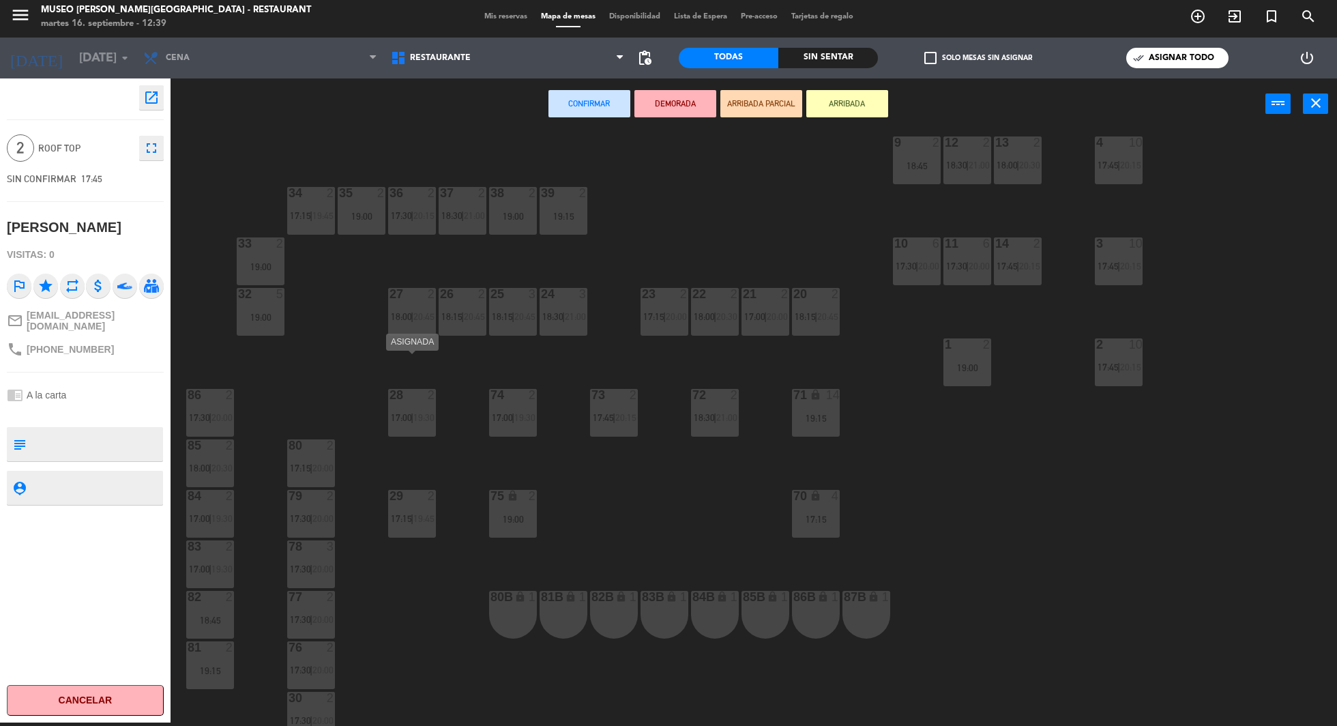
scroll to position [387, 0]
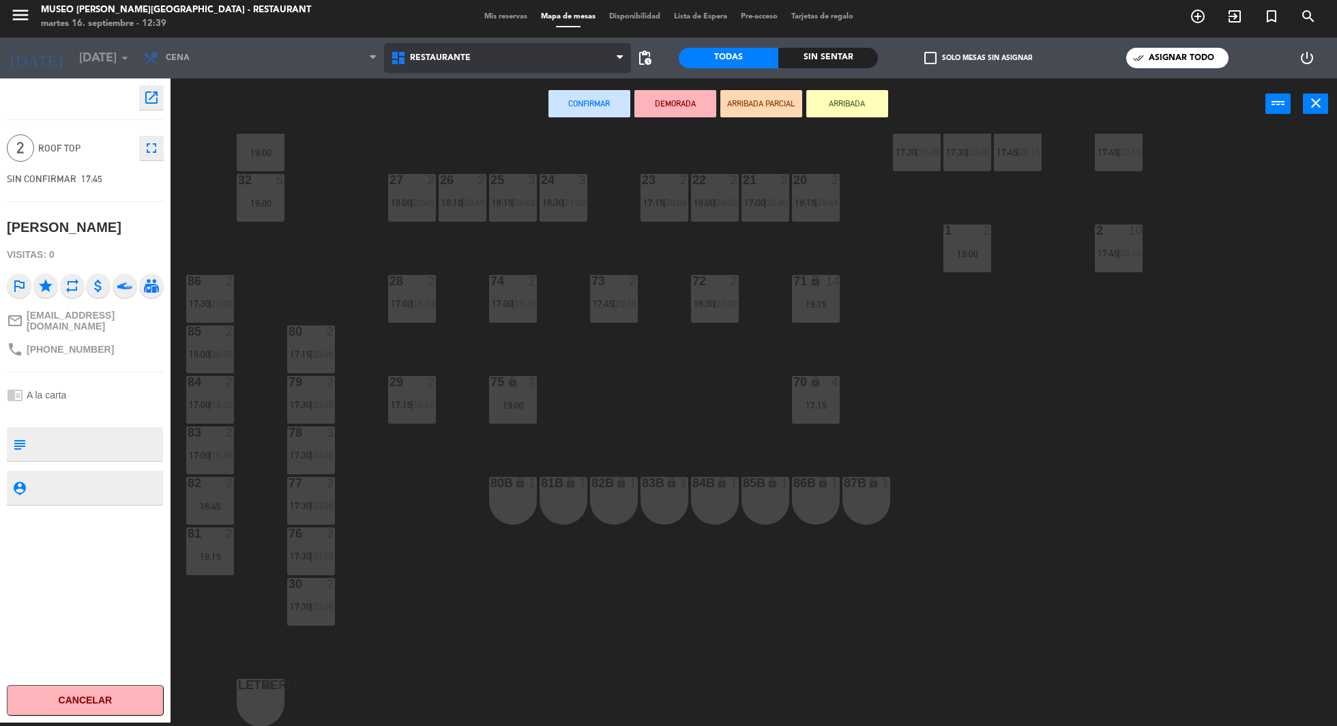
click at [548, 67] on span "Restaurante" at bounding box center [508, 58] width 248 height 30
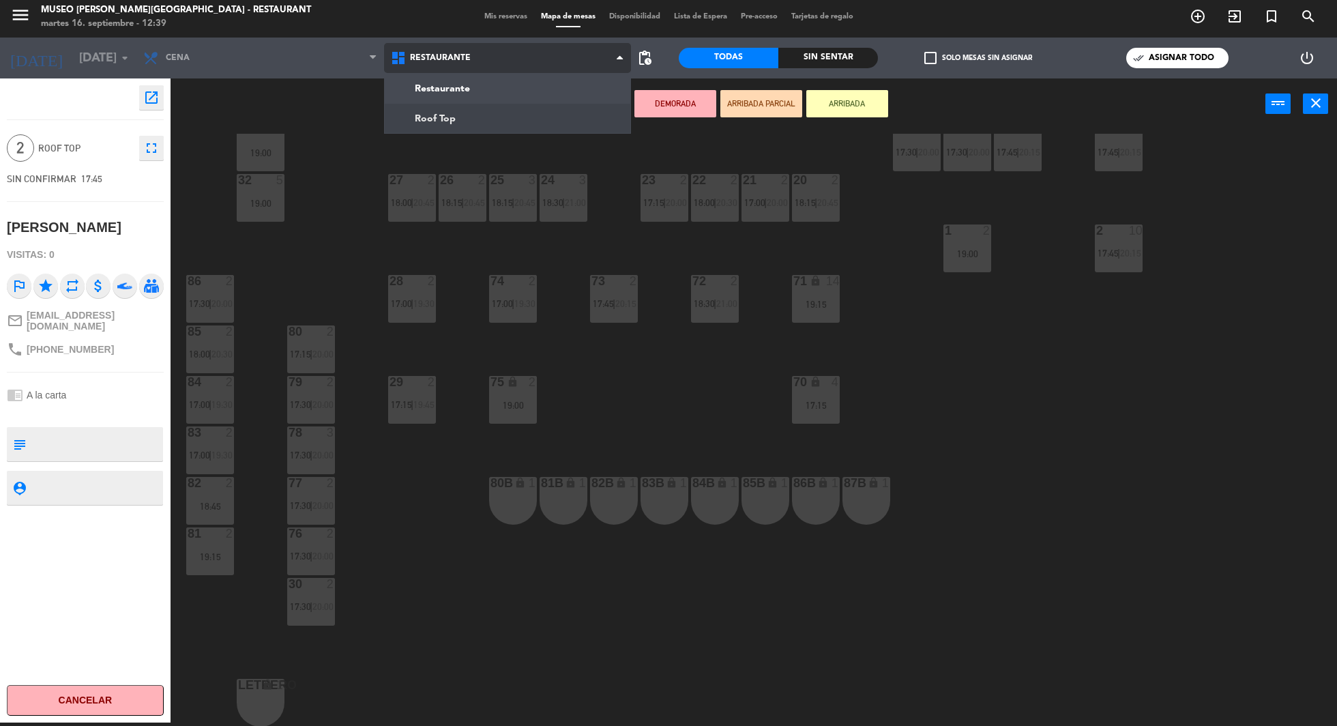
scroll to position [0, 0]
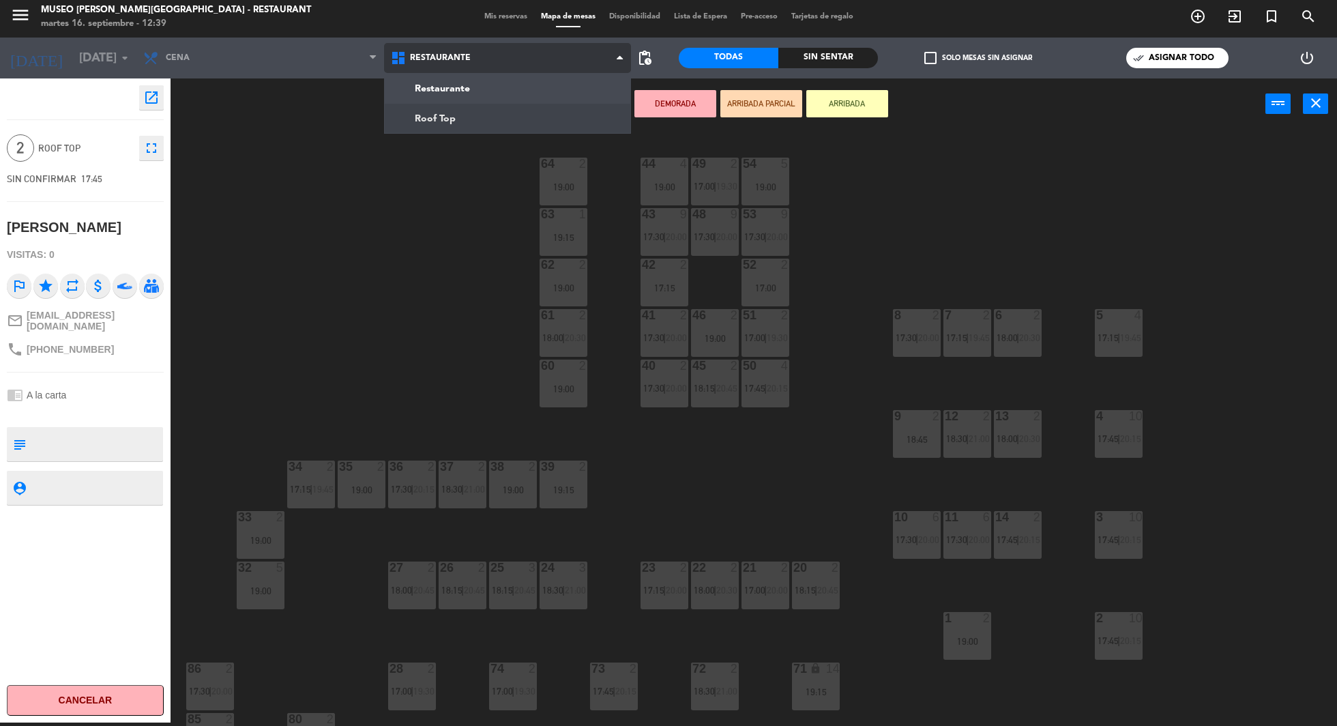
click at [451, 119] on ng-component "menu [GEOGRAPHIC_DATA][PERSON_NAME] - Restaurant [DATE] 16. septiembre - 12:39 …" at bounding box center [668, 362] width 1337 height 730
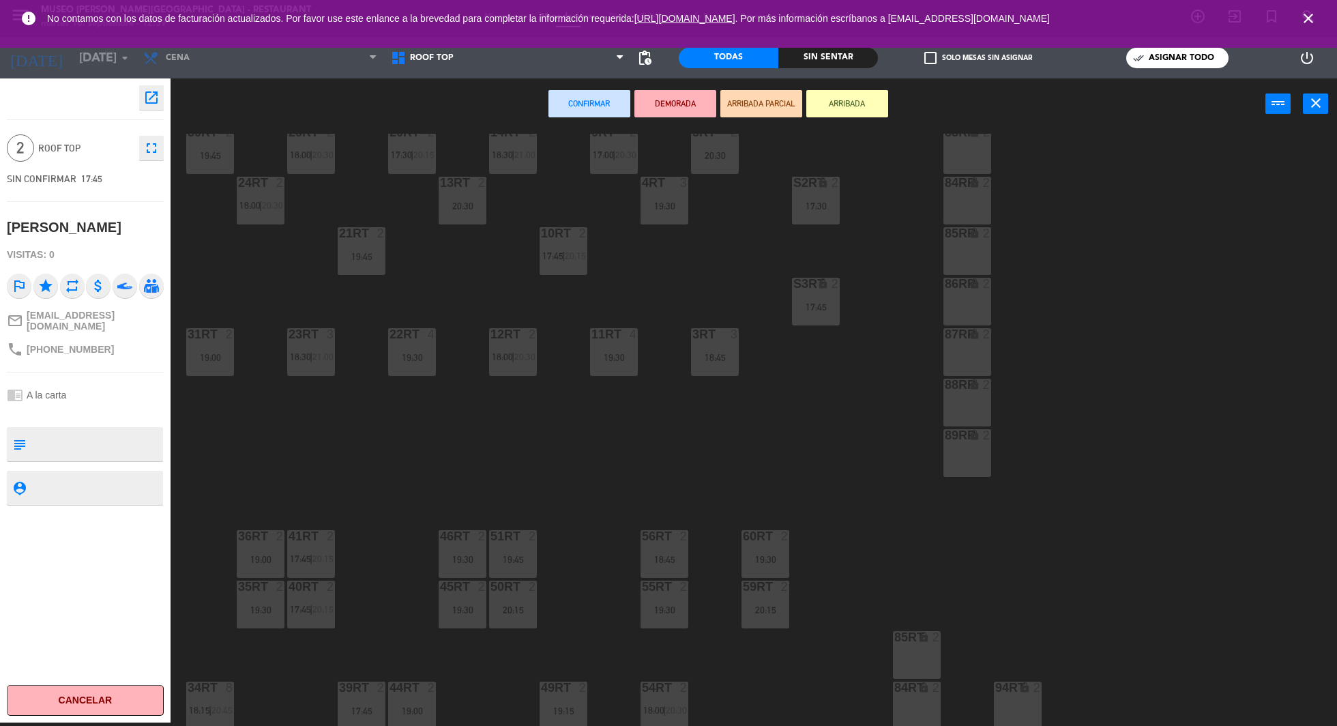
scroll to position [438, 0]
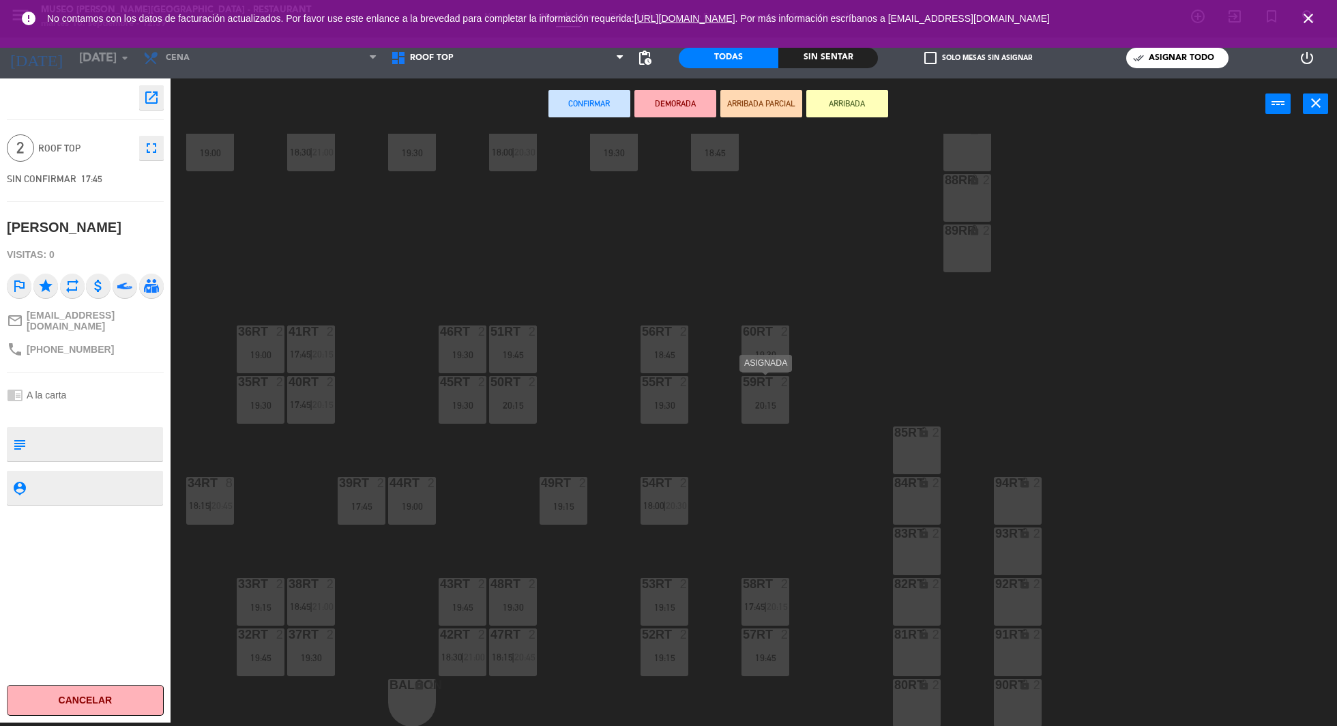
click at [758, 396] on div "59RT 2 20:15" at bounding box center [765, 400] width 48 height 48
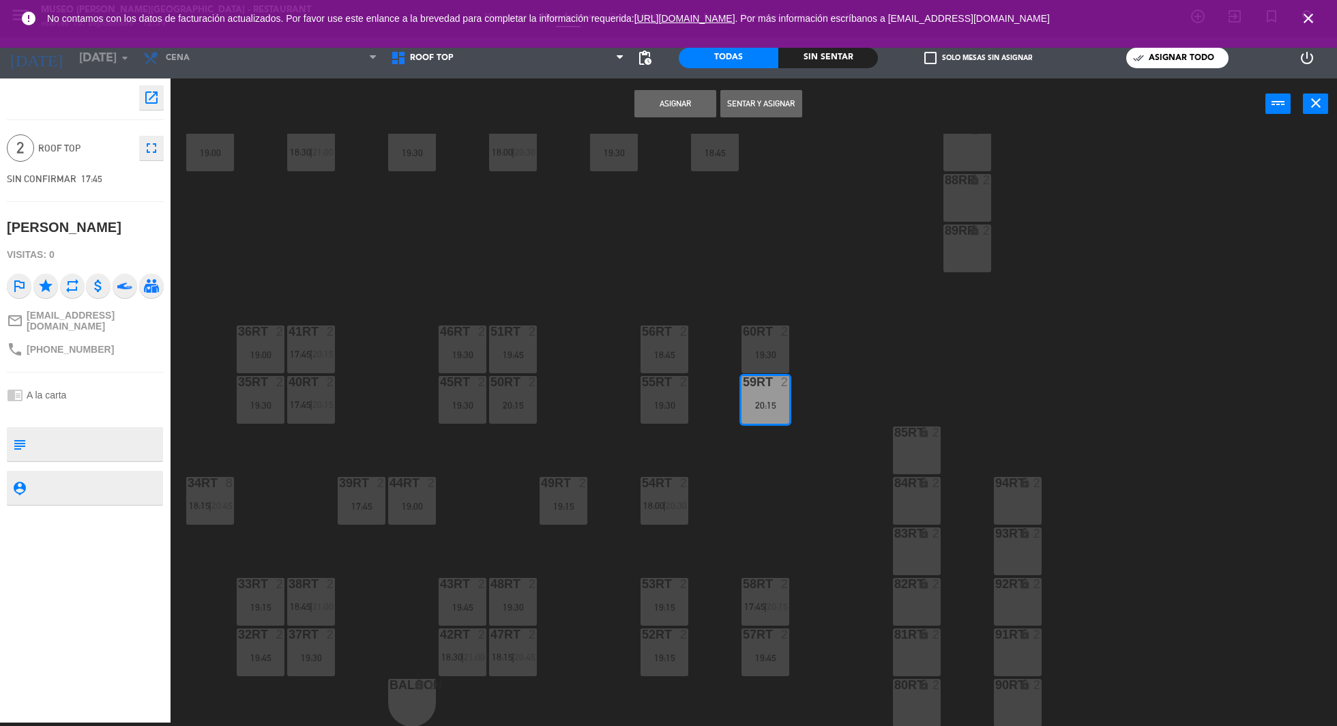
click at [672, 103] on button "Asignar" at bounding box center [675, 103] width 82 height 27
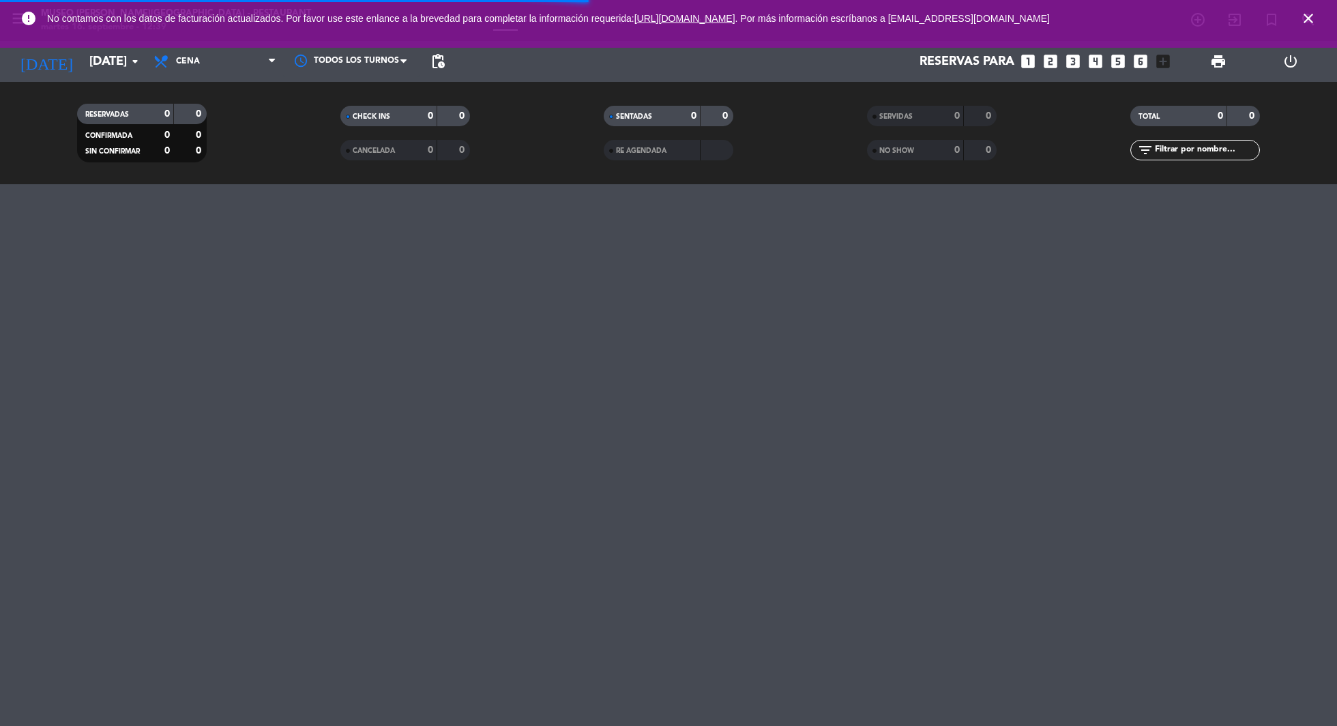
click at [1113, 16] on icon "close" at bounding box center [1308, 18] width 16 height 16
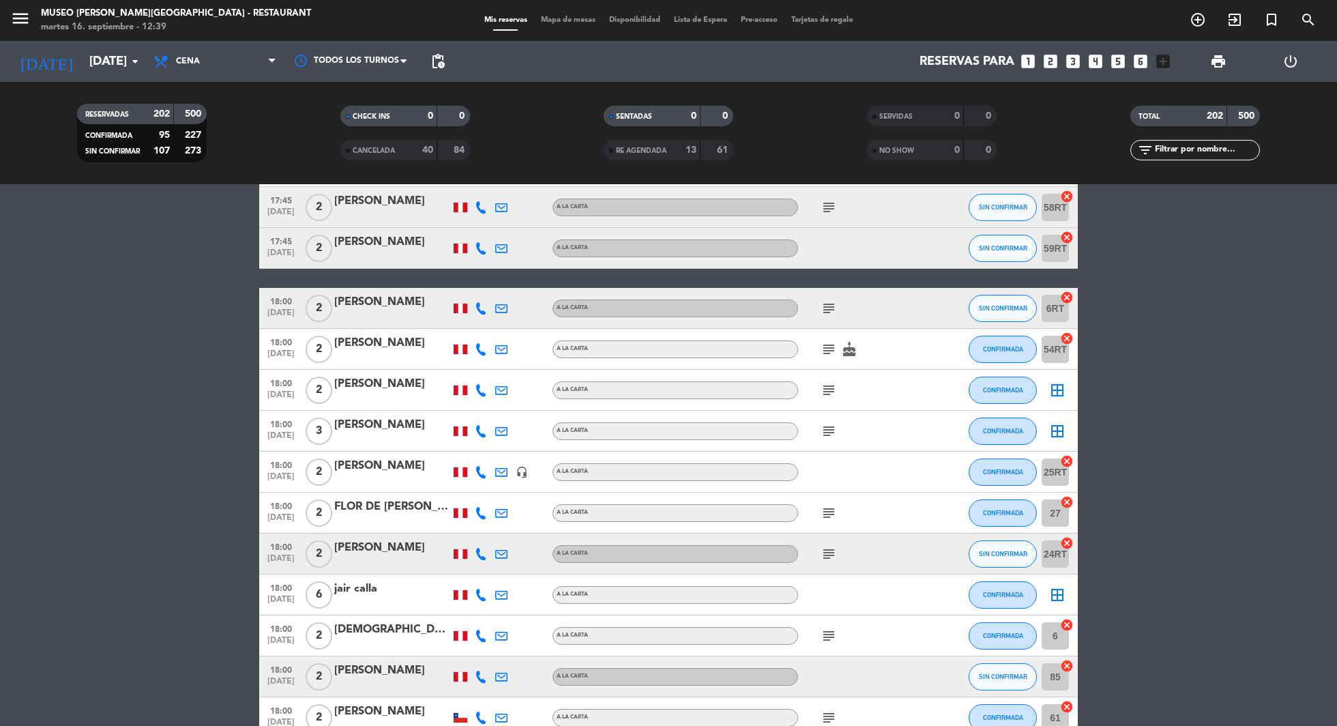
scroll to position [2013, 0]
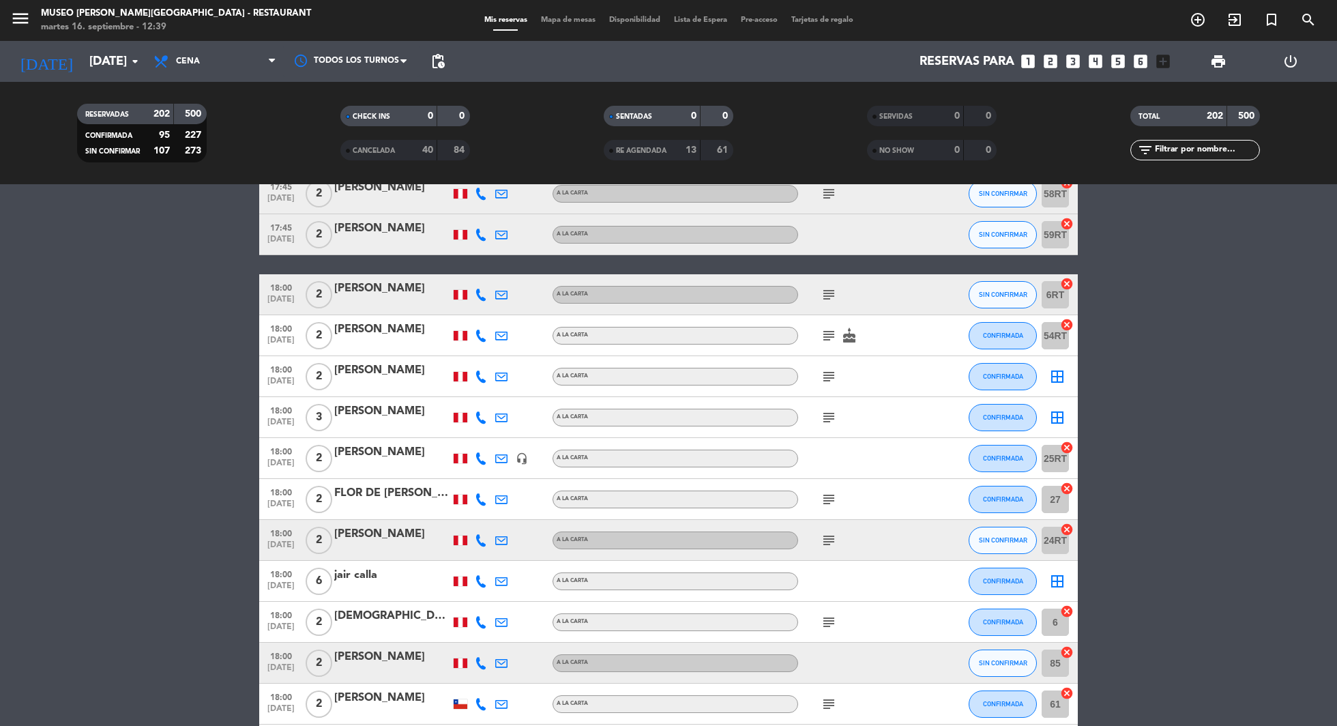
click at [1052, 374] on icon "border_all" at bounding box center [1057, 376] width 16 height 16
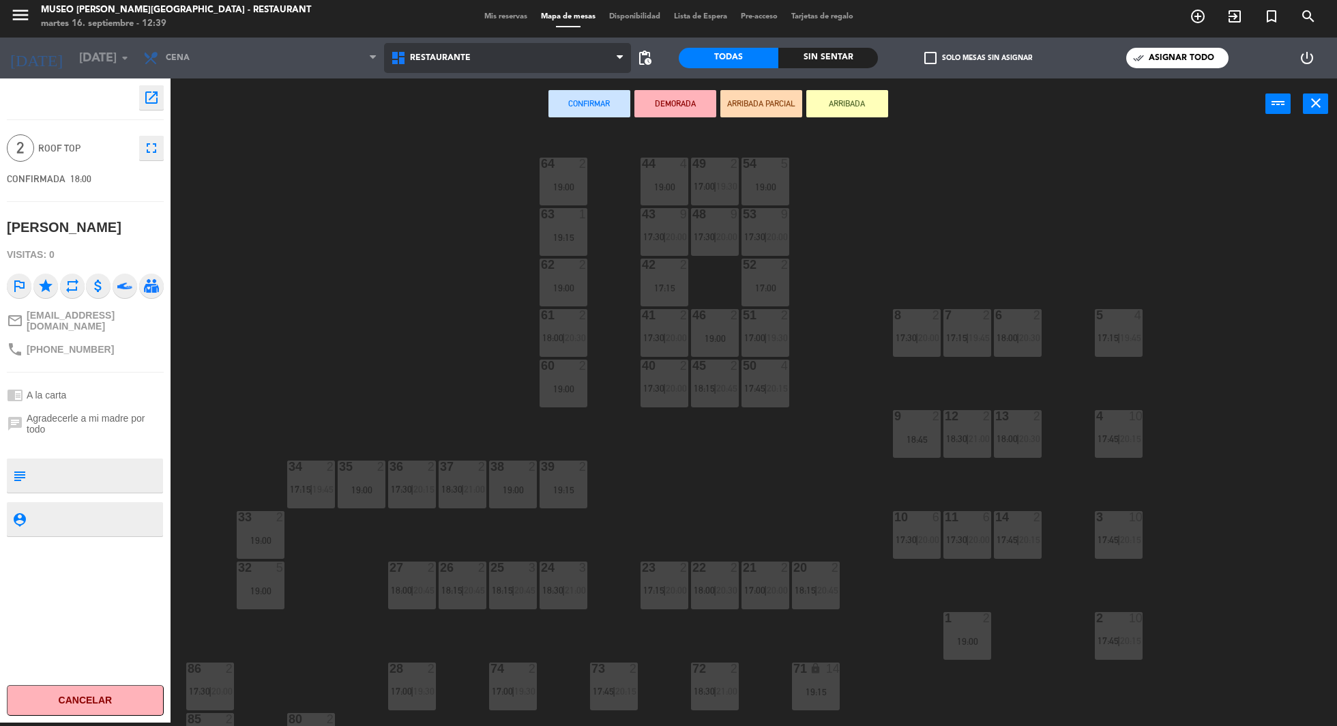
click at [496, 55] on span "Restaurante" at bounding box center [508, 58] width 248 height 30
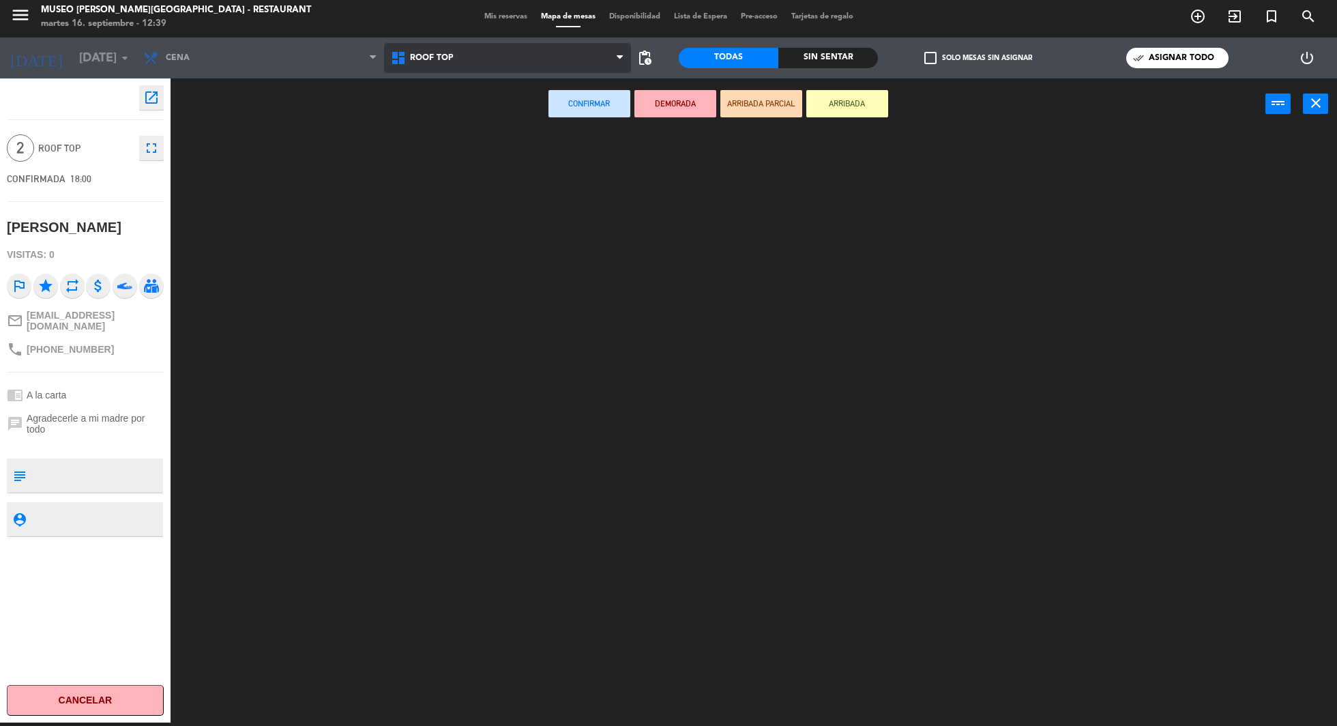
click at [440, 118] on ng-component "menu [GEOGRAPHIC_DATA][PERSON_NAME] - Restaurant [DATE] 16. septiembre - 12:39 …" at bounding box center [668, 362] width 1337 height 730
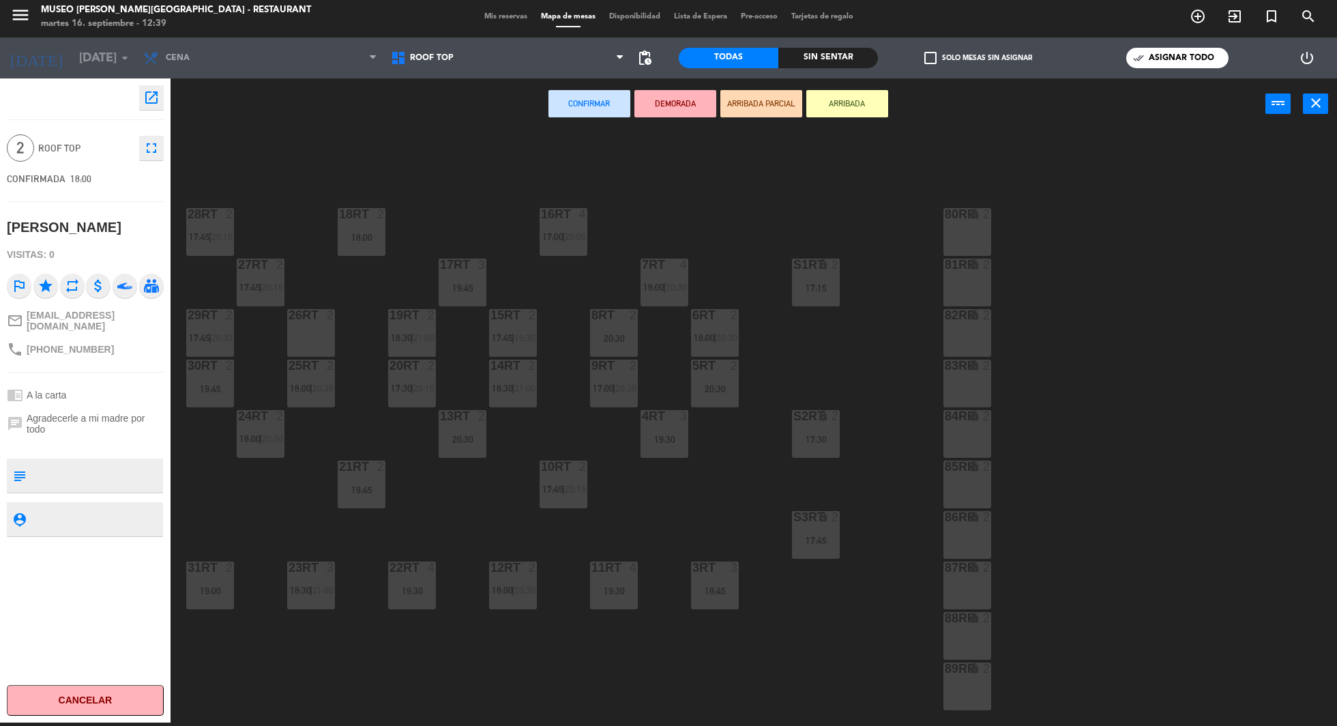
scroll to position [6, 0]
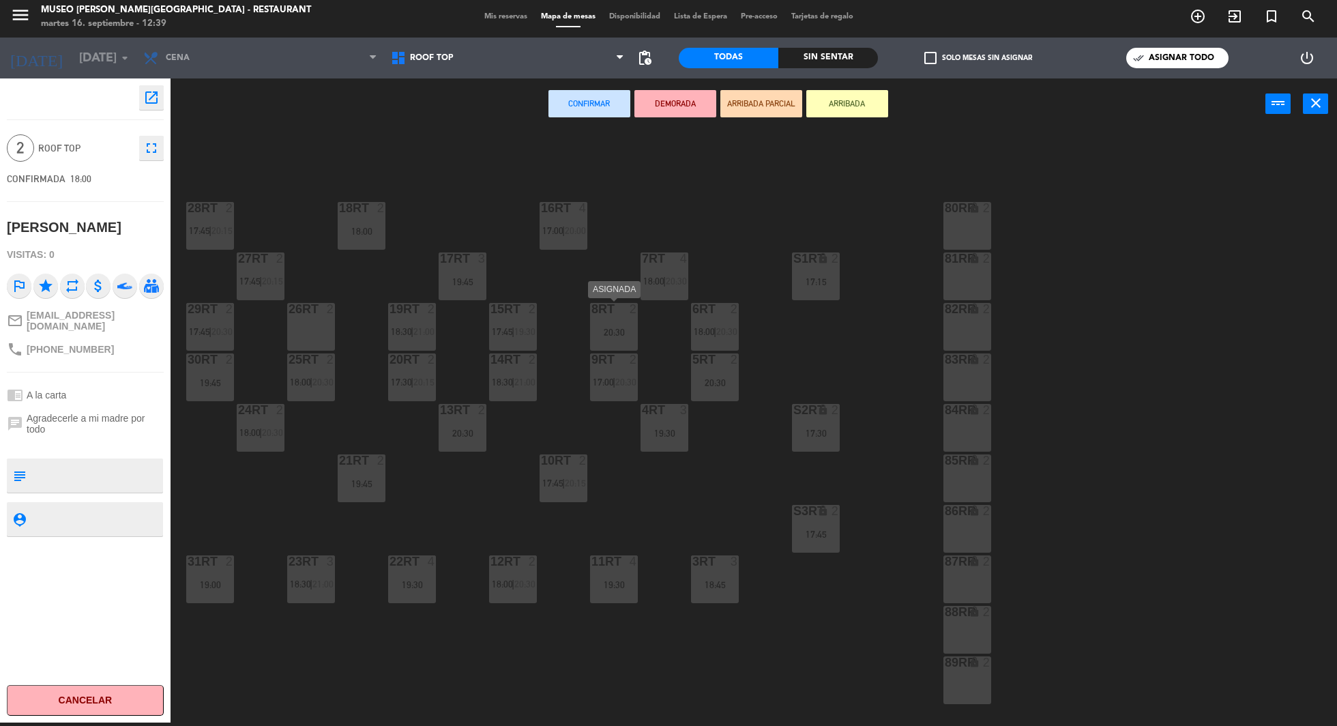
click at [621, 324] on div "8RT 2 20:30" at bounding box center [614, 327] width 48 height 48
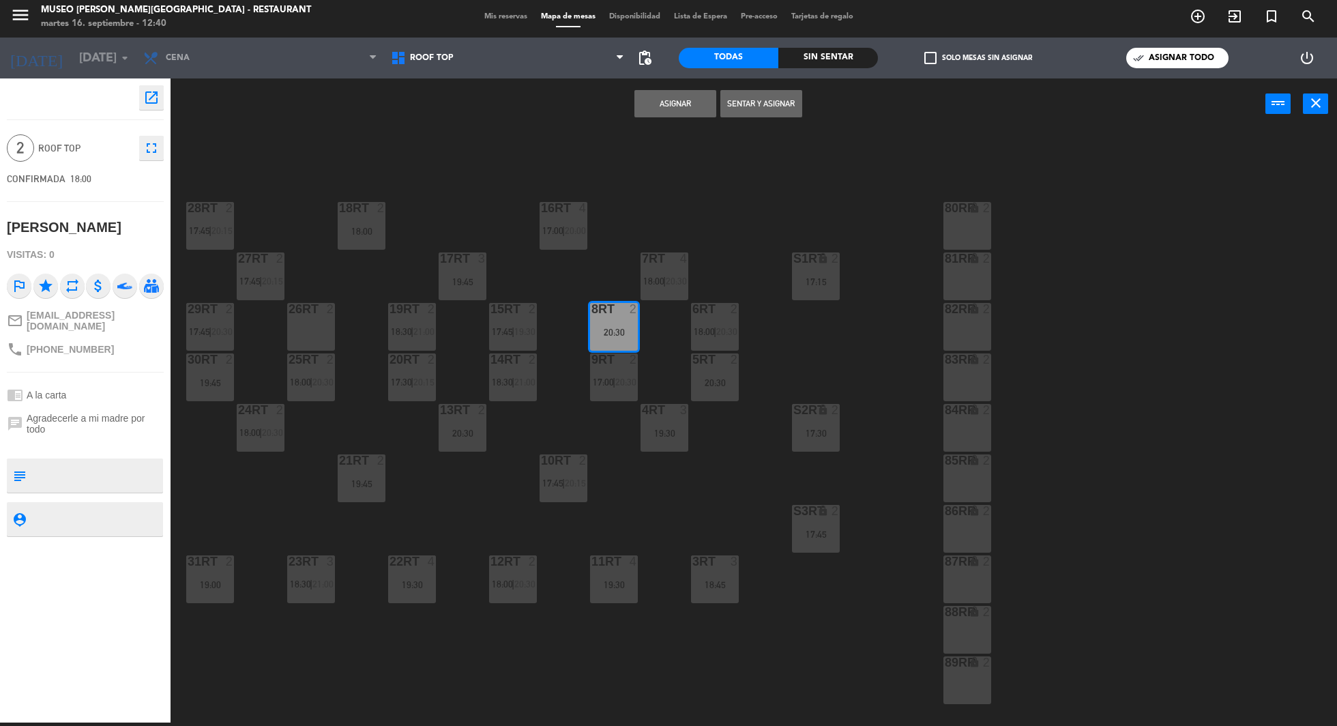
click at [673, 102] on button "Asignar" at bounding box center [675, 103] width 82 height 27
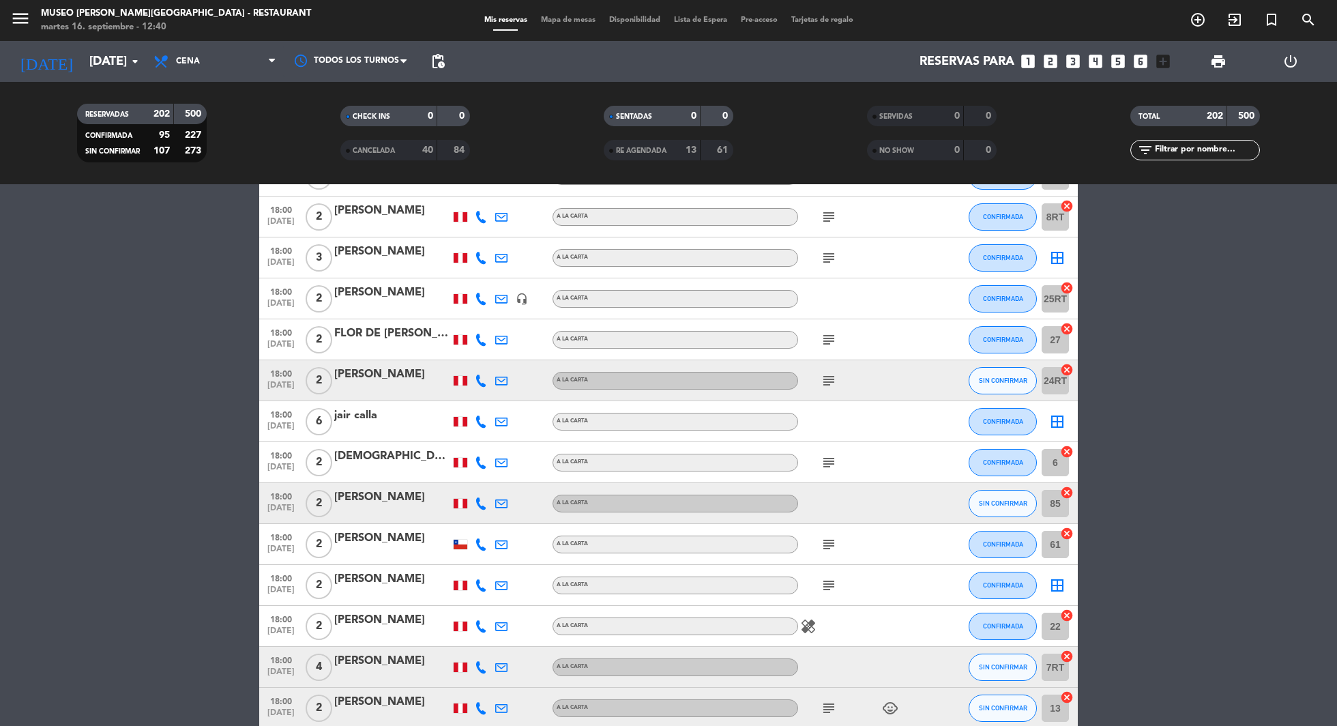
scroll to position [2171, 0]
click at [1058, 261] on icon "border_all" at bounding box center [1057, 259] width 16 height 16
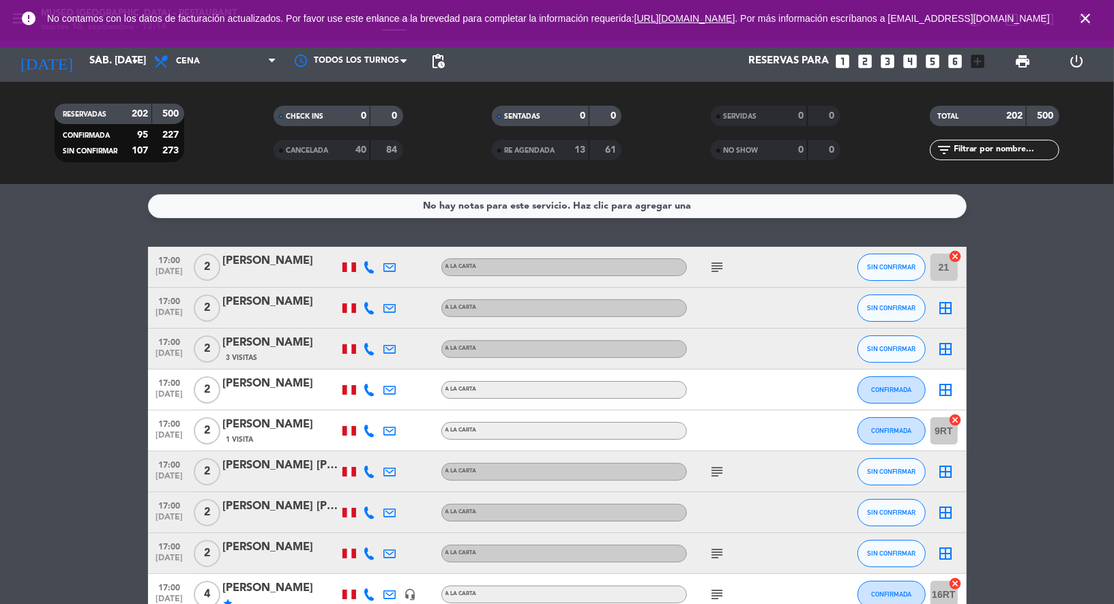
click at [1091, 27] on icon "close" at bounding box center [1085, 18] width 16 height 16
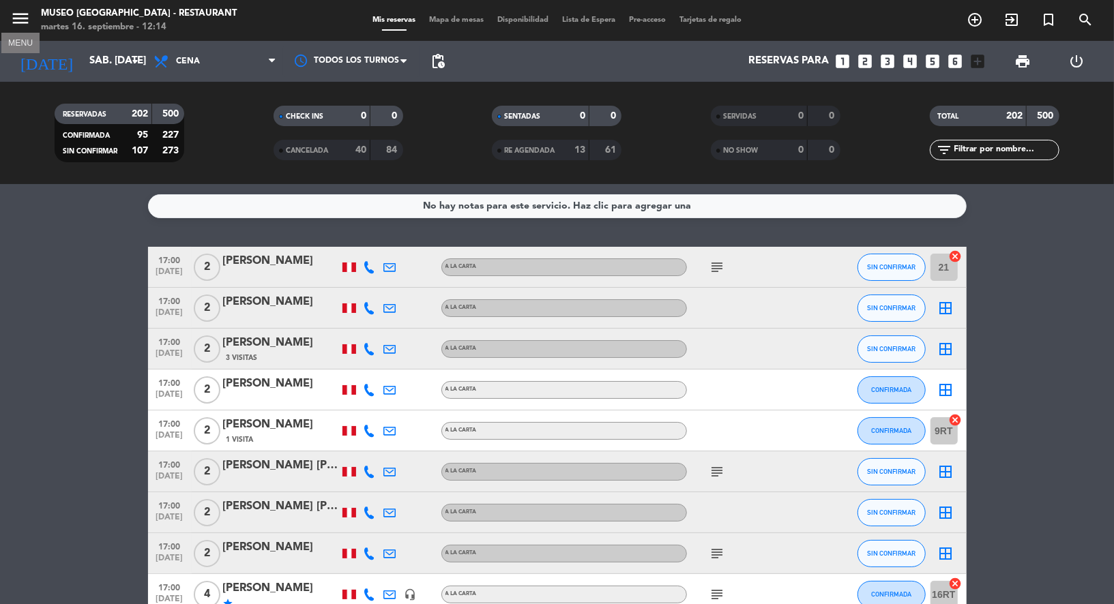
click at [22, 15] on icon "menu" at bounding box center [20, 18] width 20 height 20
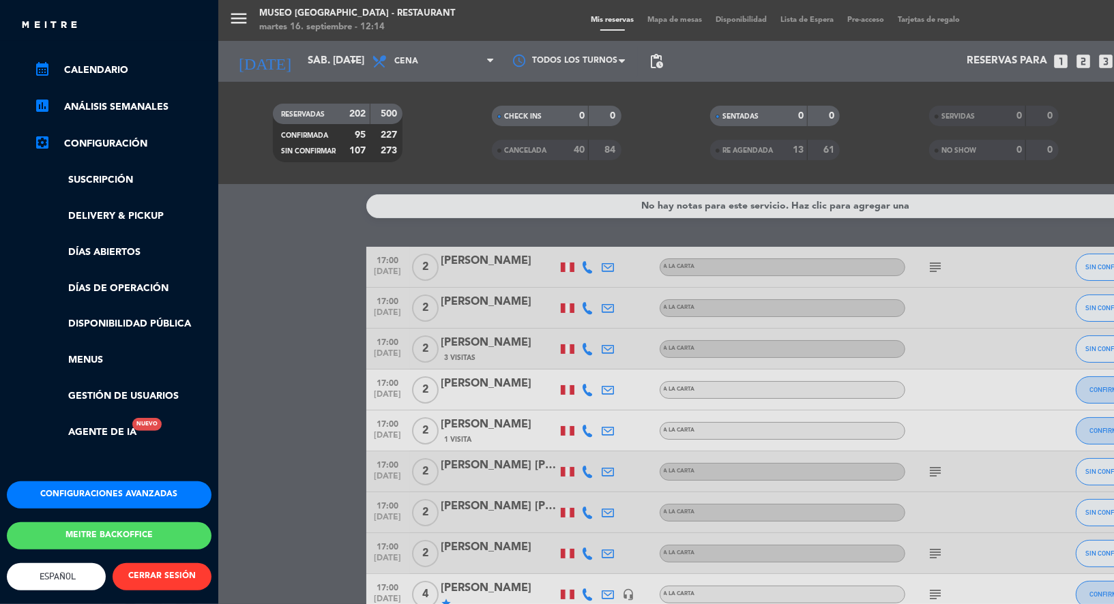
scroll to position [175, 0]
click at [94, 489] on button "Configuraciones avanzadas" at bounding box center [109, 494] width 205 height 27
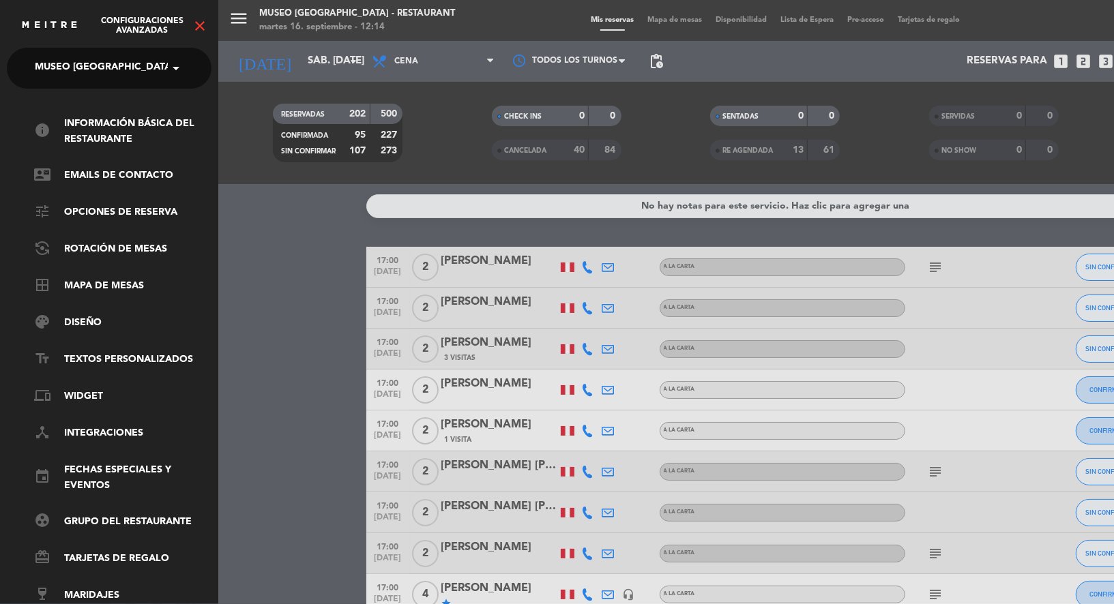
click at [102, 298] on ul "info Información básica del restaurante contact_mail Emails de Contacto tune Op…" at bounding box center [109, 360] width 205 height 488
click at [103, 288] on link "border_all Mapa de mesas" at bounding box center [122, 286] width 177 height 16
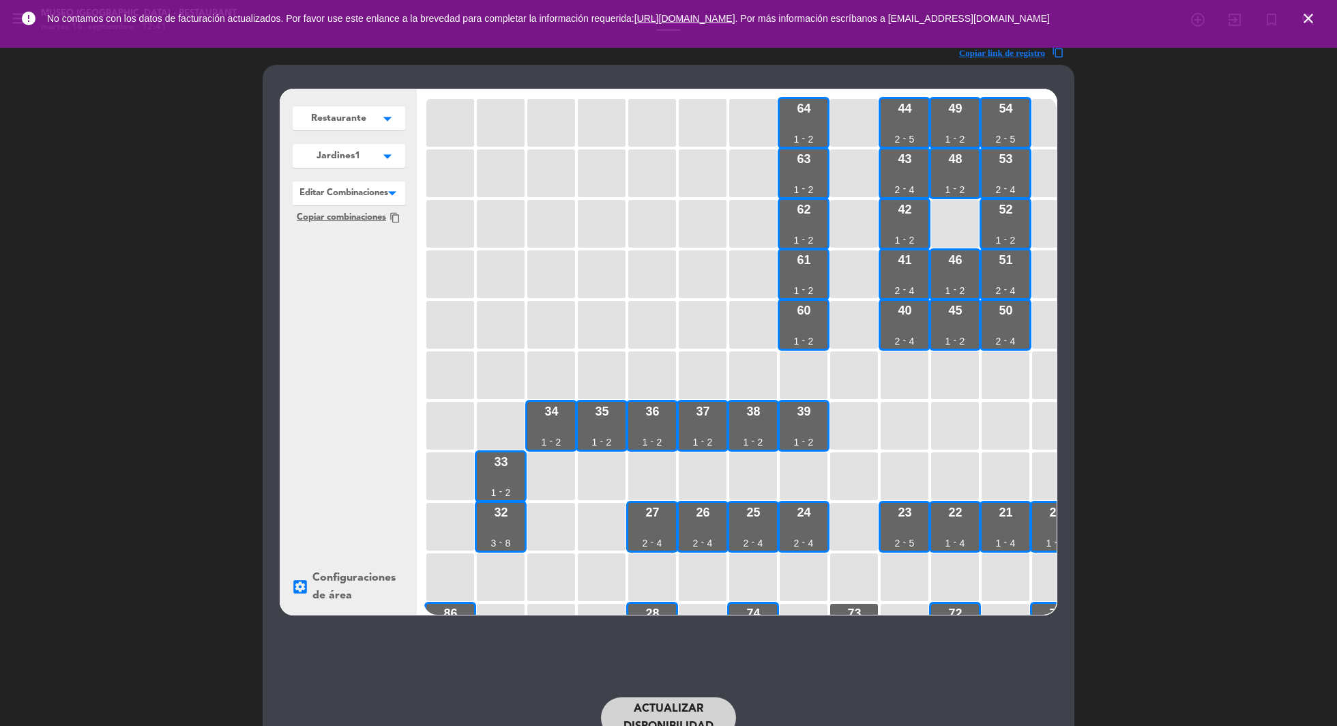
click at [381, 123] on icon "arrow_drop_down" at bounding box center [387, 119] width 20 height 14
click at [350, 162] on span "Roof Top" at bounding box center [340, 170] width 95 height 16
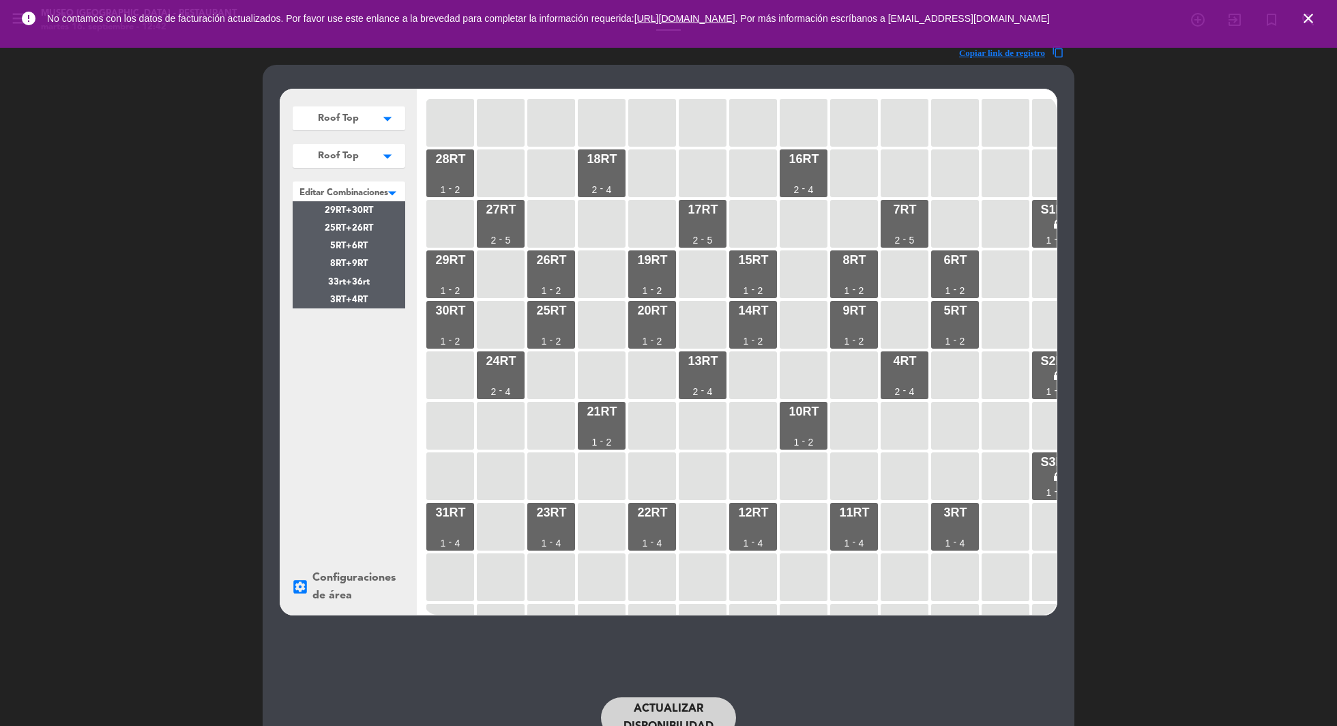
click at [375, 198] on div at bounding box center [349, 190] width 113 height 18
click at [368, 206] on span "29RT+30RT" at bounding box center [349, 210] width 48 height 9
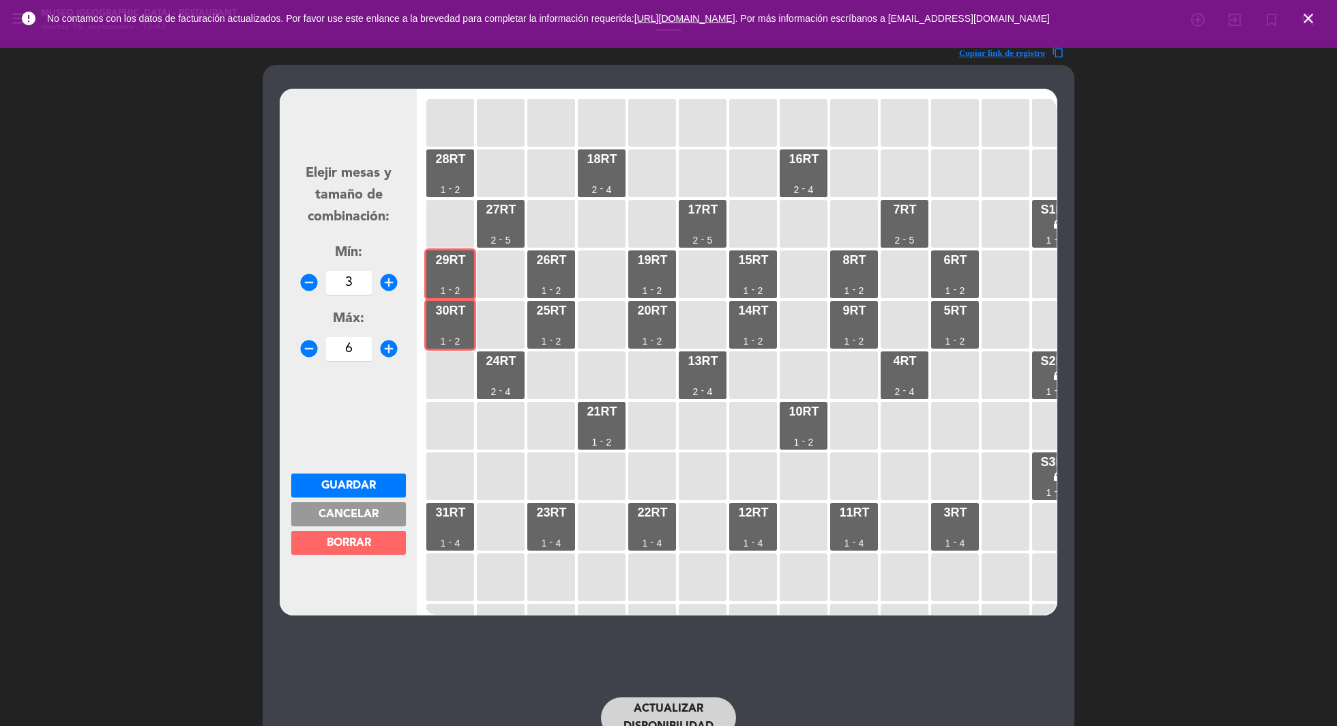
click at [361, 511] on span "Cancelar" at bounding box center [348, 514] width 60 height 11
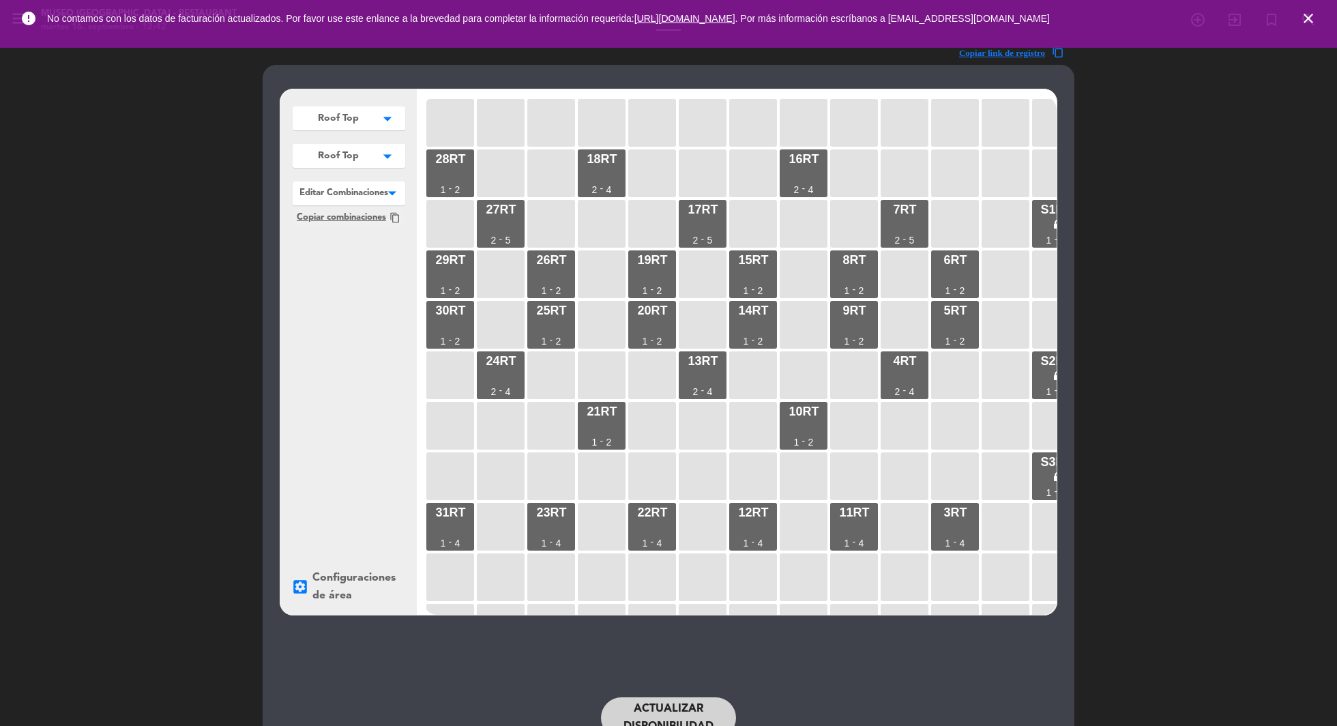
click at [405, 186] on span at bounding box center [405, 191] width 0 height 20
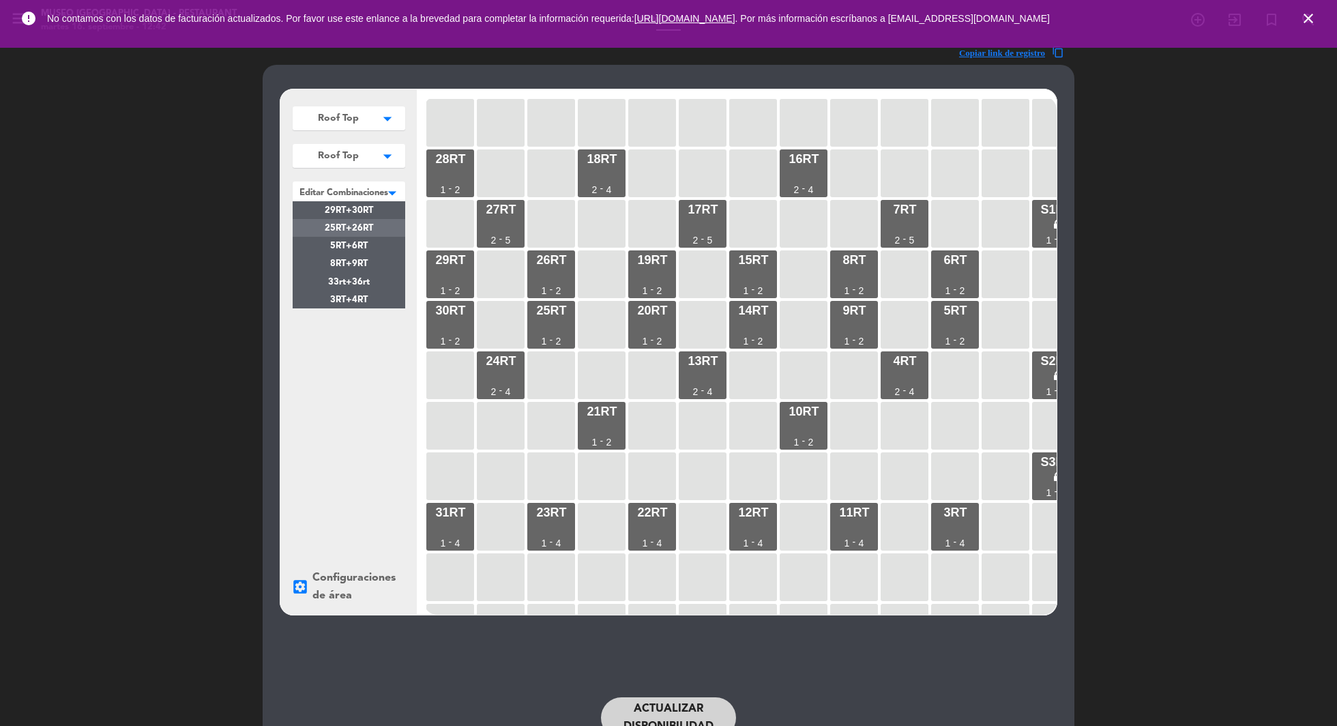
click at [359, 235] on div "25RT+26RT" at bounding box center [349, 228] width 113 height 18
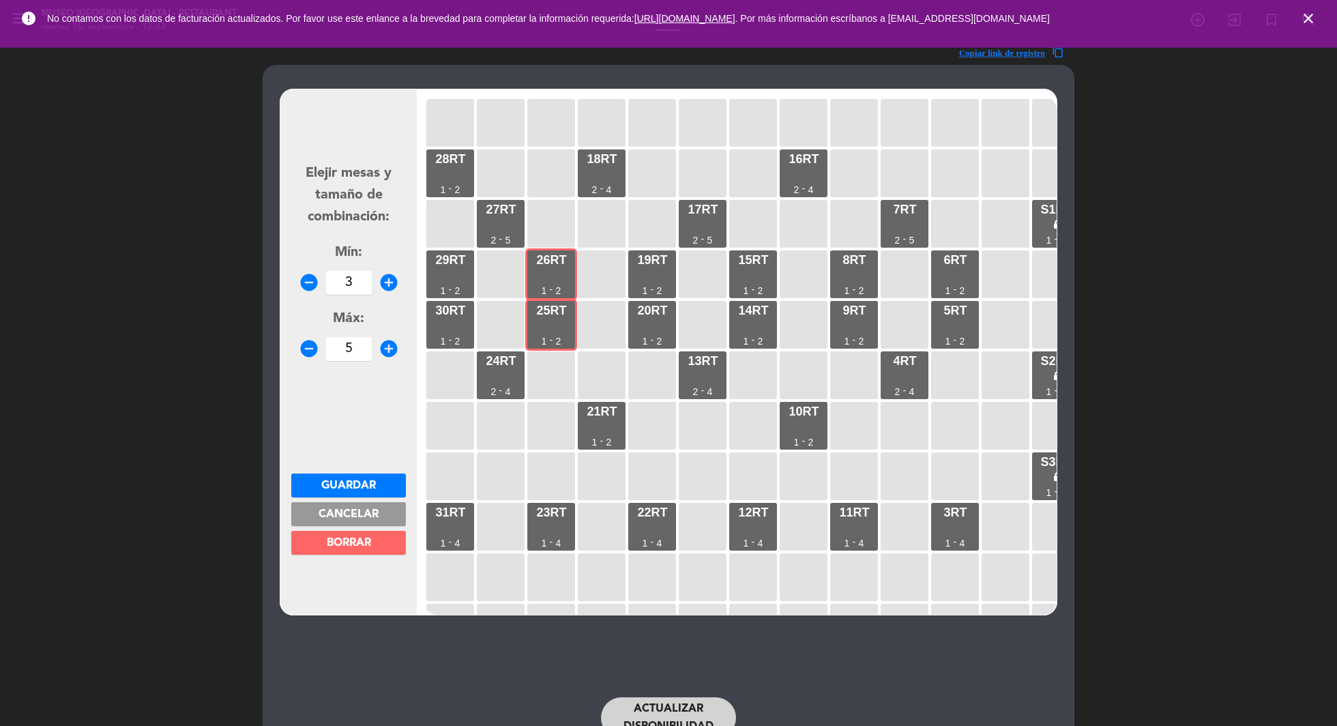
click at [391, 511] on button "Cancelar" at bounding box center [348, 514] width 115 height 24
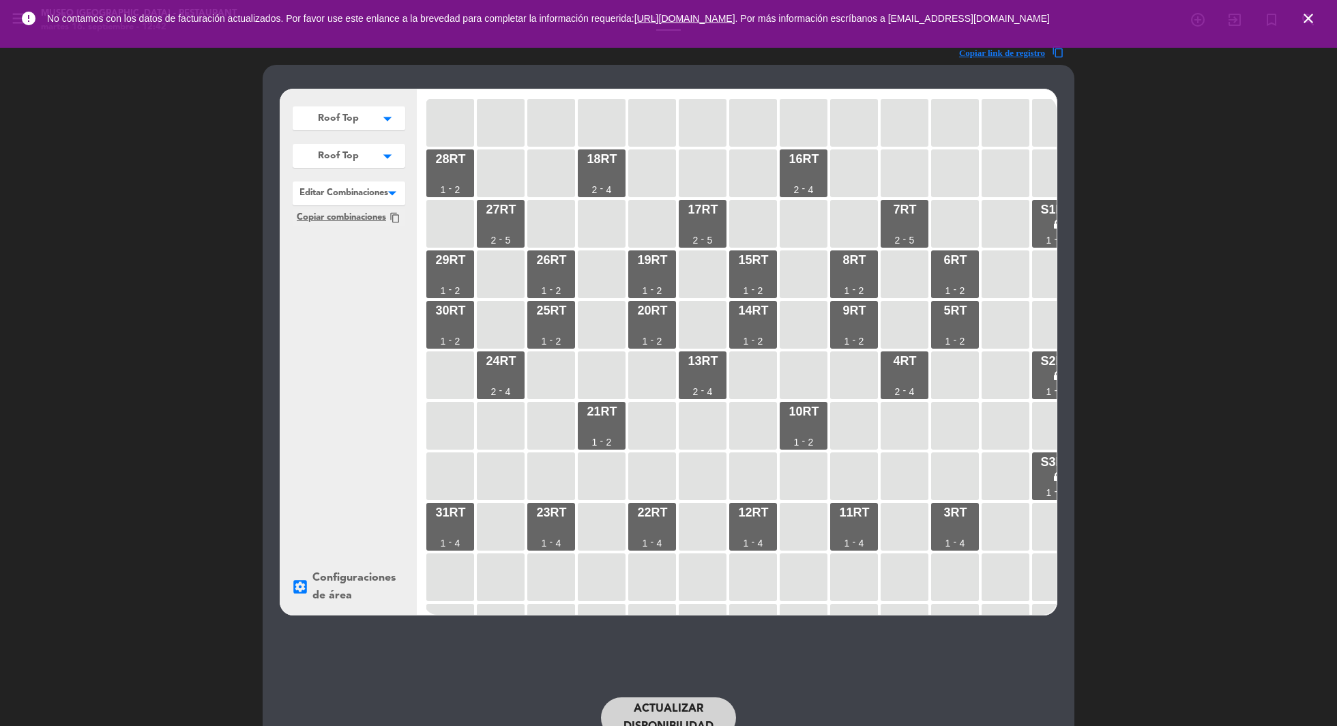
click at [405, 184] on span at bounding box center [405, 191] width 0 height 20
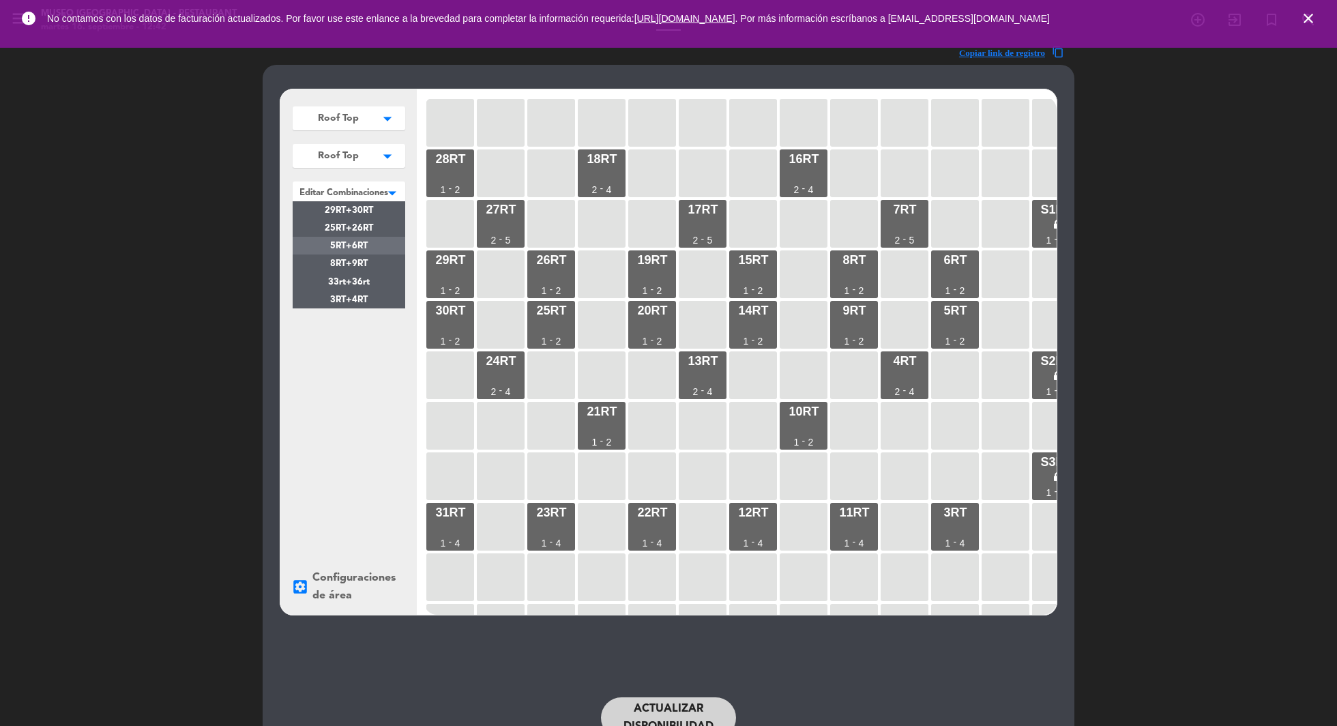
click at [359, 245] on span "5RT+6RT" at bounding box center [349, 245] width 38 height 9
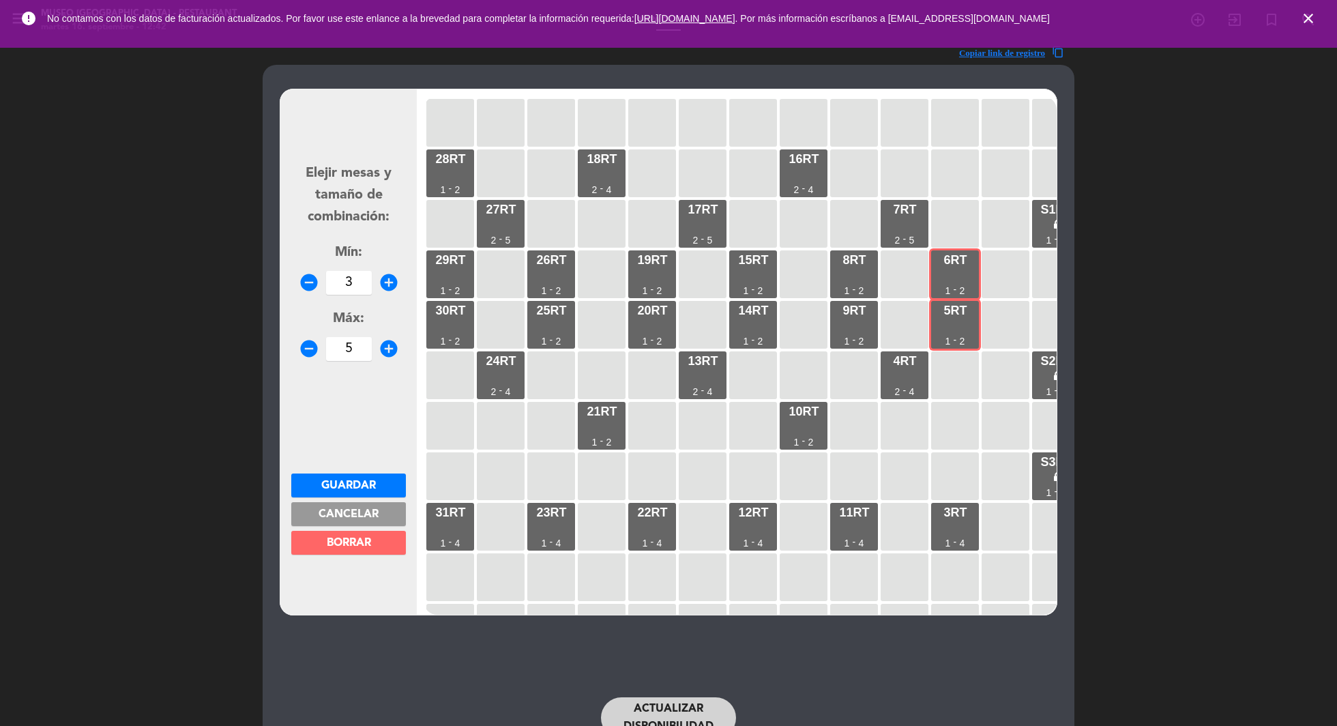
click at [360, 509] on span "Cancelar" at bounding box center [348, 514] width 60 height 11
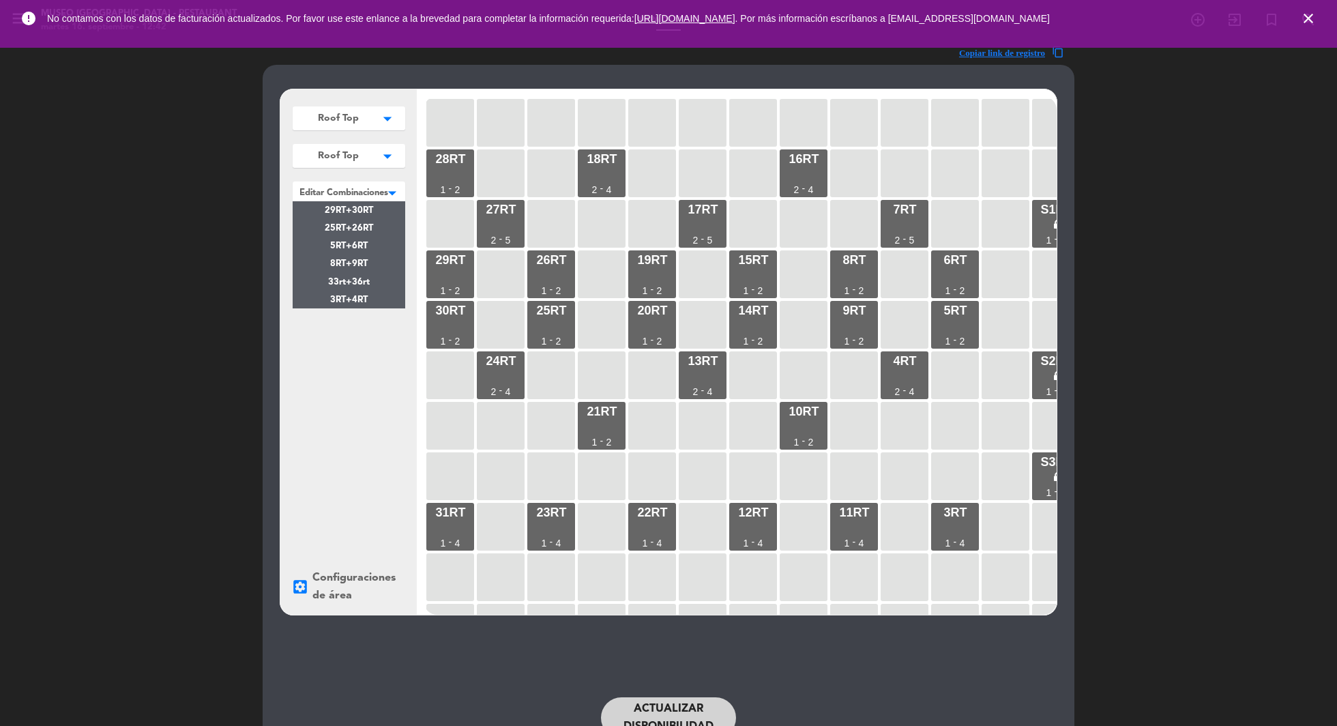
click at [378, 190] on div at bounding box center [349, 190] width 113 height 18
click at [361, 259] on span "8RT+9RT" at bounding box center [349, 263] width 38 height 9
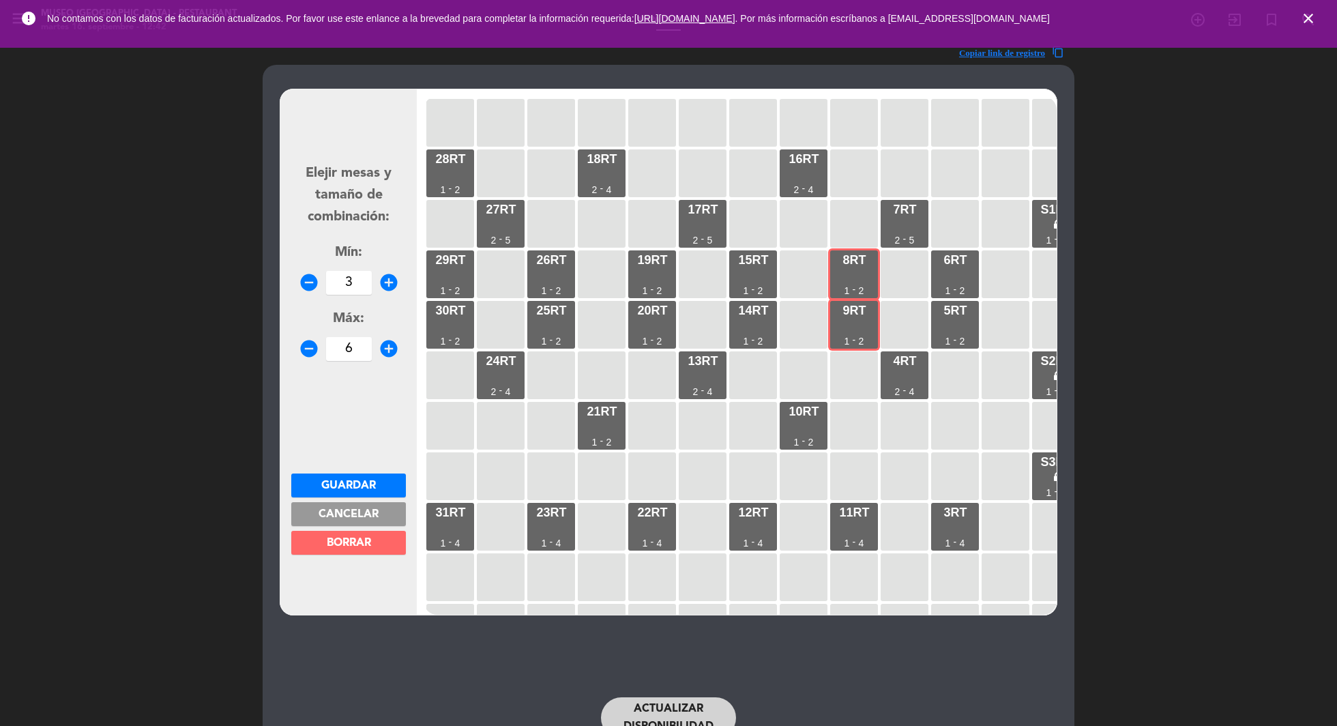
click at [351, 512] on span "Cancelar" at bounding box center [348, 514] width 60 height 11
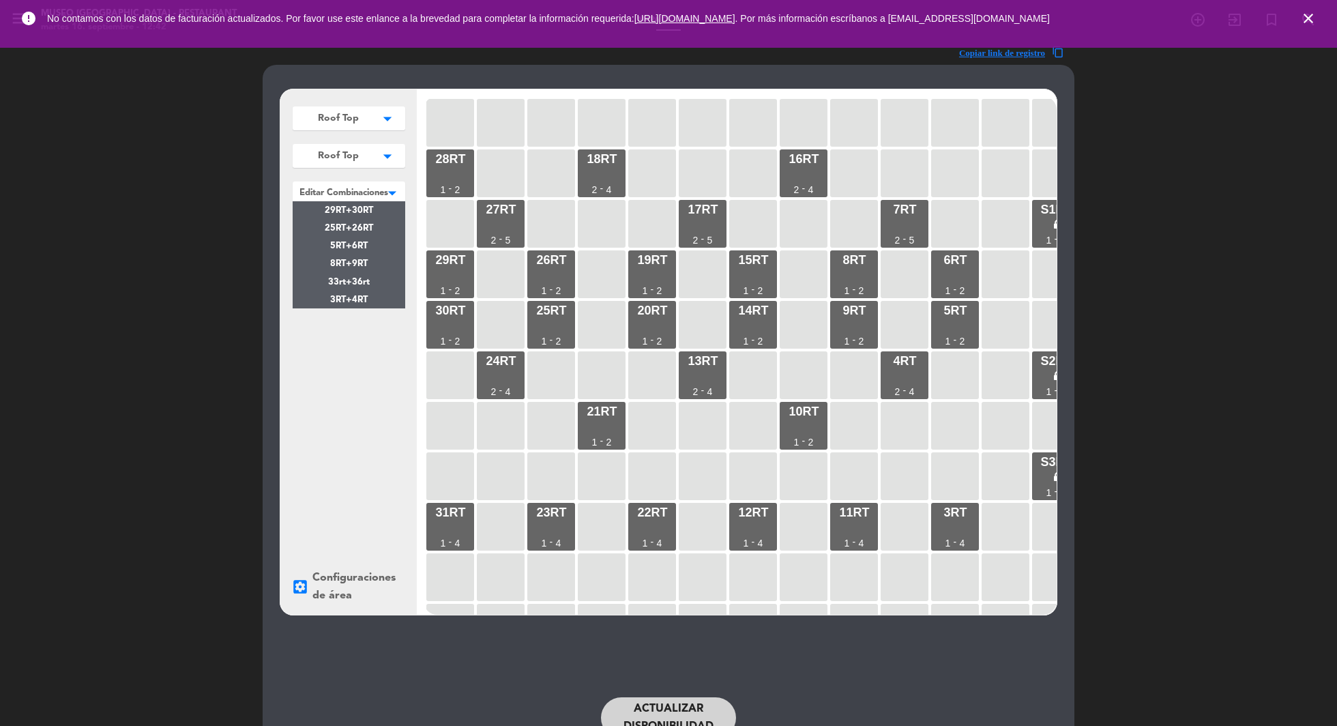
click at [382, 195] on div at bounding box center [349, 190] width 113 height 18
click at [372, 282] on div "33rt+36rt" at bounding box center [349, 282] width 113 height 18
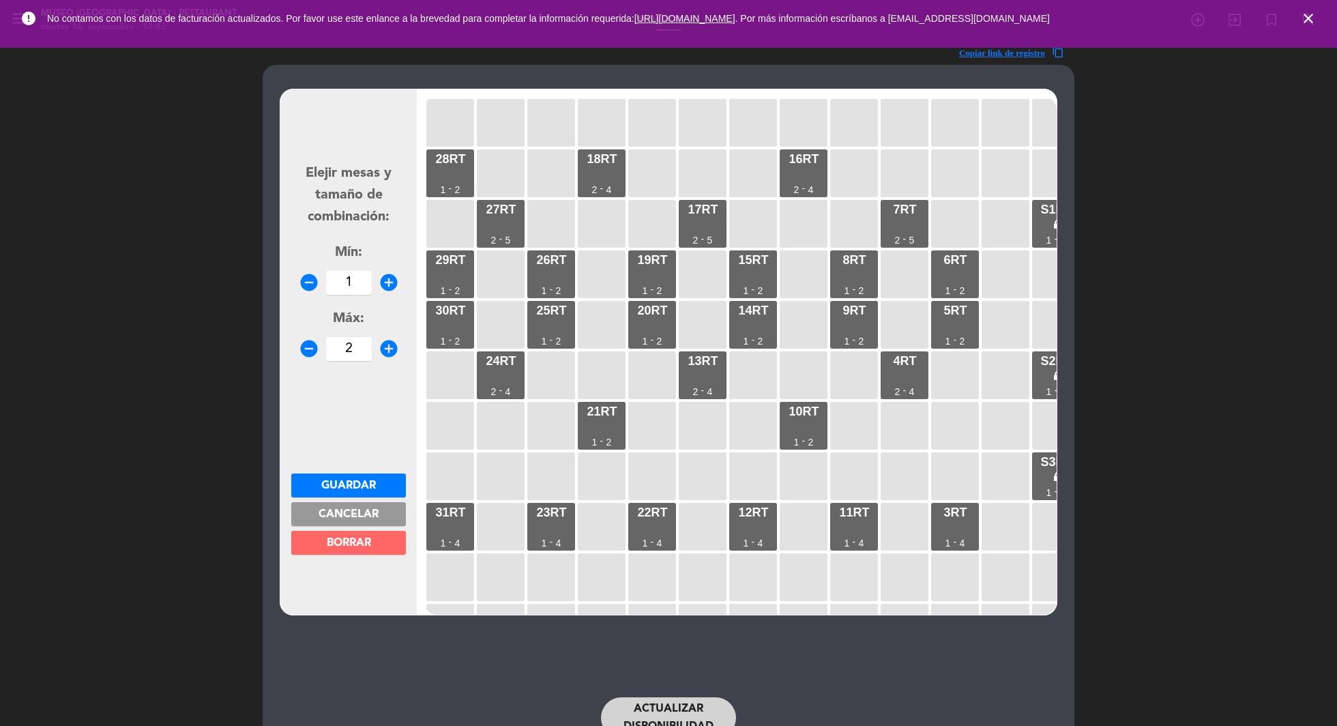
click at [355, 514] on span "Cancelar" at bounding box center [348, 514] width 60 height 11
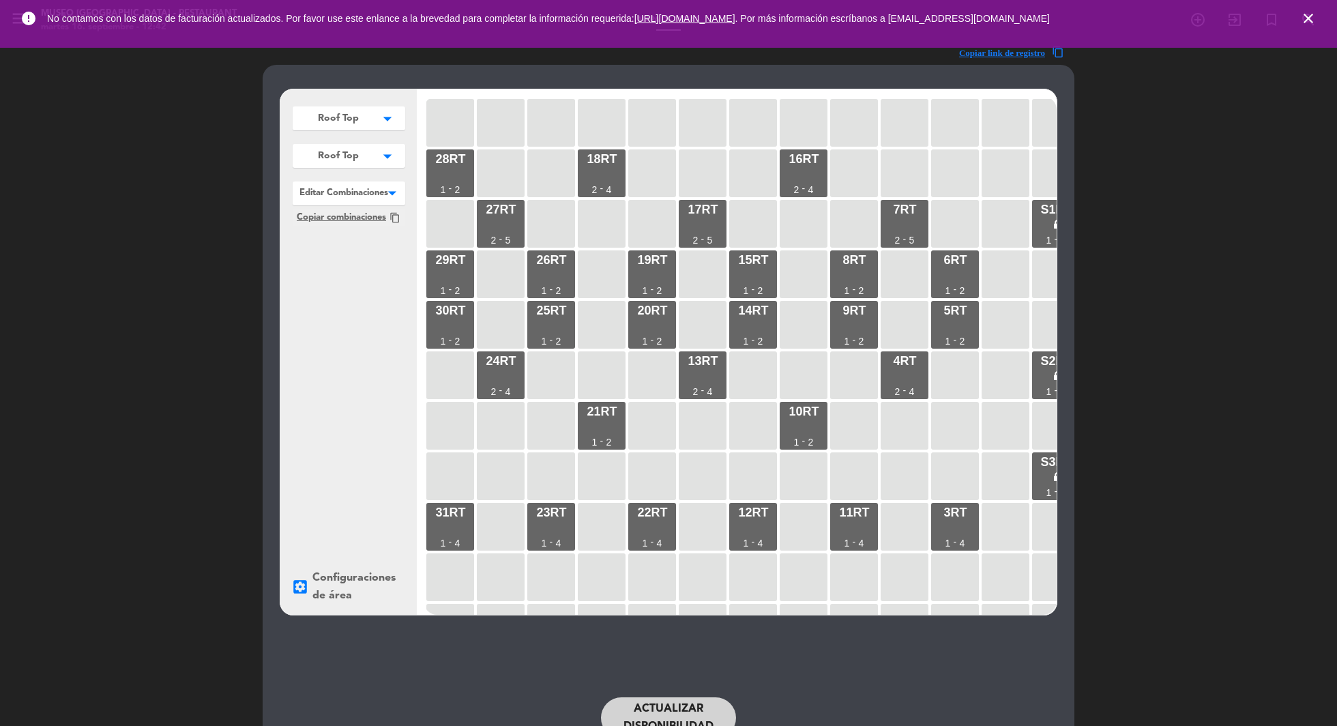
click at [405, 187] on span at bounding box center [405, 191] width 0 height 20
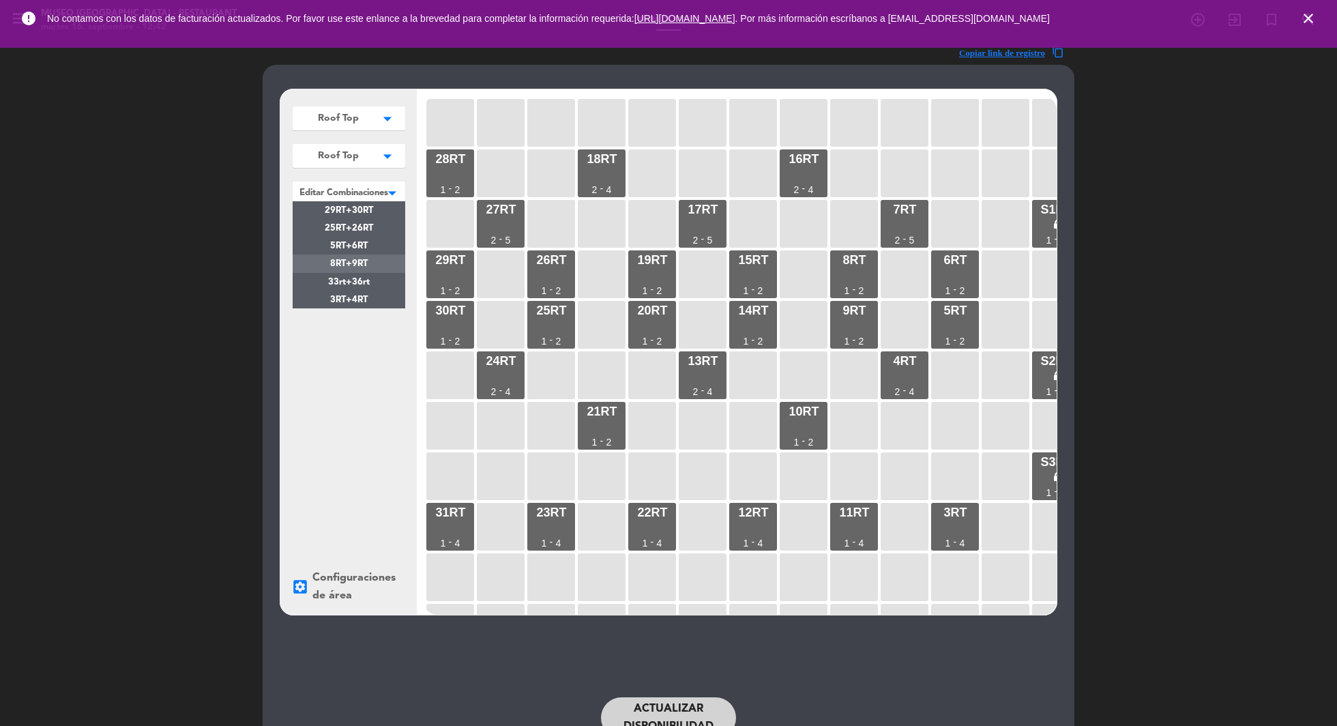
scroll to position [63, 0]
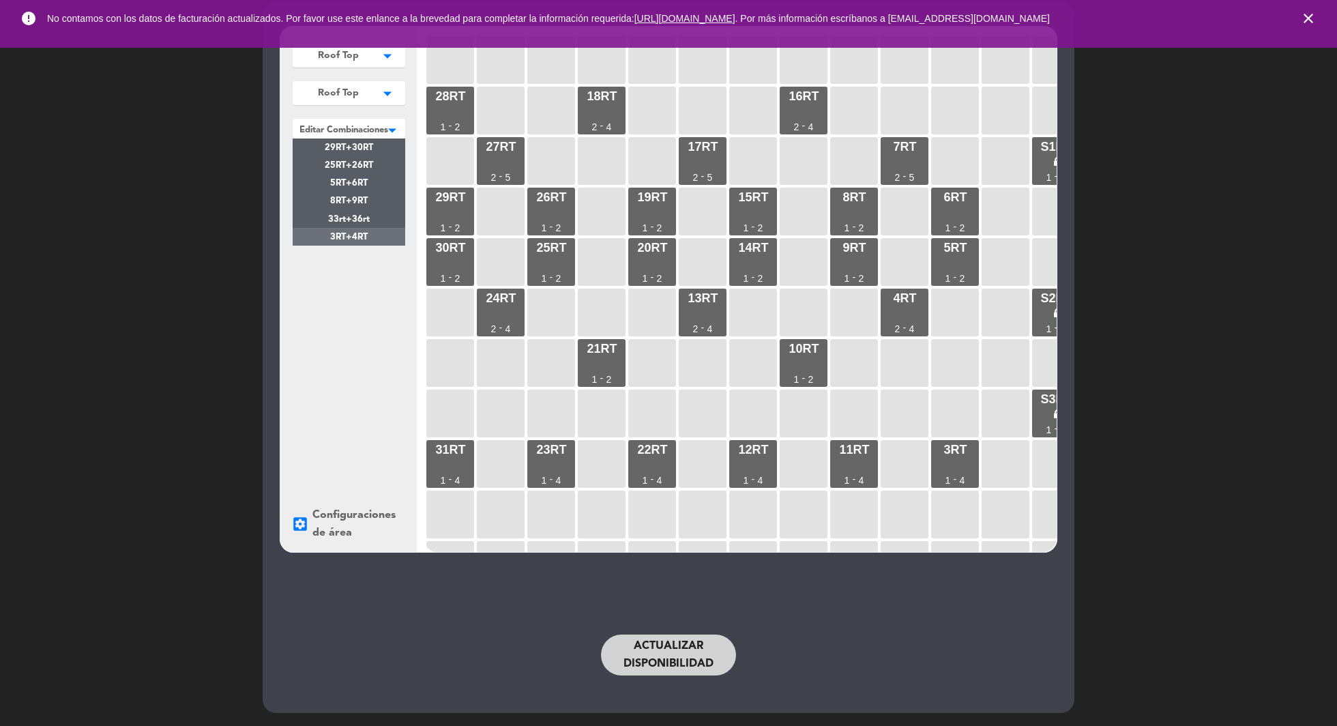
click at [367, 235] on div "3RT+4RT" at bounding box center [349, 237] width 113 height 18
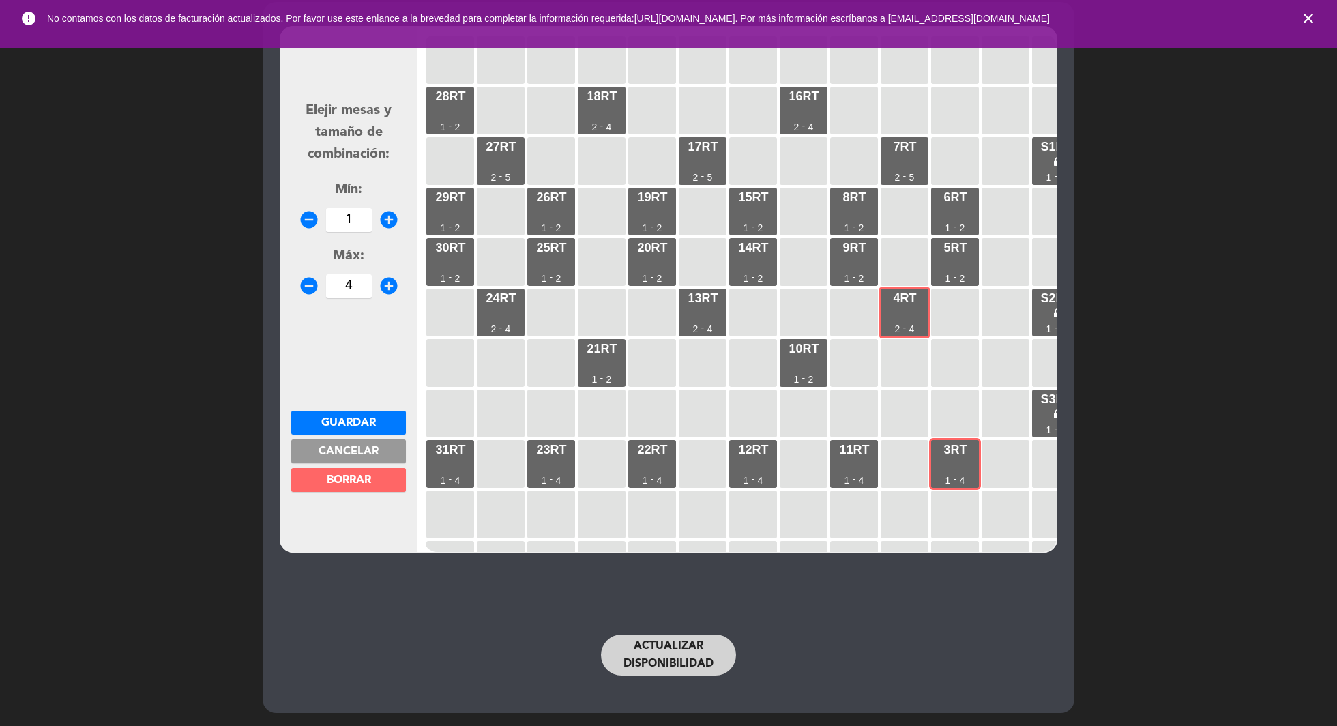
click at [356, 447] on span "Cancelar" at bounding box center [348, 451] width 60 height 11
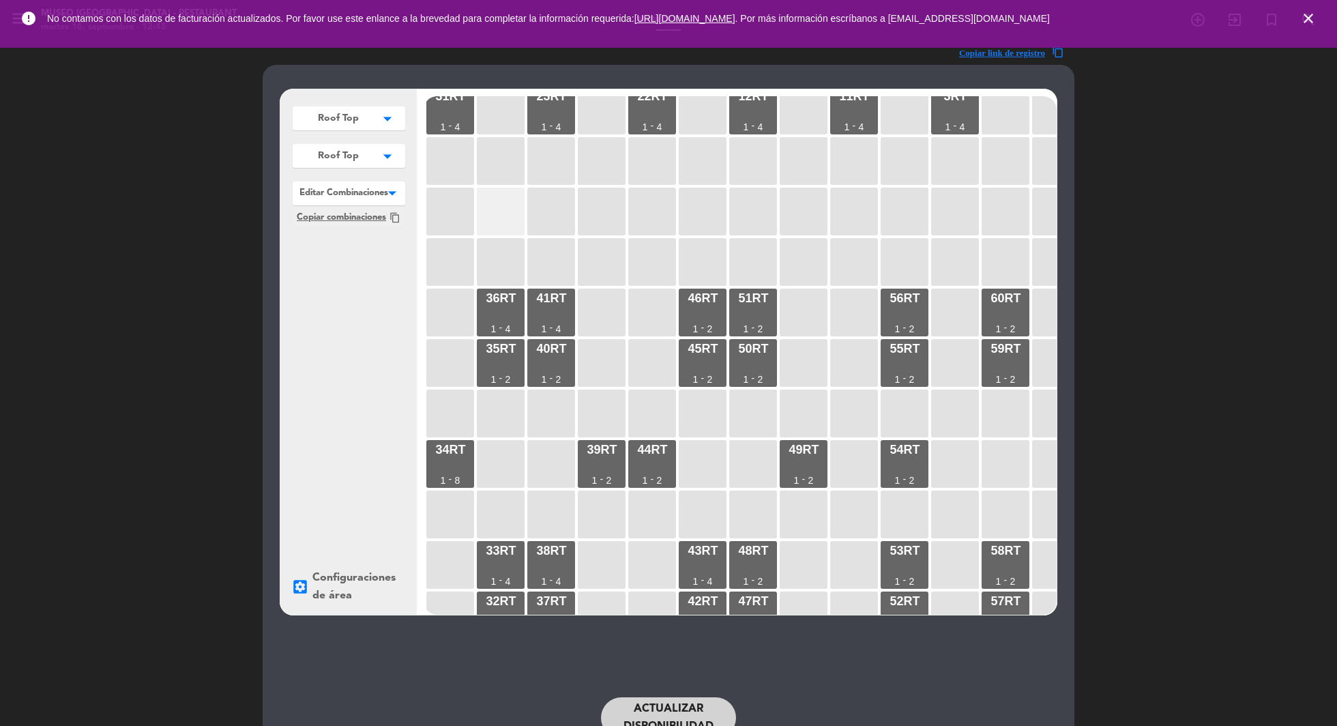
scroll to position [0, 0]
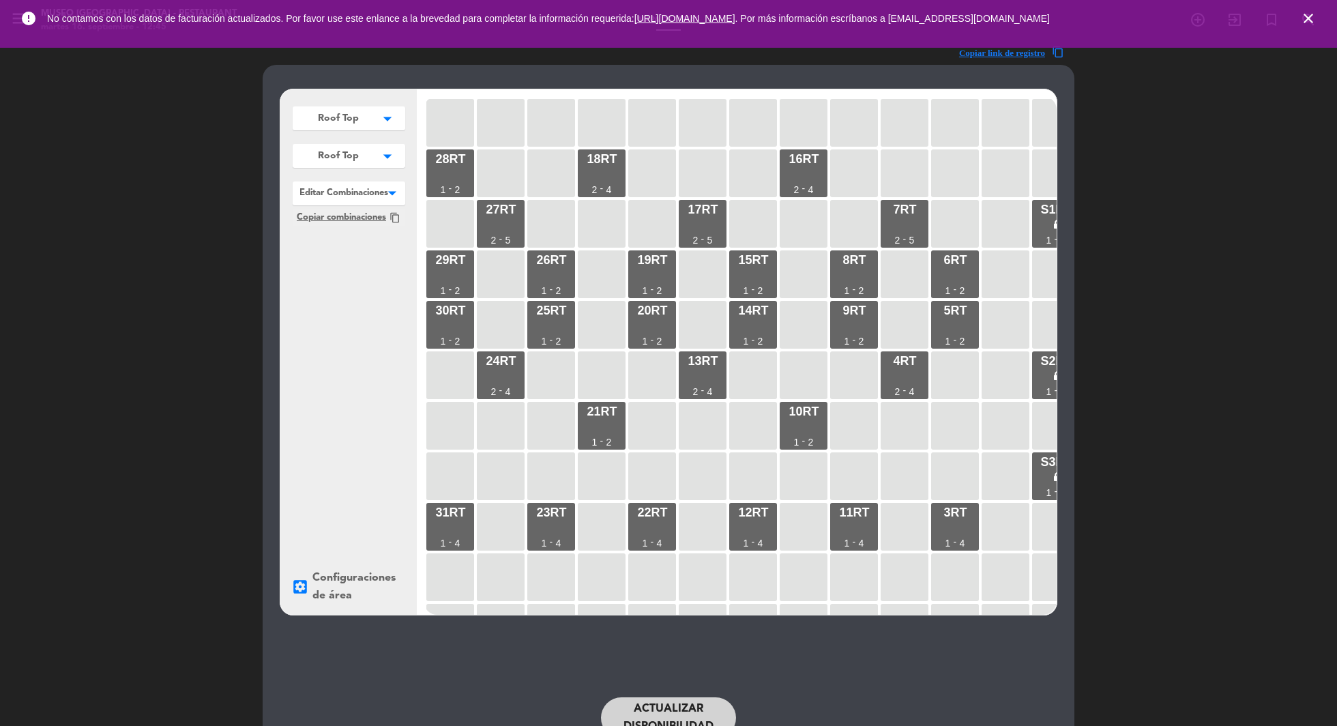
click at [378, 190] on div at bounding box center [349, 190] width 113 height 18
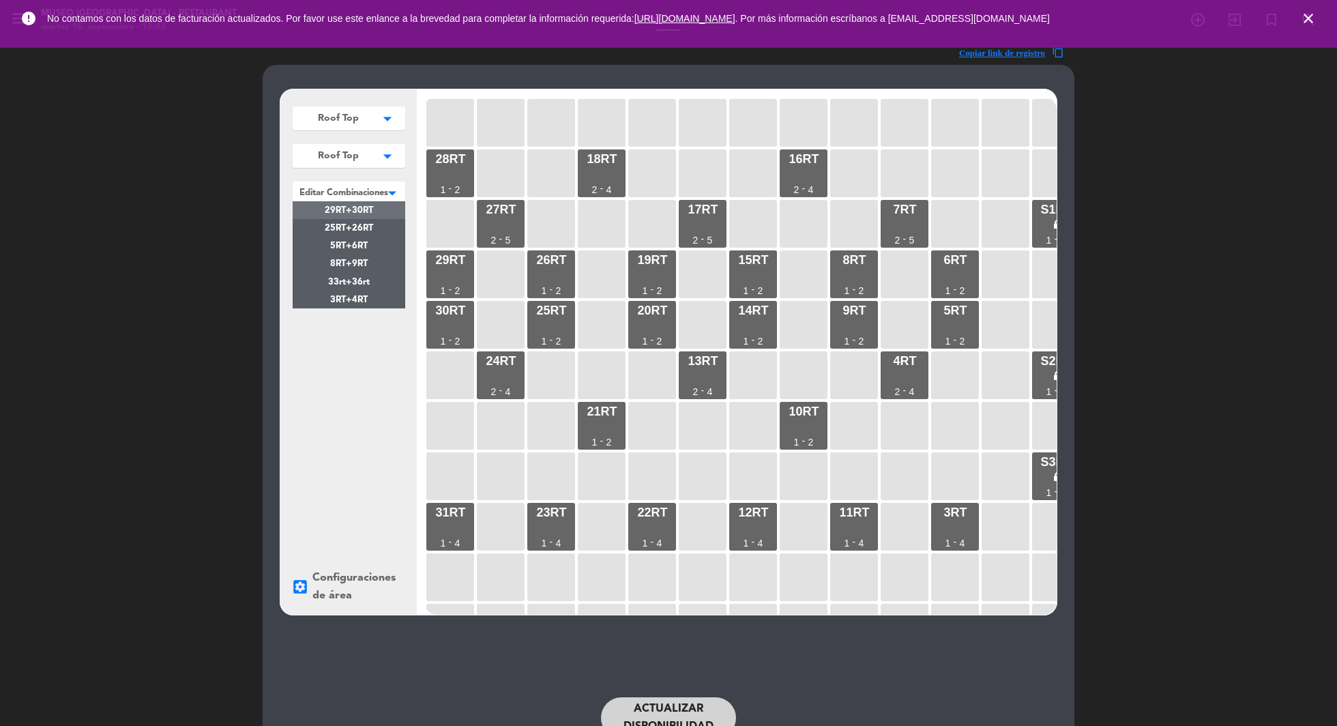
click at [362, 209] on span "29RT+30RT" at bounding box center [349, 210] width 48 height 9
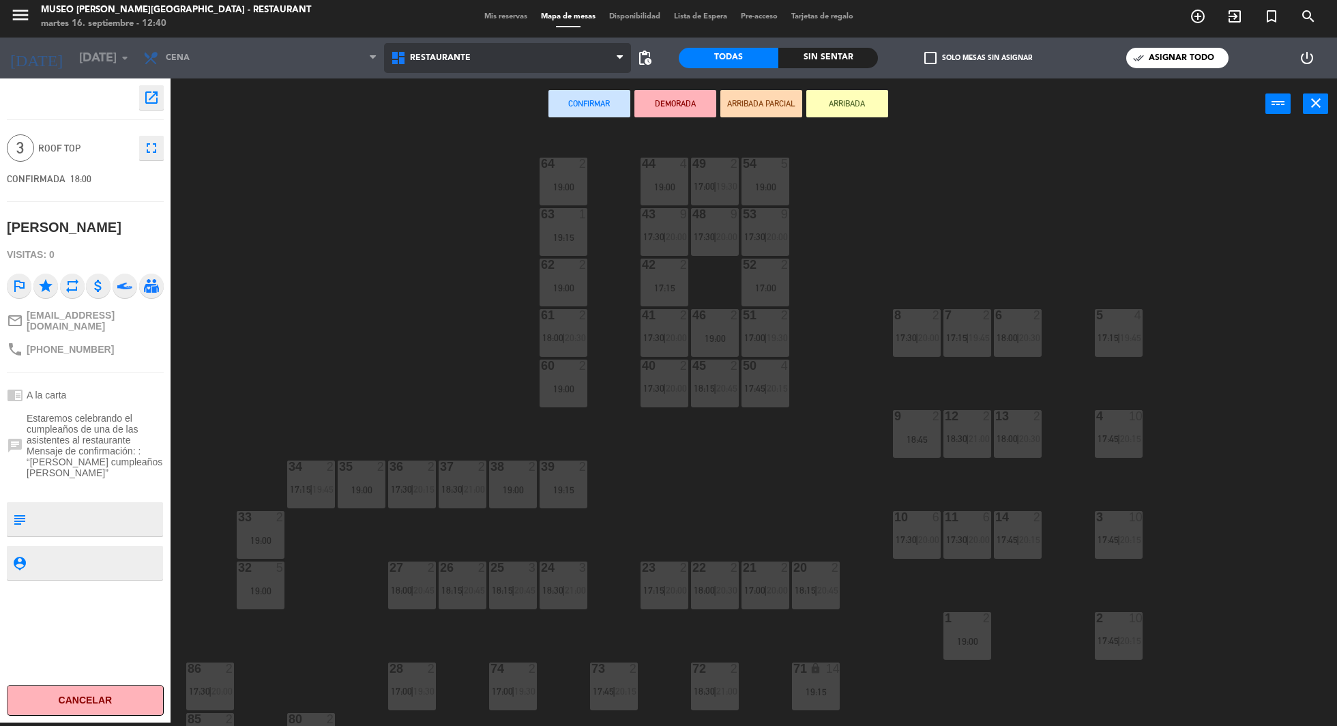
click at [521, 59] on span "Restaurante" at bounding box center [508, 58] width 248 height 30
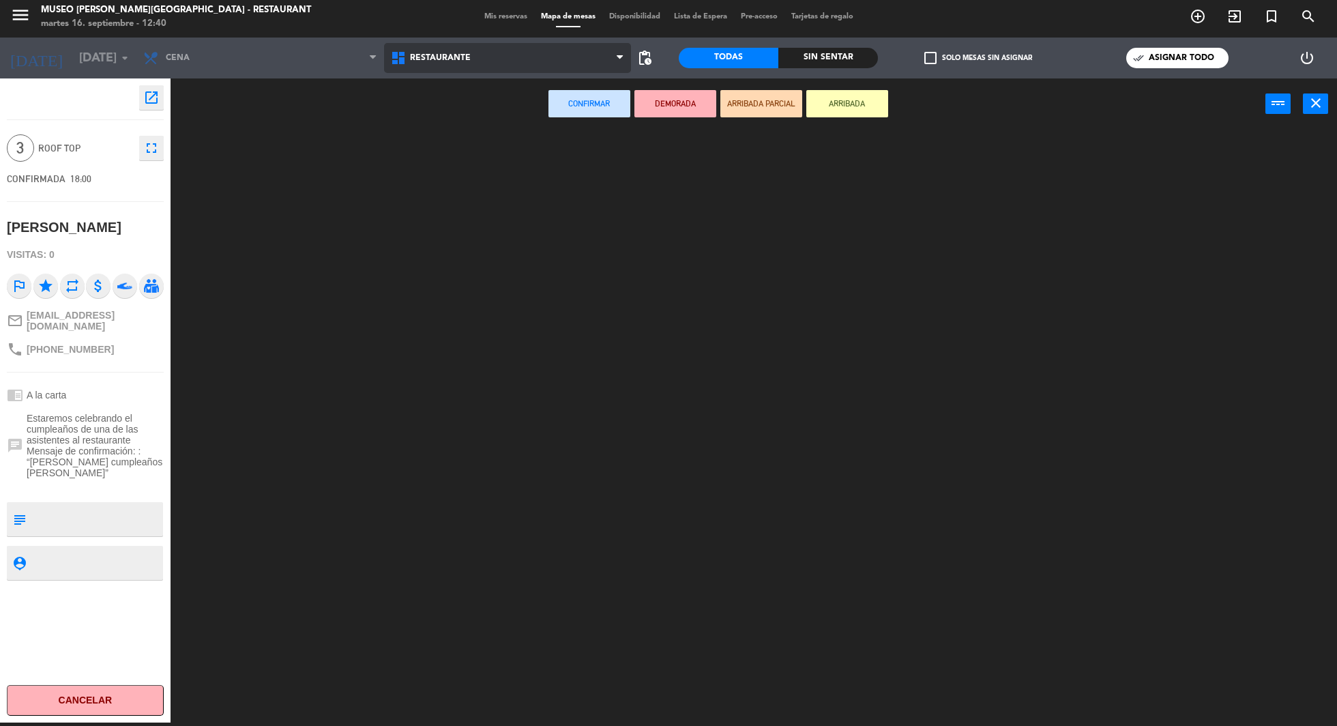
click at [482, 89] on ng-component "menu Museo Larco Café - Restaurant martes 16. septiembre - 12:40 Mis reservas M…" at bounding box center [668, 362] width 1337 height 730
click at [482, 50] on span "Restaurante" at bounding box center [508, 58] width 248 height 30
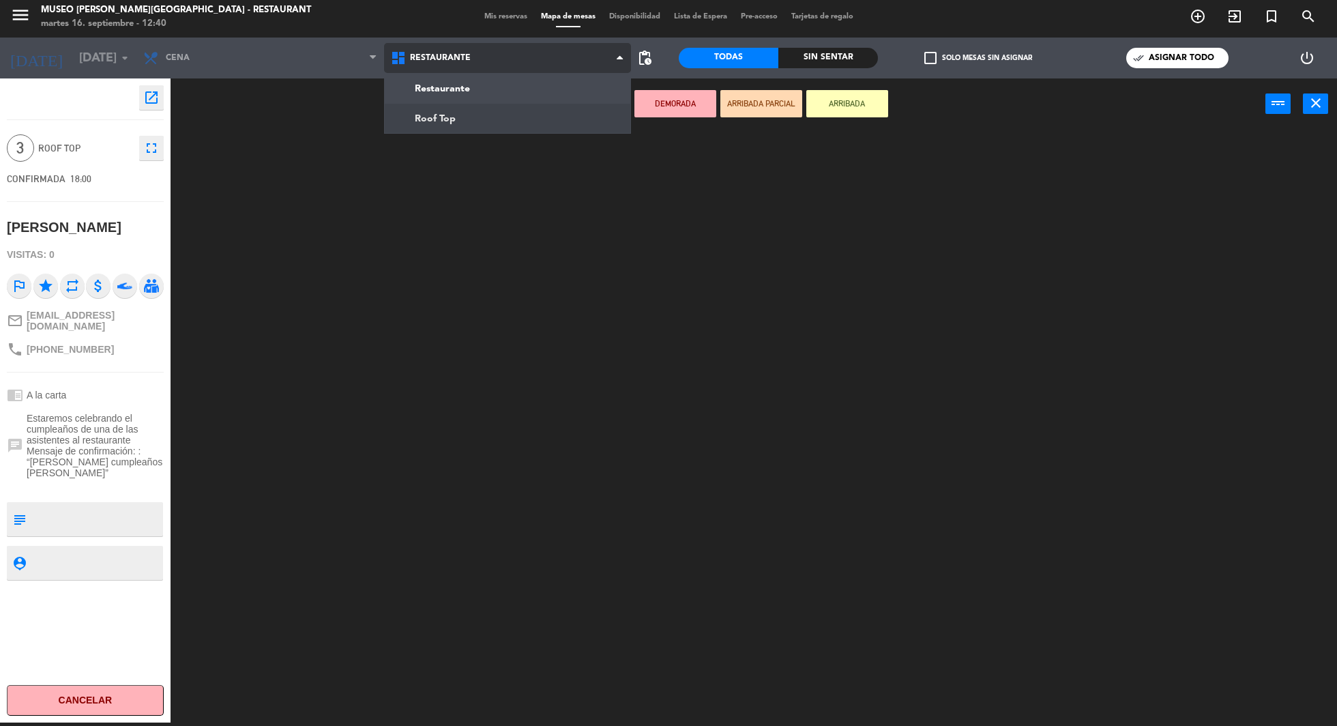
click at [451, 110] on ng-component "menu Museo Larco Café - Restaurant martes 16. septiembre - 12:40 Mis reservas M…" at bounding box center [668, 362] width 1337 height 730
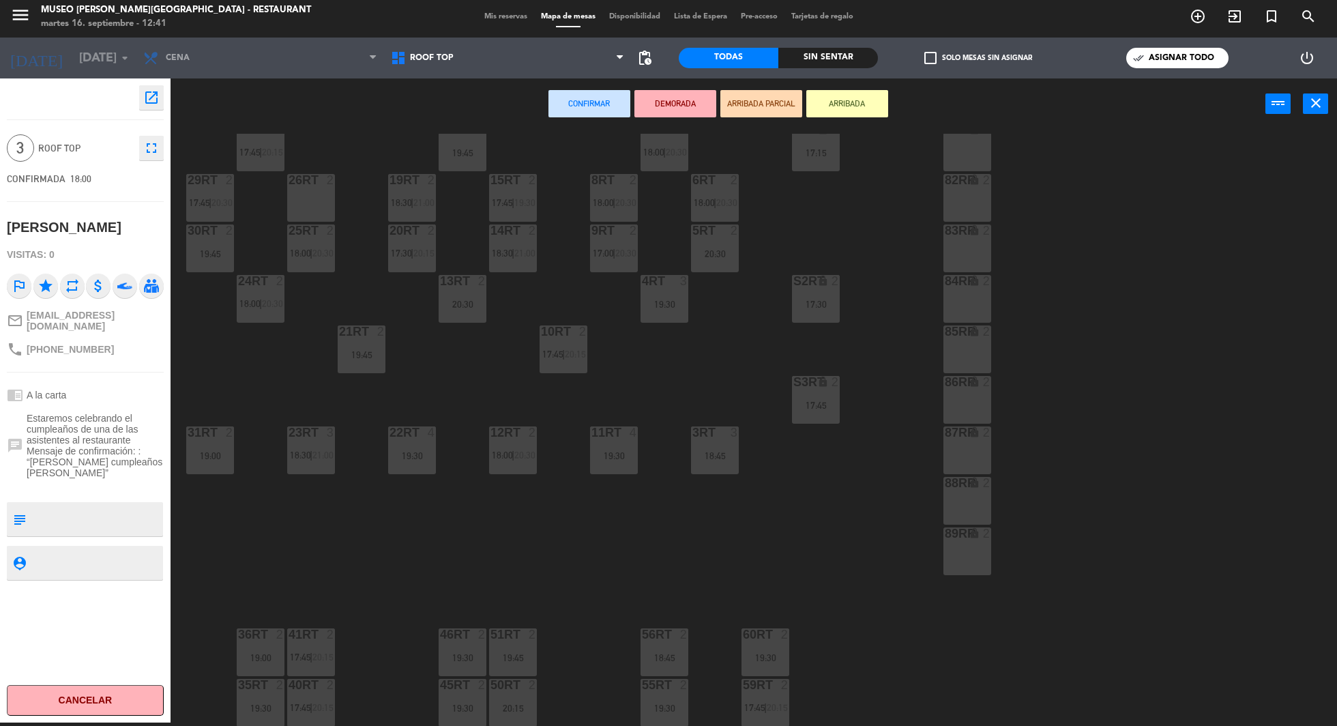
scroll to position [118, 0]
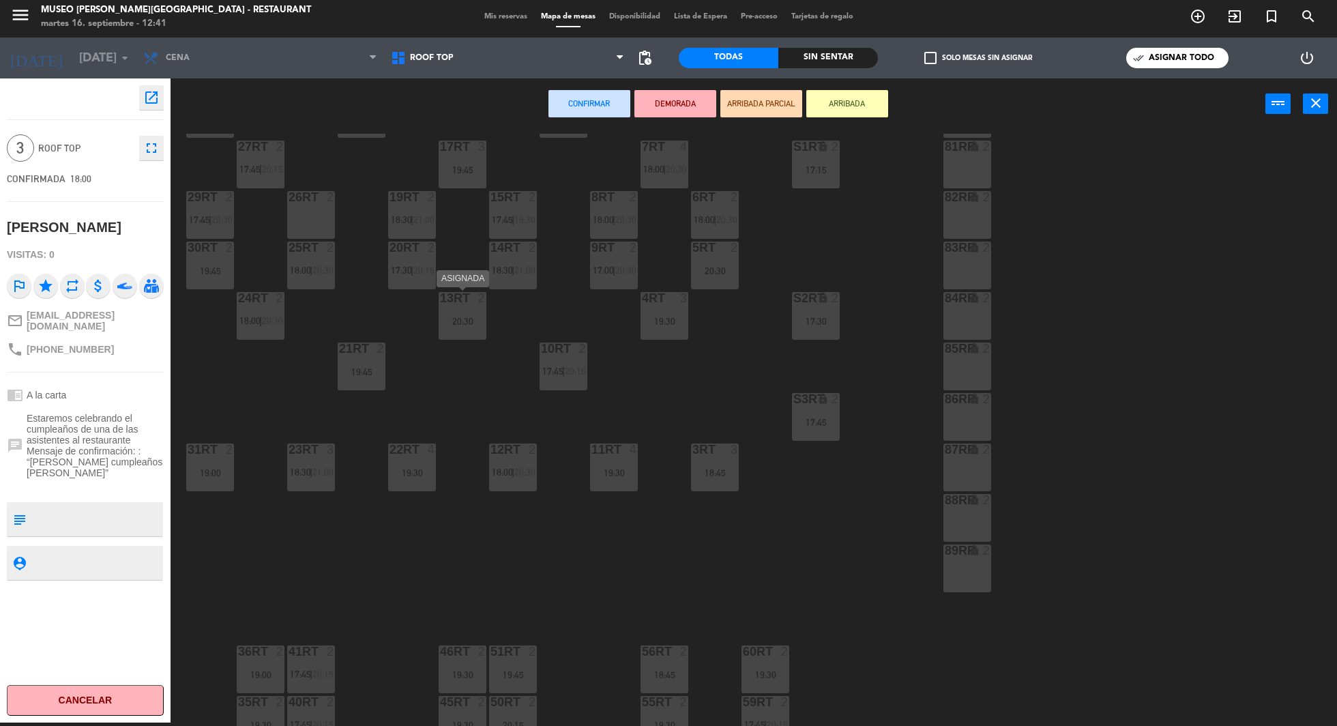
click at [468, 311] on div "13RT 2 20:30" at bounding box center [463, 316] width 48 height 48
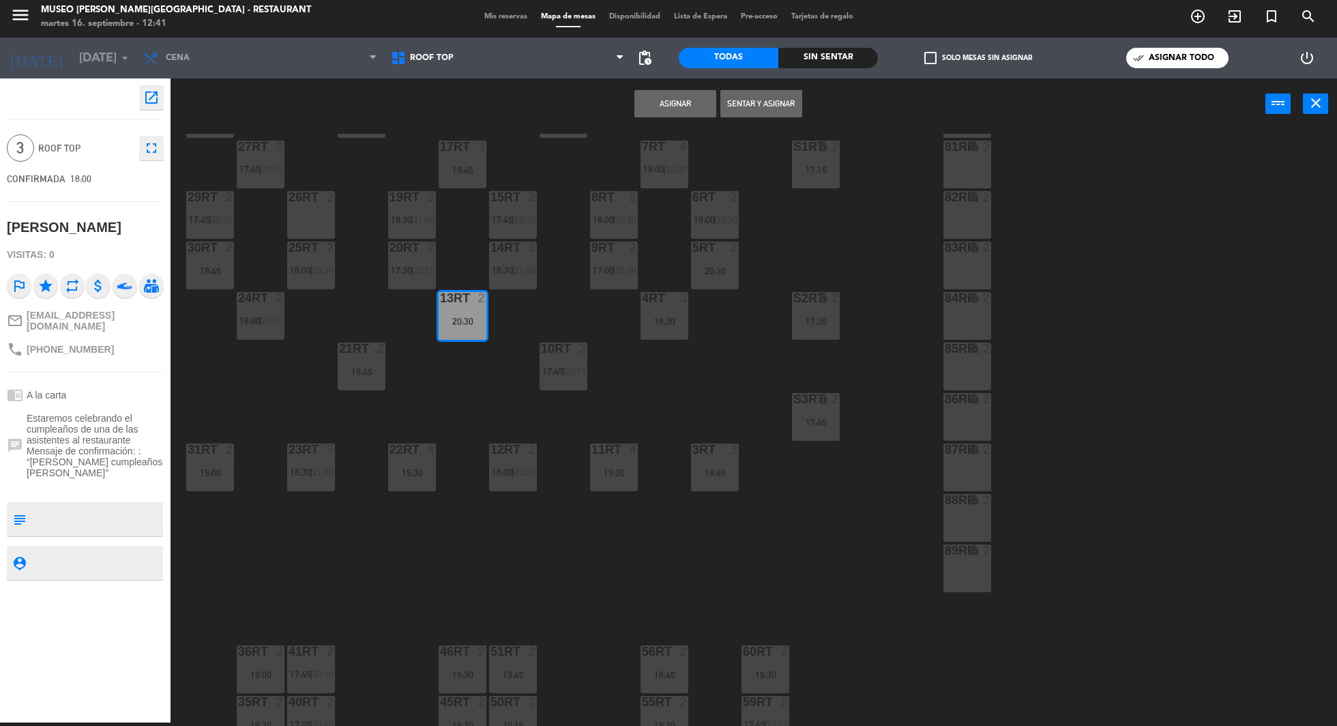
click at [678, 98] on button "Asignar" at bounding box center [675, 103] width 82 height 27
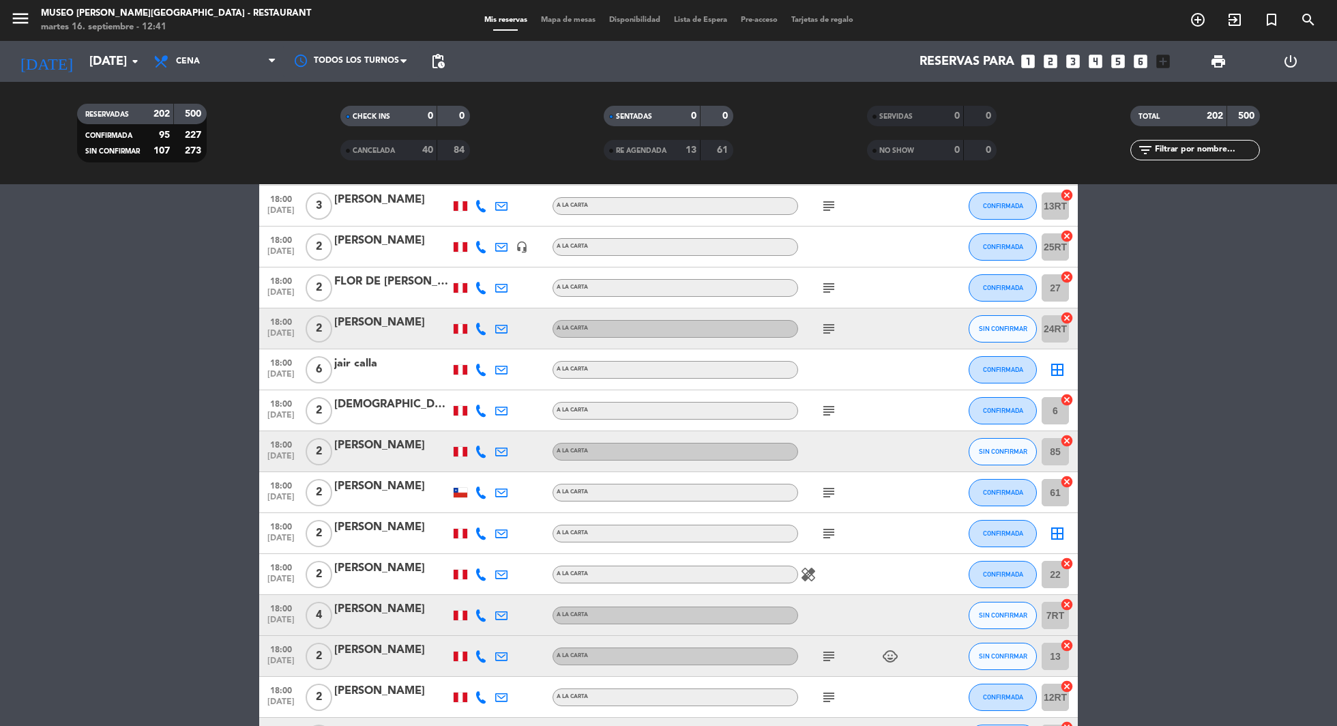
scroll to position [2227, 0]
click at [1058, 364] on icon "border_all" at bounding box center [1057, 367] width 16 height 16
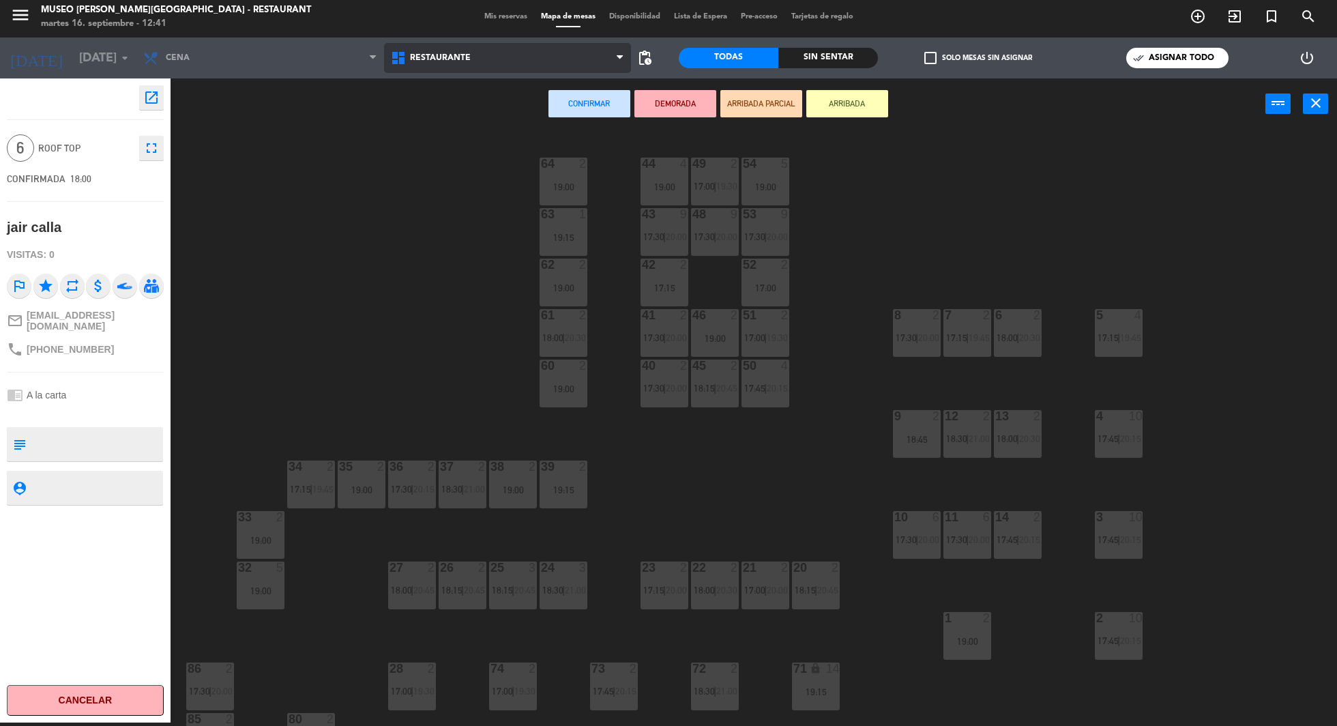
click at [488, 53] on span "Restaurante" at bounding box center [508, 58] width 248 height 30
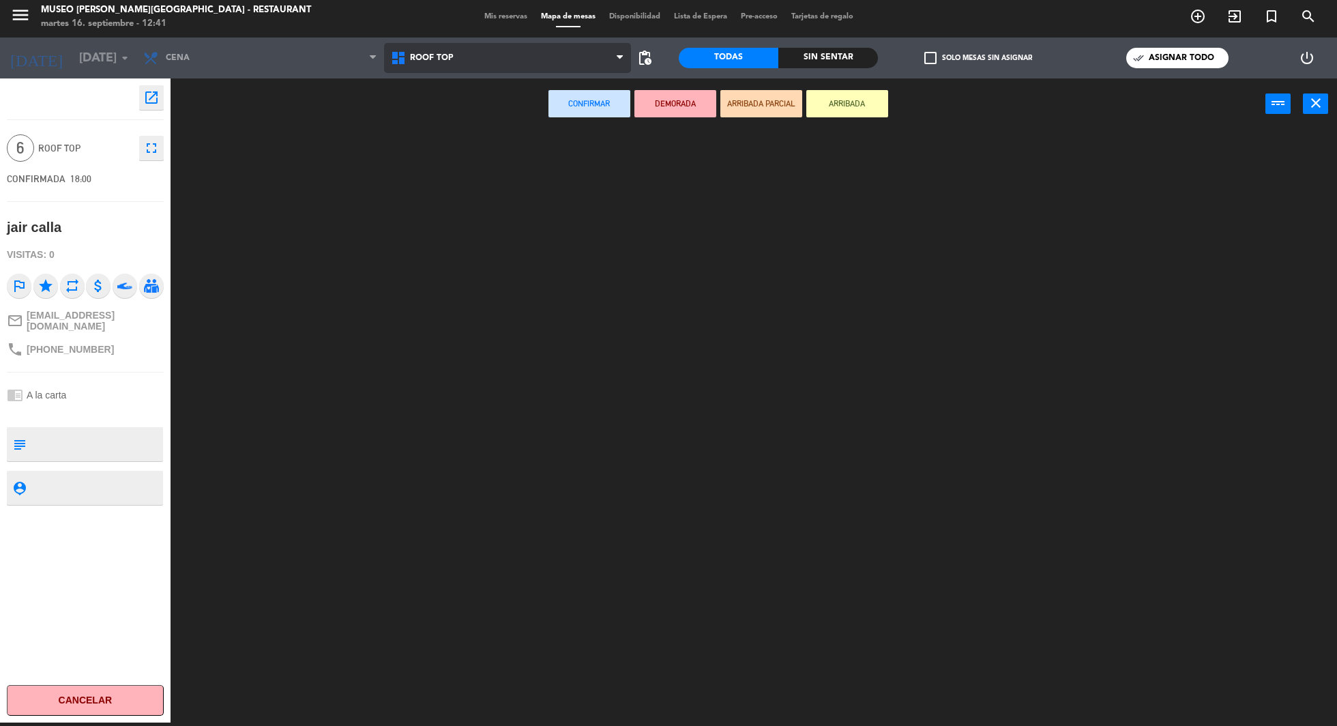
click at [459, 118] on ng-component "menu Museo Larco Café - Restaurant martes 16. septiembre - 12:41 Mis reservas M…" at bounding box center [668, 362] width 1337 height 730
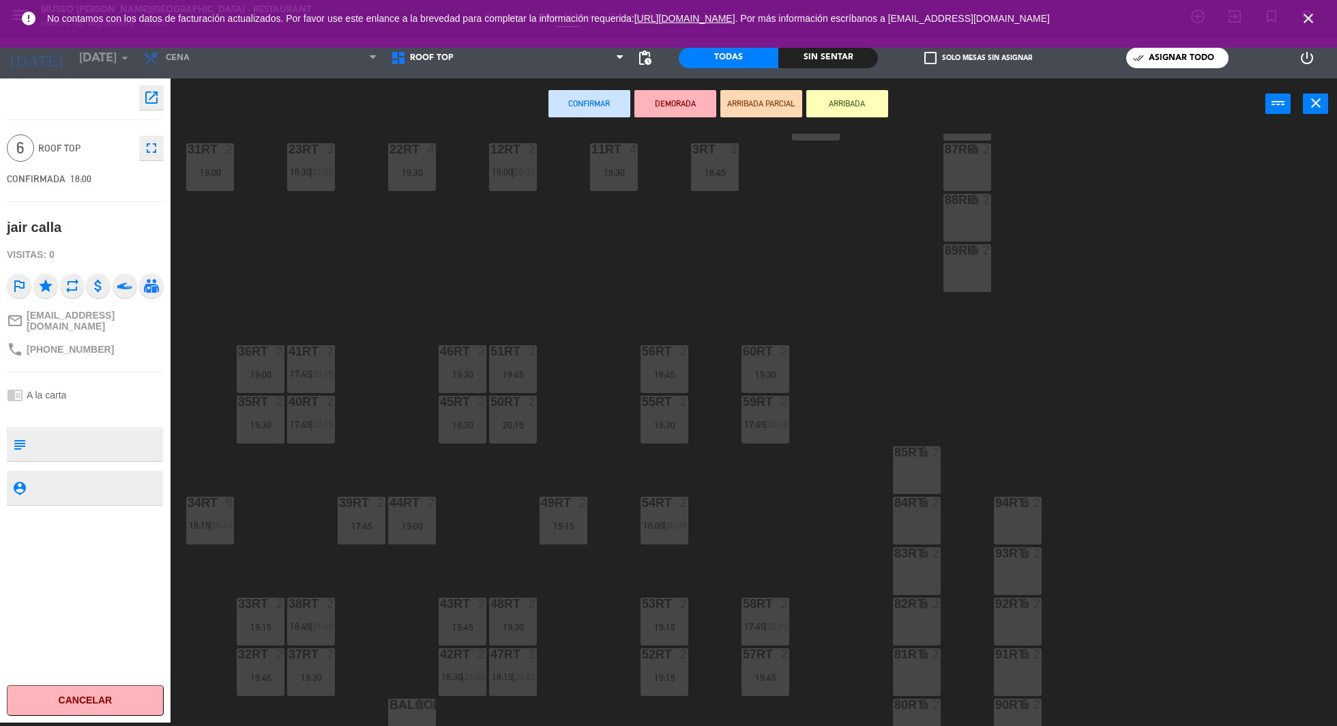
scroll to position [438, 0]
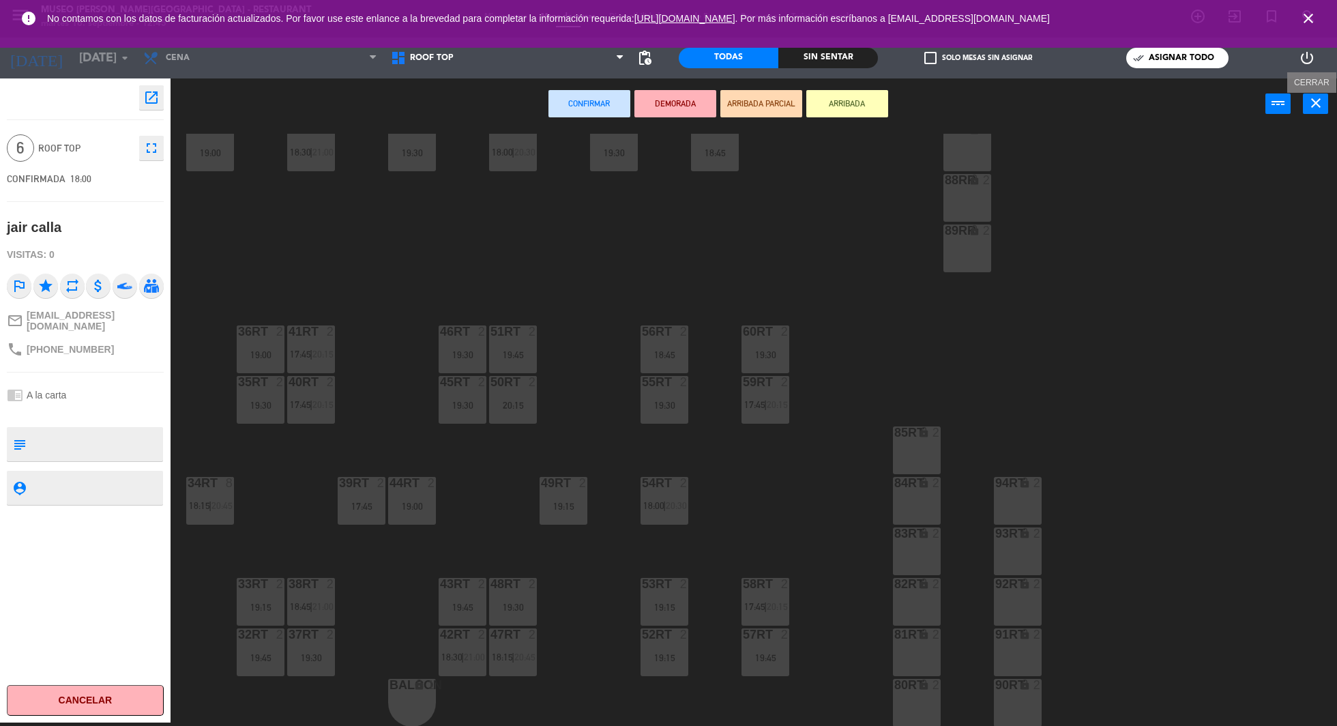
click at [1323, 98] on button "close" at bounding box center [1315, 103] width 25 height 20
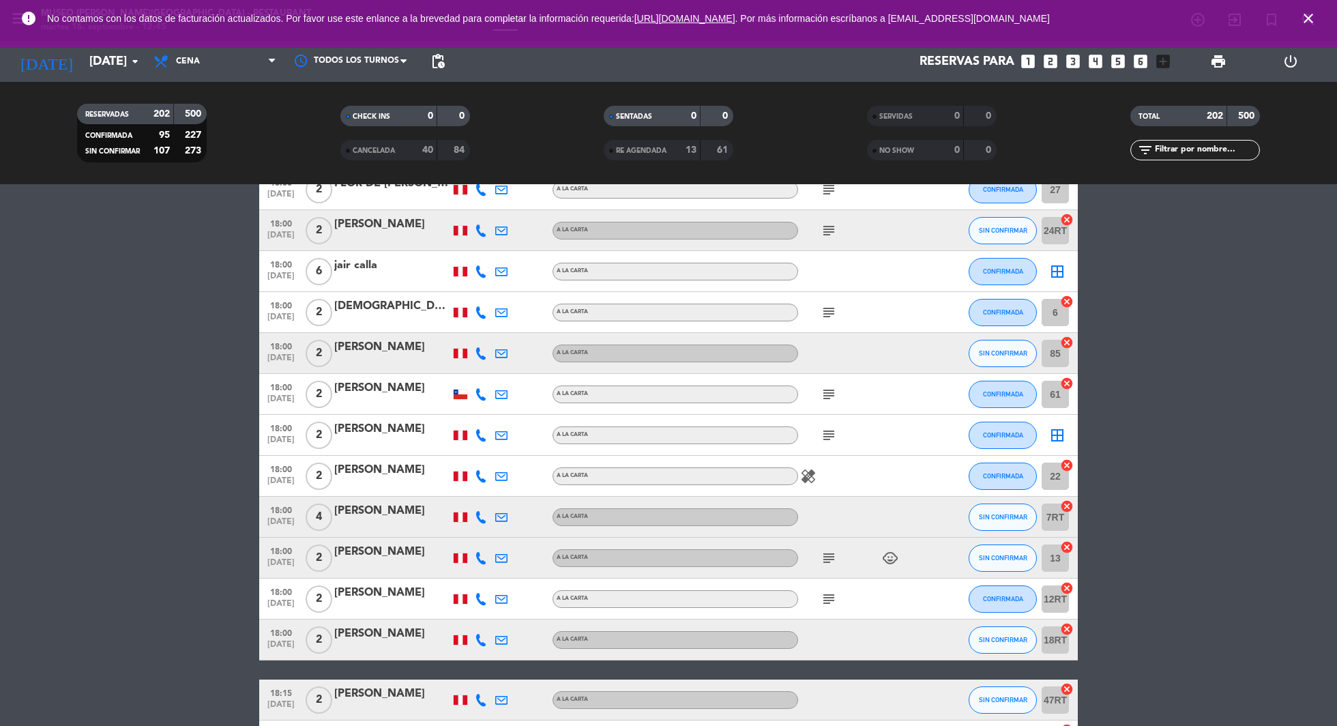
scroll to position [2343, 0]
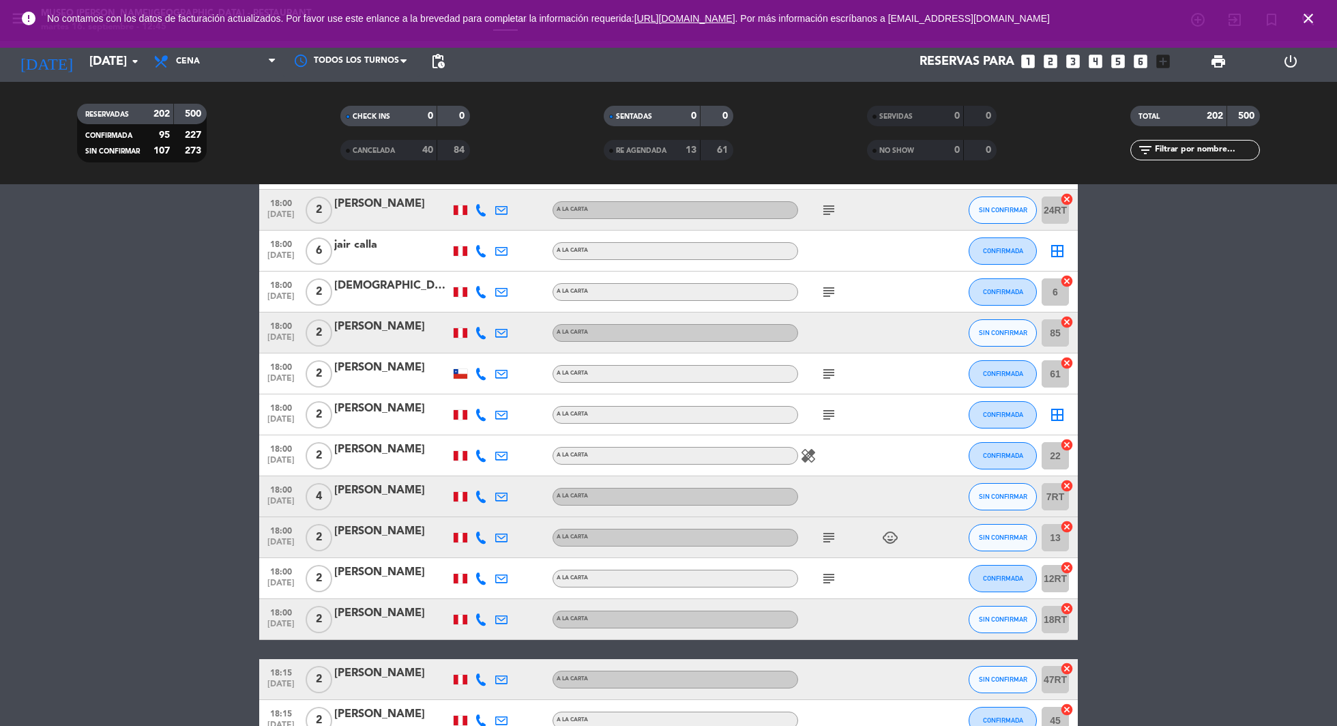
click at [1058, 246] on icon "border_all" at bounding box center [1057, 251] width 16 height 16
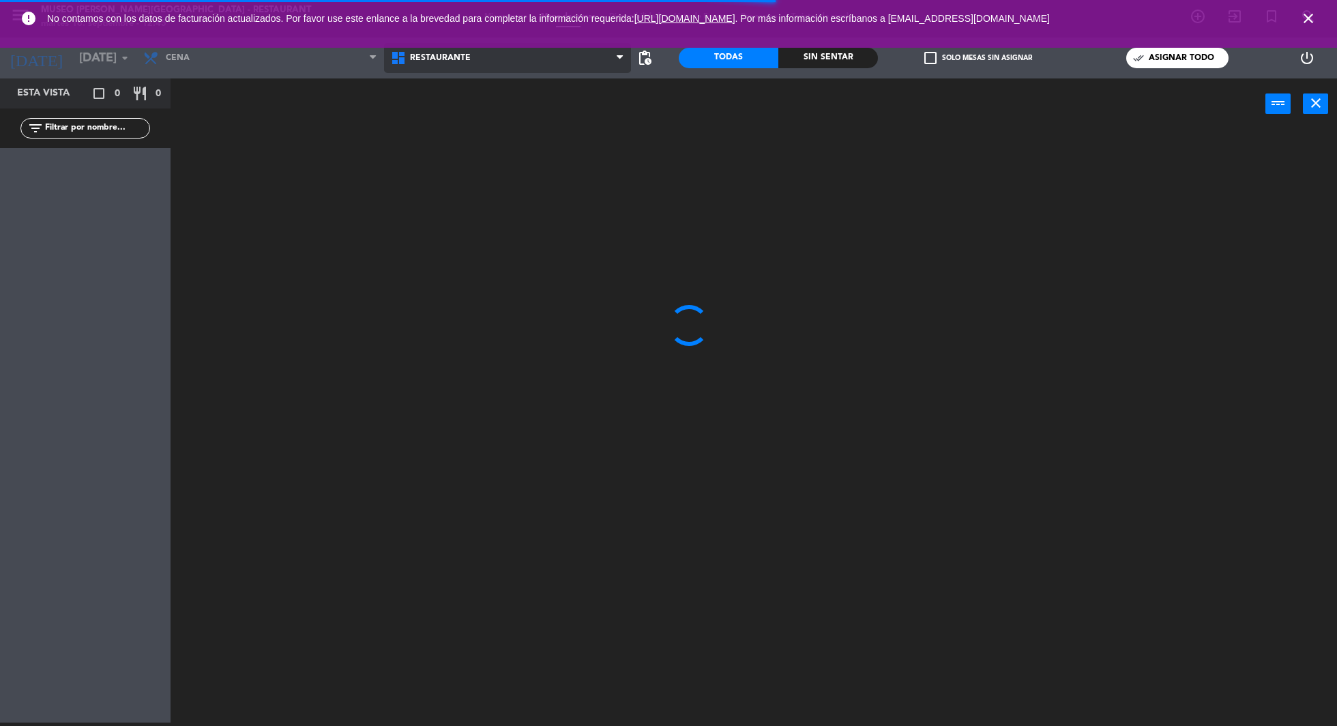
click at [469, 68] on span "Restaurante" at bounding box center [508, 58] width 248 height 30
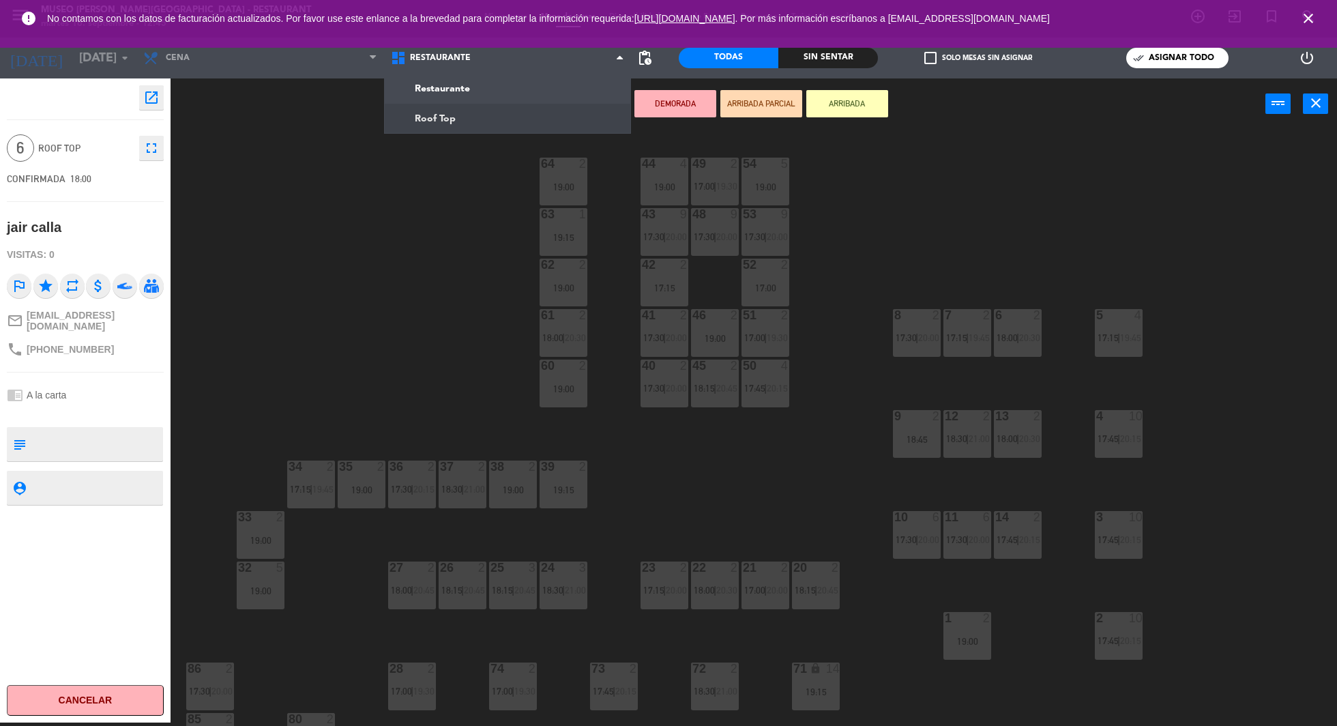
click at [451, 113] on ng-component "menu Museo Larco Café - Restaurant martes 16. septiembre - 12:45 Mis reservas M…" at bounding box center [668, 362] width 1337 height 730
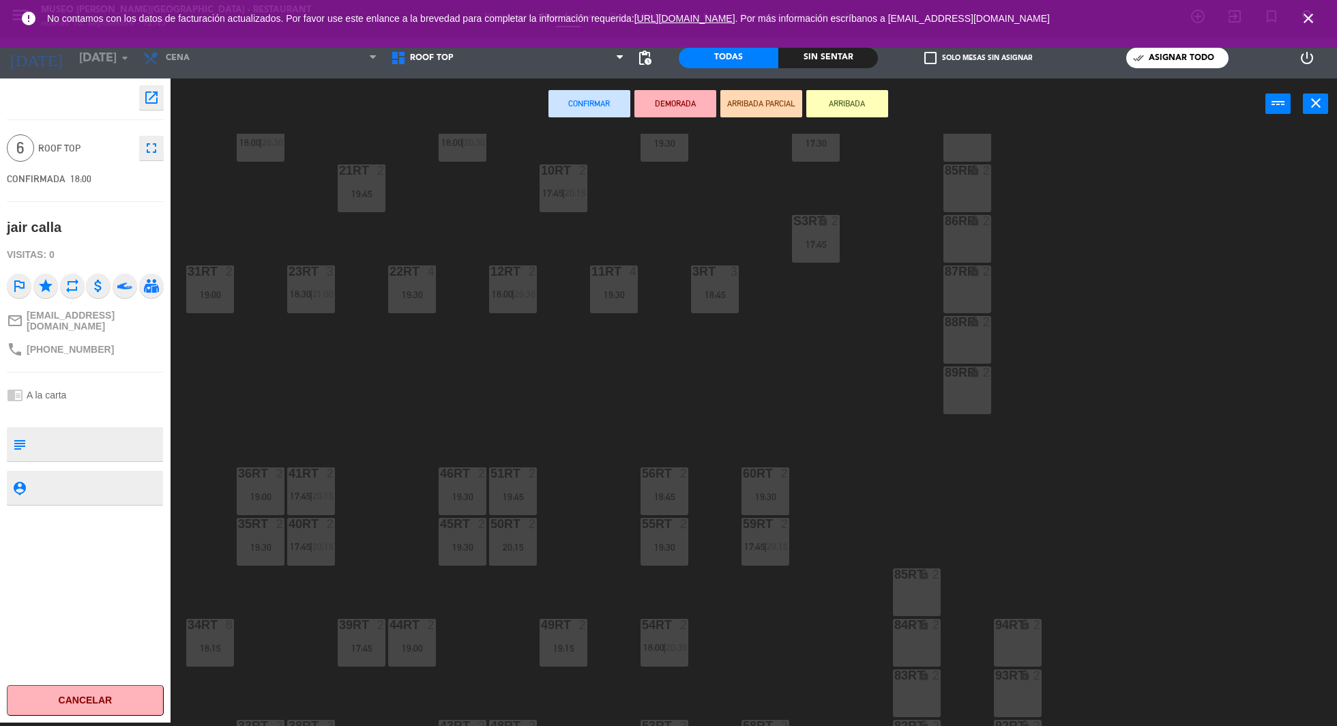
scroll to position [438, 0]
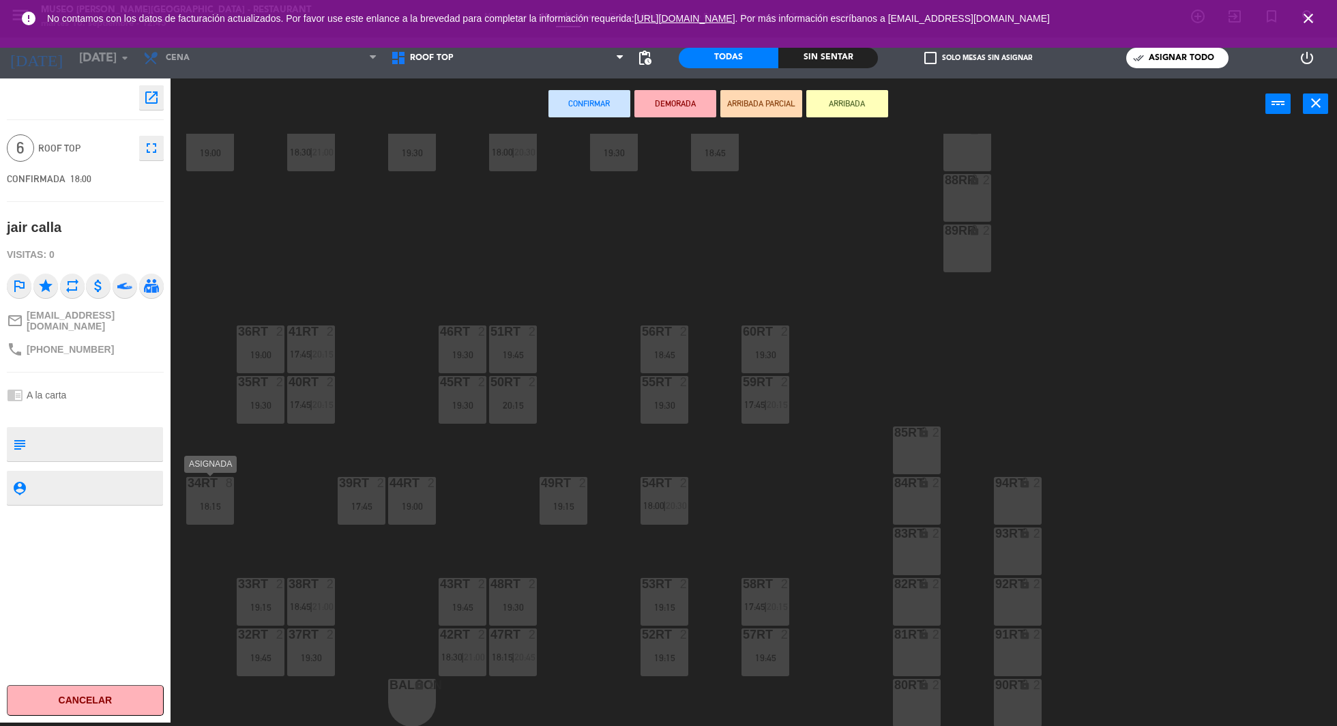
click at [220, 511] on div "34rt 8 18:15" at bounding box center [210, 501] width 48 height 48
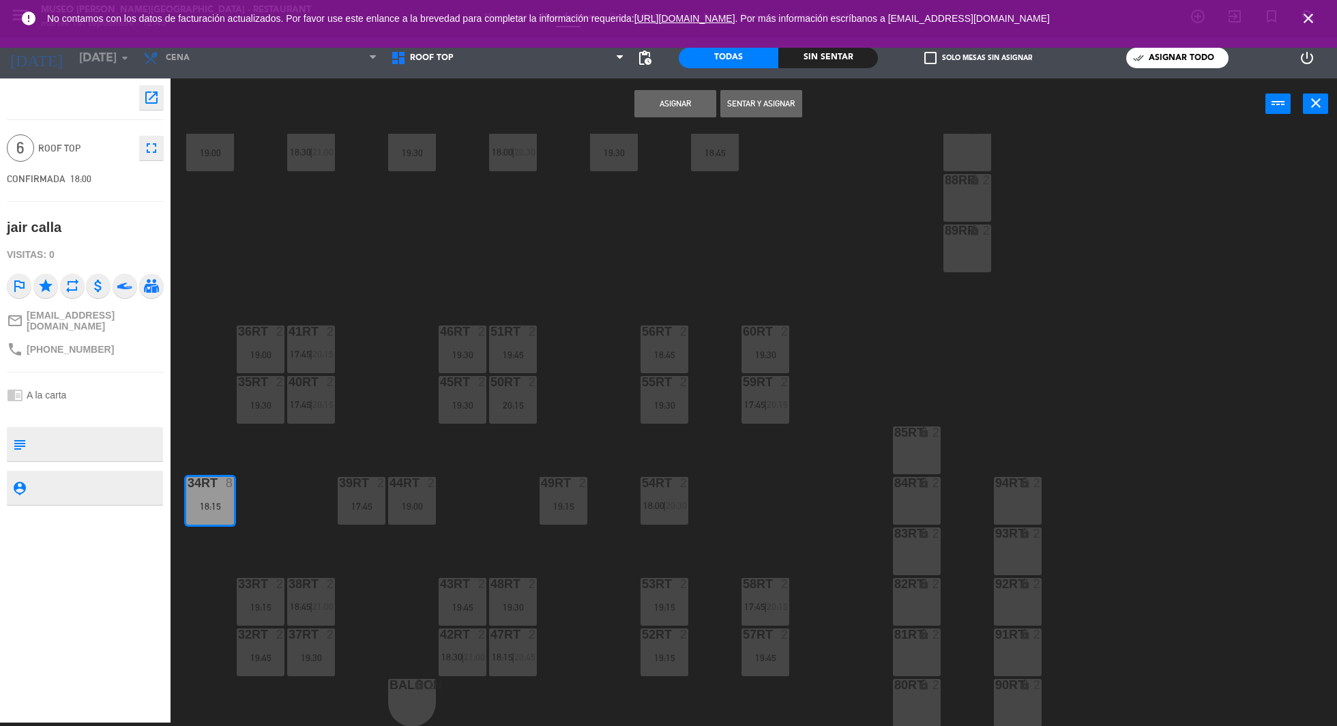
click at [220, 511] on div "34rt 8 18:15" at bounding box center [210, 501] width 48 height 48
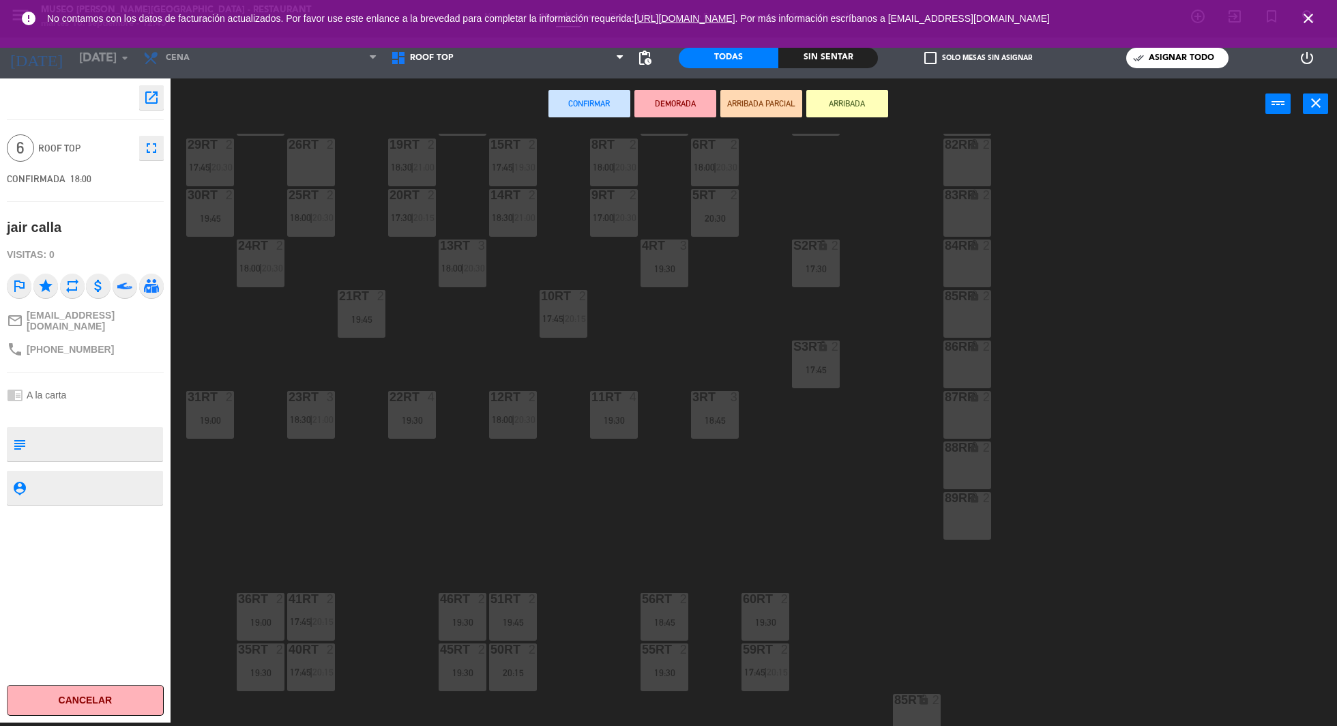
scroll to position [0, 0]
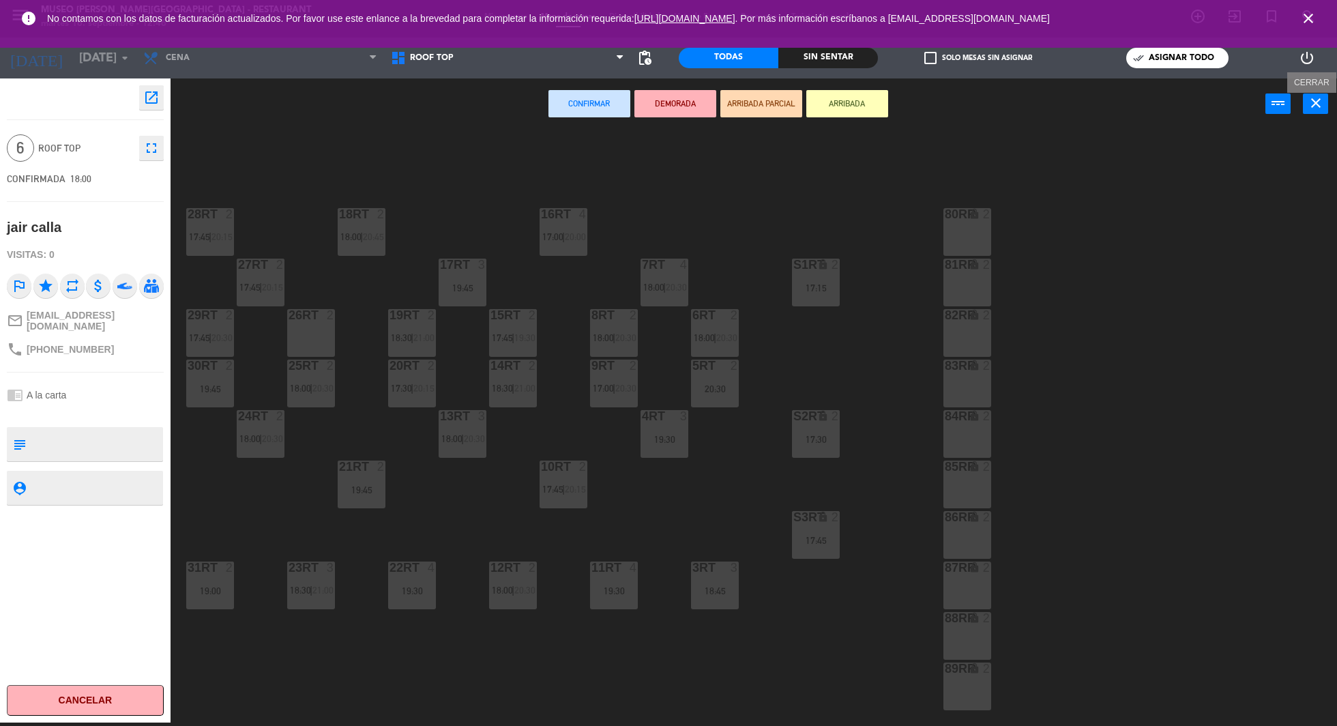
click at [1318, 102] on icon "close" at bounding box center [1315, 103] width 16 height 16
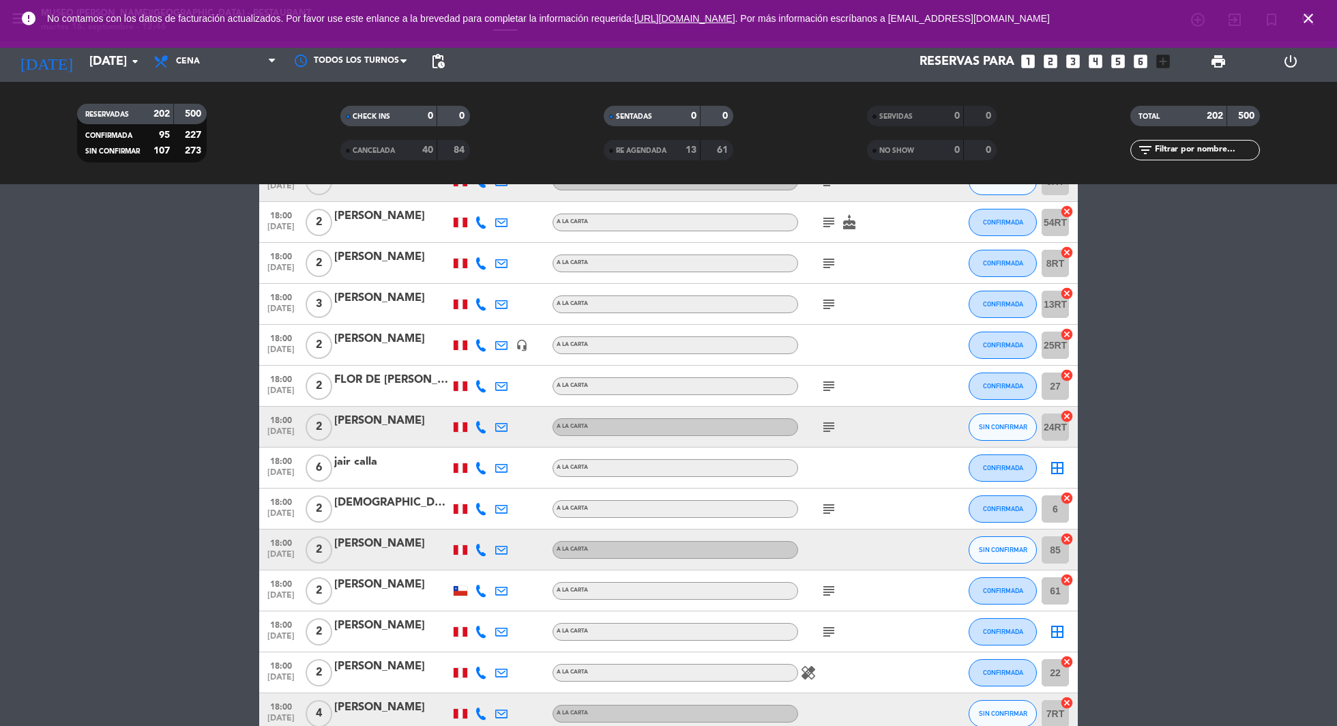
scroll to position [2137, 0]
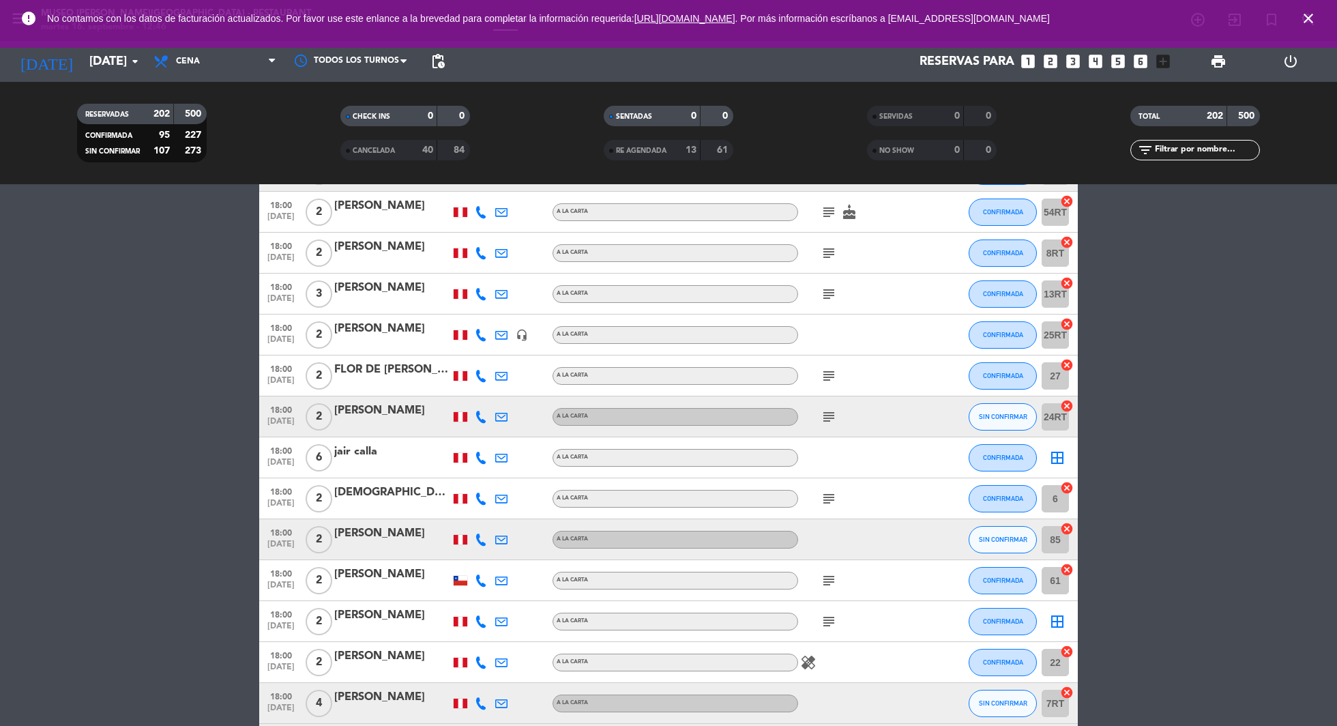
click at [1058, 449] on icon "border_all" at bounding box center [1057, 457] width 16 height 16
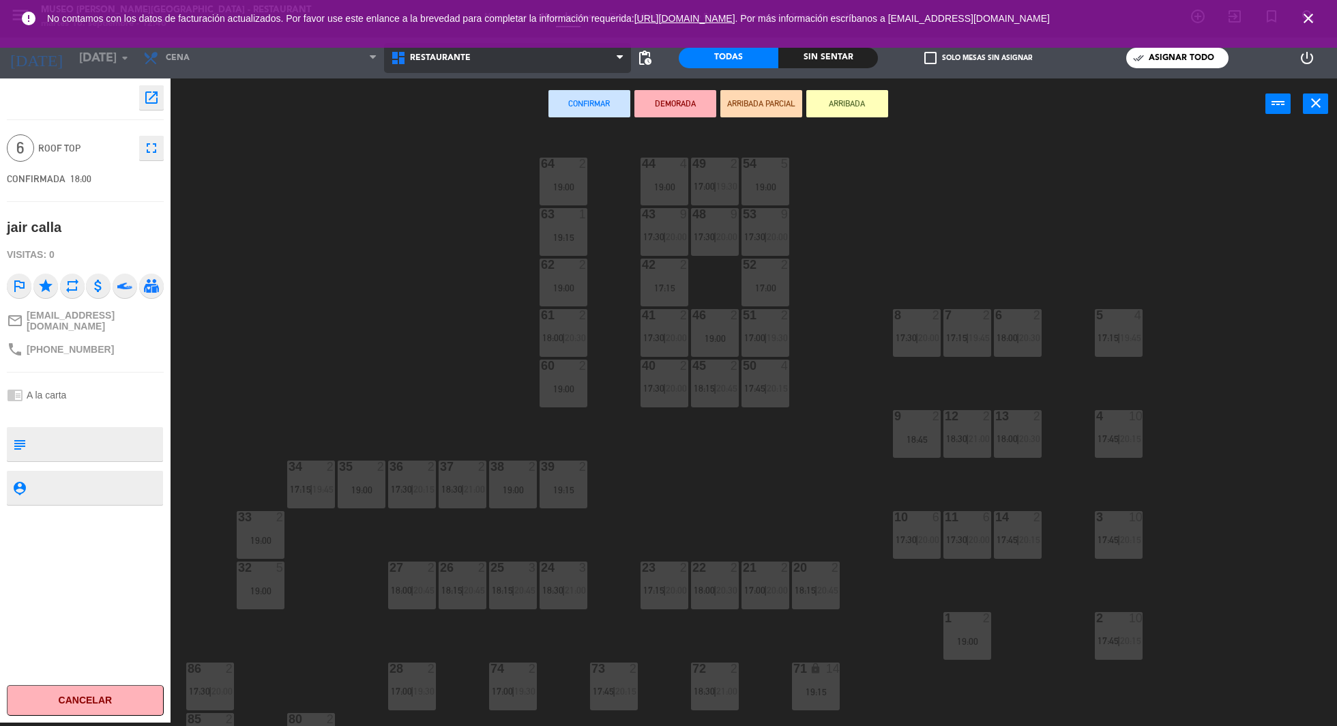
click at [582, 70] on span "Restaurante" at bounding box center [508, 58] width 248 height 30
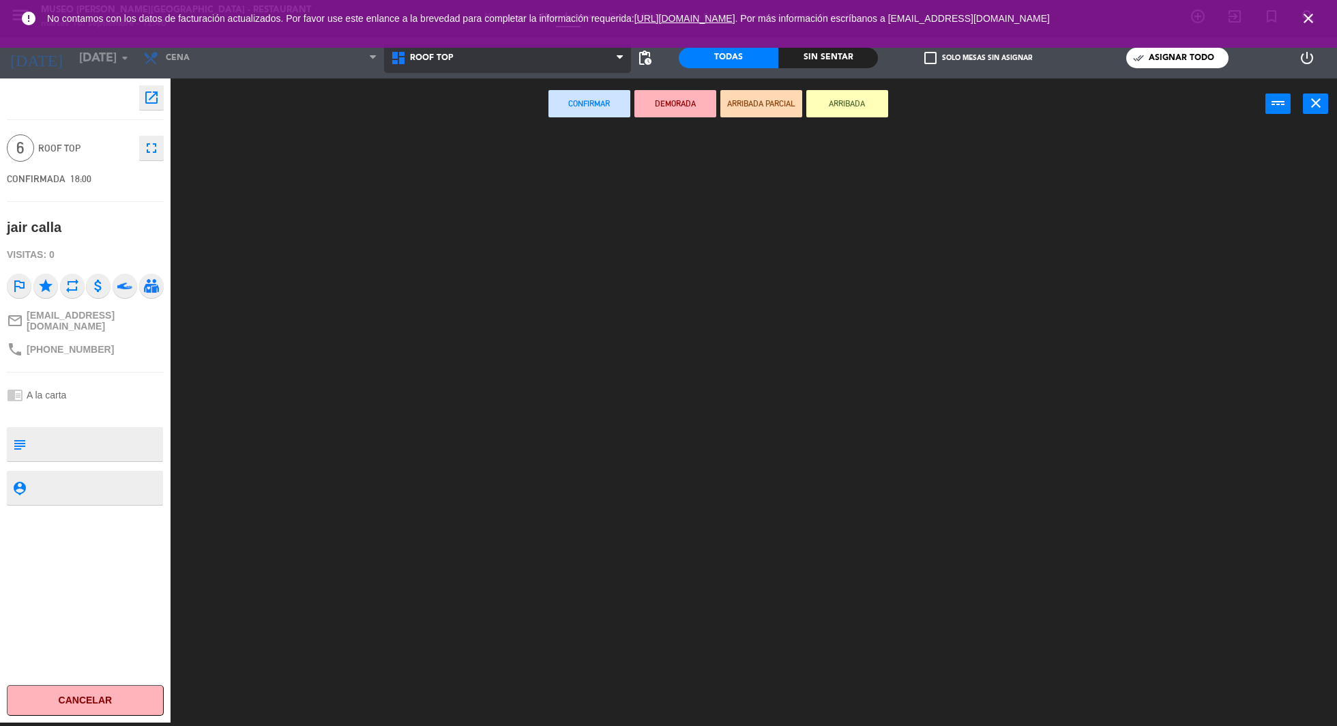
click at [504, 117] on ng-component "menu Museo Larco Café - Restaurant martes 16. septiembre - 12:46 Mis reservas M…" at bounding box center [668, 362] width 1337 height 730
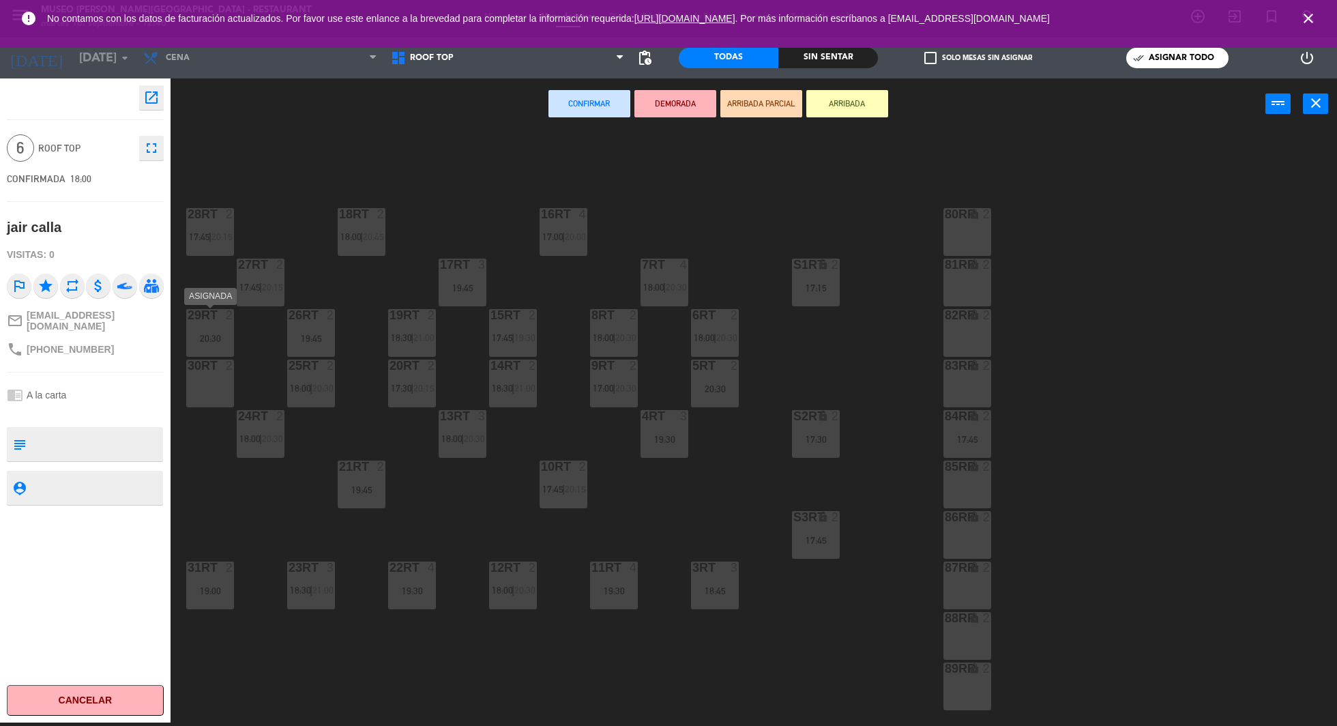
click at [224, 318] on div "2" at bounding box center [233, 315] width 23 height 12
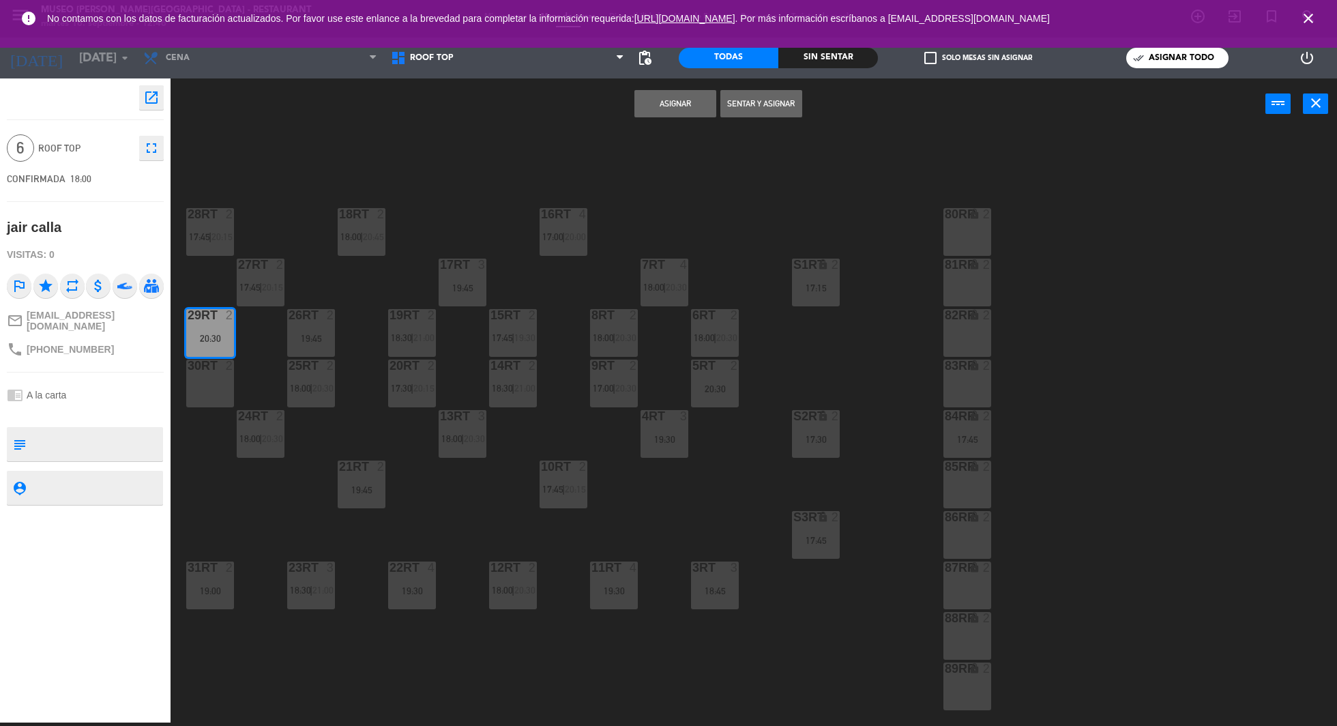
click at [219, 385] on div "30RT 2" at bounding box center [210, 383] width 48 height 48
click at [774, 104] on button "Unir y asignar" at bounding box center [761, 103] width 82 height 27
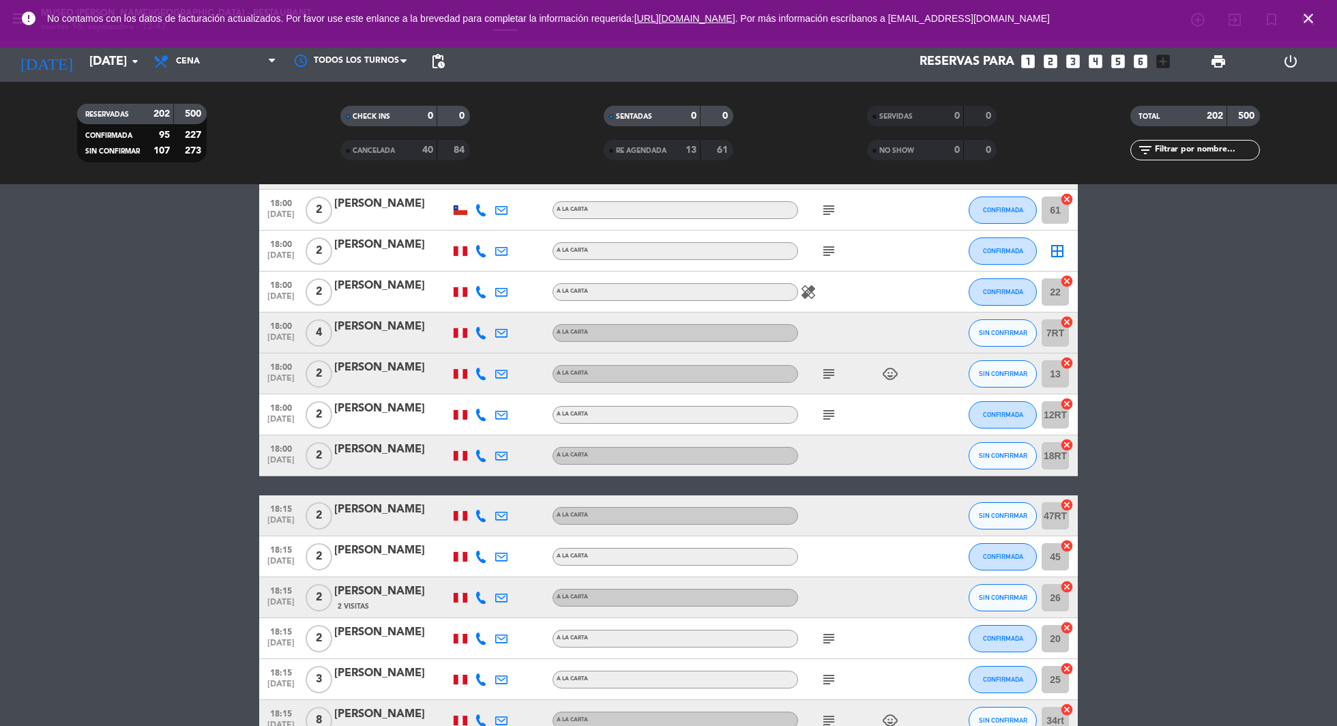
scroll to position [2505, 0]
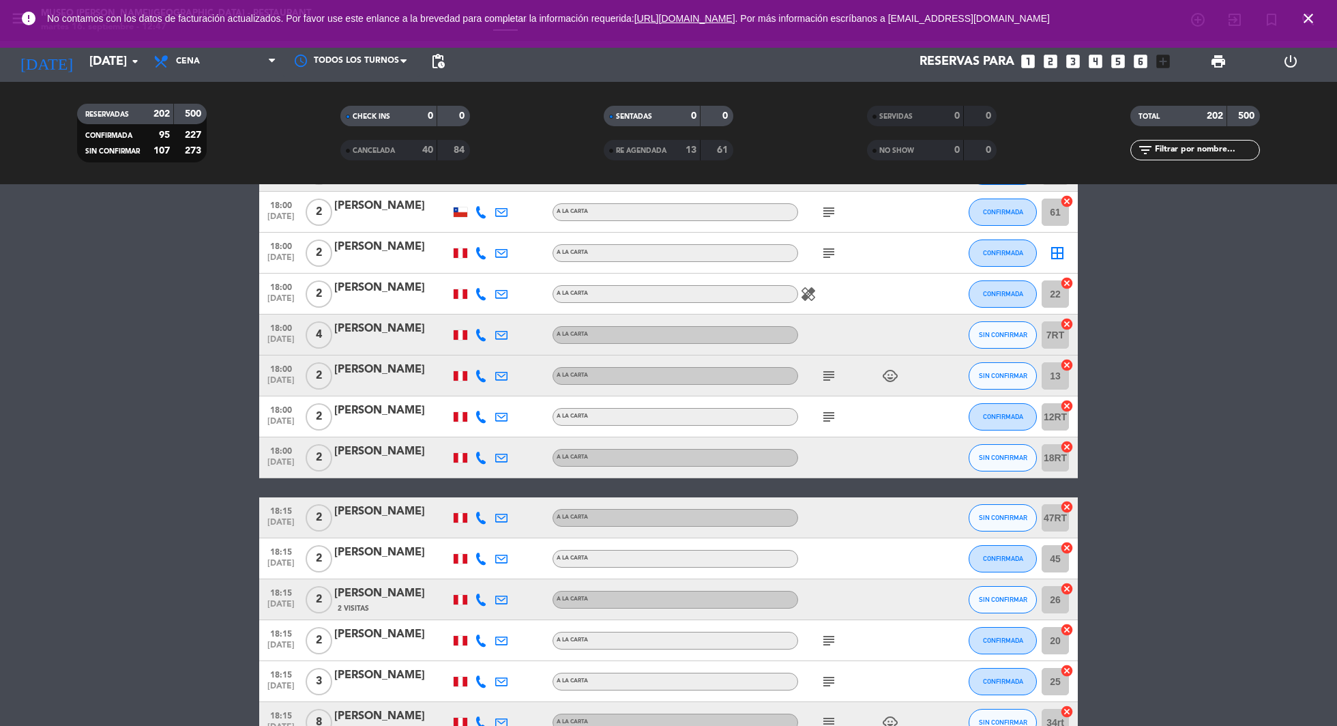
click at [1052, 249] on icon "border_all" at bounding box center [1057, 253] width 16 height 16
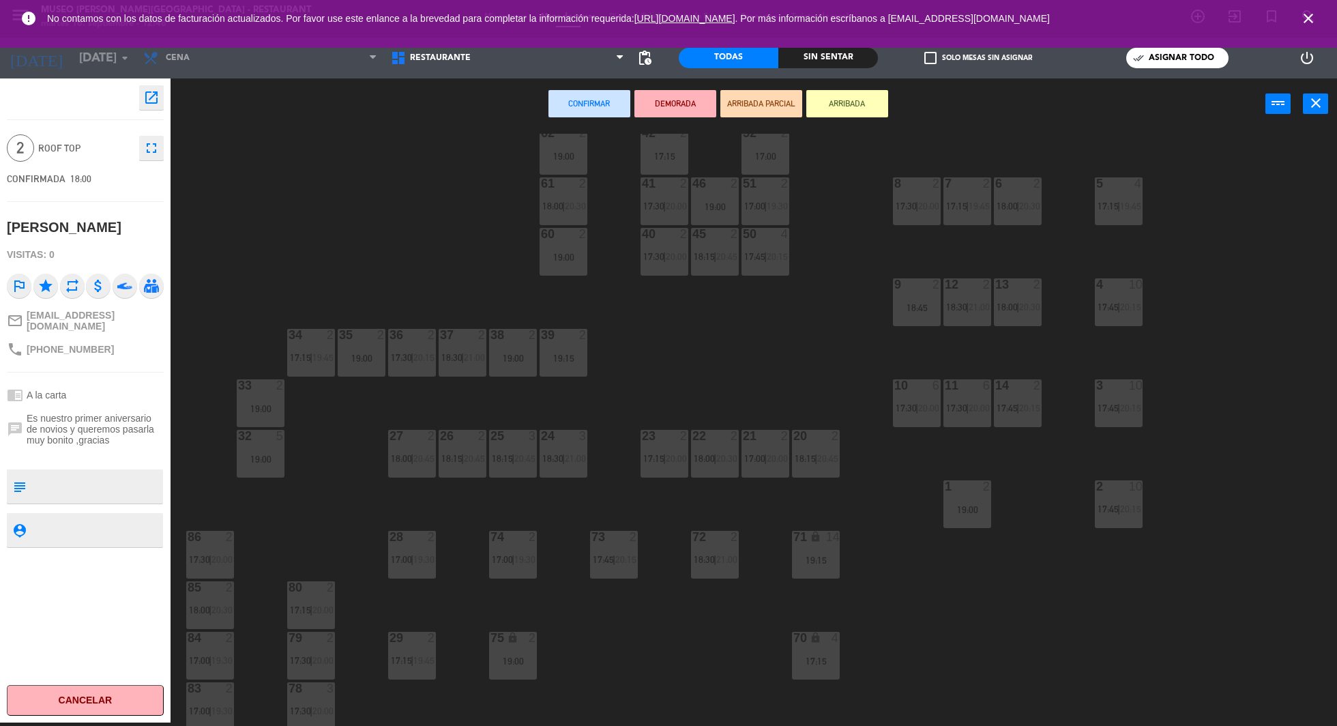
scroll to position [142, 0]
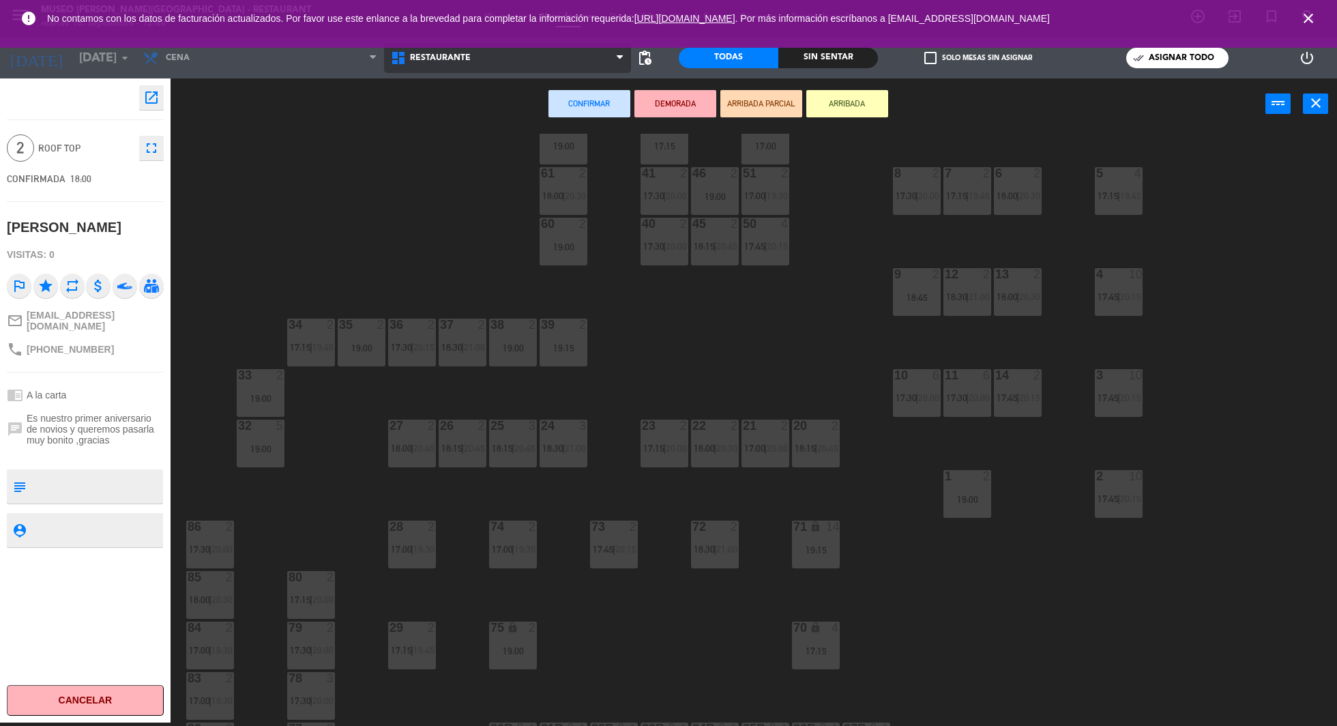
click at [544, 57] on span "Restaurante" at bounding box center [508, 58] width 248 height 30
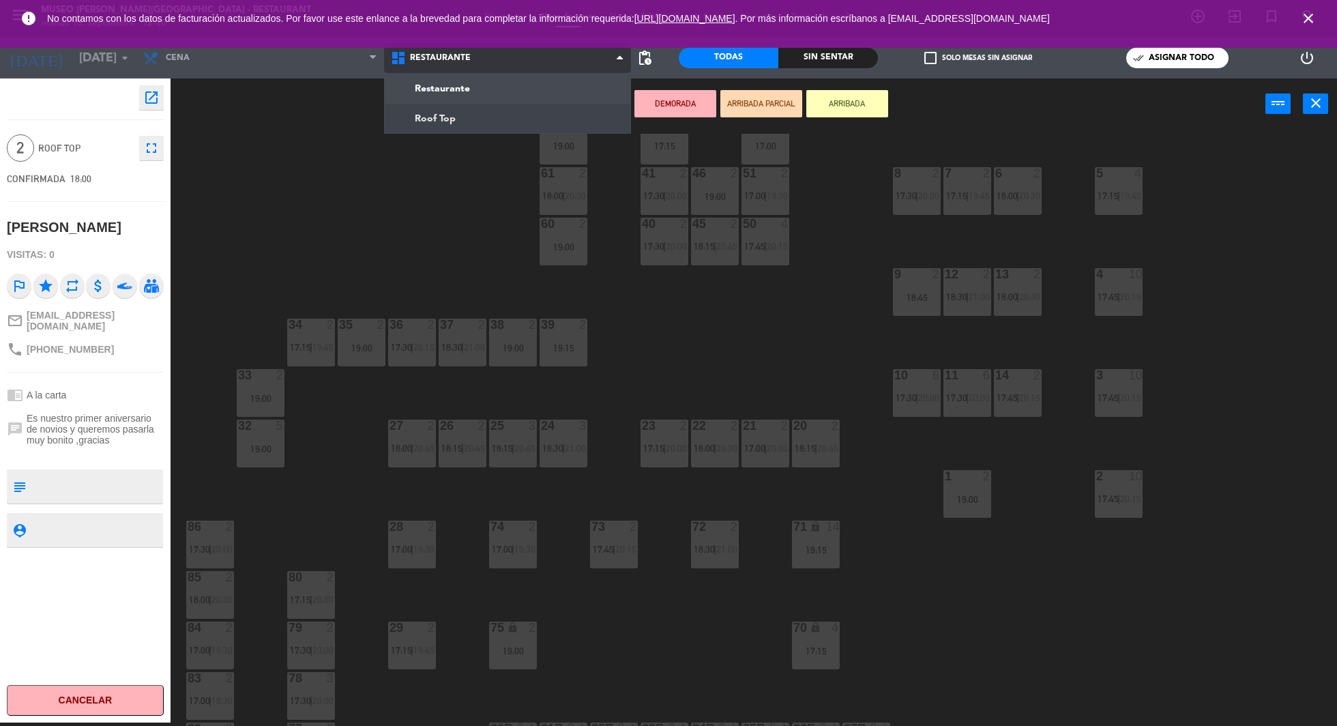
scroll to position [0, 0]
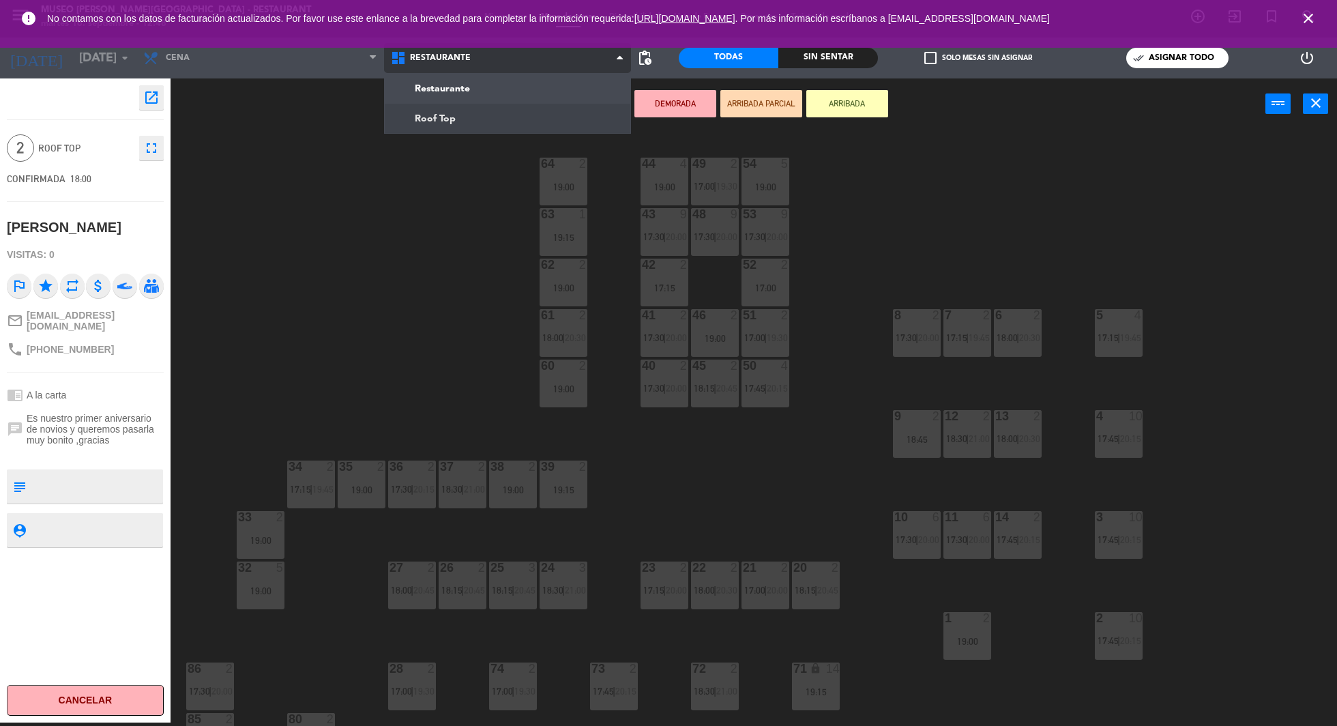
click at [490, 119] on ng-component "menu Museo Larco Café - Restaurant martes 16. septiembre - 12:48 Mis reservas M…" at bounding box center [668, 362] width 1337 height 730
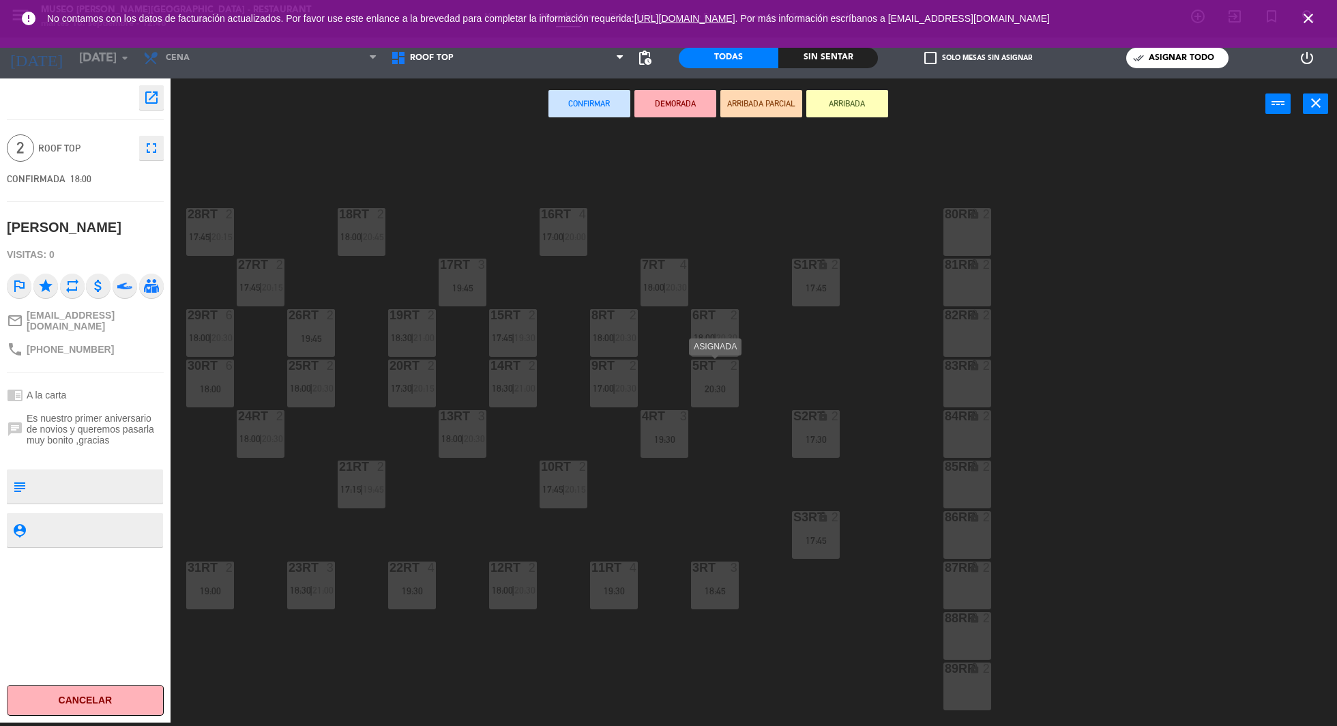
click at [721, 387] on div "20:30" at bounding box center [715, 389] width 48 height 10
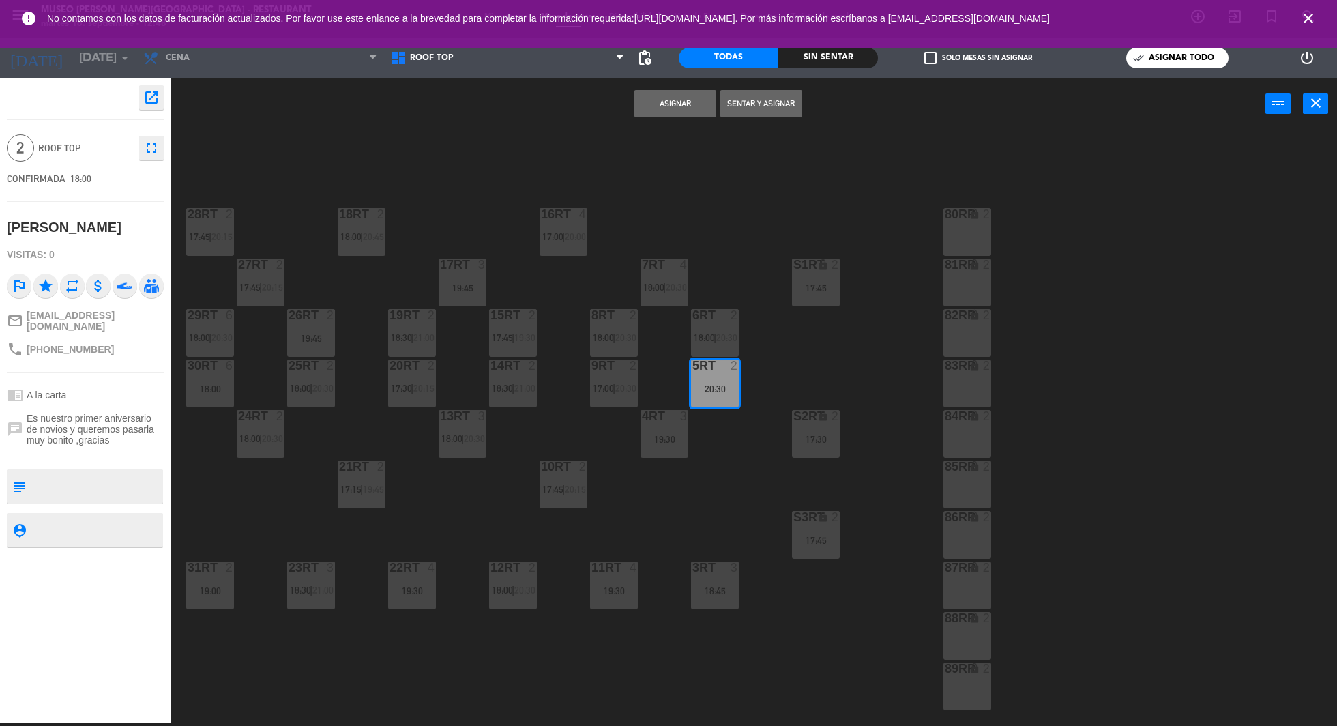
click at [665, 103] on button "Asignar" at bounding box center [675, 103] width 82 height 27
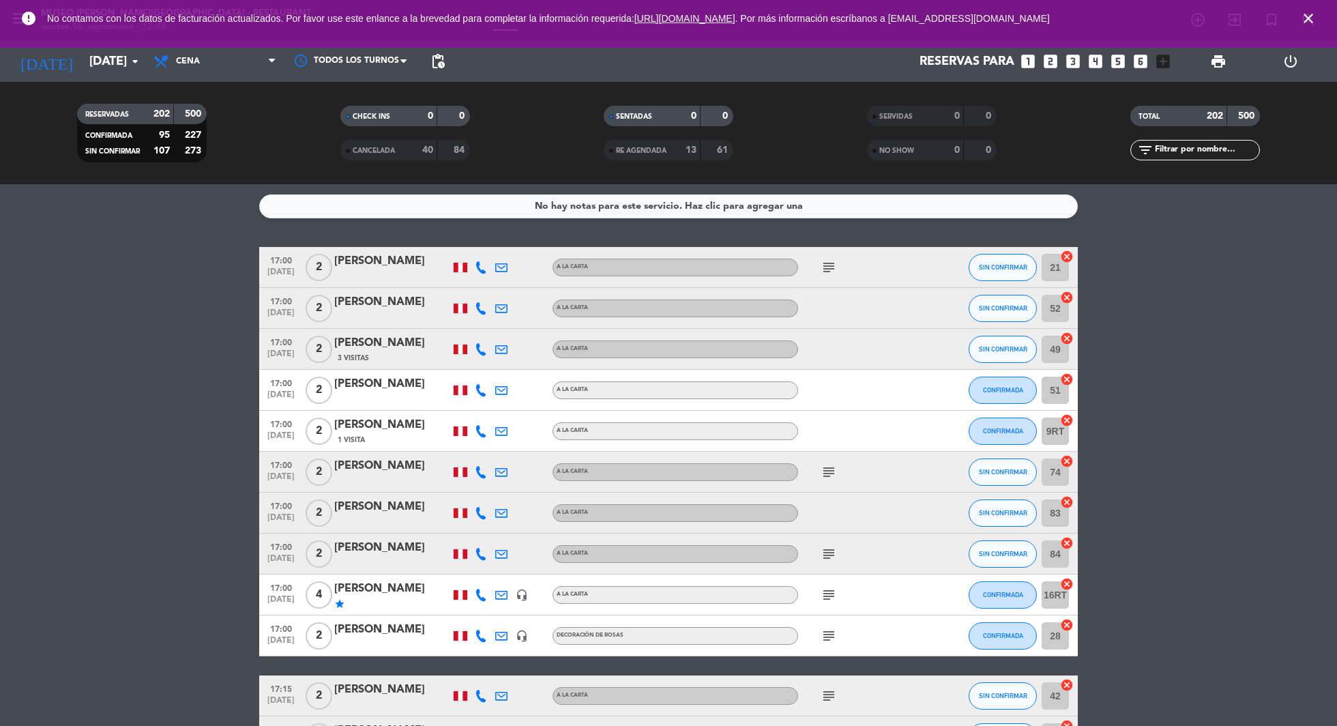
click at [1312, 16] on icon "close" at bounding box center [1308, 18] width 16 height 16
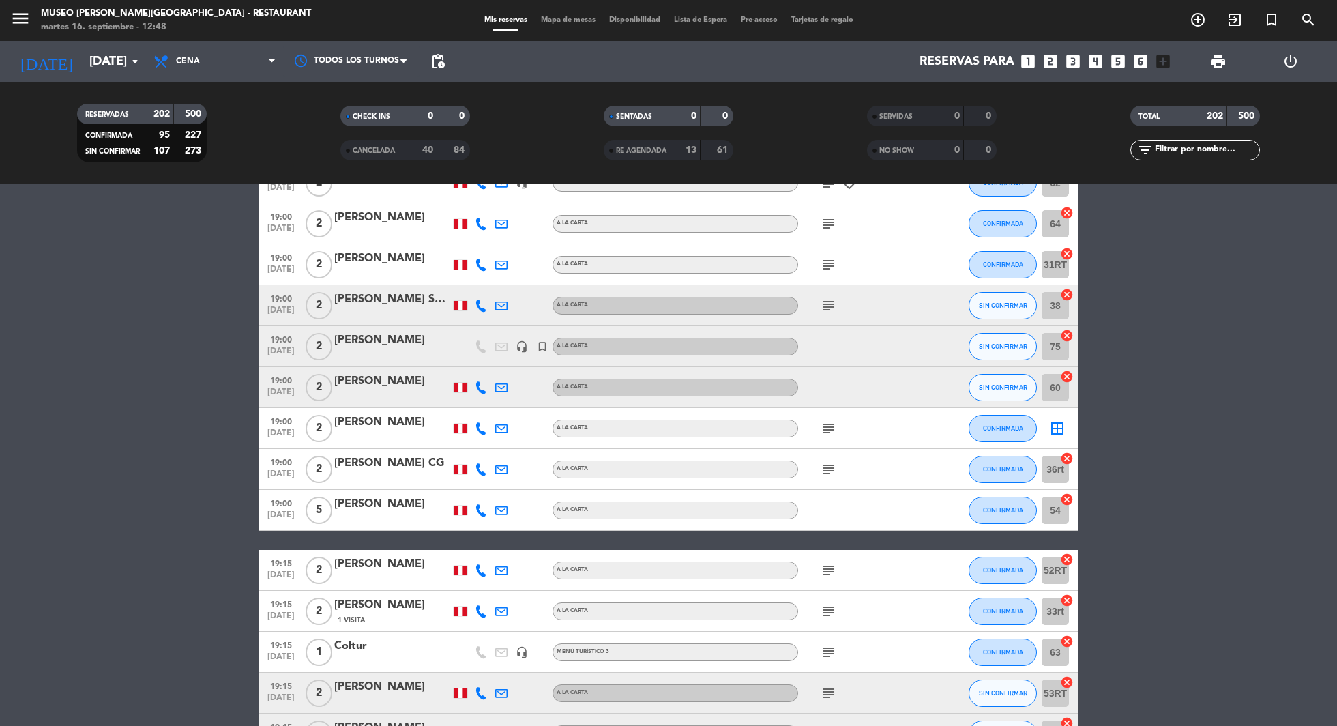
scroll to position [3975, 0]
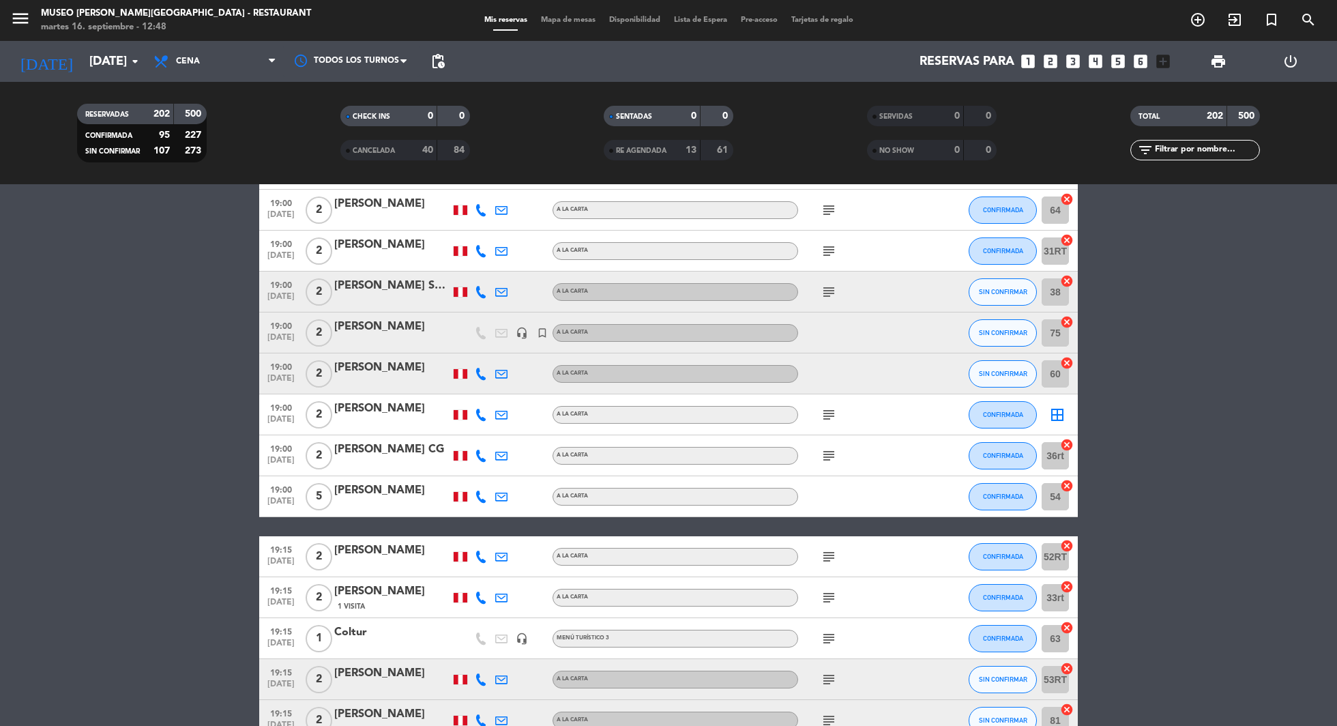
click at [1058, 413] on icon "border_all" at bounding box center [1057, 414] width 16 height 16
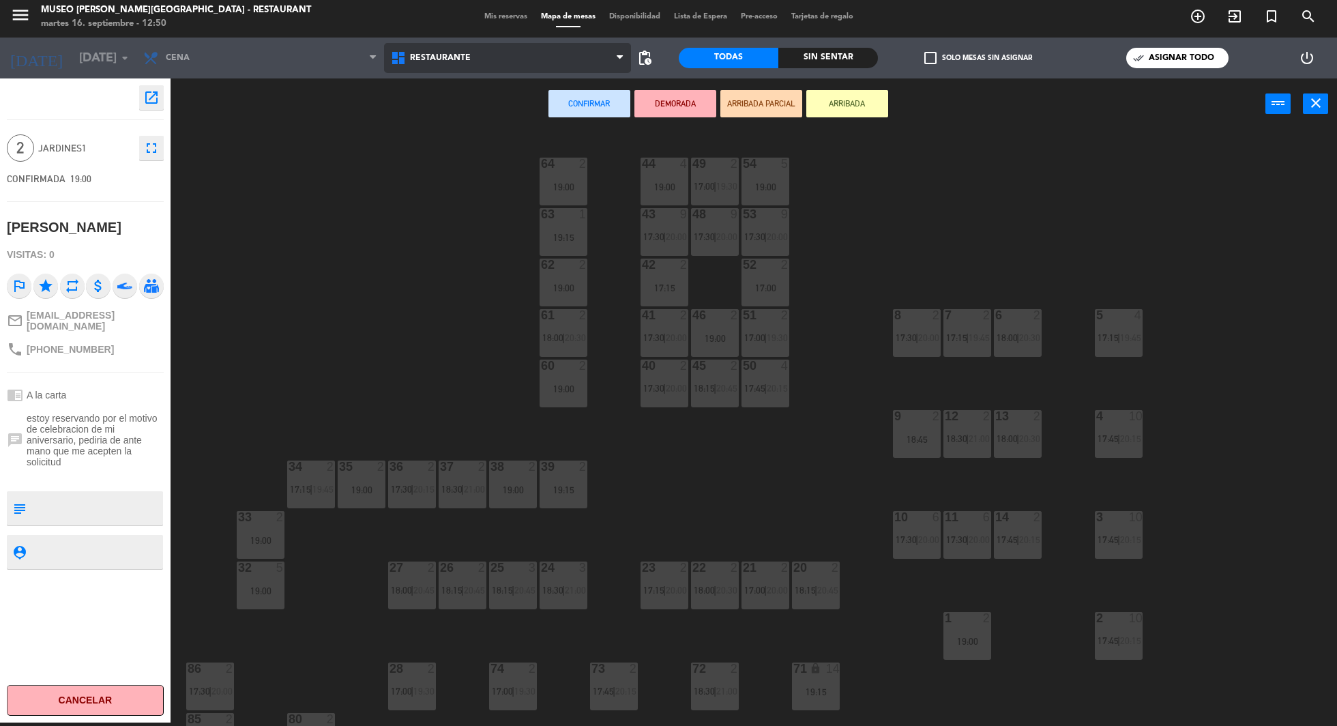
click at [551, 51] on span "Restaurante" at bounding box center [508, 58] width 248 height 30
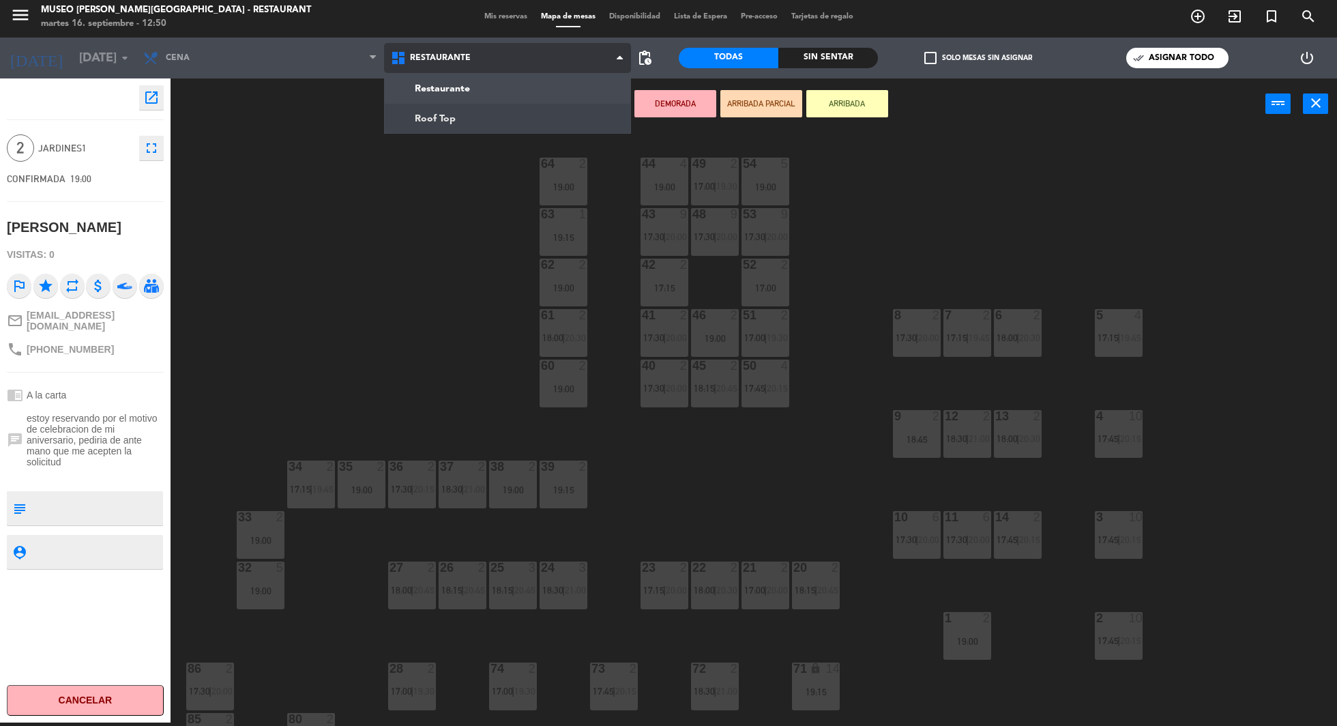
click at [463, 121] on ng-component "menu Museo Larco Café - Restaurant martes 16. septiembre - 12:50 Mis reservas M…" at bounding box center [668, 362] width 1337 height 730
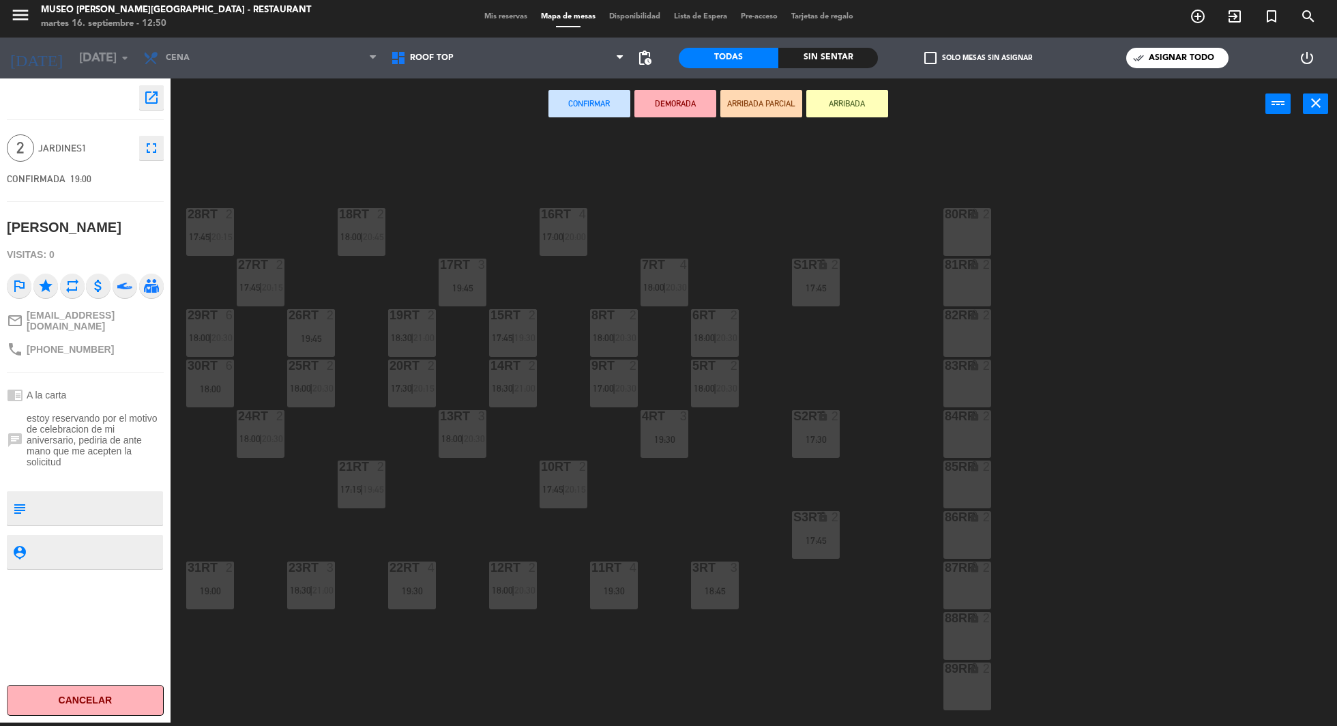
scroll to position [1, 0]
click at [524, 59] on span "Roof Top" at bounding box center [508, 58] width 248 height 30
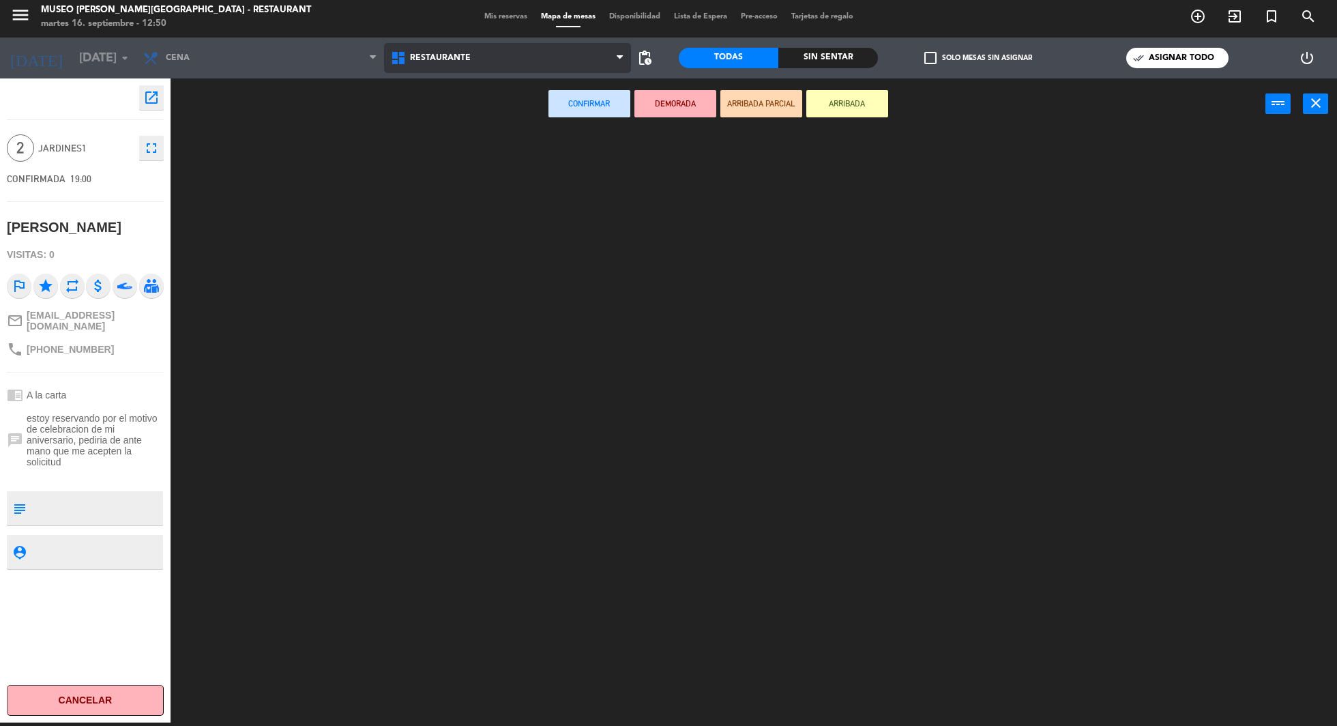
click at [486, 87] on ng-component "menu Museo Larco Café - Restaurant martes 16. septiembre - 12:50 Mis reservas M…" at bounding box center [668, 362] width 1337 height 730
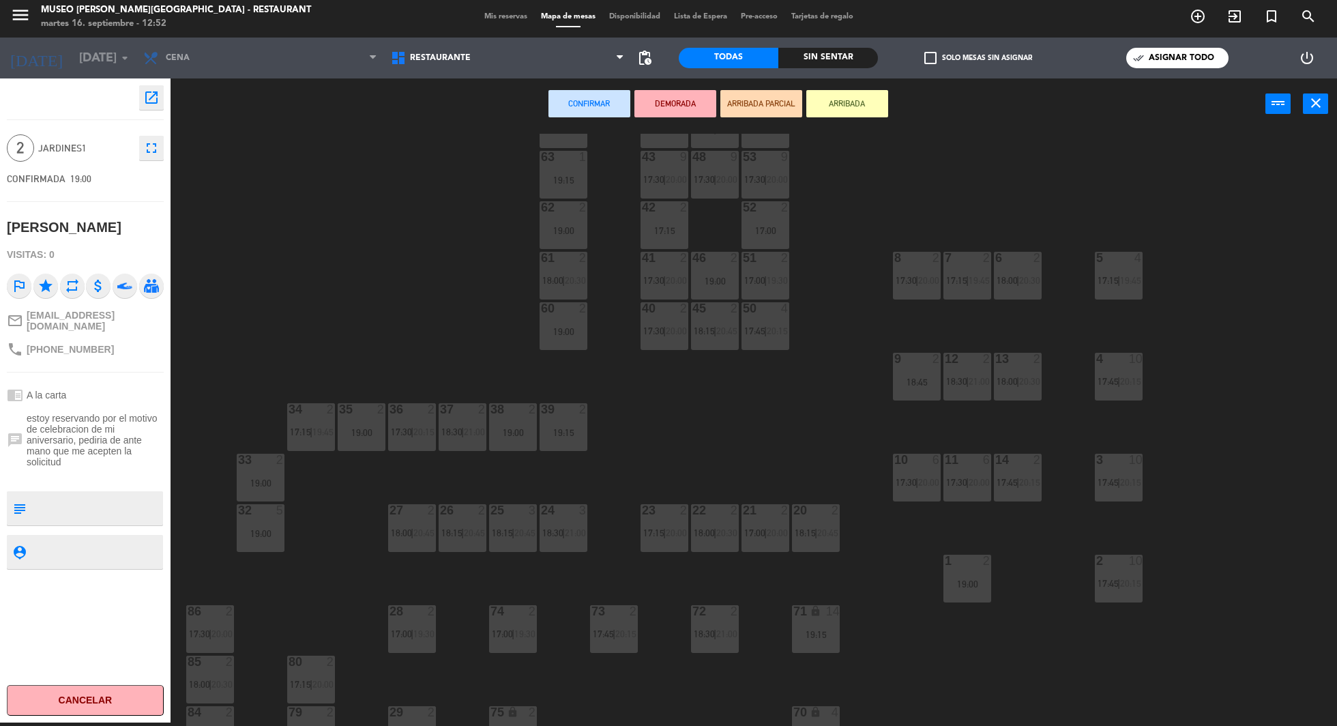
scroll to position [46, 0]
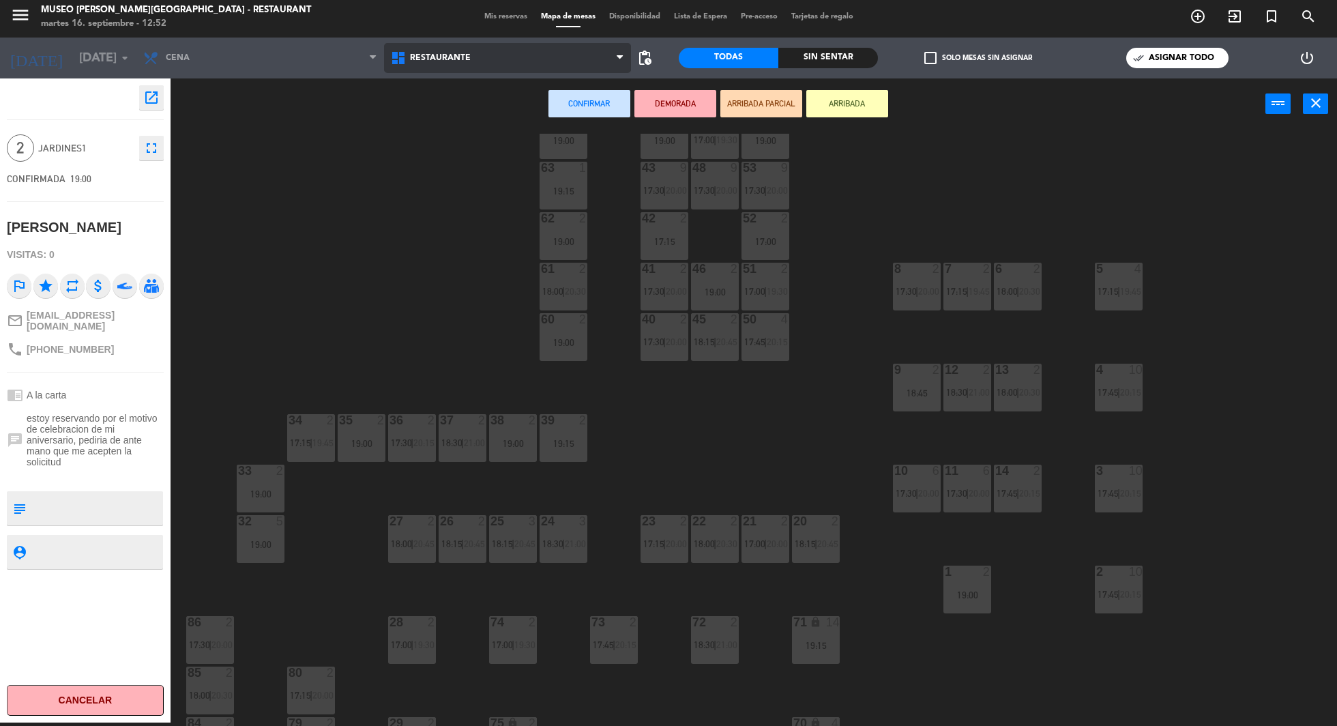
click at [559, 47] on span "Restaurante" at bounding box center [508, 58] width 248 height 30
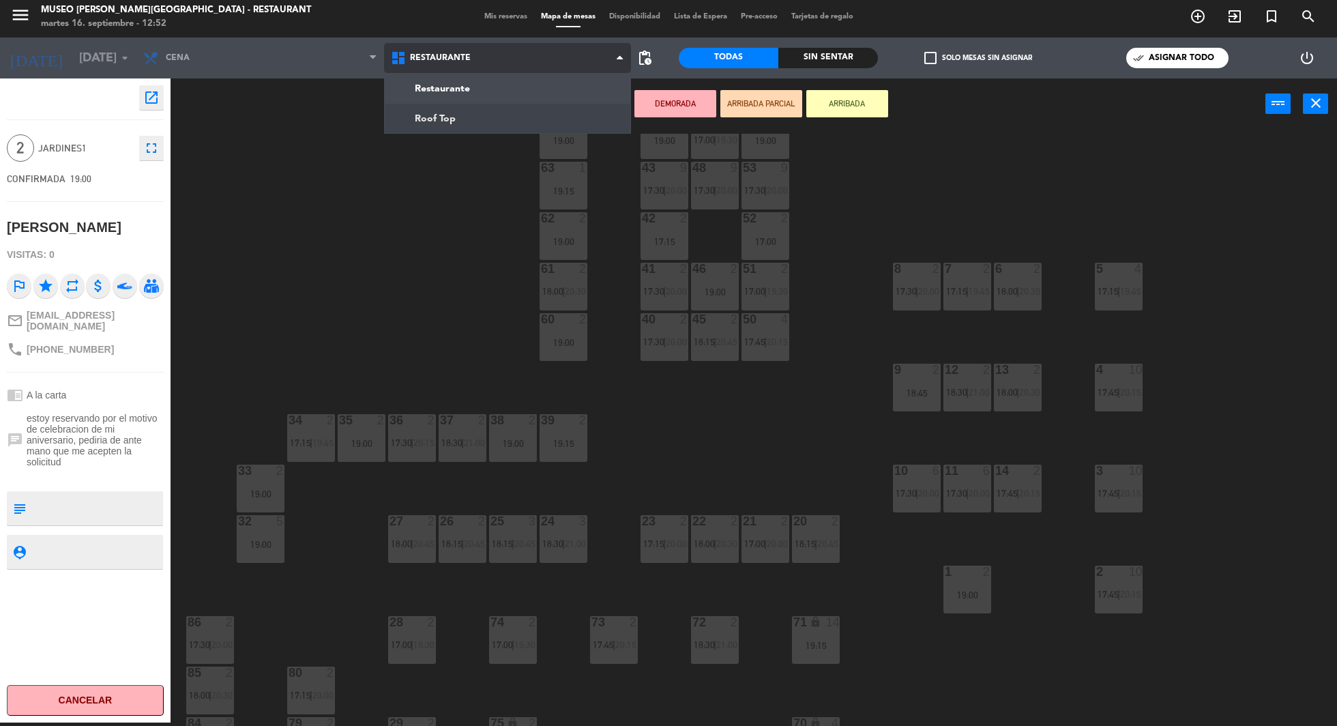
scroll to position [0, 0]
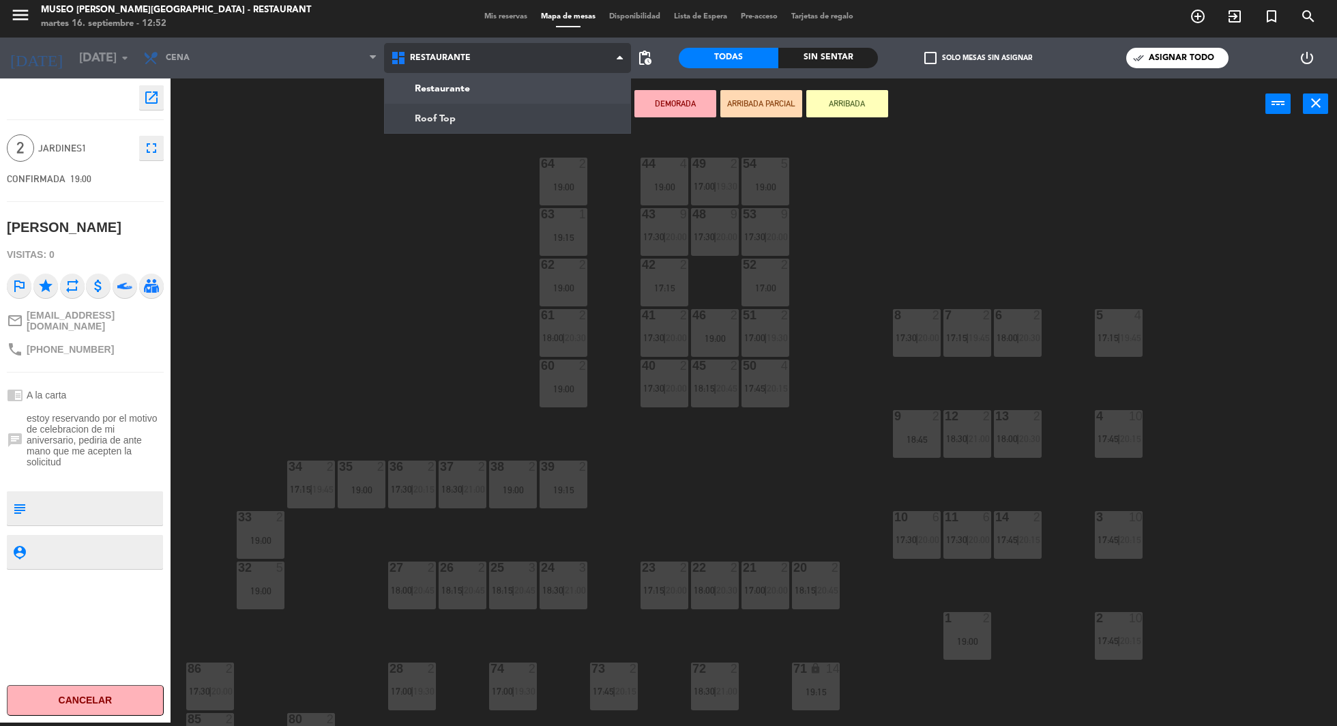
click at [501, 119] on ng-component "menu Museo Larco Café - Restaurant martes 16. septiembre - 12:52 Mis reservas M…" at bounding box center [668, 362] width 1337 height 730
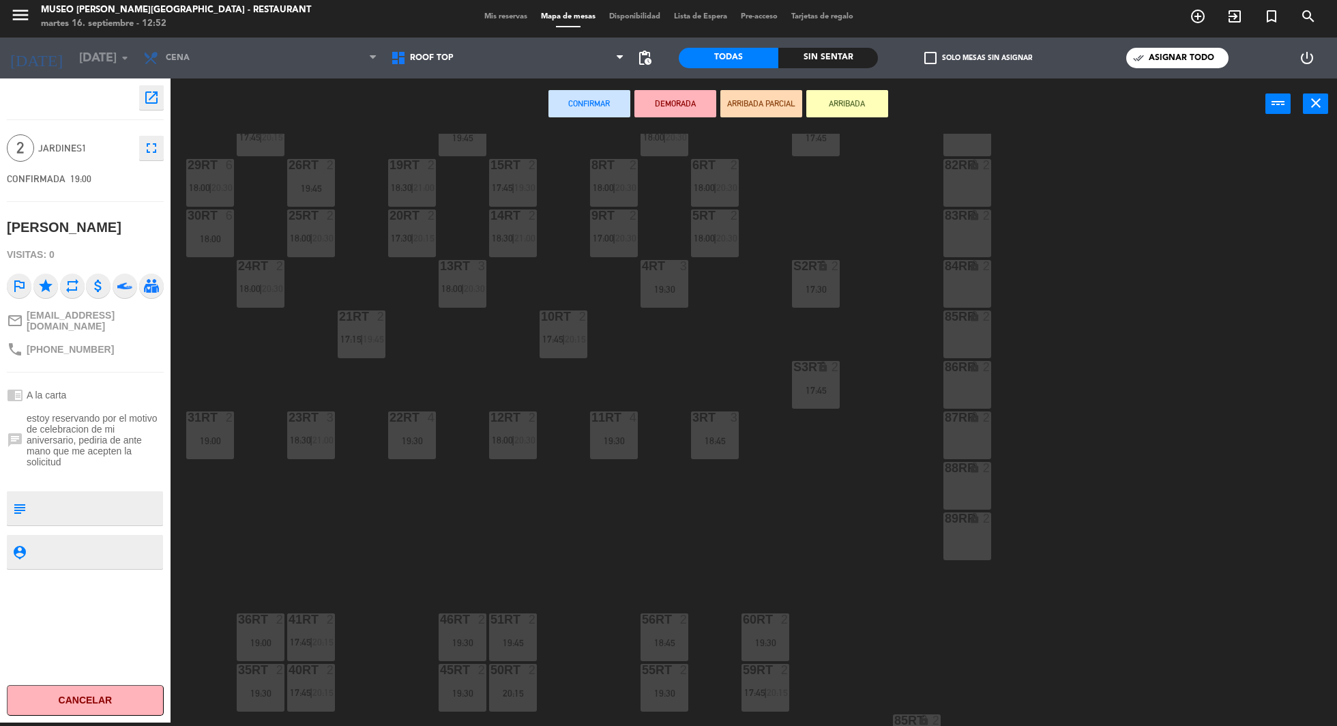
scroll to position [40, 0]
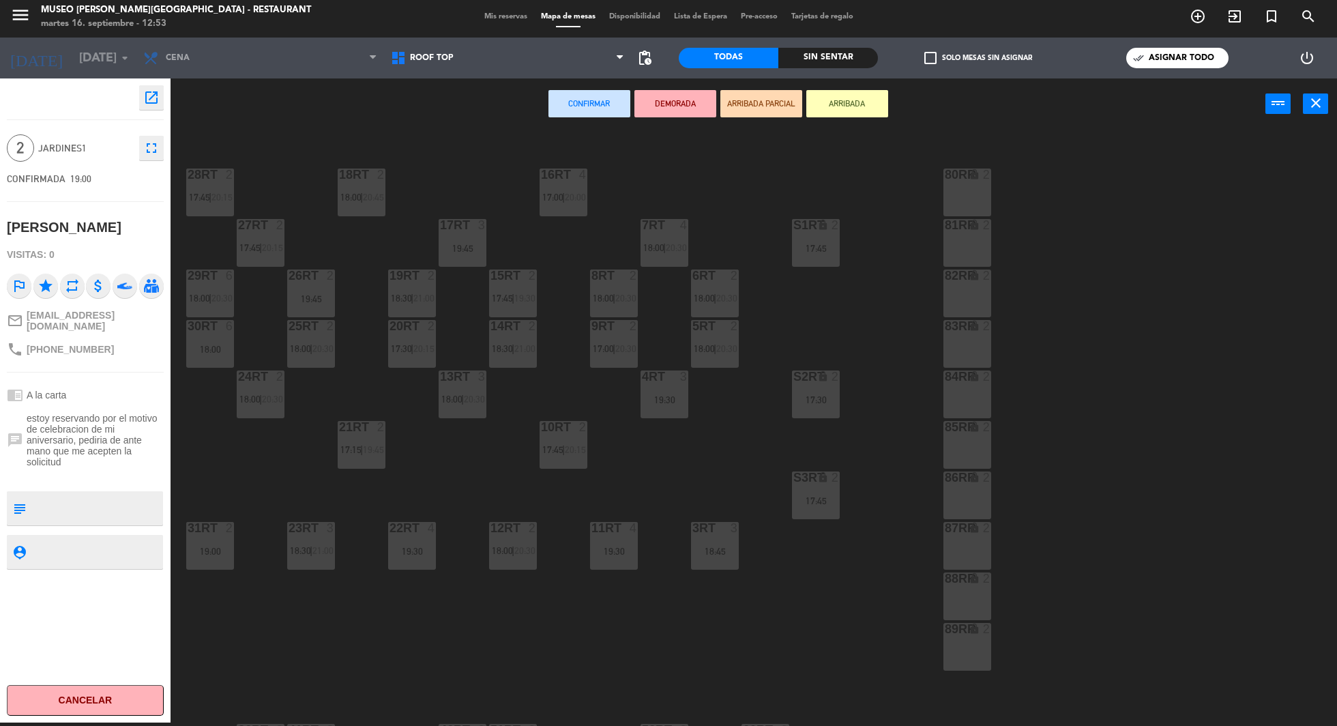
click at [975, 209] on div "80RR lock 2" at bounding box center [967, 192] width 48 height 48
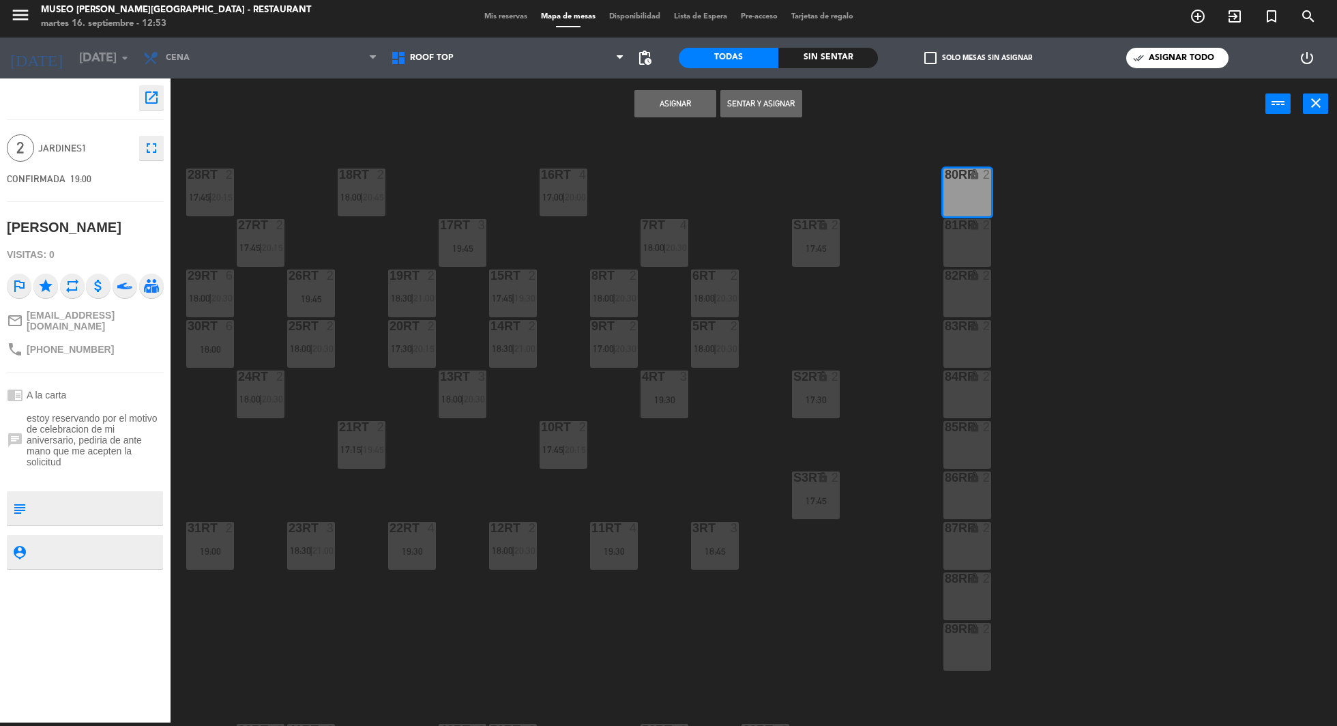
click at [674, 111] on button "Asignar" at bounding box center [675, 103] width 82 height 27
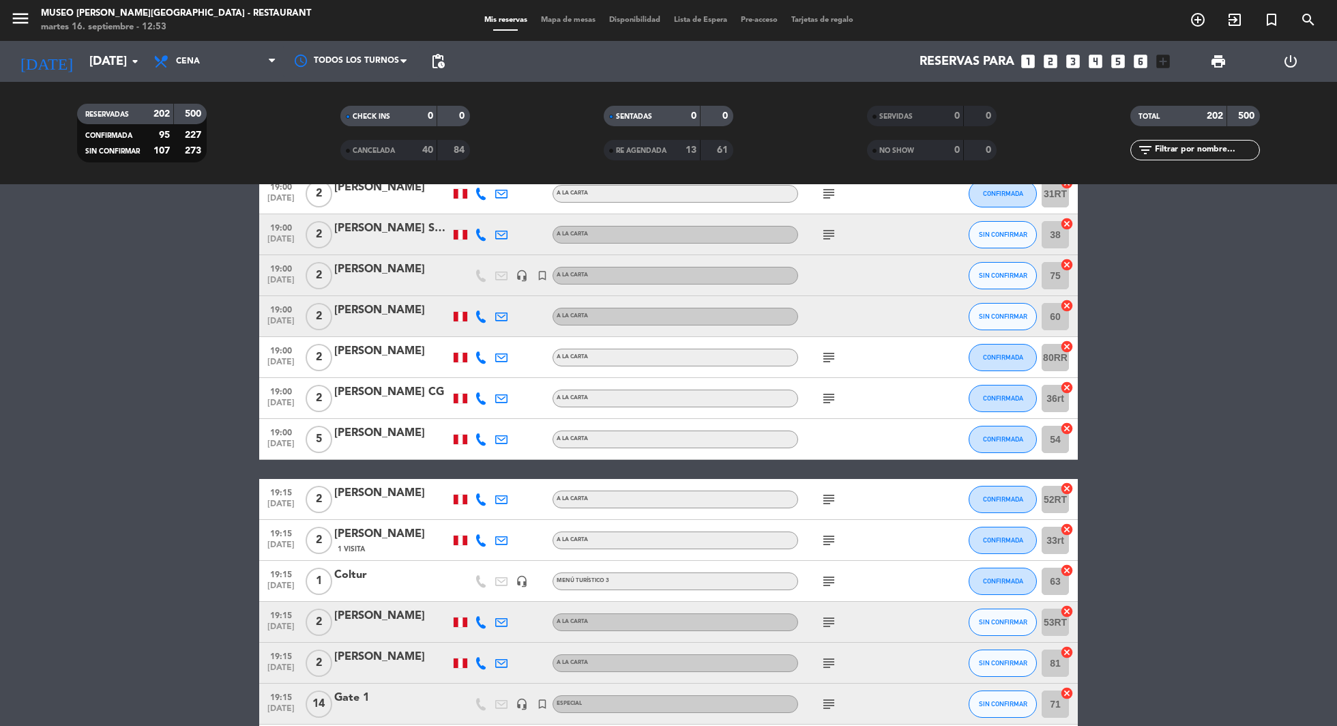
scroll to position [4027, 0]
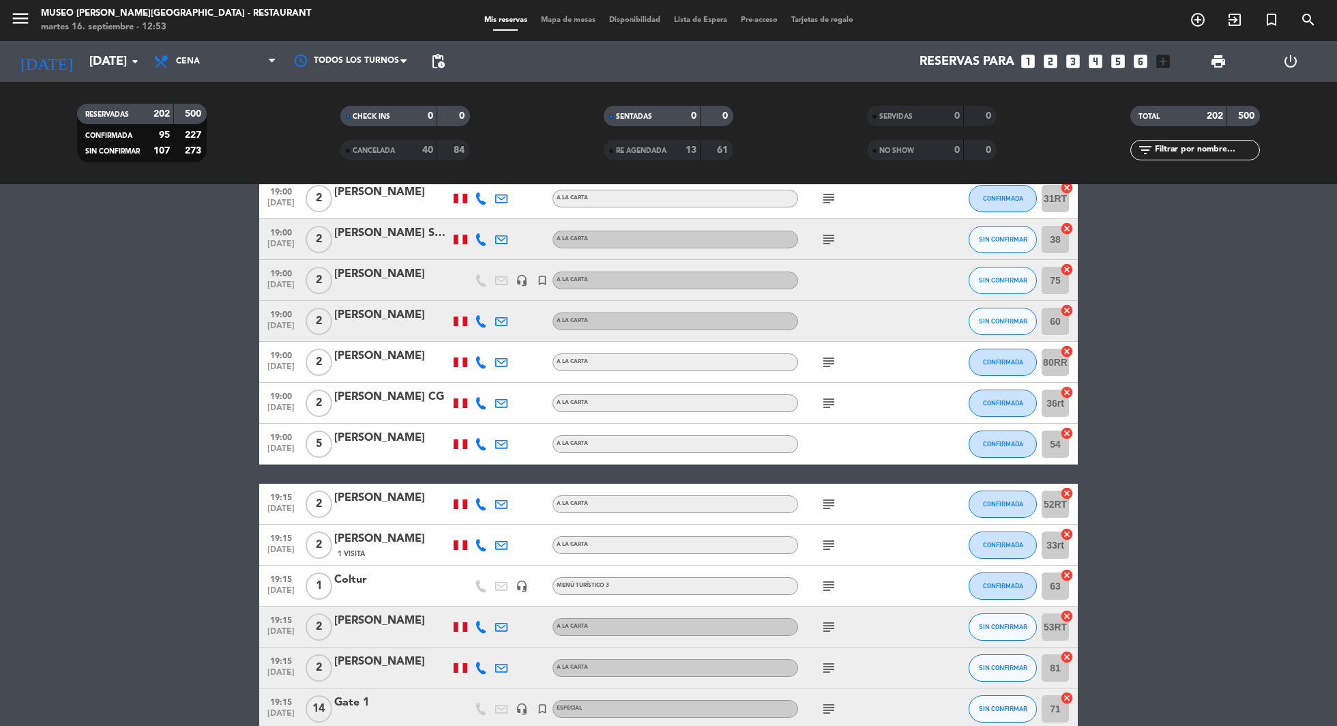
click at [393, 348] on div "[PERSON_NAME]" at bounding box center [392, 356] width 116 height 18
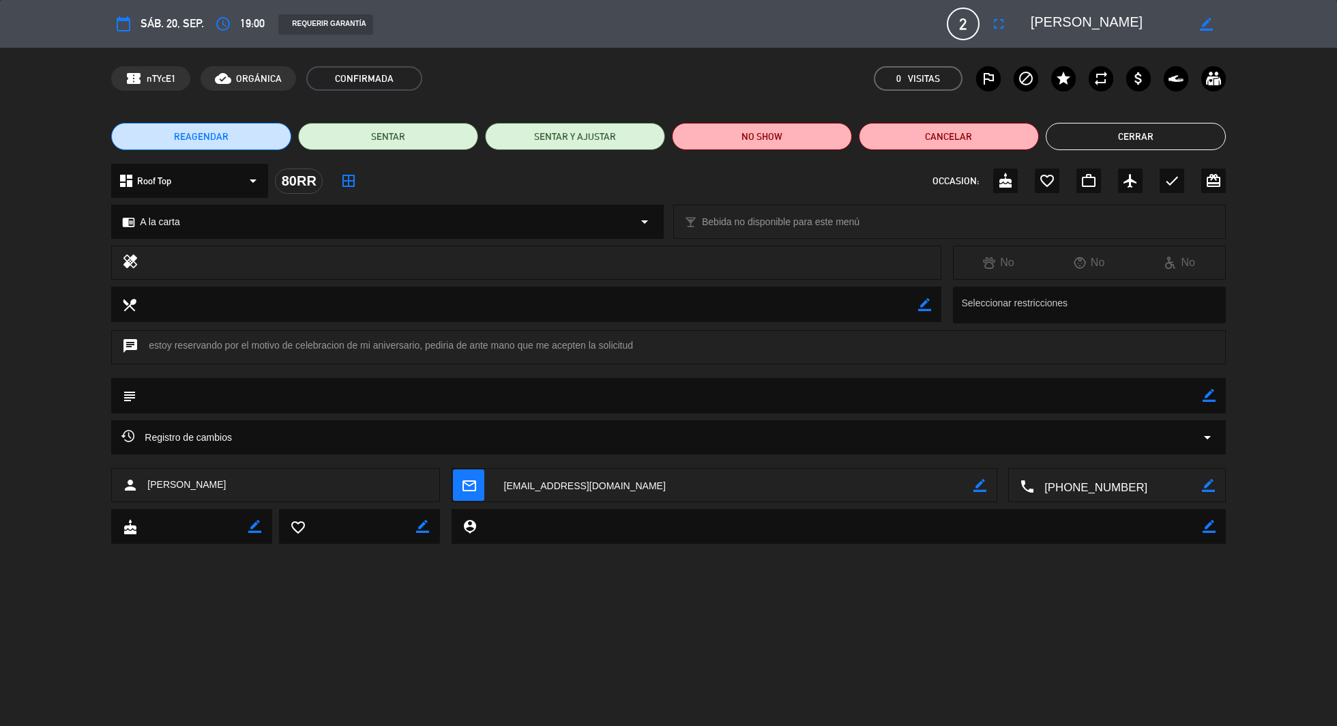
click at [1153, 128] on button "Cerrar" at bounding box center [1135, 136] width 180 height 27
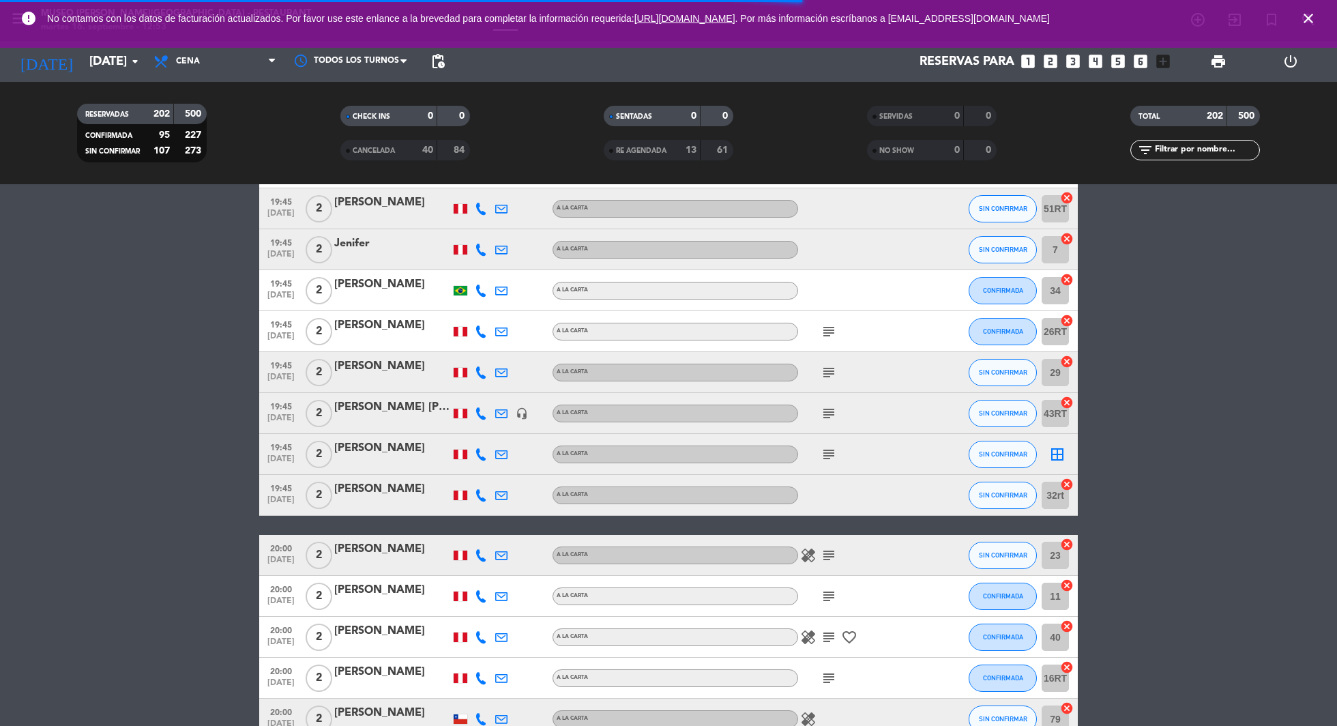
scroll to position [5555, 0]
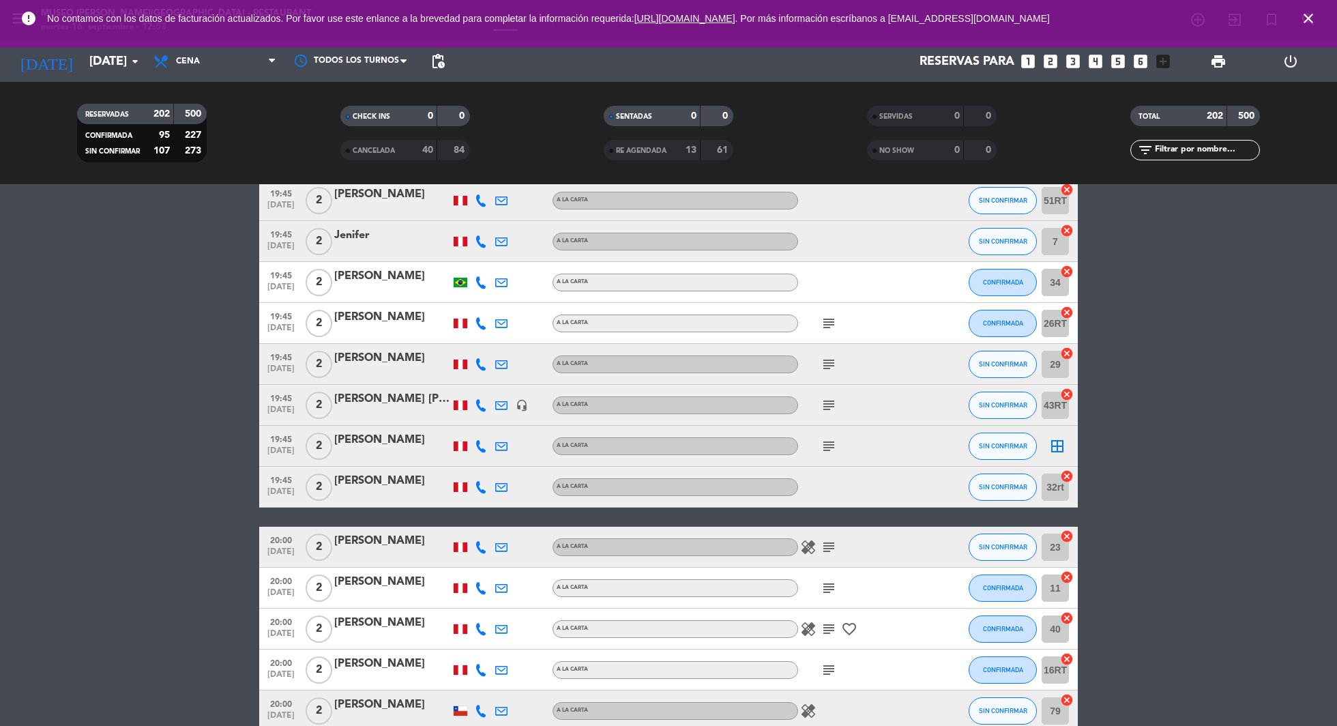
click at [1052, 449] on icon "border_all" at bounding box center [1057, 446] width 16 height 16
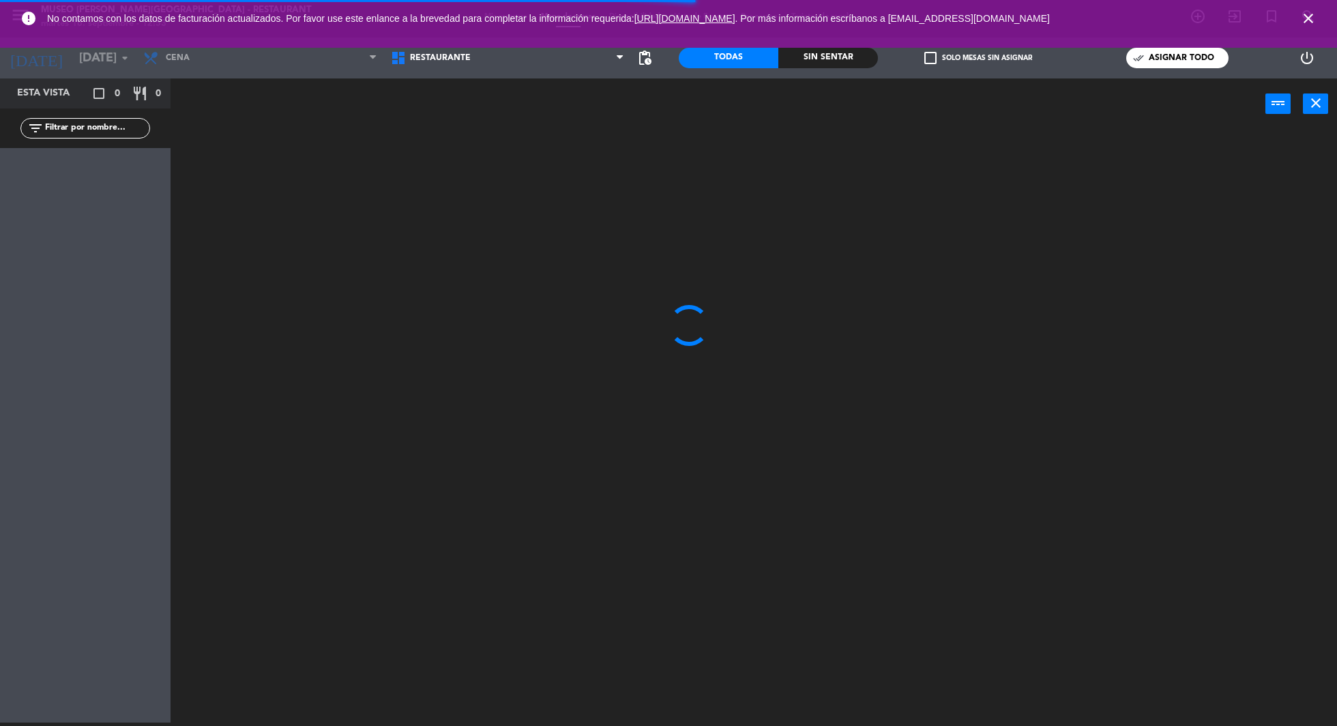
click at [1313, 22] on icon "close" at bounding box center [1308, 18] width 16 height 16
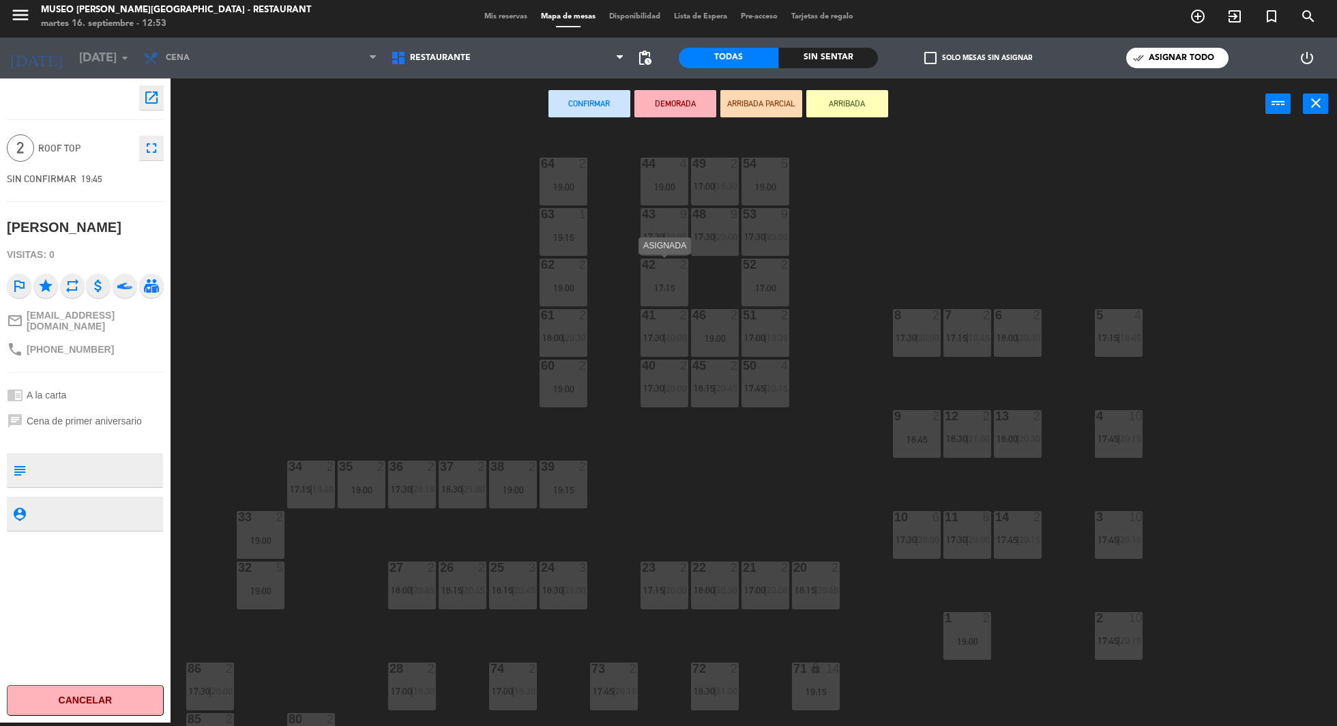
click at [664, 273] on div "42 2 17:15" at bounding box center [664, 282] width 48 height 48
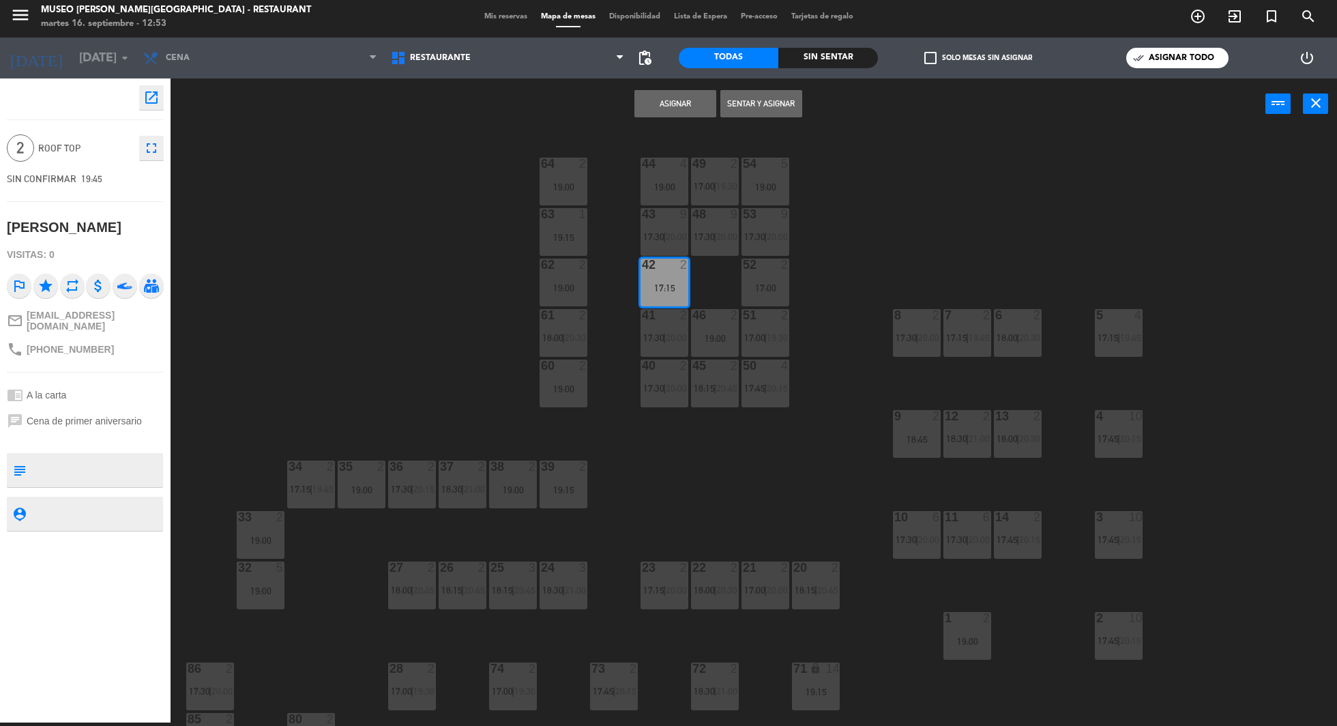
click at [664, 273] on div "42 2 17:15" at bounding box center [664, 282] width 48 height 48
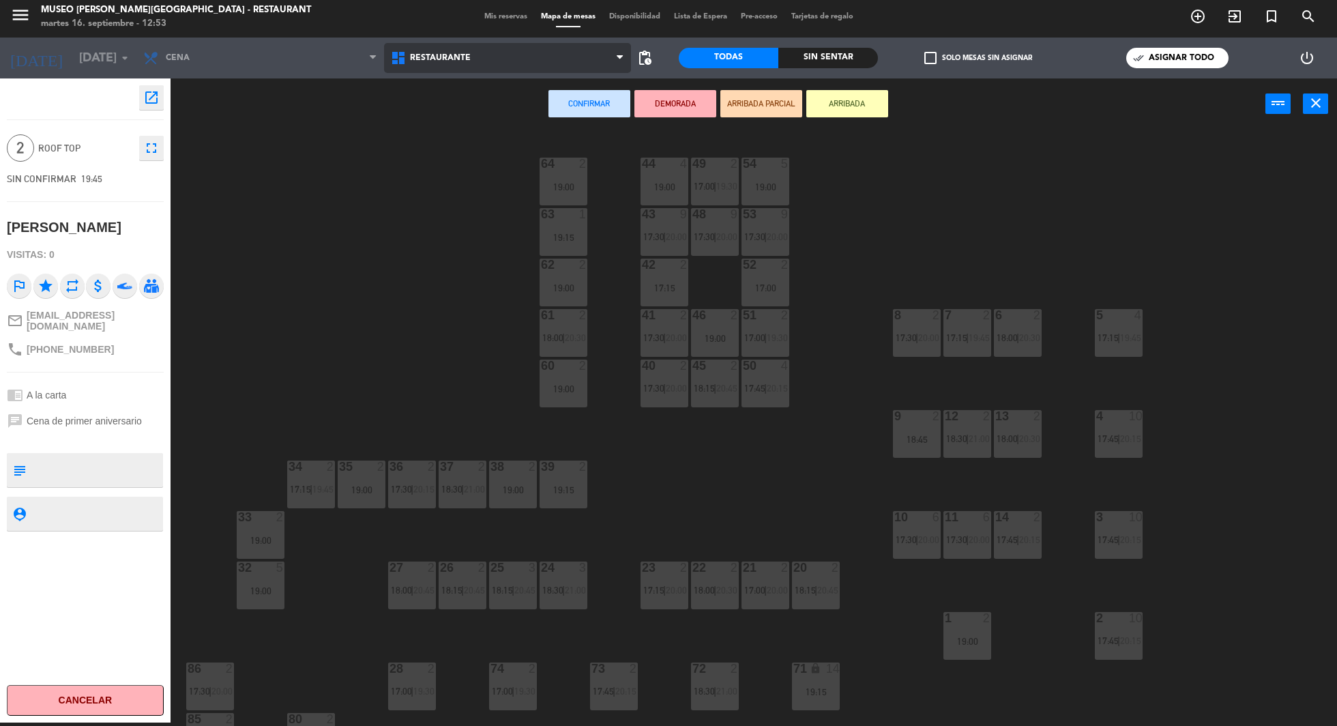
click at [554, 57] on span "Restaurante" at bounding box center [508, 58] width 248 height 30
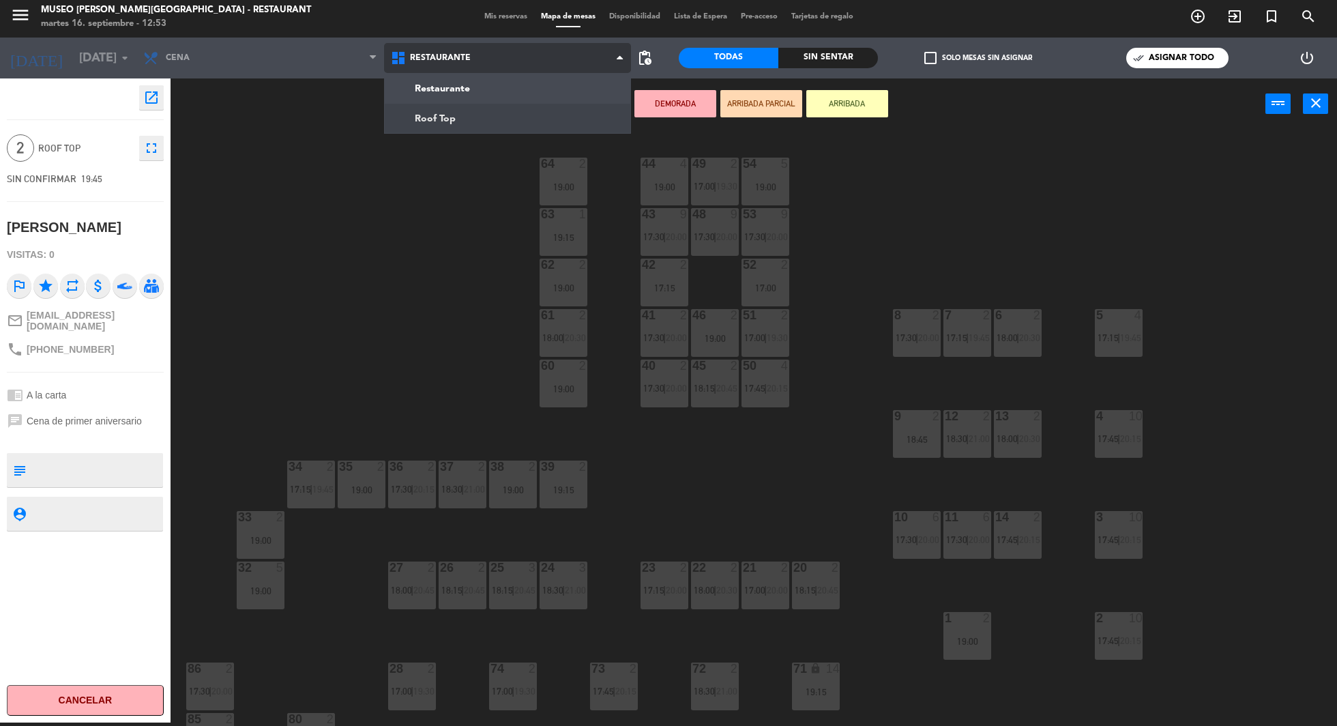
click at [494, 116] on ng-component "menu Museo Larco Café - Restaurant martes 16. septiembre - 12:53 Mis reservas M…" at bounding box center [668, 362] width 1337 height 730
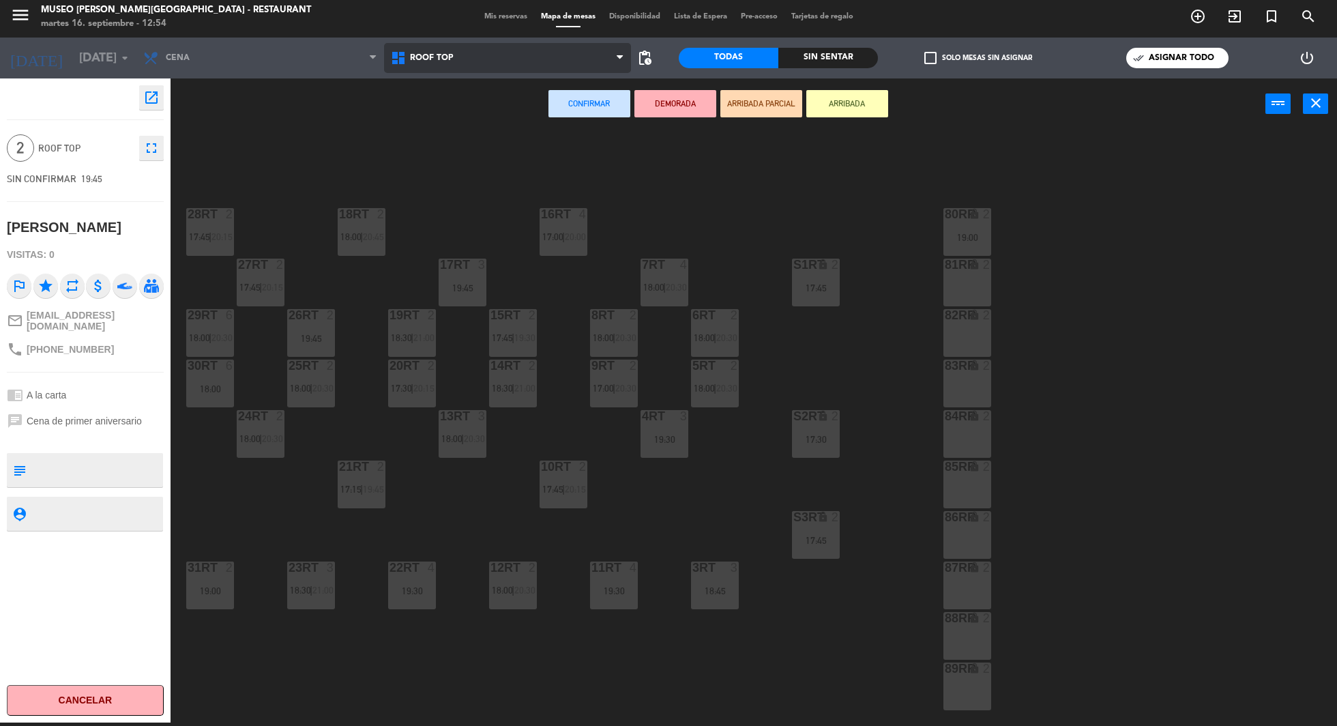
click at [462, 59] on span "Roof Top" at bounding box center [508, 58] width 248 height 30
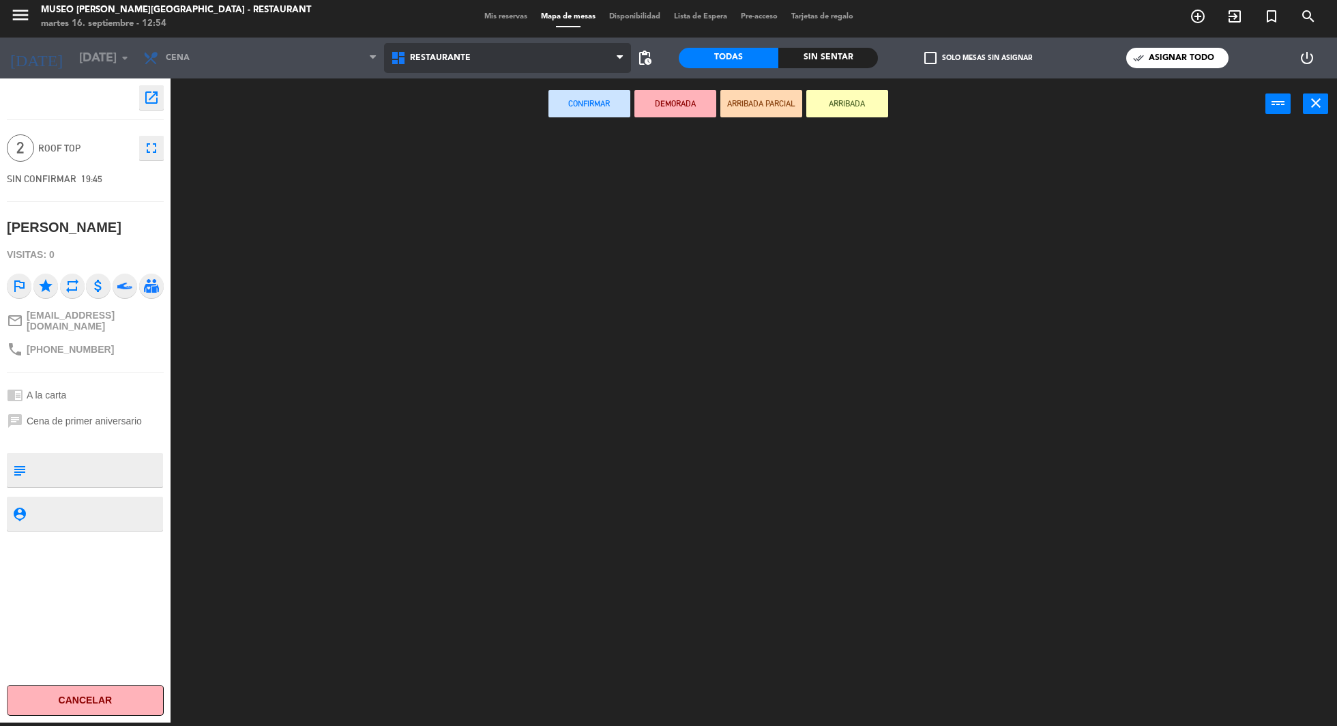
click at [460, 80] on ng-component "menu Museo Larco Café - Restaurant martes 16. septiembre - 12:54 Mis reservas M…" at bounding box center [668, 362] width 1337 height 730
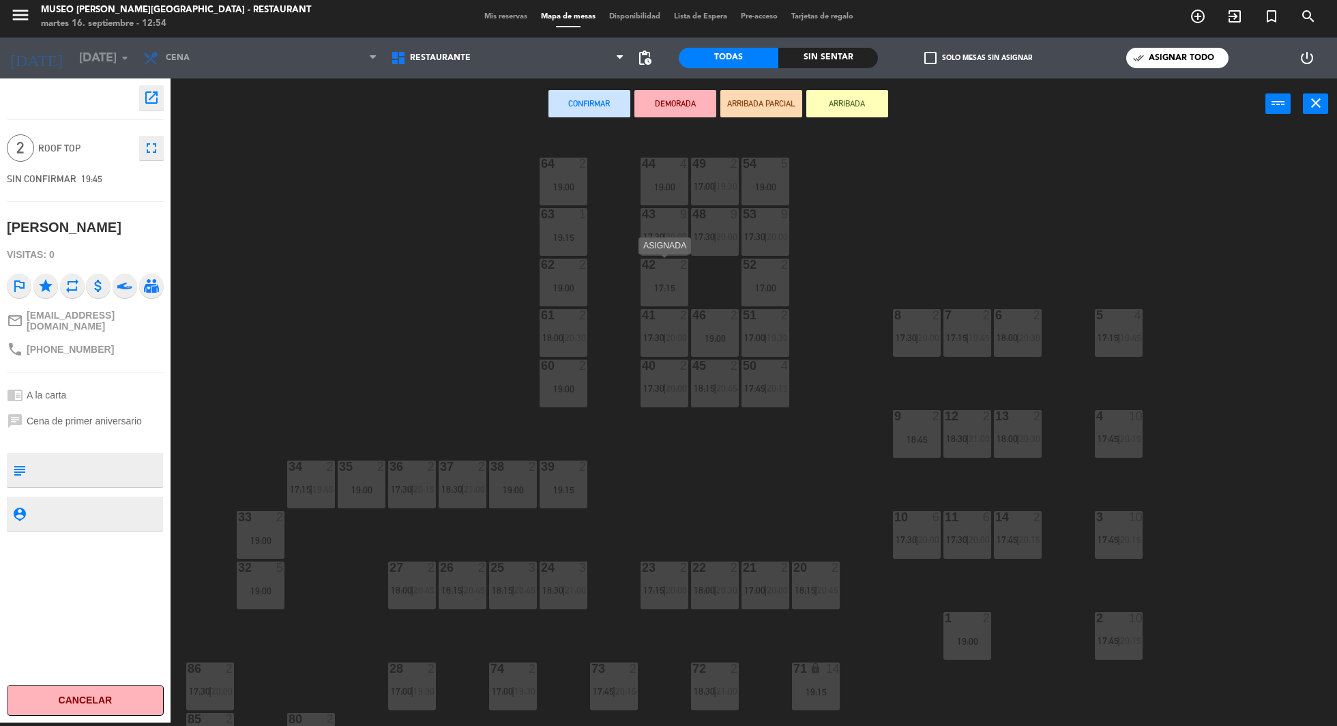
click at [670, 279] on div "42 2 17:15" at bounding box center [664, 282] width 48 height 48
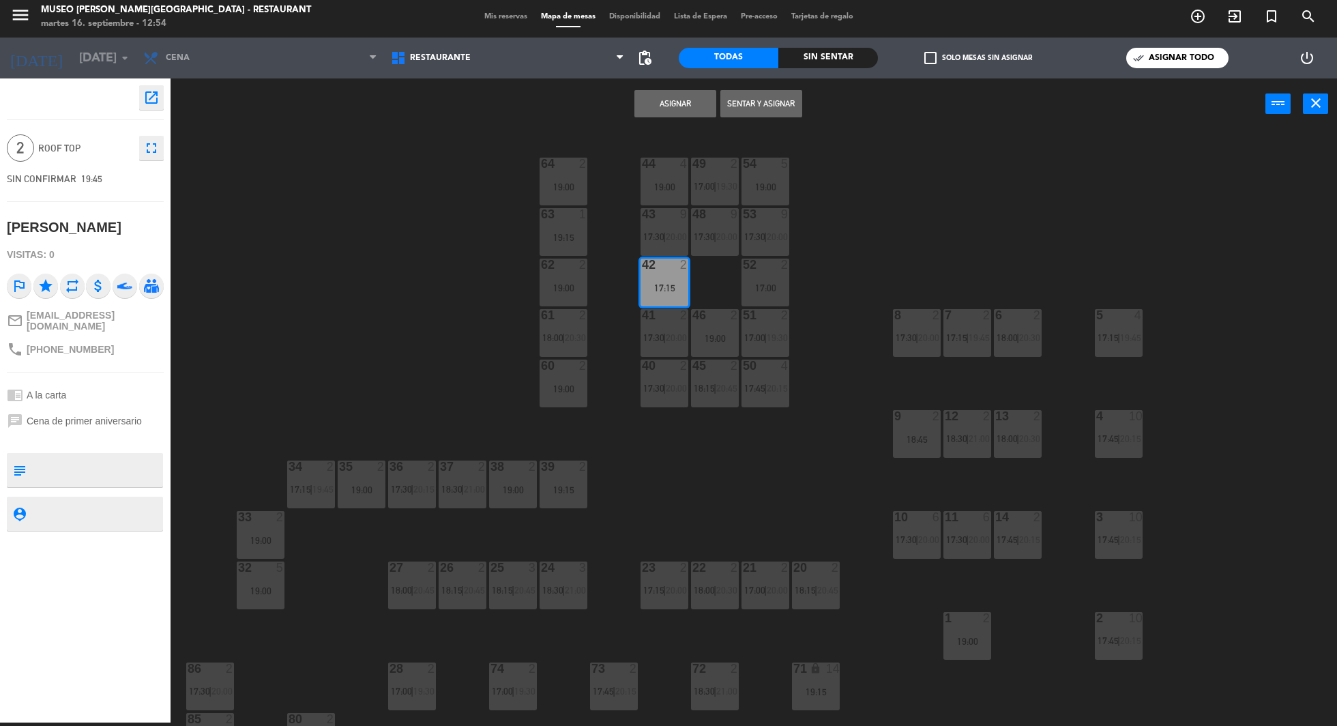
click at [683, 108] on button "Asignar" at bounding box center [675, 103] width 82 height 27
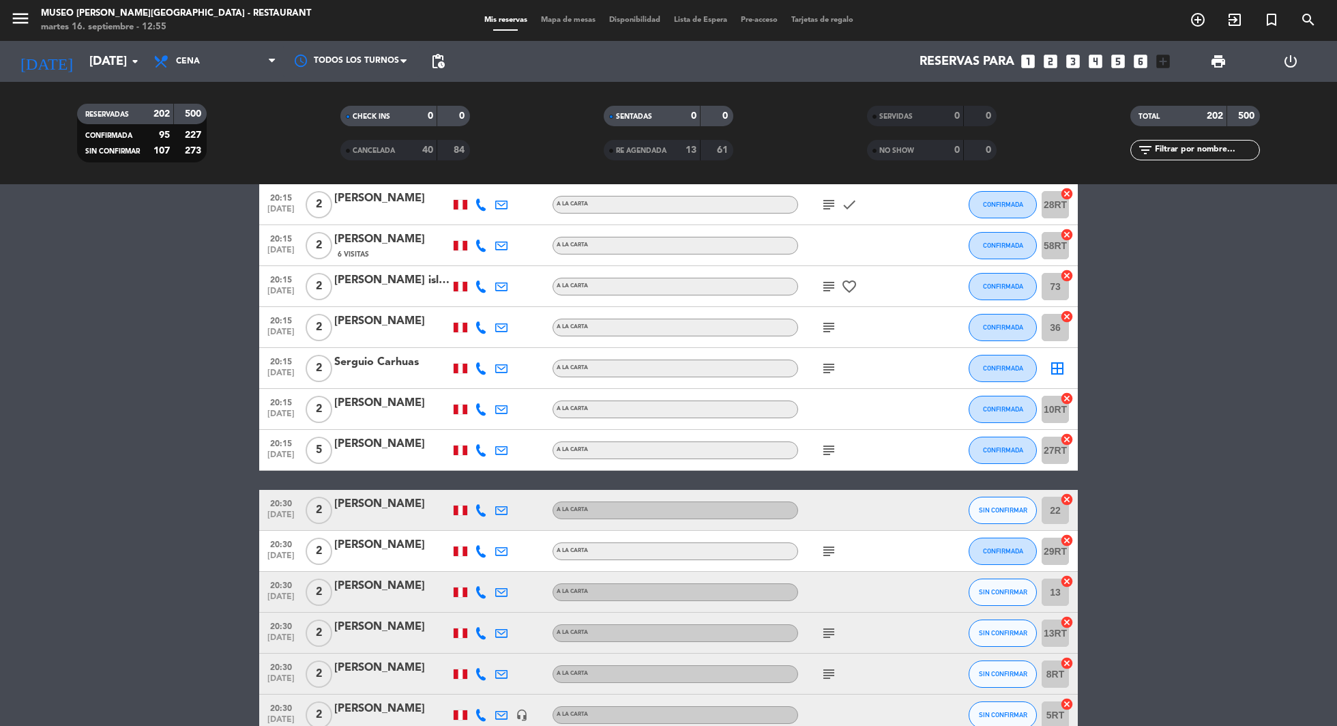
scroll to position [6930, 0]
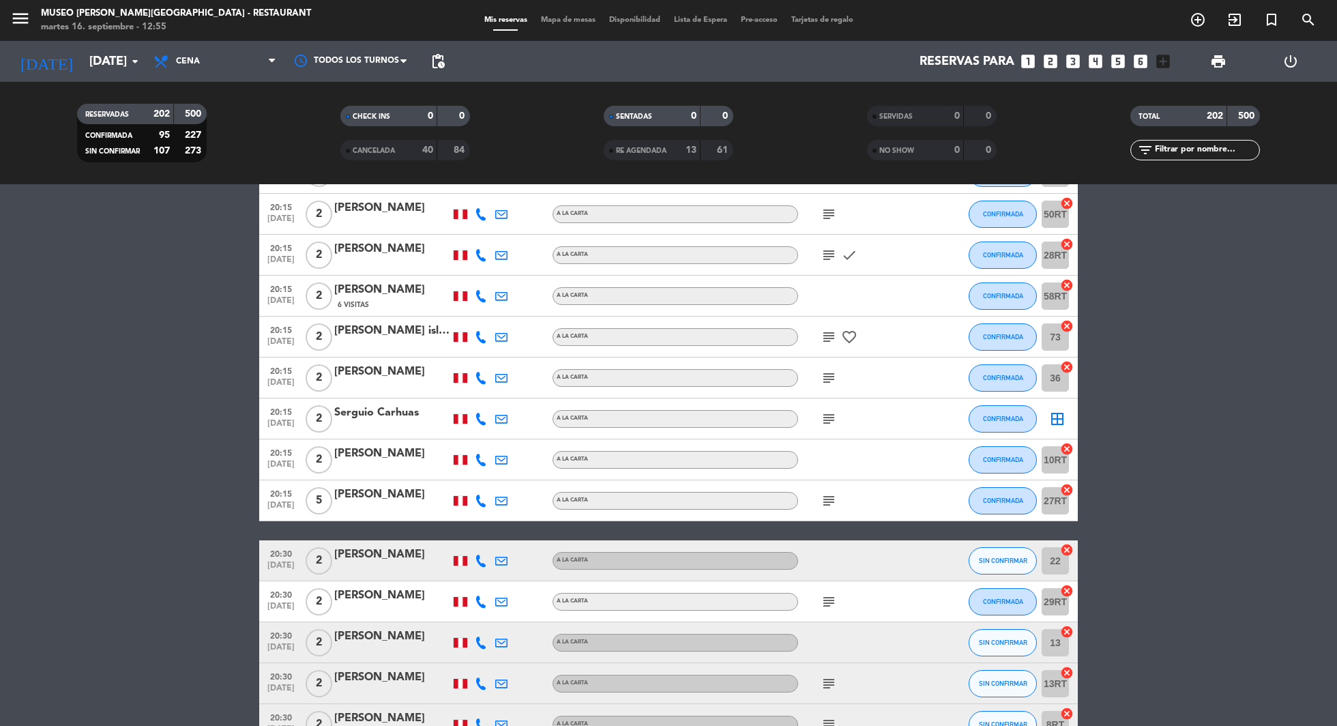
click at [1061, 414] on icon "border_all" at bounding box center [1057, 419] width 16 height 16
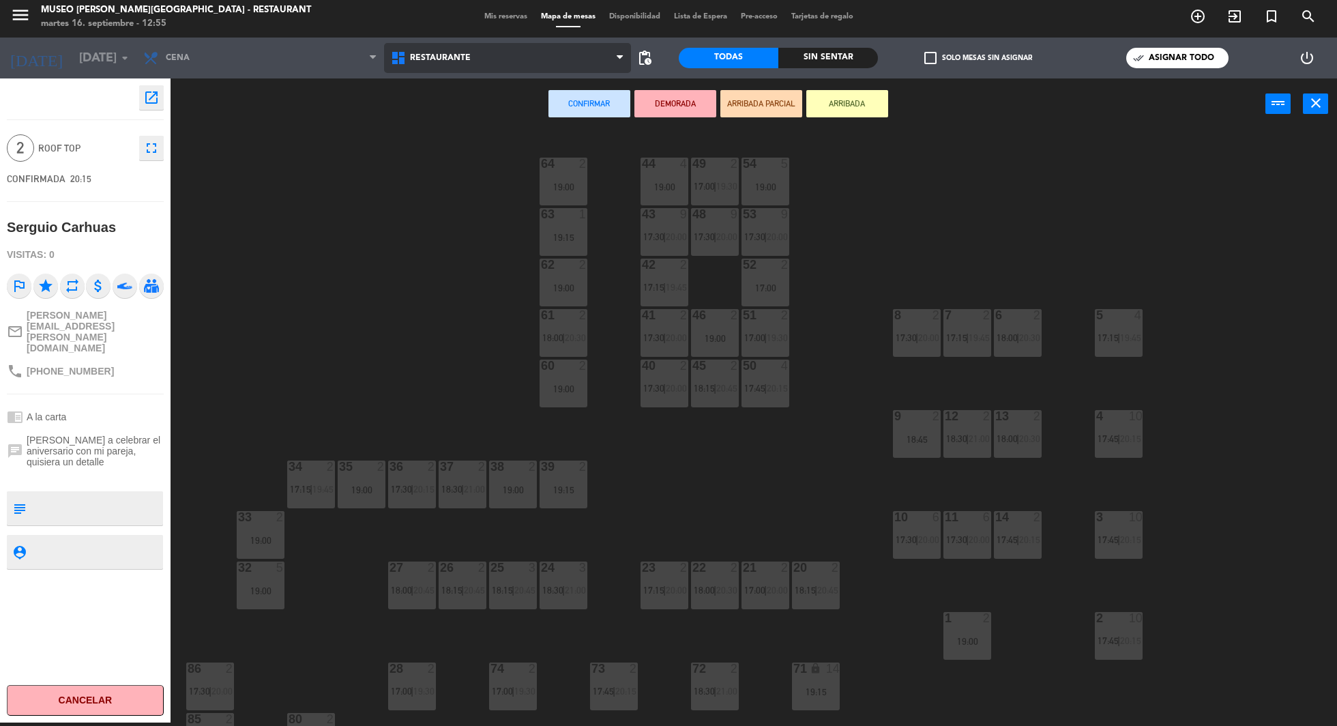
click at [519, 57] on span "Restaurante" at bounding box center [508, 58] width 248 height 30
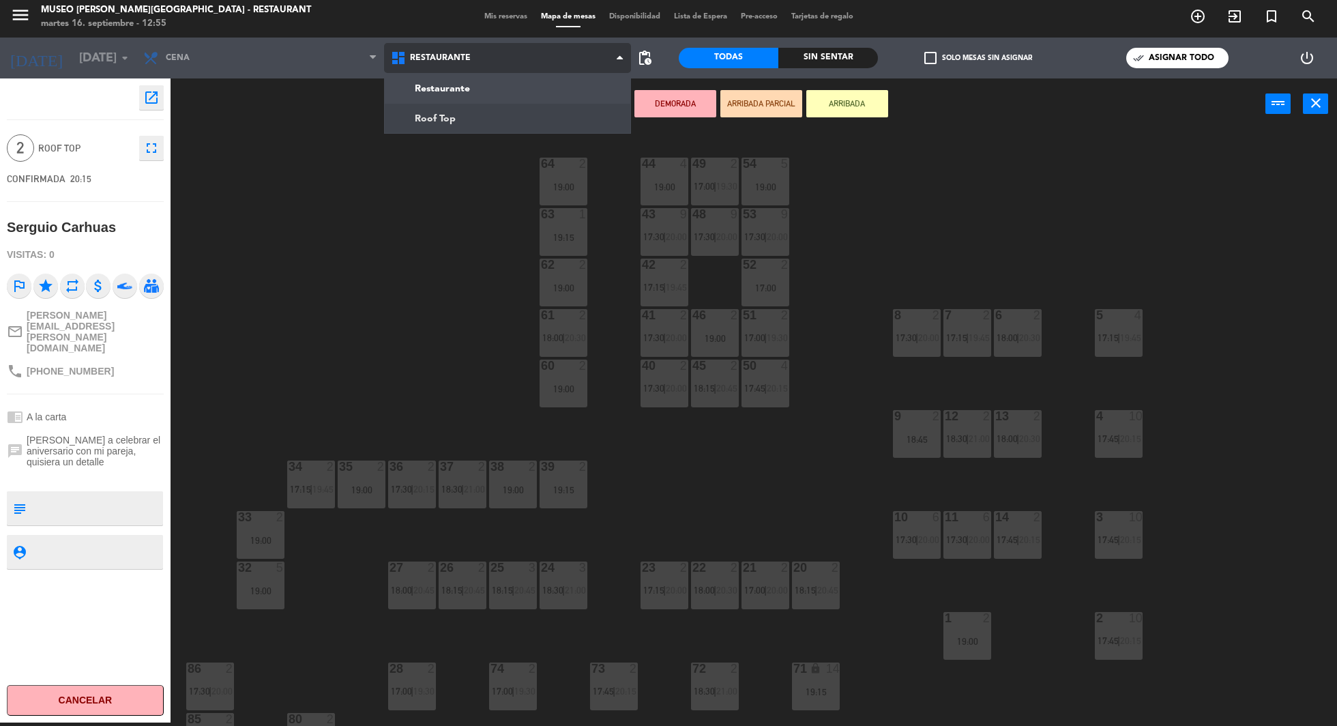
click at [481, 115] on ng-component "menu Museo Larco Café - Restaurant martes 16. septiembre - 12:55 Mis reservas M…" at bounding box center [668, 362] width 1337 height 730
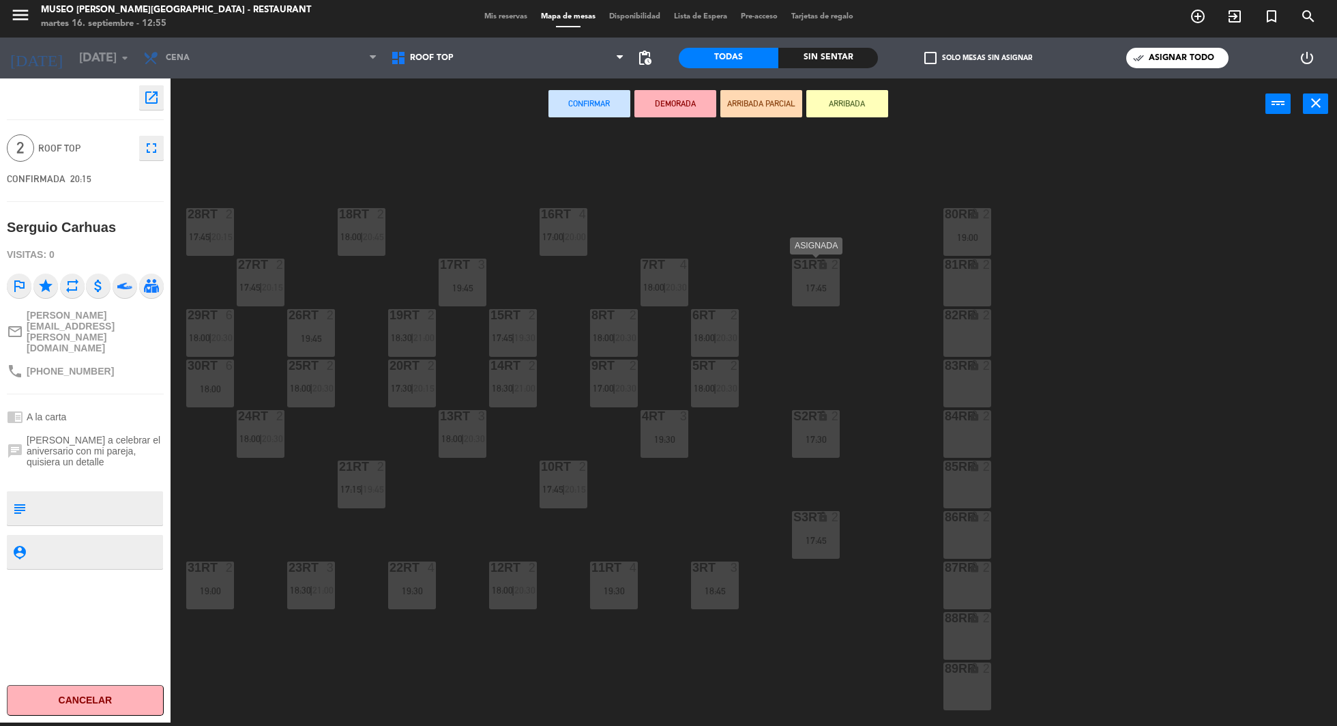
click at [814, 284] on div "17:45" at bounding box center [816, 288] width 48 height 10
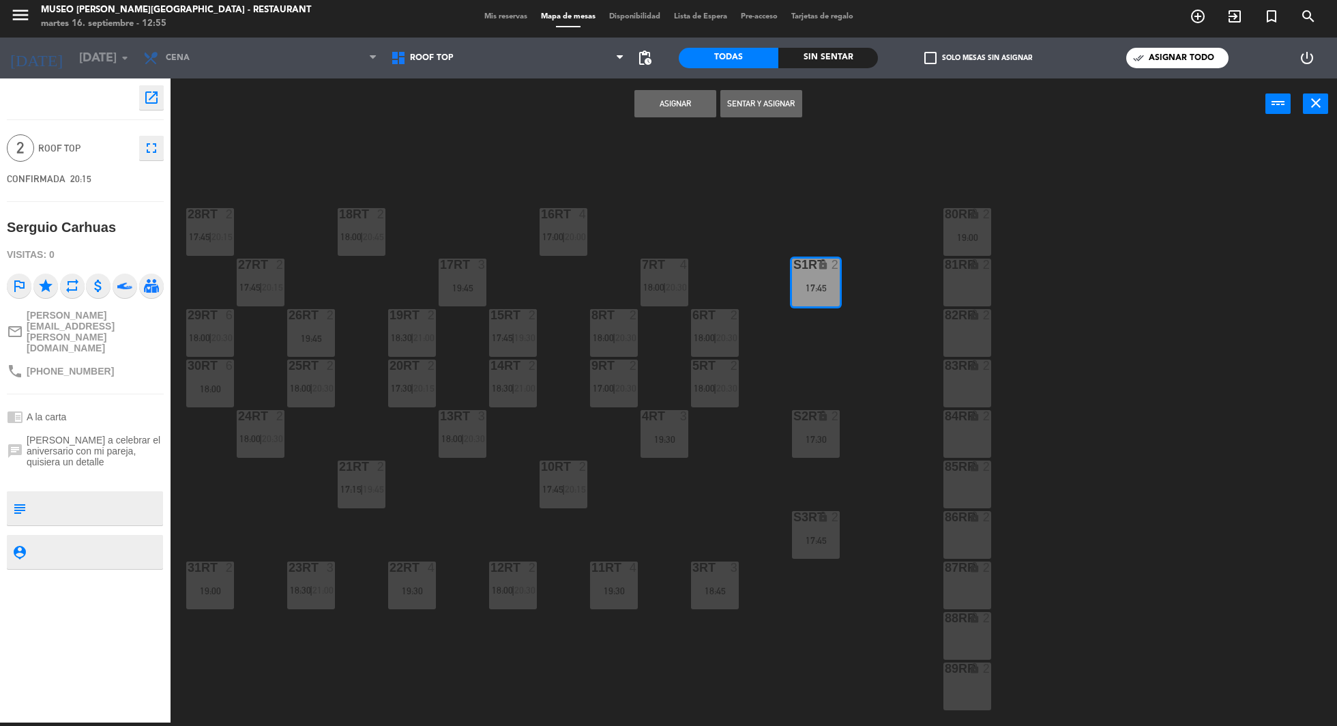
click at [668, 102] on button "Asignar" at bounding box center [675, 103] width 82 height 27
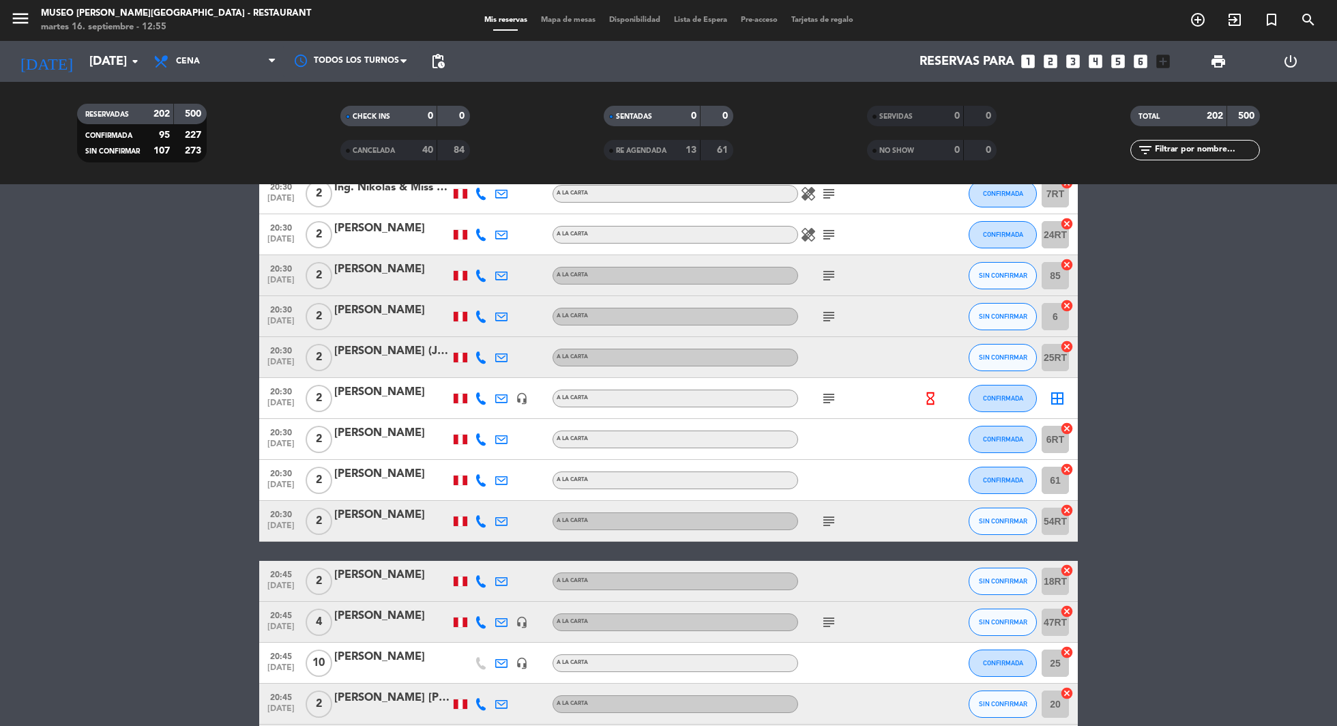
scroll to position [7633, 0]
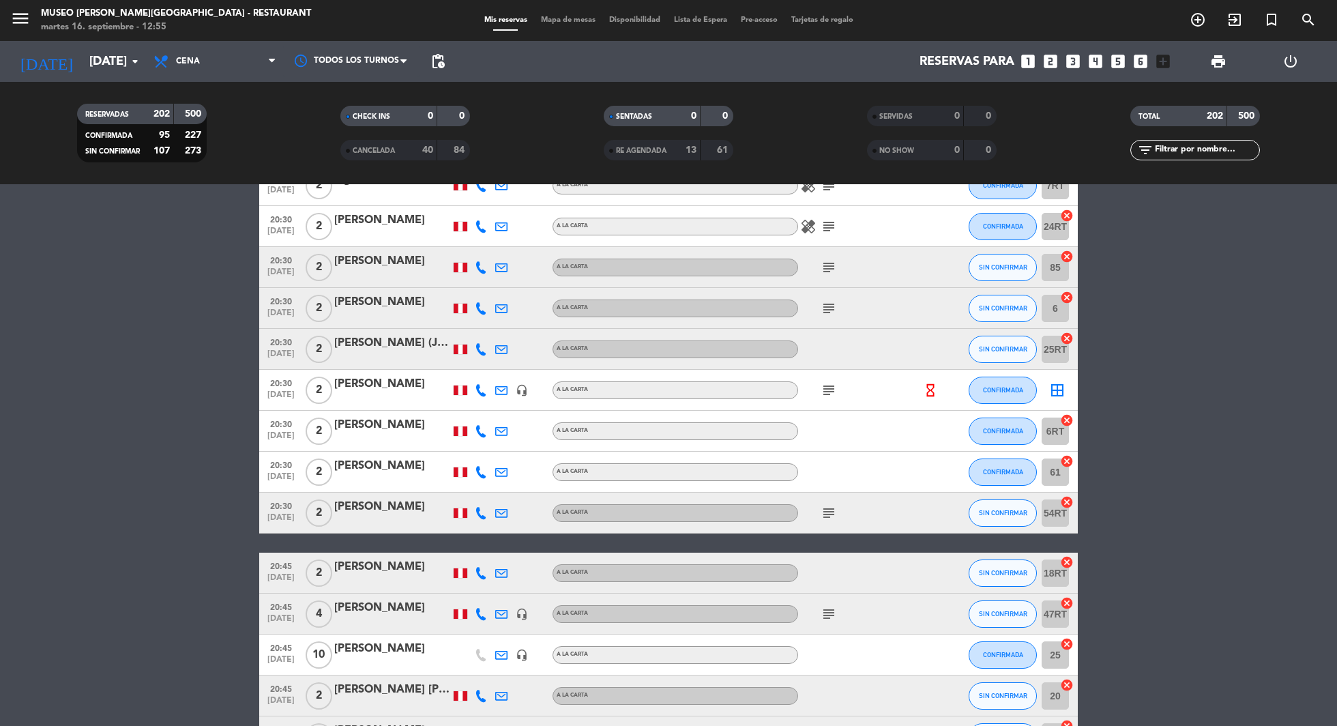
click at [1054, 387] on icon "border_all" at bounding box center [1057, 390] width 16 height 16
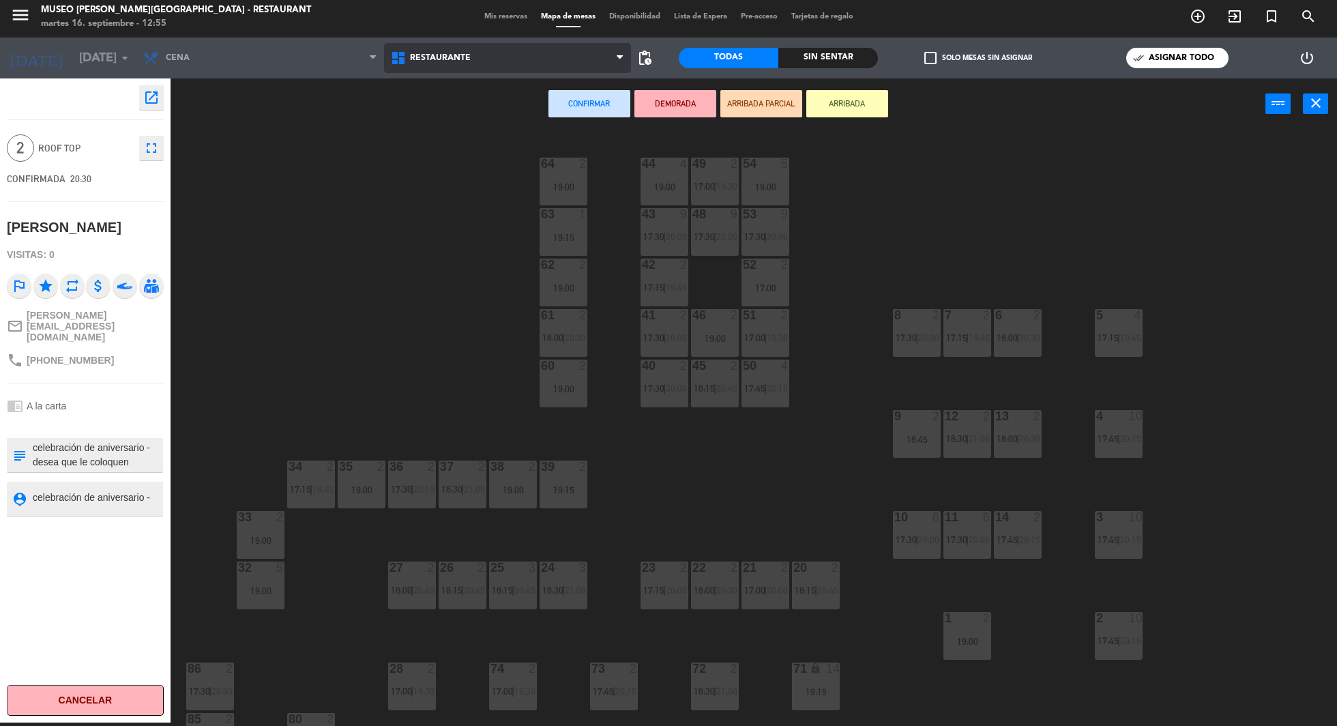
click at [541, 55] on span "Restaurante" at bounding box center [508, 58] width 248 height 30
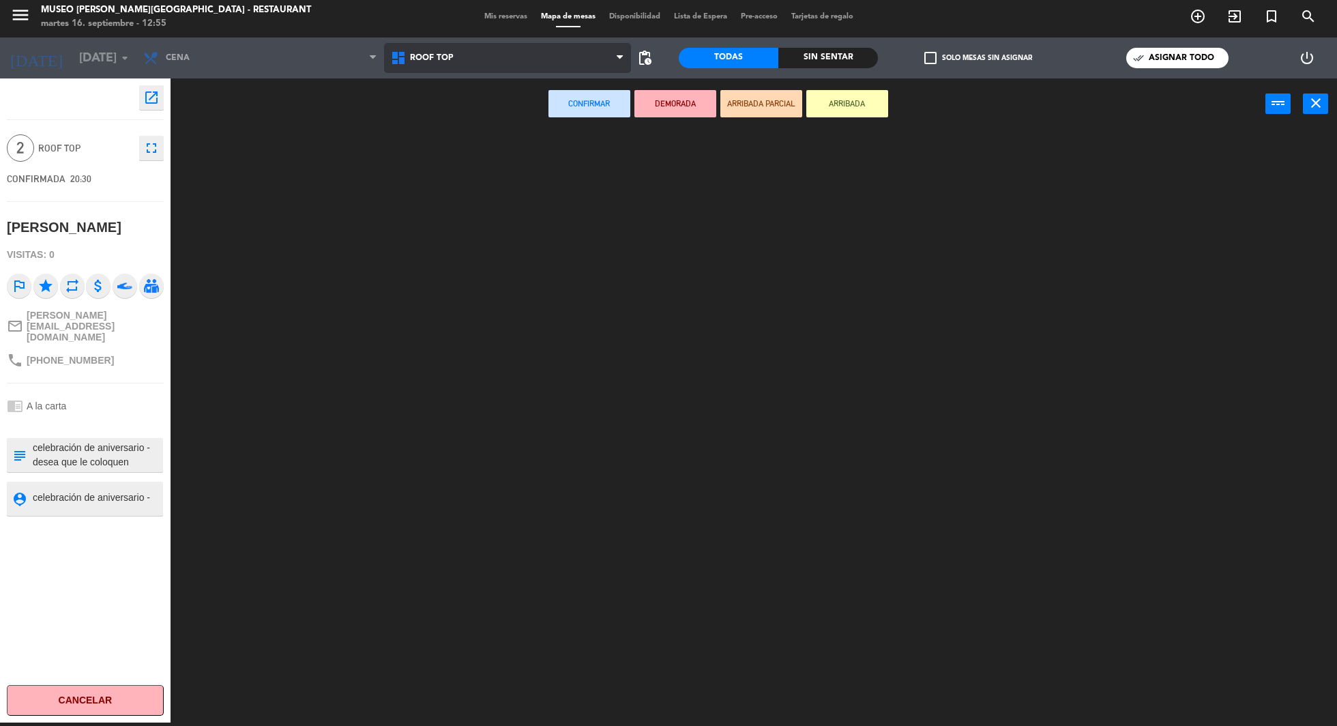
click at [475, 111] on ng-component "menu Museo Larco Café - Restaurant martes 16. septiembre - 12:55 Mis reservas M…" at bounding box center [668, 362] width 1337 height 730
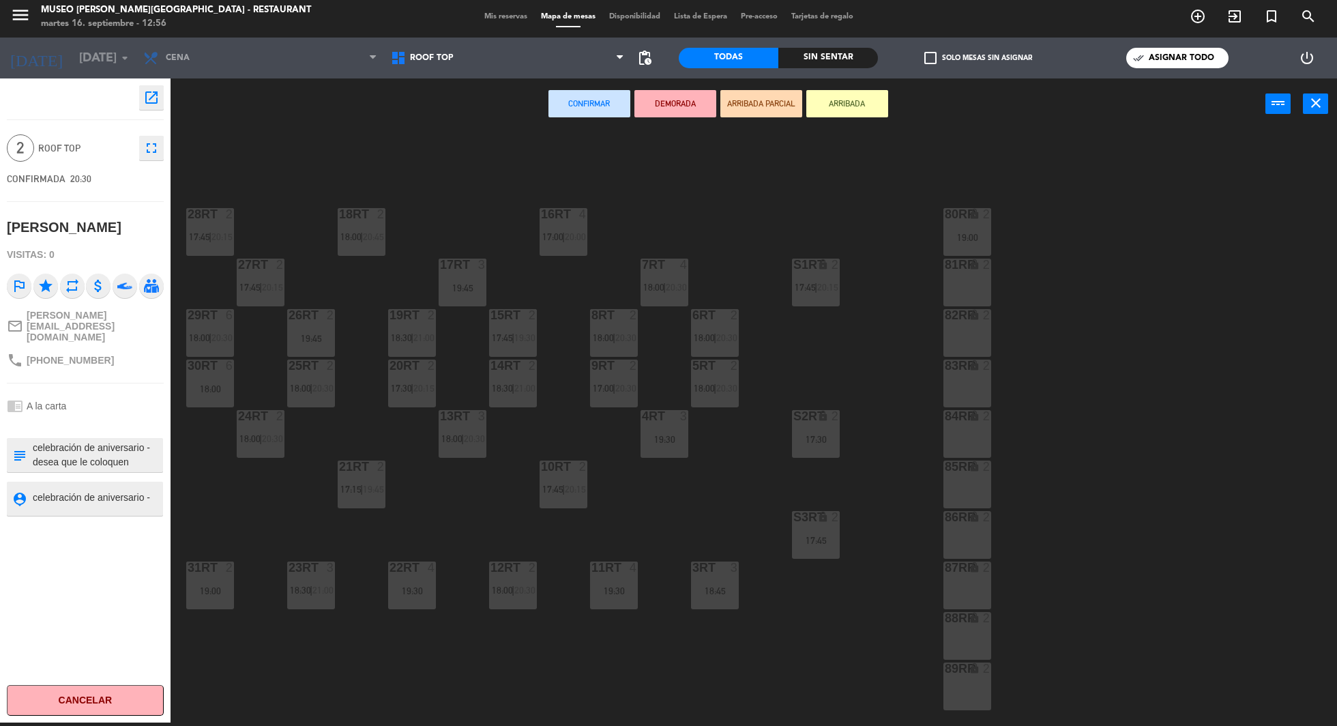
click at [120, 441] on textarea at bounding box center [96, 455] width 130 height 29
click at [149, 447] on textarea at bounding box center [96, 455] width 130 height 29
click at [22, 447] on icon "subject" at bounding box center [19, 454] width 15 height 15
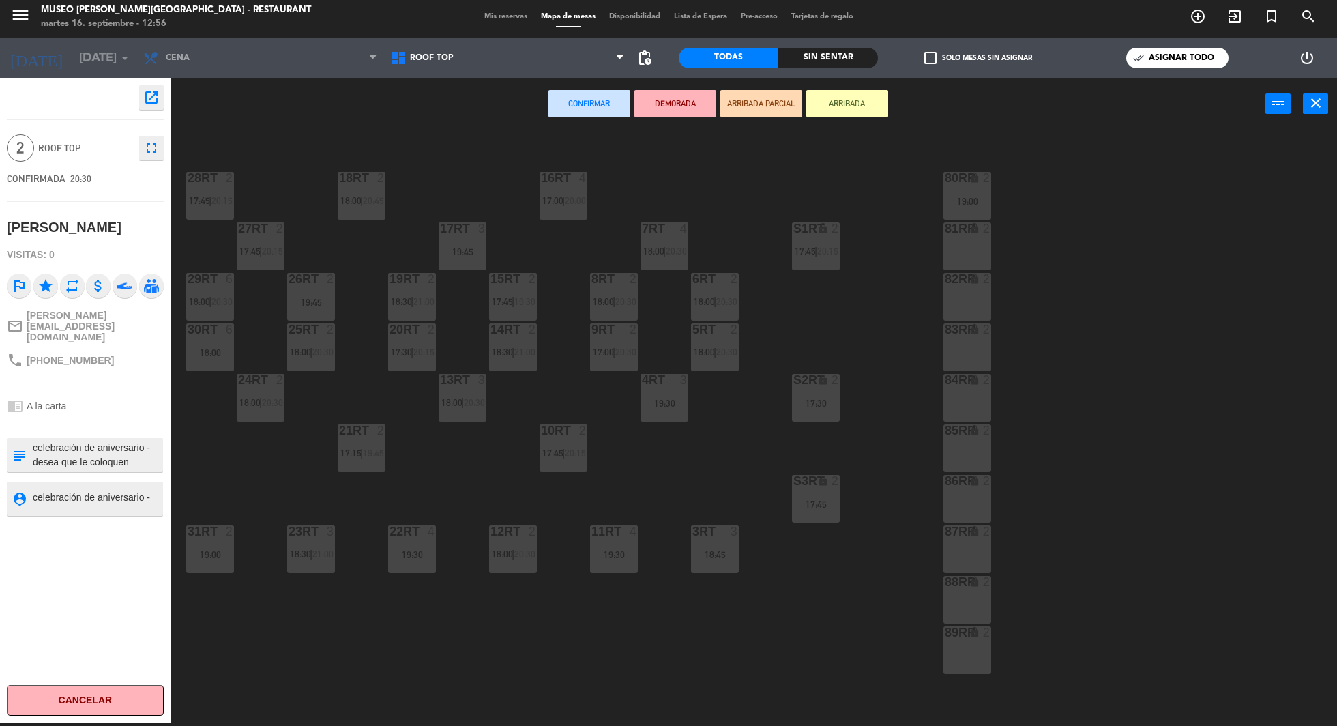
scroll to position [28, 0]
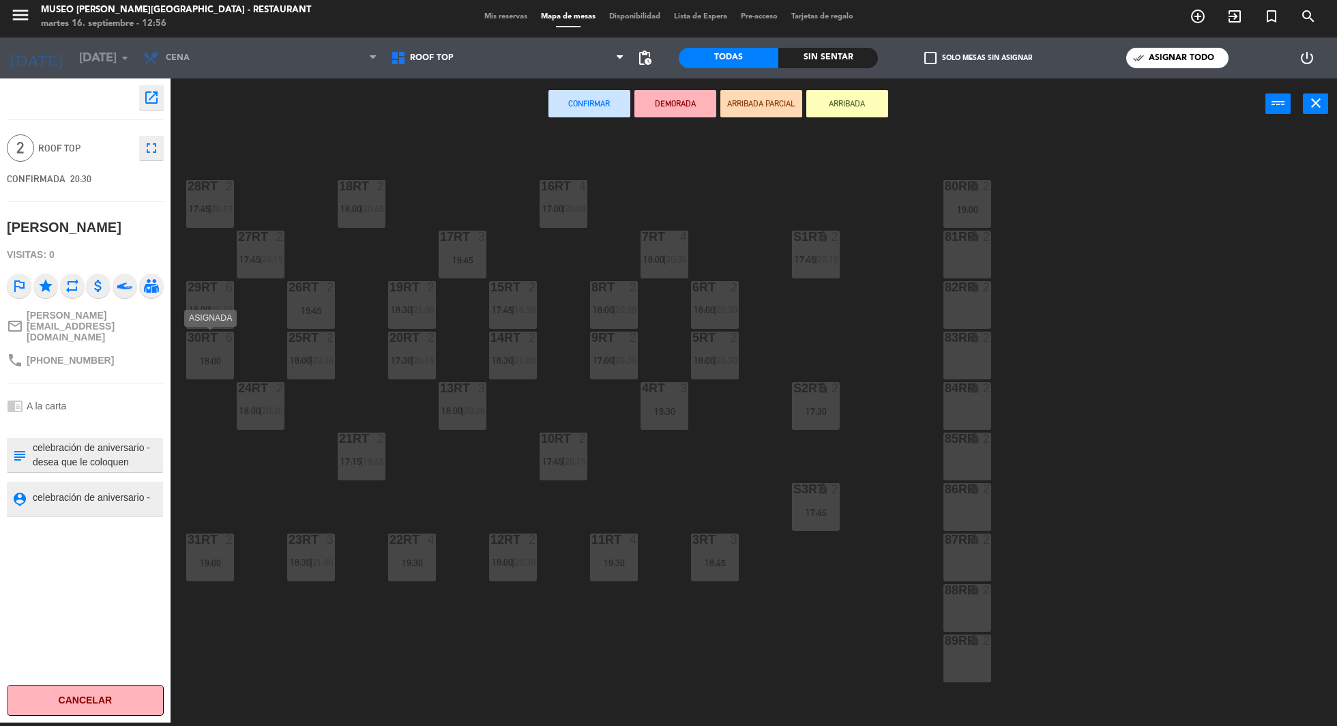
click at [211, 359] on div "18:00" at bounding box center [210, 361] width 48 height 10
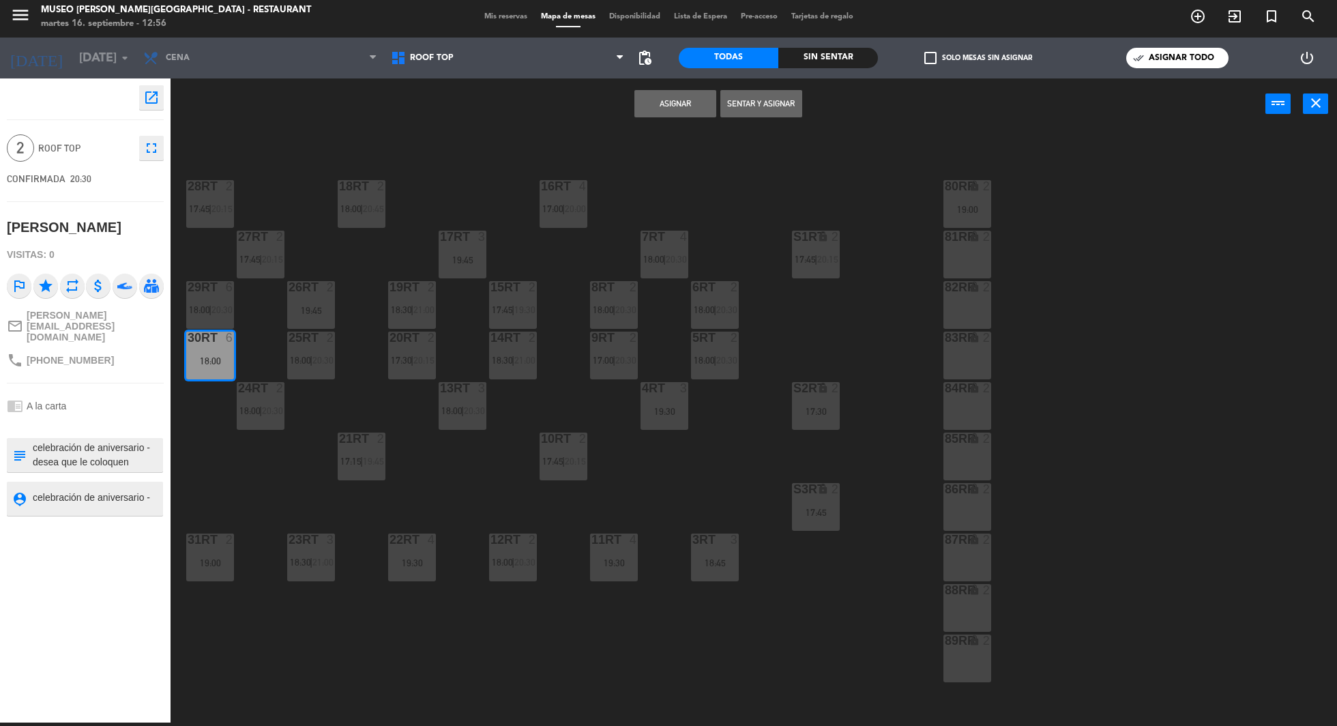
click at [655, 104] on button "Asignar" at bounding box center [675, 103] width 82 height 27
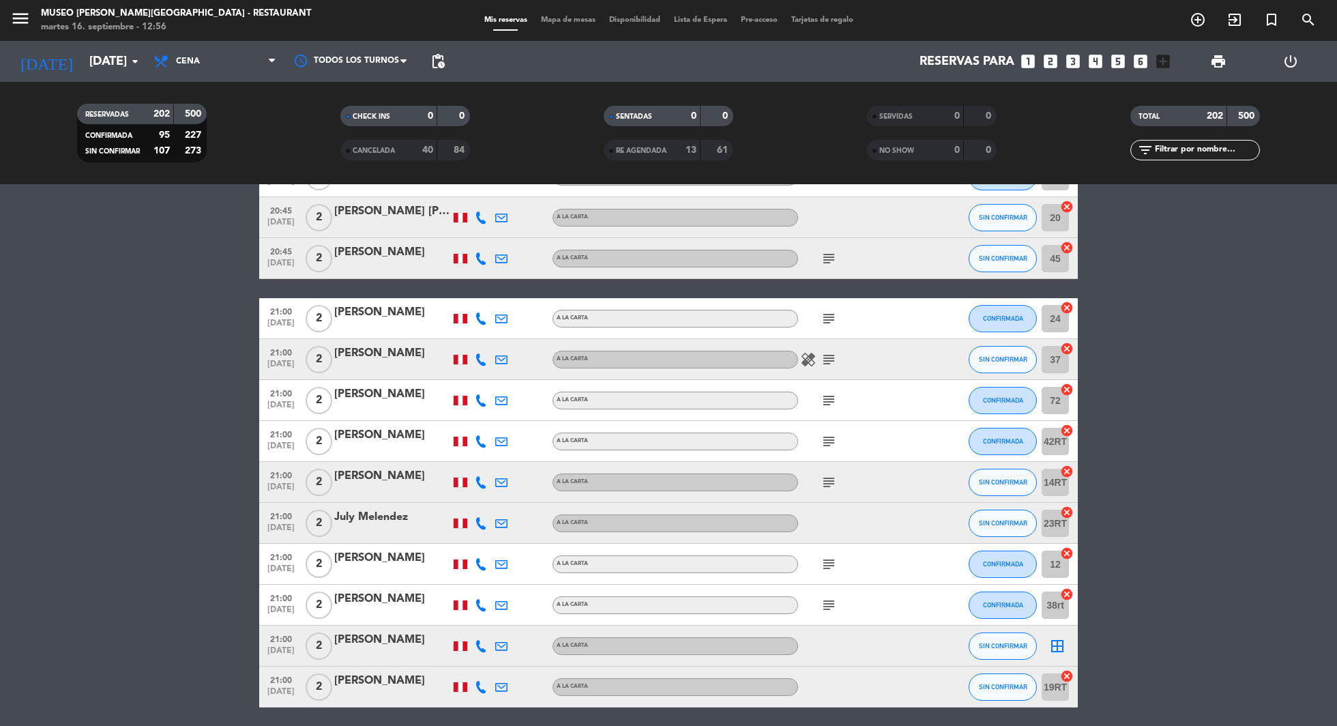
scroll to position [8160, 0]
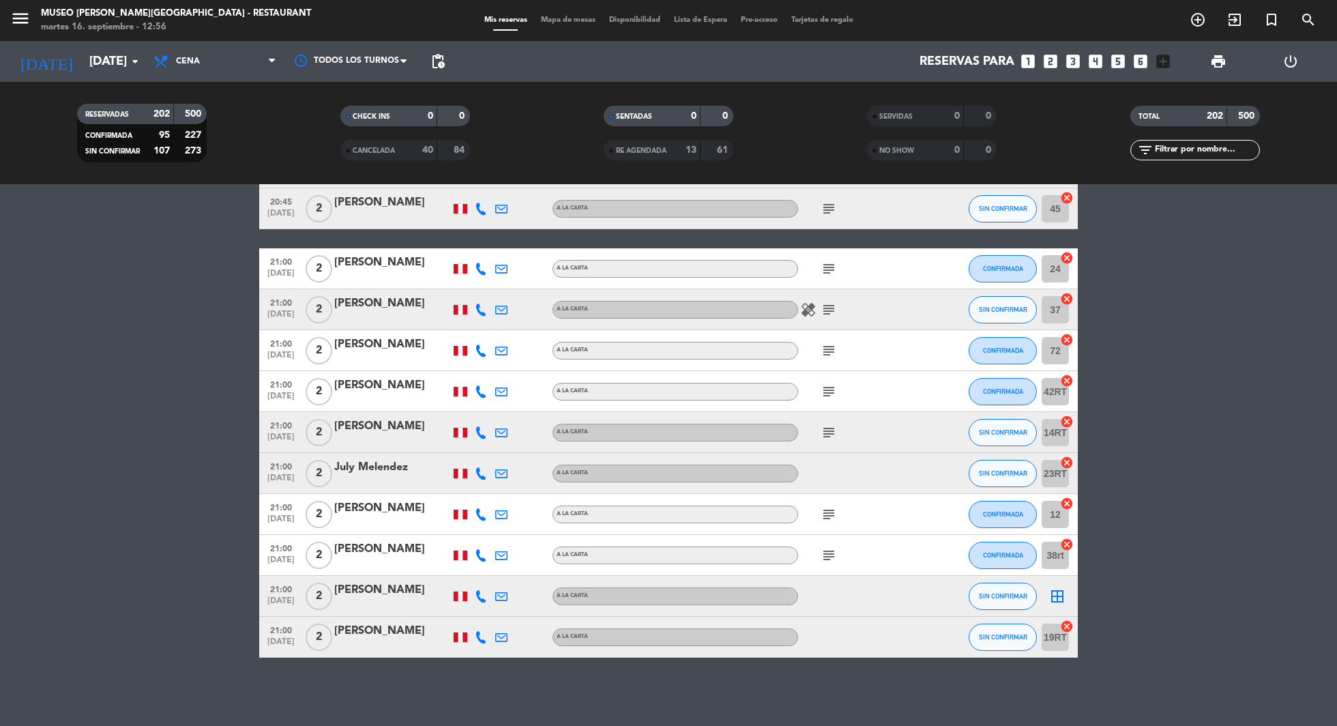
click at [1056, 597] on icon "border_all" at bounding box center [1057, 596] width 16 height 16
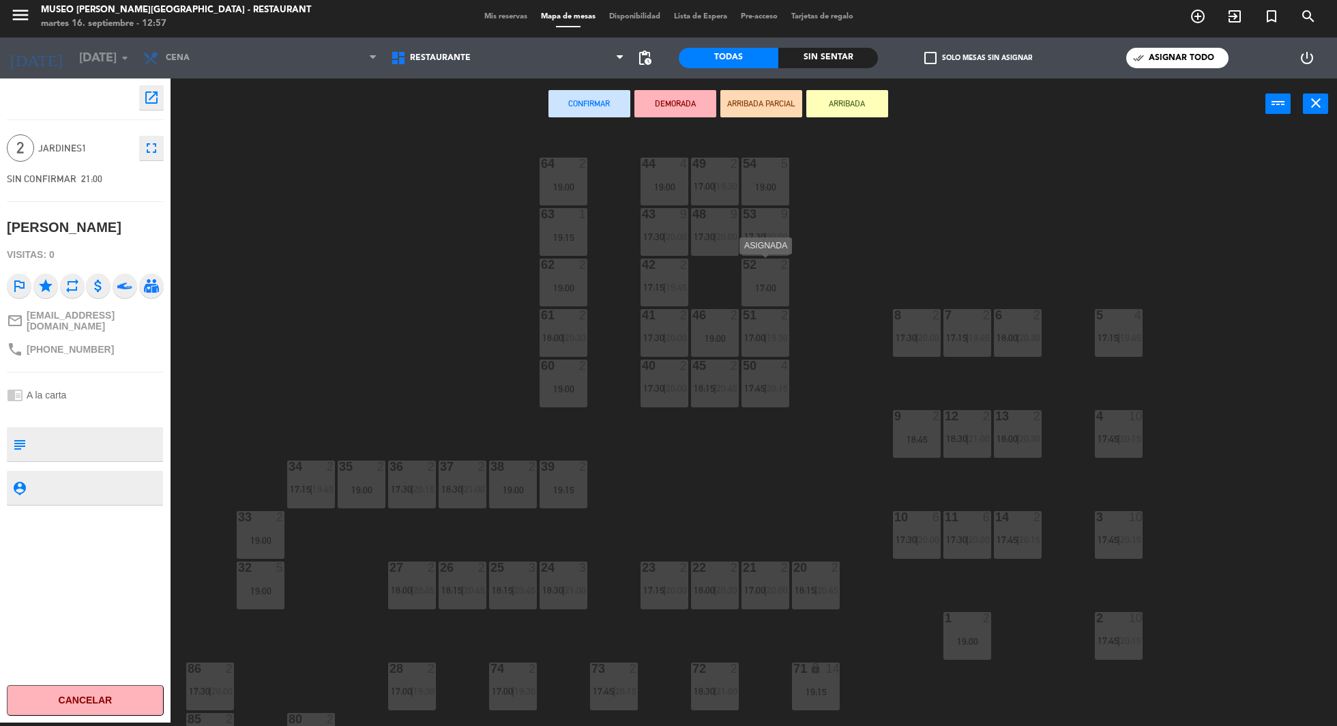
click at [772, 276] on div "52 2 17:00" at bounding box center [765, 282] width 48 height 48
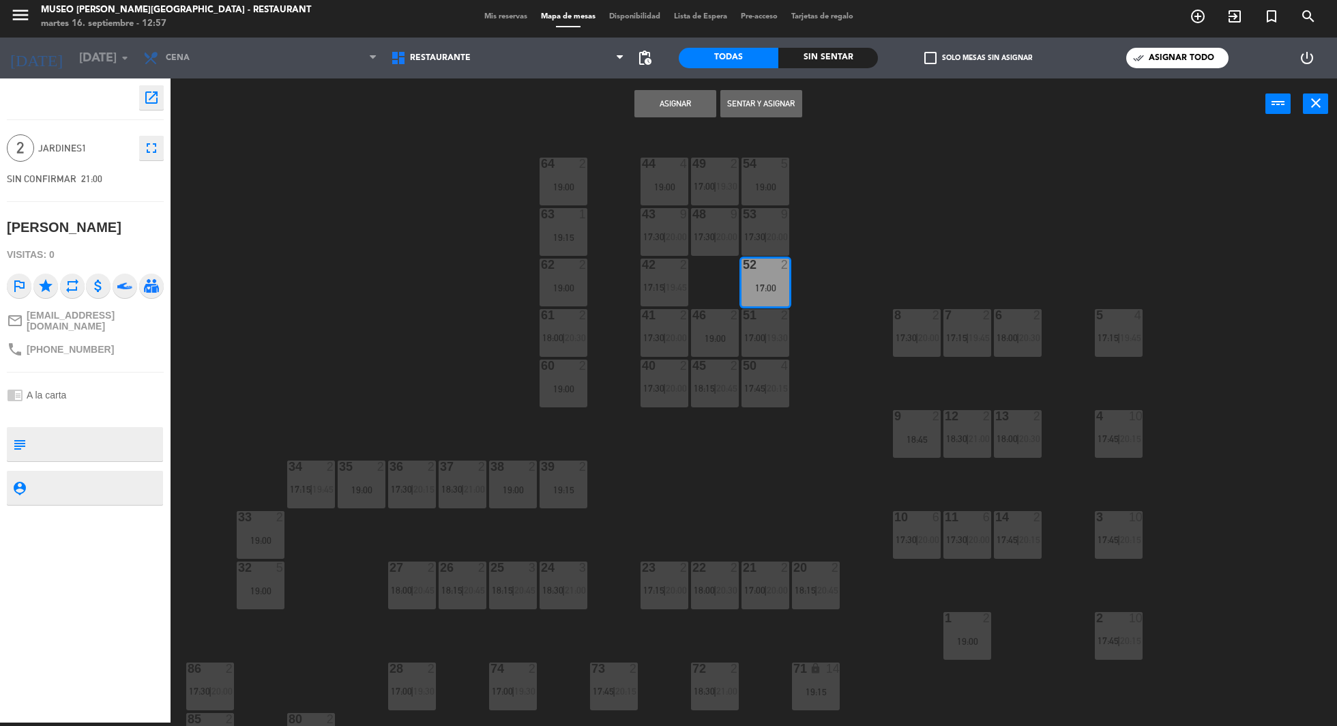
click at [674, 106] on button "Asignar" at bounding box center [675, 103] width 82 height 27
